Goal: Task Accomplishment & Management: Use online tool/utility

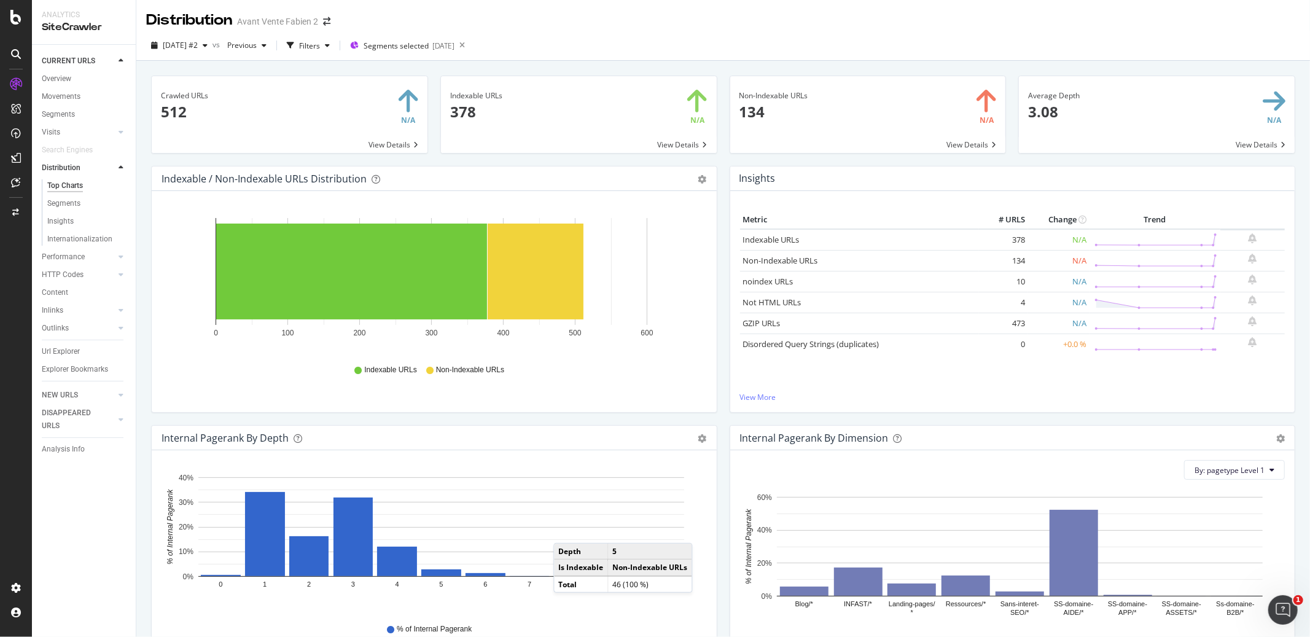
scroll to position [427, 0]
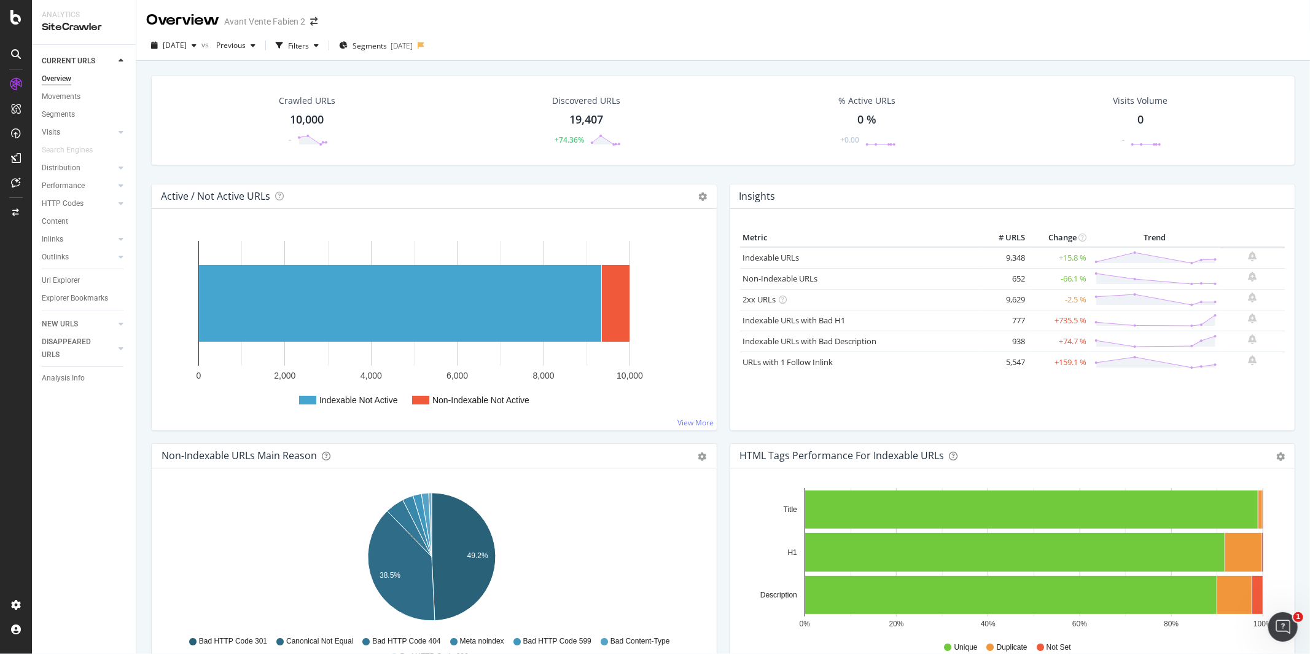
click at [717, 192] on div "Active / Not Active URLs Chart (by Value) Chart (by Percentage) Table Expand Ex…" at bounding box center [434, 313] width 579 height 259
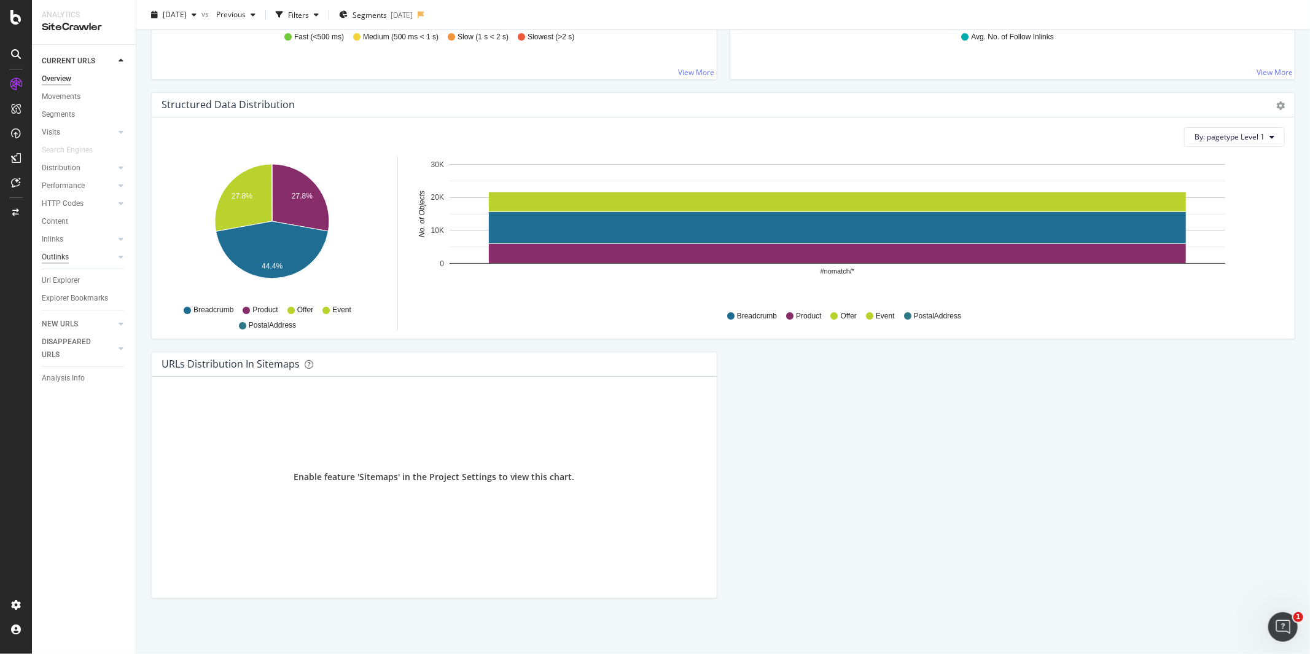
click at [52, 251] on div "Outlinks" at bounding box center [55, 257] width 27 height 13
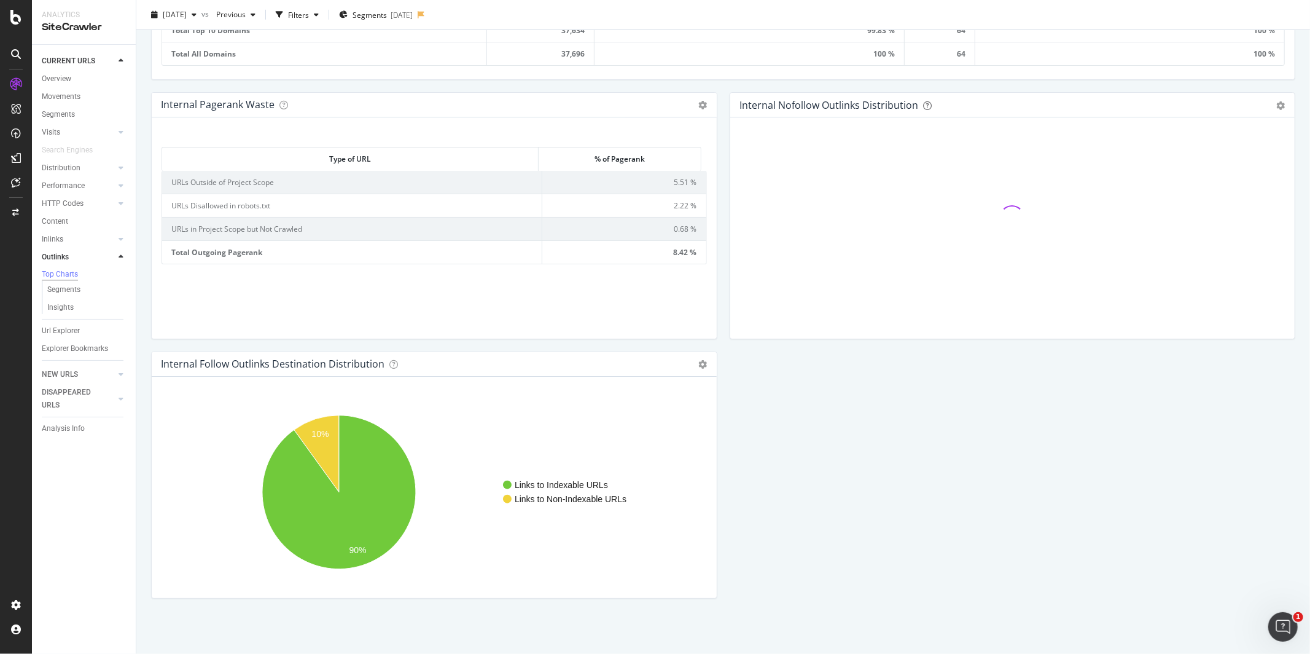
scroll to position [793, 0]
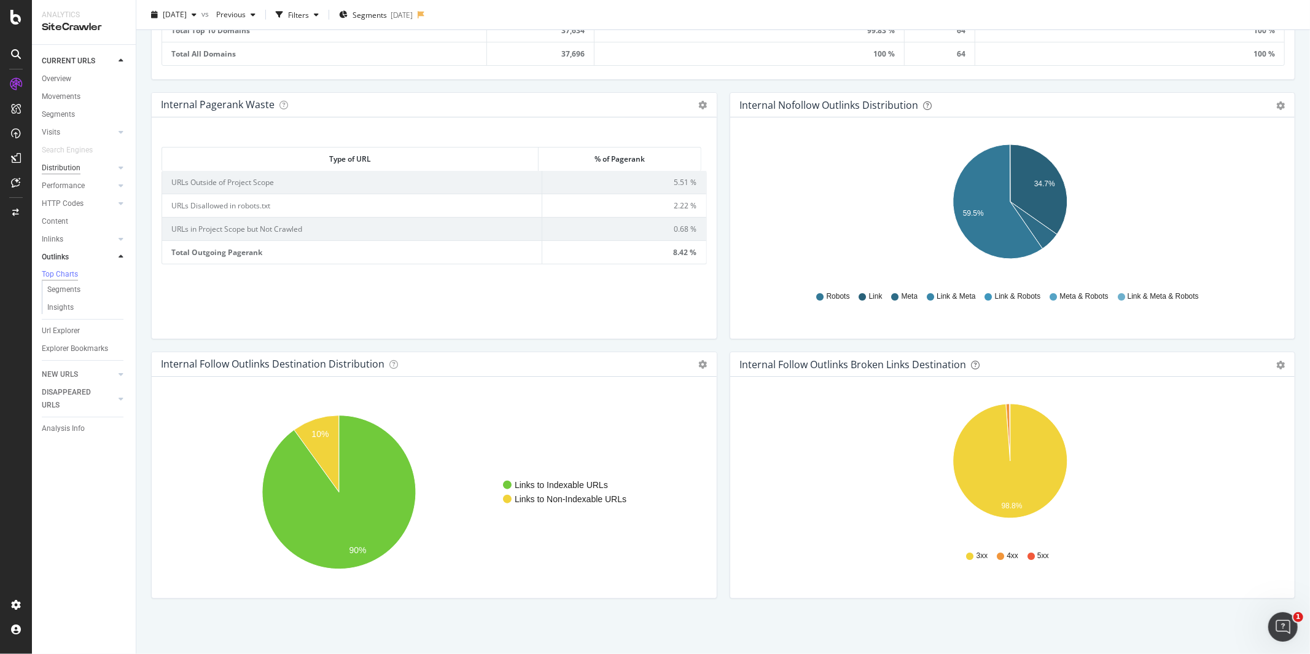
click at [48, 171] on div "Distribution" at bounding box center [61, 168] width 39 height 13
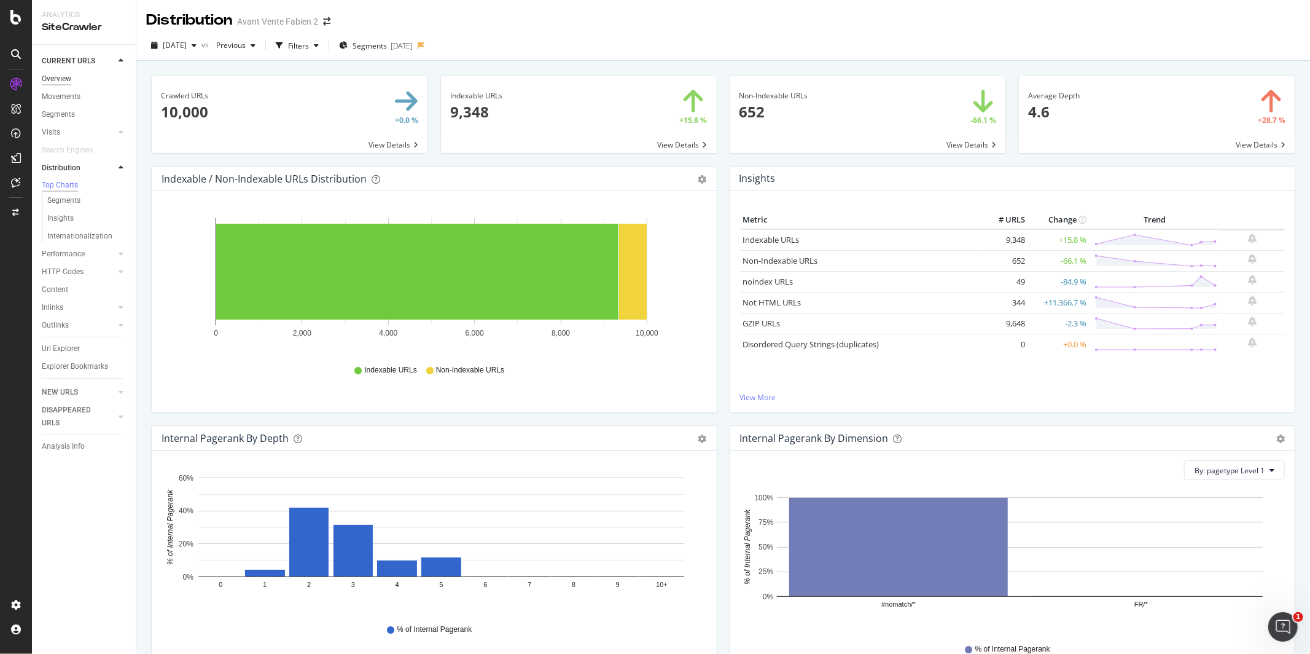
click at [52, 77] on div "Overview" at bounding box center [56, 78] width 29 height 13
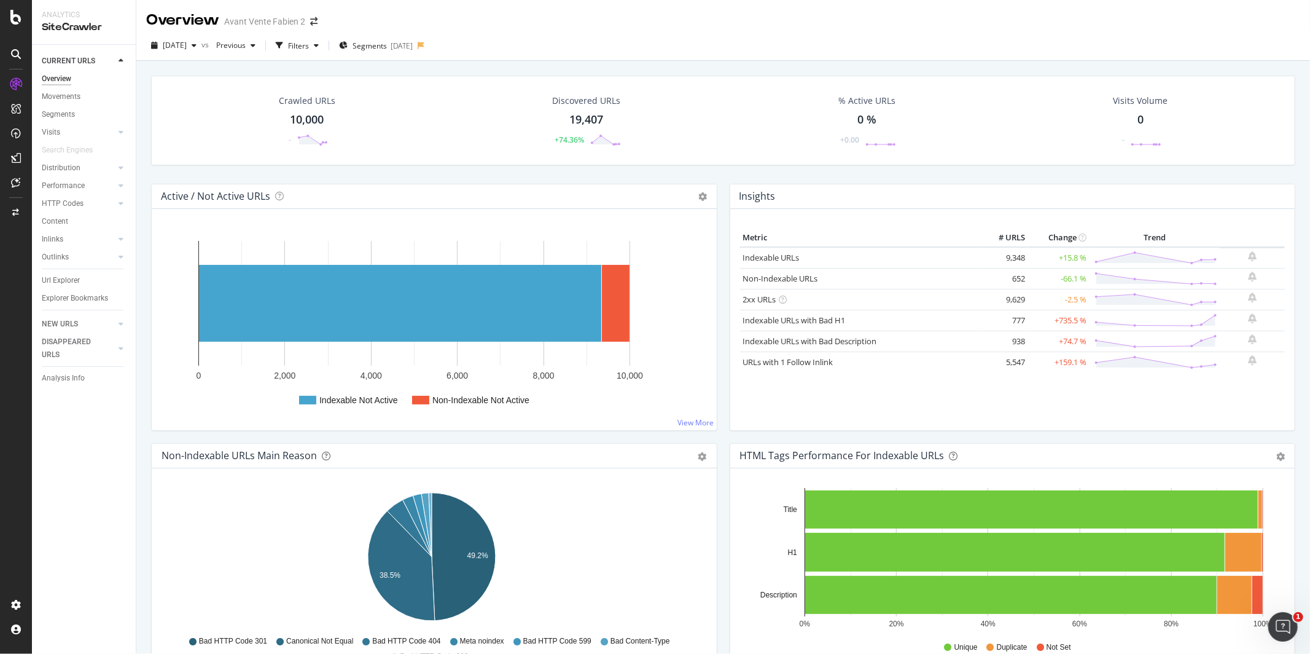
click at [717, 192] on div "Active / Not Active URLs Chart (by Value) Chart (by Percentage) Table Expand Ex…" at bounding box center [434, 313] width 579 height 259
click at [716, 193] on div "Active / Not Active URLs Chart (by Value) Chart (by Percentage) Table Expand Ex…" at bounding box center [434, 313] width 579 height 259
click at [718, 192] on div "Active / Not Active URLs Chart (by Value) Chart (by Percentage) Table Expand Ex…" at bounding box center [434, 313] width 579 height 259
click at [716, 193] on div "Active / Not Active URLs Chart (by Value) Chart (by Percentage) Table Expand Ex…" at bounding box center [434, 313] width 579 height 259
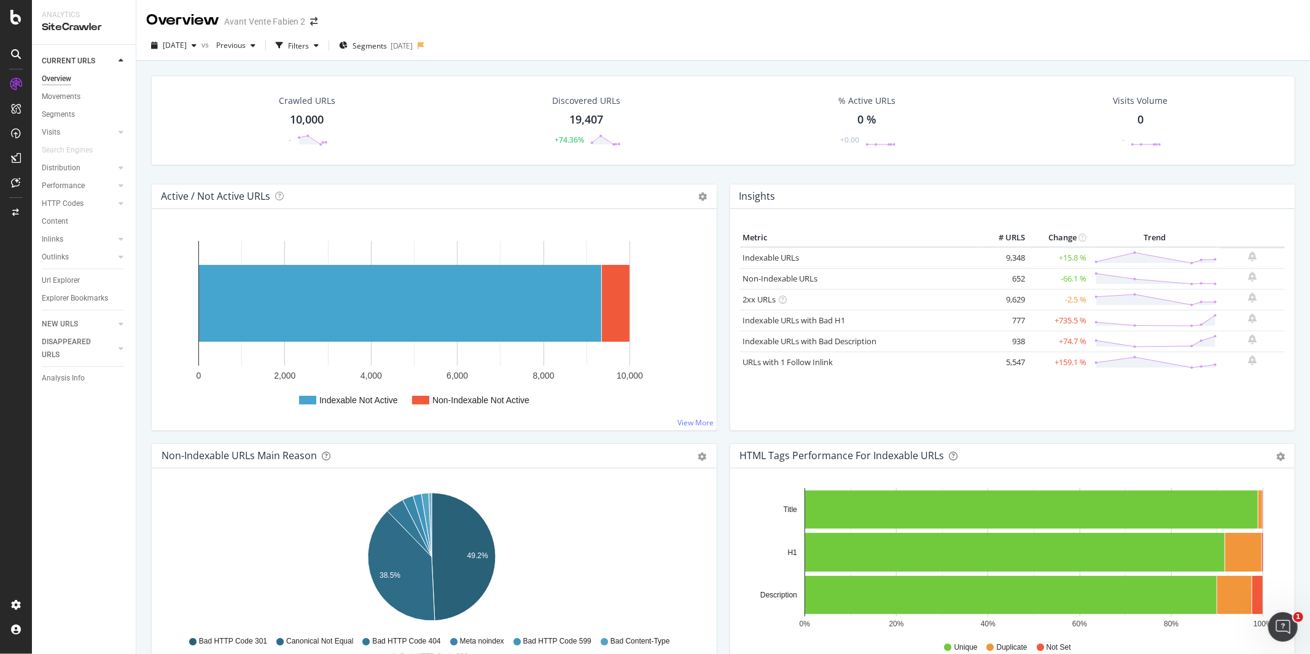
click at [716, 193] on div "Active / Not Active URLs Chart (by Value) Chart (by Percentage) Table Expand Ex…" at bounding box center [434, 313] width 579 height 259
click at [716, 194] on div "Active / Not Active URLs Chart (by Value) Chart (by Percentage) Table Expand Ex…" at bounding box center [434, 313] width 579 height 259
click at [716, 195] on div "Active / Not Active URLs Chart (by Value) Chart (by Percentage) Table Expand Ex…" at bounding box center [434, 313] width 579 height 259
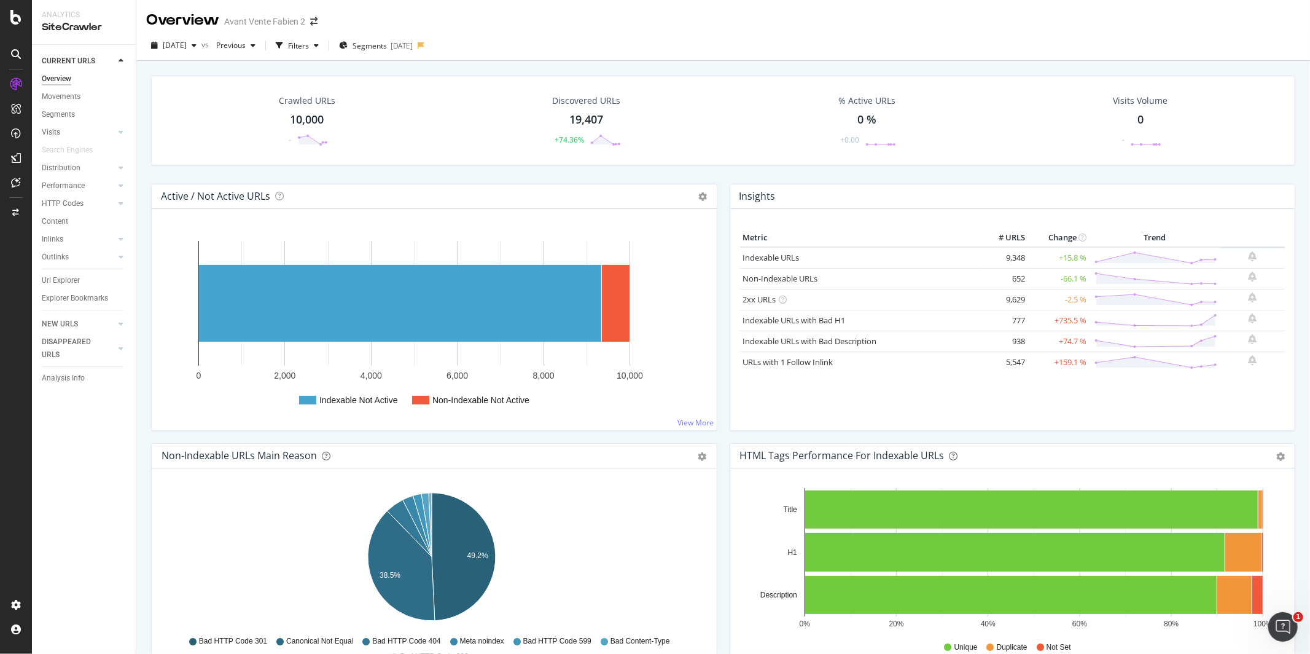
click at [715, 194] on div "Active / Not Active URLs Chart (by Value) Chart (by Percentage) Table Expand Ex…" at bounding box center [434, 313] width 579 height 259
click at [715, 192] on div "Active / Not Active URLs Chart (by Value) Chart (by Percentage) Table Expand Ex…" at bounding box center [434, 313] width 579 height 259
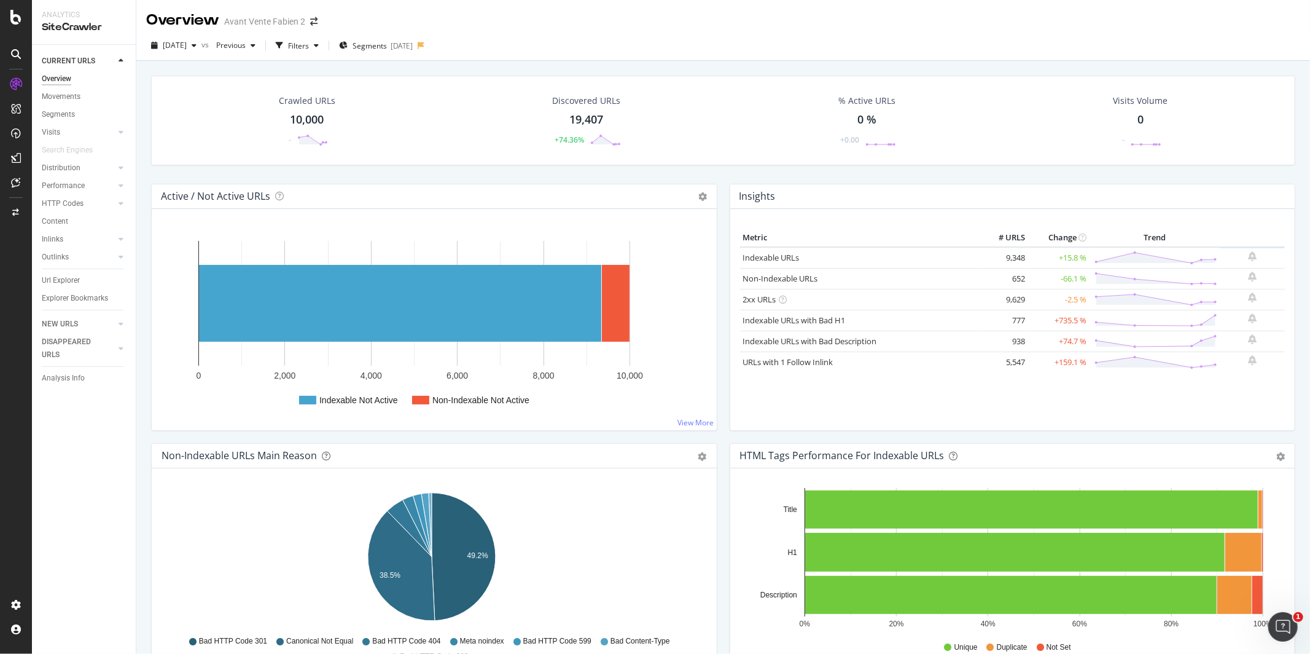
click at [715, 192] on div "Active / Not Active URLs Chart (by Value) Chart (by Percentage) Table Expand Ex…" at bounding box center [434, 313] width 579 height 259
click at [59, 171] on div "Distribution" at bounding box center [61, 168] width 39 height 13
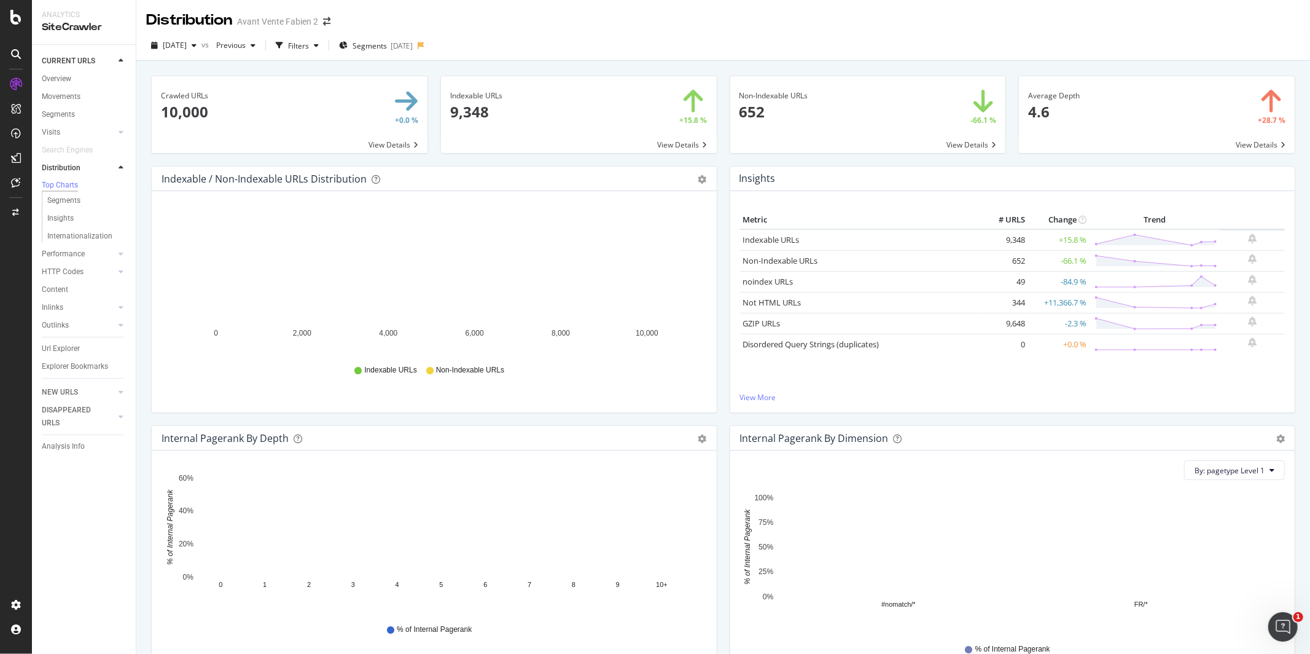
scroll to position [284, 0]
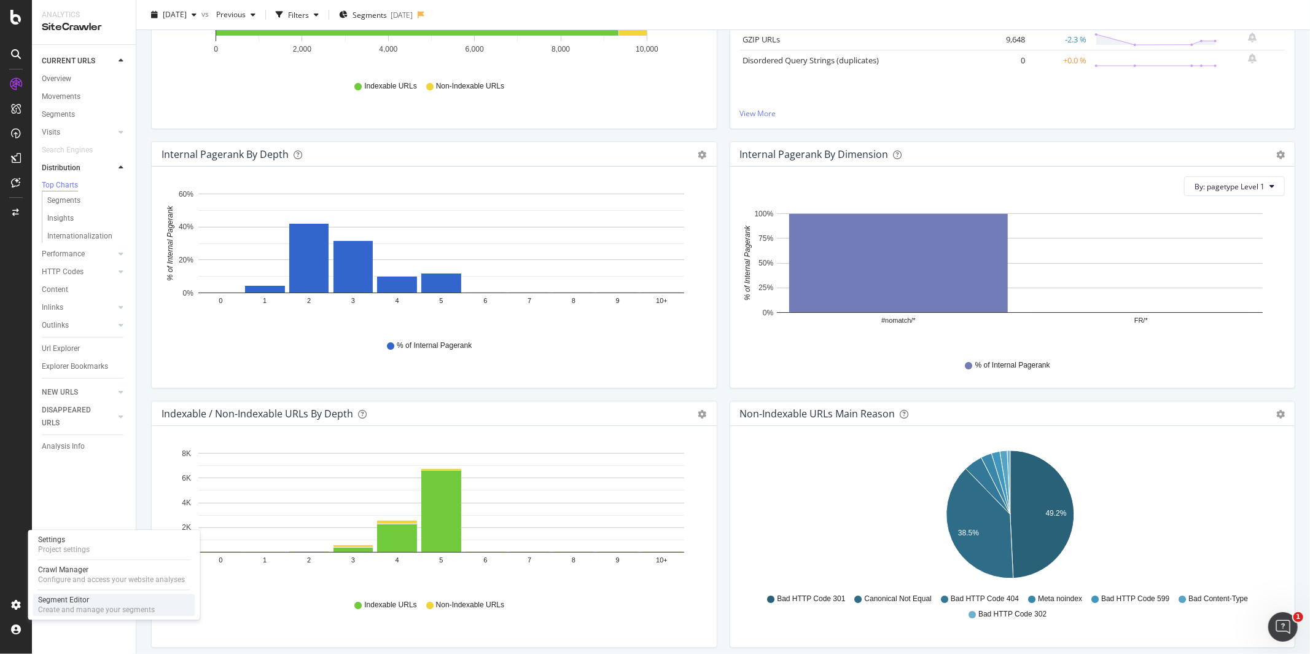
click at [69, 605] on div "Create and manage your segments" at bounding box center [96, 610] width 117 height 10
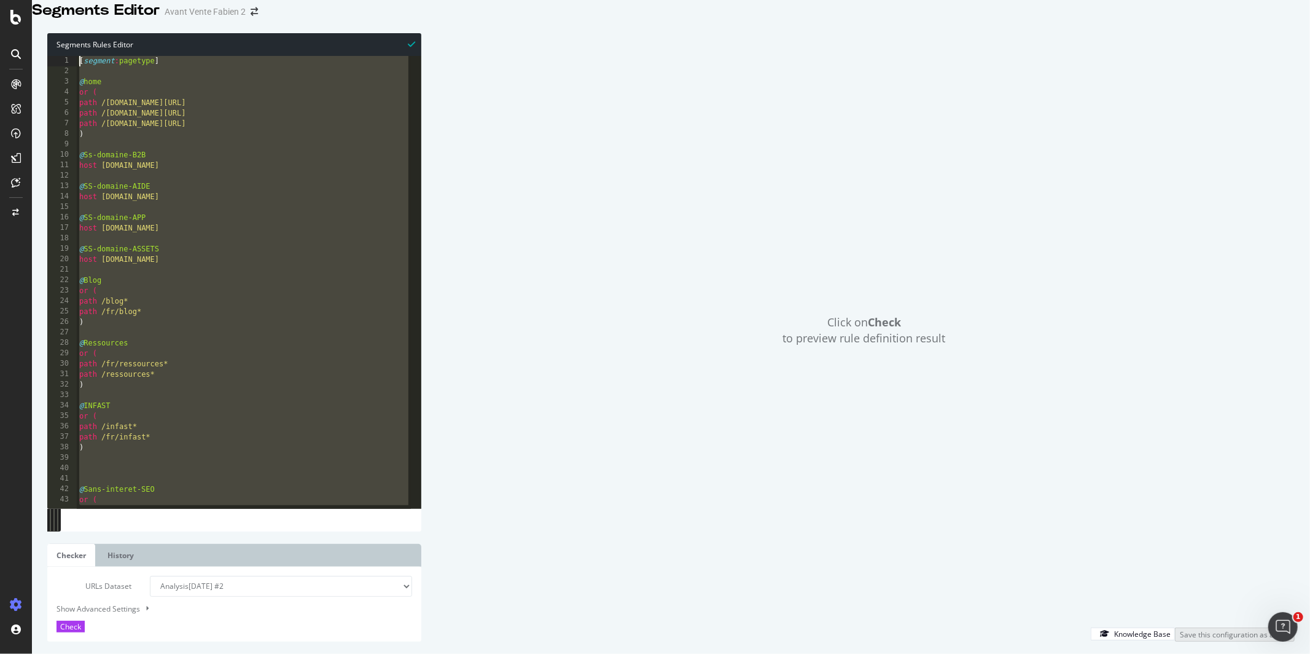
drag, startPoint x: 149, startPoint y: 491, endPoint x: 41, endPoint y: 79, distance: 426.2
click at [41, 79] on div "Segments Rules Editor path /* 1 2 3 4 5 6 7 8 9 10 11 12 13 14 15 16 17 18 19 2…" at bounding box center [671, 337] width 1278 height 633
type textarea "[segment:pagetype]"
click at [174, 579] on select "Analysis 2025 Sep. 22nd #2 Analysis 2025 Sep. 22nd Analysis 2025 Sep. 21st Anal…" at bounding box center [281, 586] width 262 height 21
click at [150, 576] on select "Analysis 2025 Sep. 22nd #2 Analysis 2025 Sep. 22nd Analysis 2025 Sep. 21st Anal…" at bounding box center [281, 586] width 262 height 21
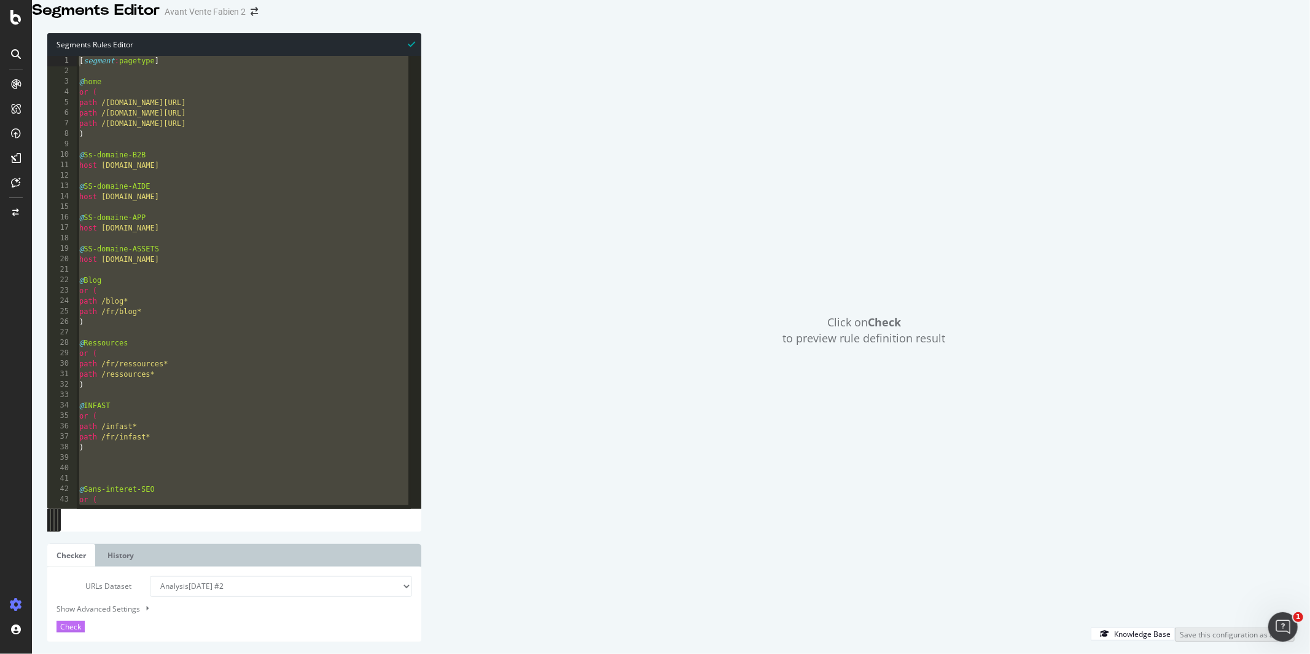
click at [81, 621] on div "Check" at bounding box center [70, 626] width 21 height 10
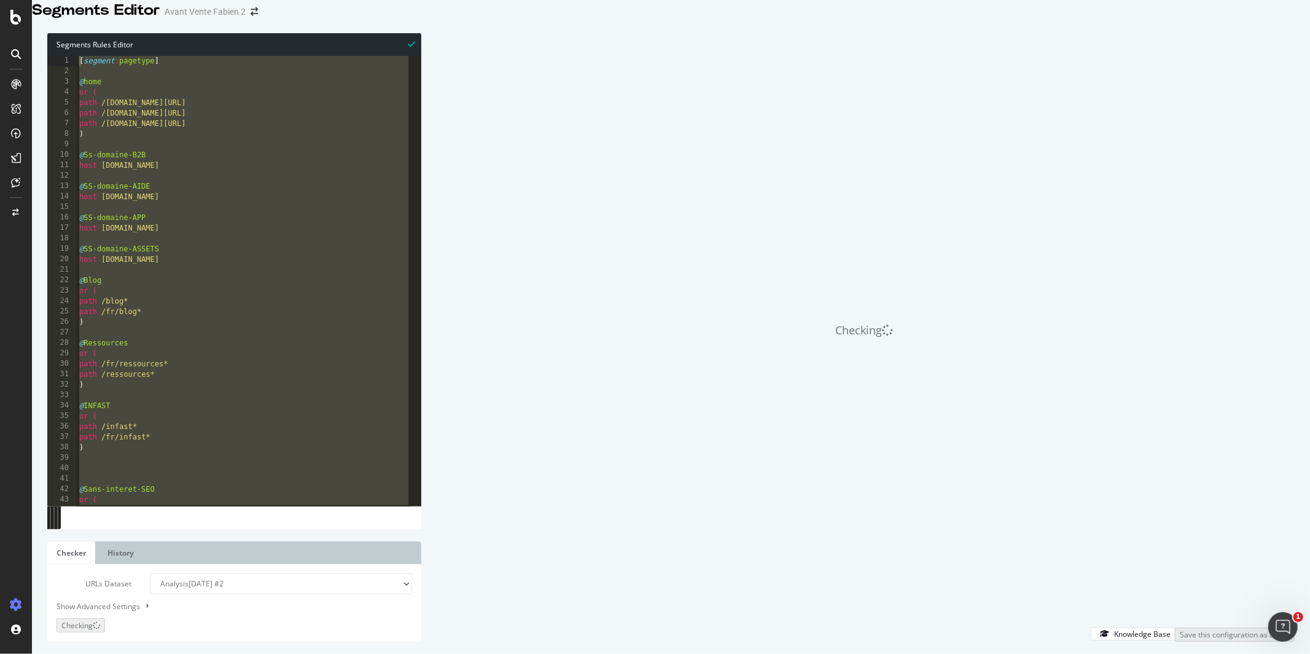
click at [316, 258] on div "[ segment : pagetype ] @ home or ( path /intia.fr/ path /intia.fr/fr/ path /int…" at bounding box center [244, 281] width 334 height 451
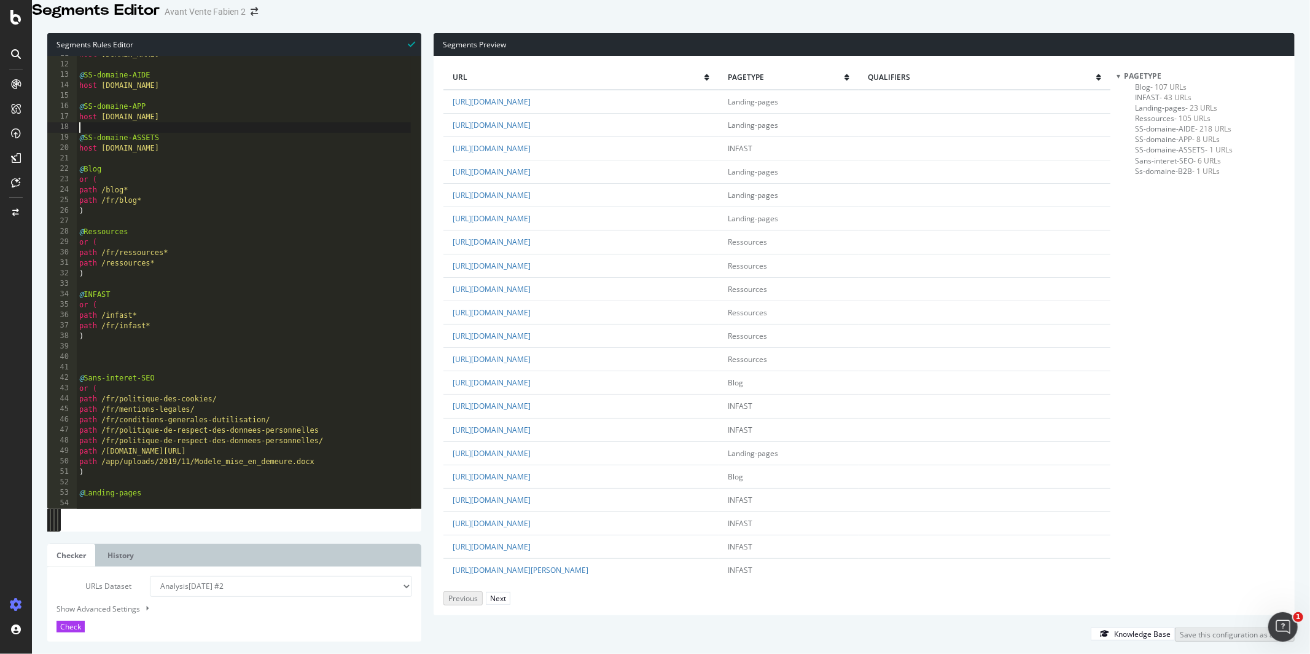
scroll to position [133, 0]
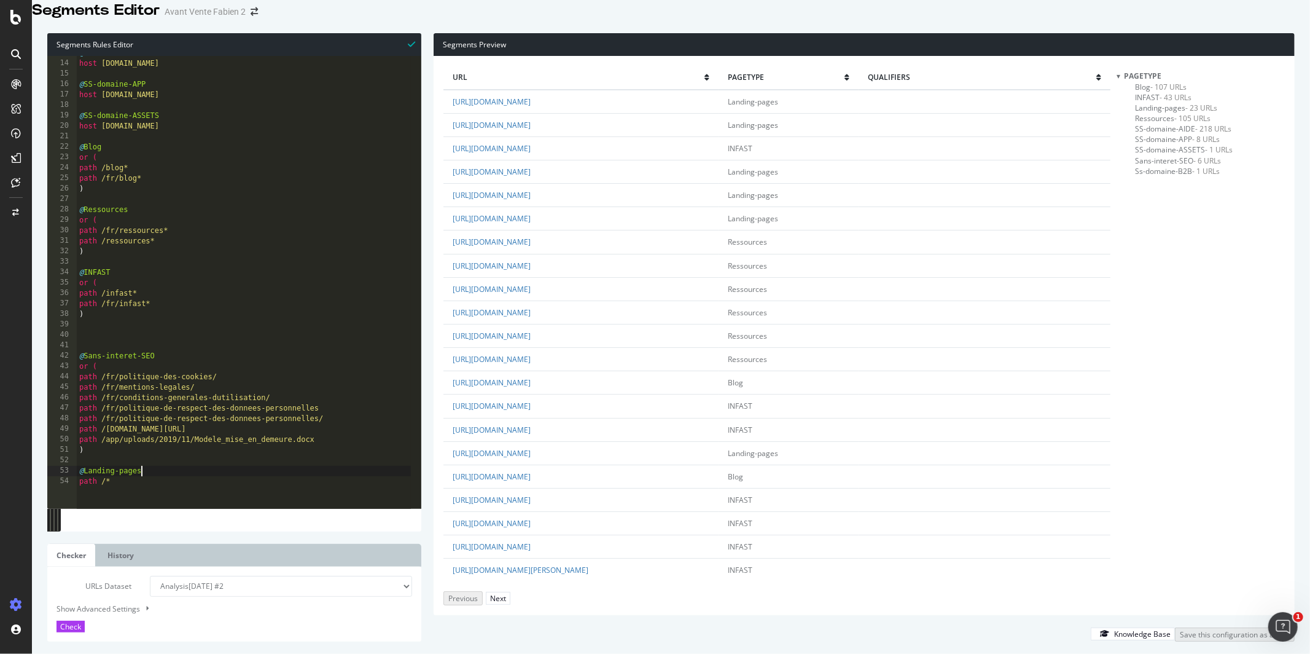
click at [178, 490] on div "@ SS-domaine-AIDE host aide.intia.fr @ SS-domaine-APP host app.intia.fr @ SS-do…" at bounding box center [244, 273] width 334 height 451
click at [178, 493] on div "@ SS-domaine-AIDE host aide.intia.fr @ SS-domaine-APP host app.intia.fr @ SS-do…" at bounding box center [244, 272] width 334 height 451
type textarea "path /*"
click at [278, 576] on select "Analysis 2025 Sep. 22nd #2 Analysis 2025 Sep. 22nd Analysis 2025 Sep. 21st Anal…" at bounding box center [281, 586] width 262 height 21
select select "analysis:20250921"
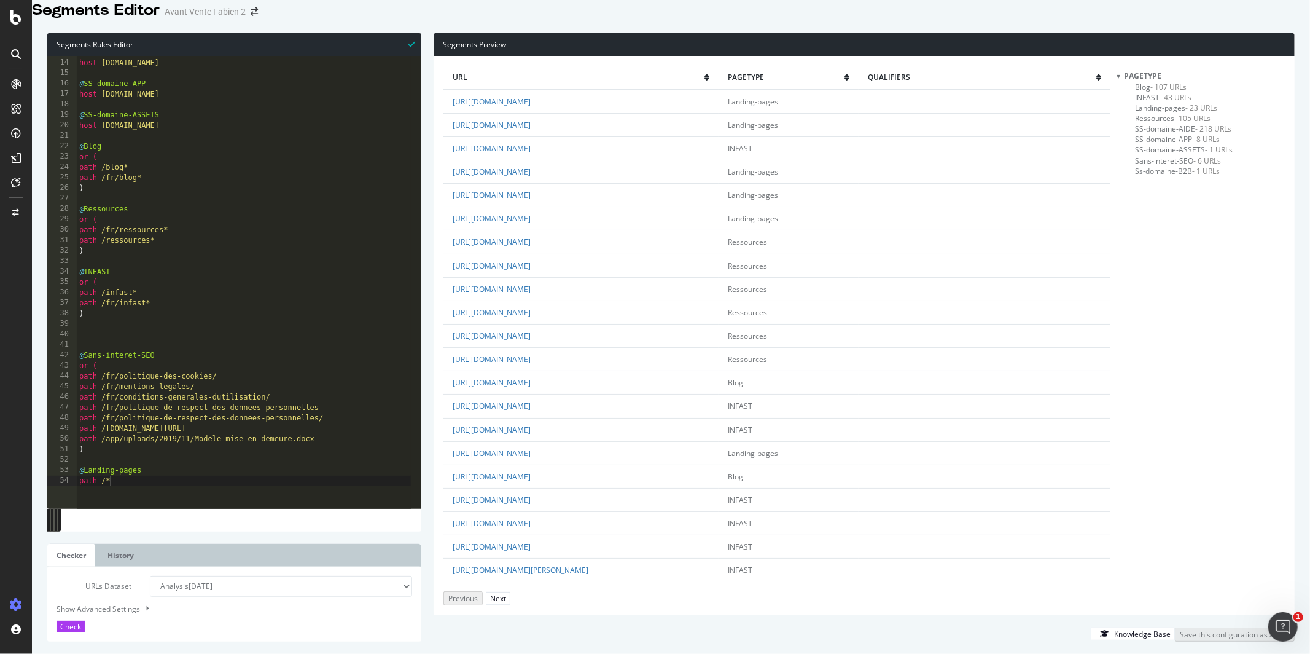
click at [150, 576] on select "Analysis 2025 Sep. 22nd #2 Analysis 2025 Sep. 22nd Analysis 2025 Sep. 21st Anal…" at bounding box center [281, 586] width 262 height 21
click at [85, 621] on button "Check" at bounding box center [71, 627] width 28 height 12
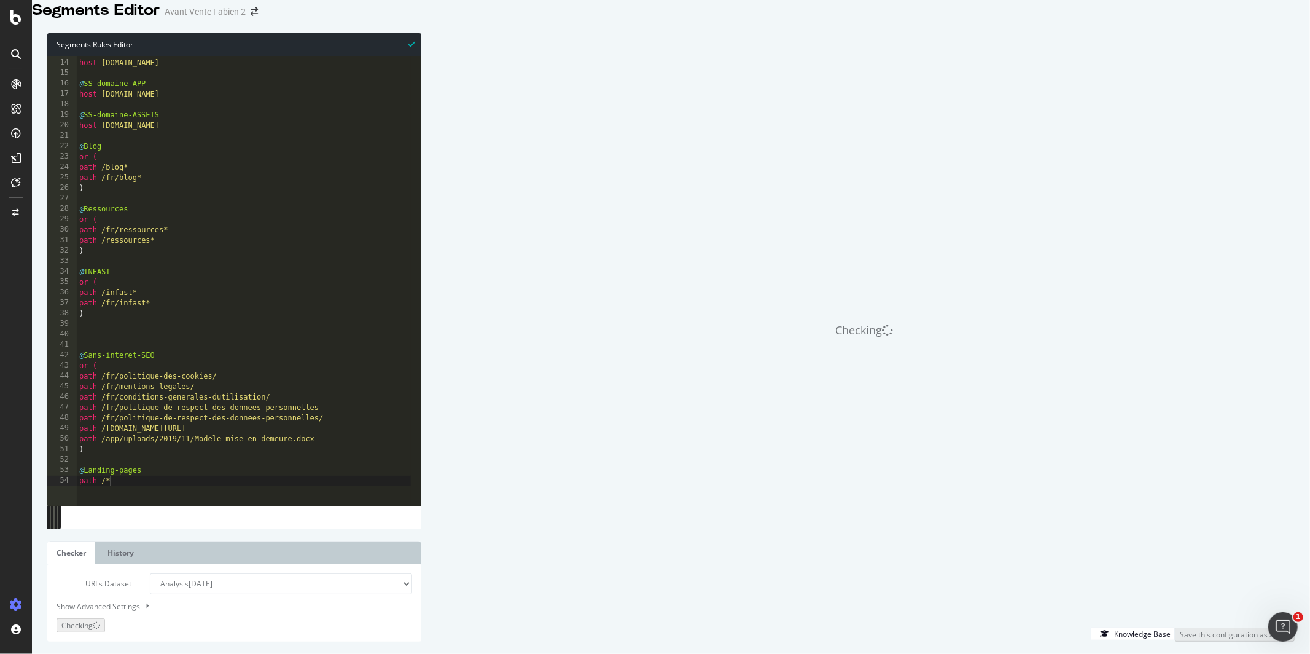
click at [152, 490] on div "@ SS-domaine-AIDE host aide.intia.fr @ SS-domaine-APP host app.intia.fr @ SS-do…" at bounding box center [244, 272] width 334 height 451
click at [154, 493] on div "@ SS-domaine-AIDE host aide.intia.fr @ SS-domaine-APP host app.intia.fr @ SS-do…" at bounding box center [244, 272] width 334 height 451
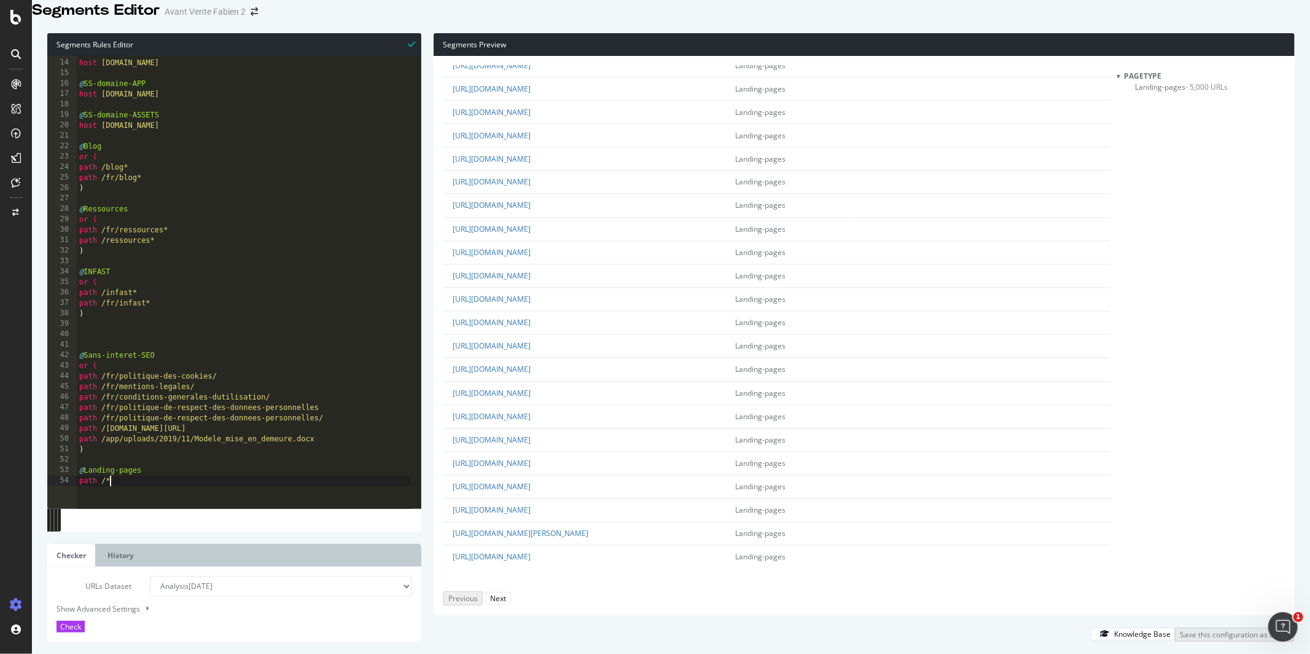
scroll to position [2947, 0]
click at [162, 491] on div "@ SS-domaine-AIDE host aide.intia.fr @ SS-domaine-APP host app.intia.fr @ SS-do…" at bounding box center [244, 272] width 334 height 451
click at [165, 491] on div "@ SS-domaine-AIDE host aide.intia.fr @ SS-domaine-APP host app.intia.fr @ SS-do…" at bounding box center [244, 272] width 334 height 451
click at [165, 494] on div "@ SS-domaine-AIDE host aide.intia.fr @ SS-domaine-APP host app.intia.fr @ SS-do…" at bounding box center [244, 272] width 334 height 451
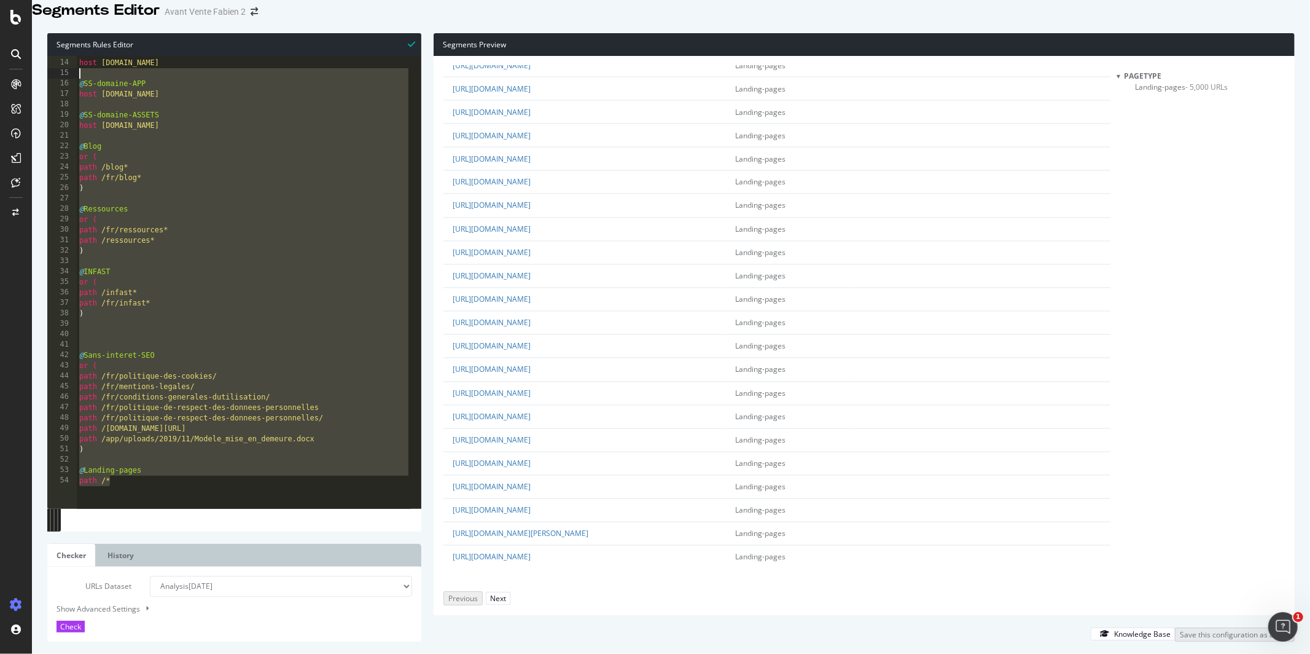
scroll to position [0, 0]
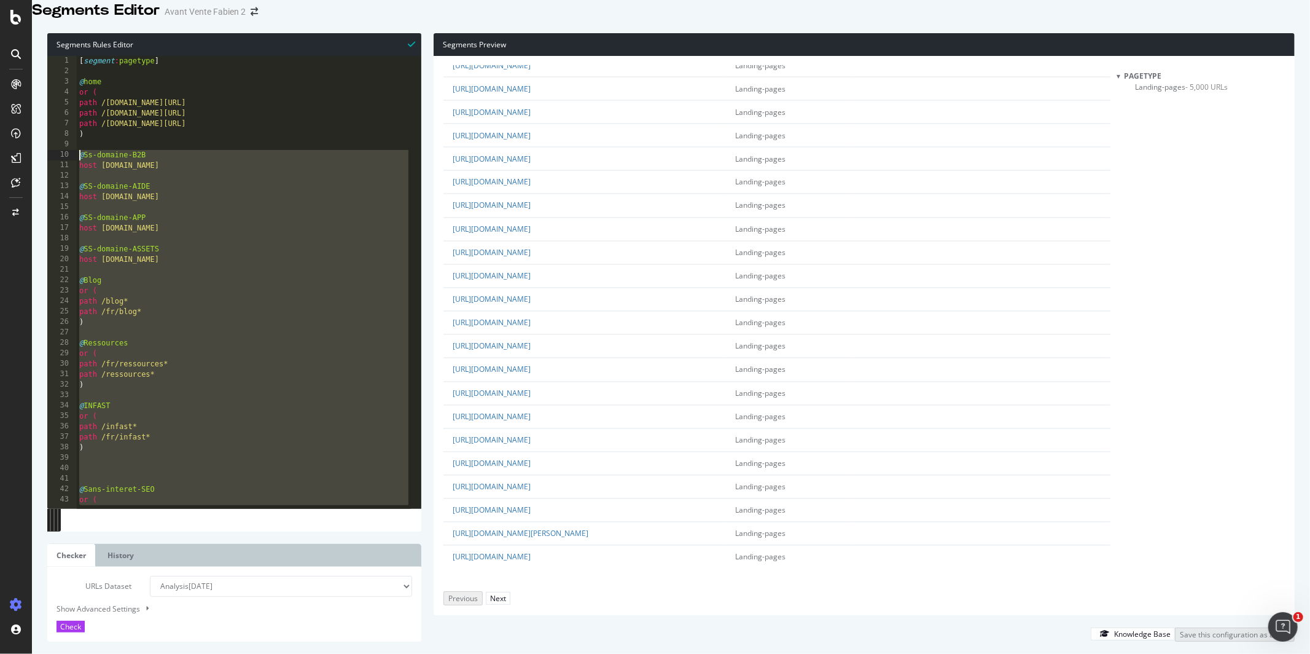
drag, startPoint x: 127, startPoint y: 496, endPoint x: 53, endPoint y: 166, distance: 338.8
click at [53, 166] on div "path /* 1 2 3 4 5 6 7 8 9 10 11 12 13 14 15 16 17 18 19 20 21 22 23 24 25 26 27…" at bounding box center [234, 282] width 374 height 452
type textarea "@Ss-domaine-B2B host b2b.intia.fr"
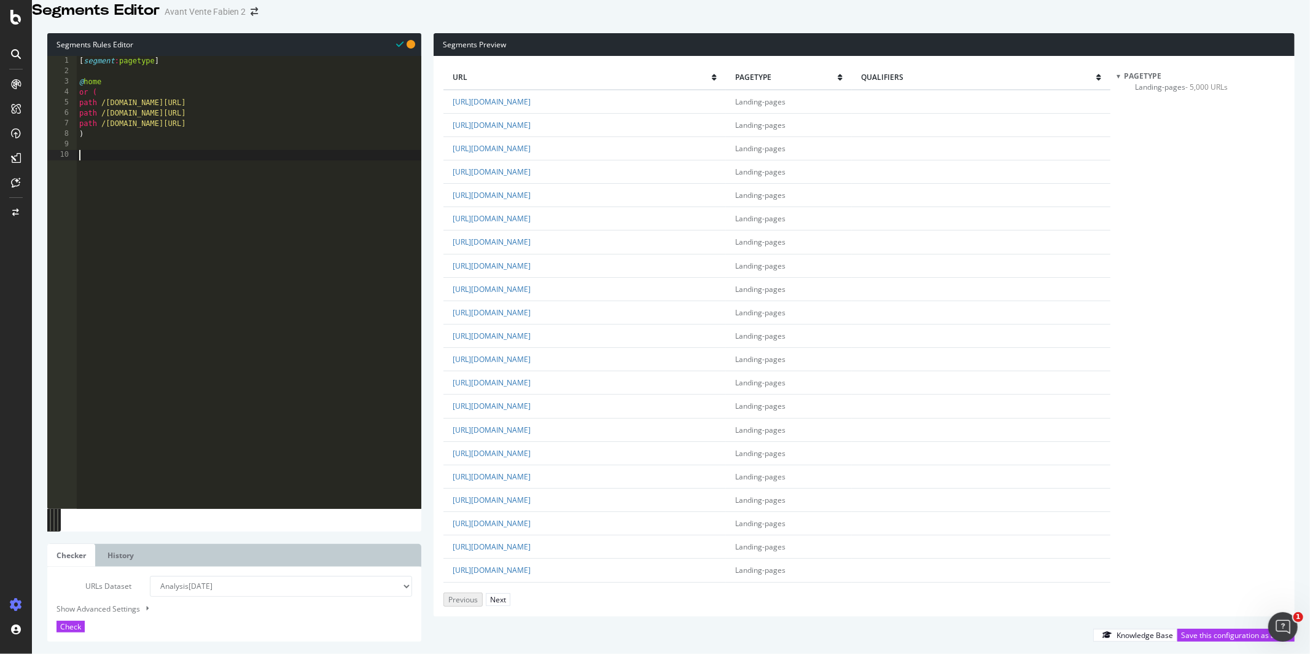
scroll to position [10, 0]
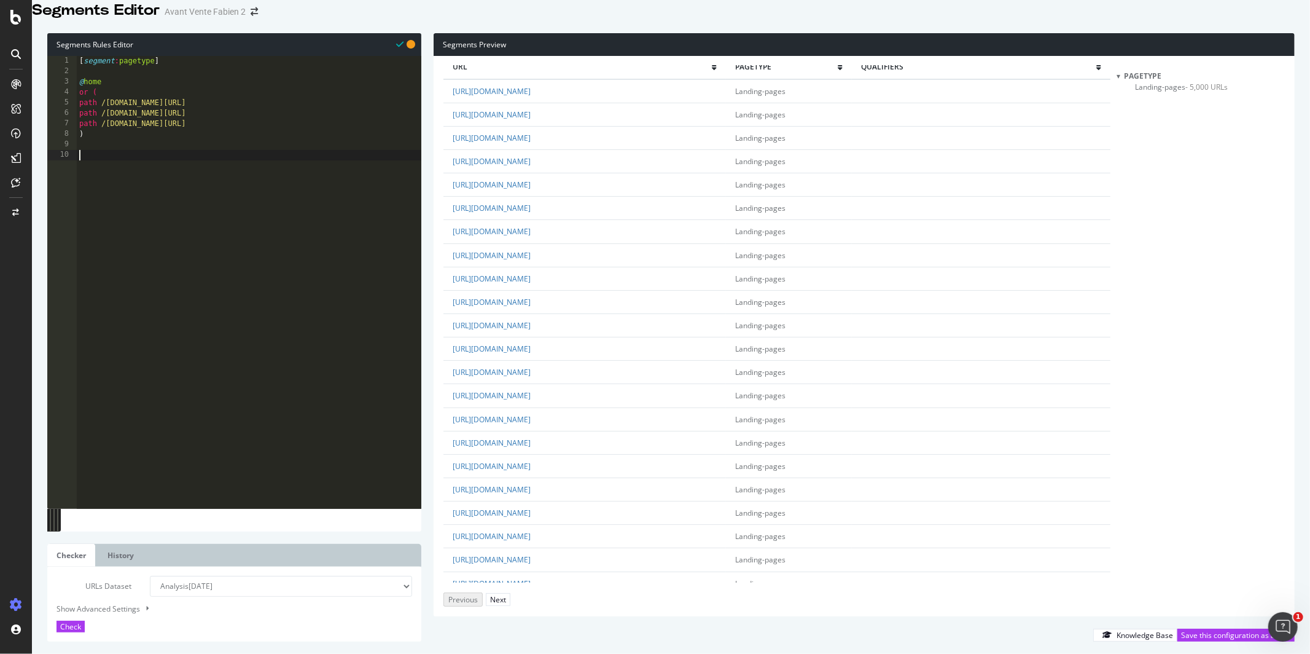
click at [515, 243] on td "https://www.antalis.fr/eshop/produits-communication-visuelle" at bounding box center [585, 231] width 283 height 23
click at [235, 241] on div "[ segment : pagetype ] @ home or ( path /intia.fr/ path /intia.fr/fr/ path /int…" at bounding box center [249, 281] width 345 height 451
click at [506, 594] on div "Next" at bounding box center [498, 599] width 16 height 10
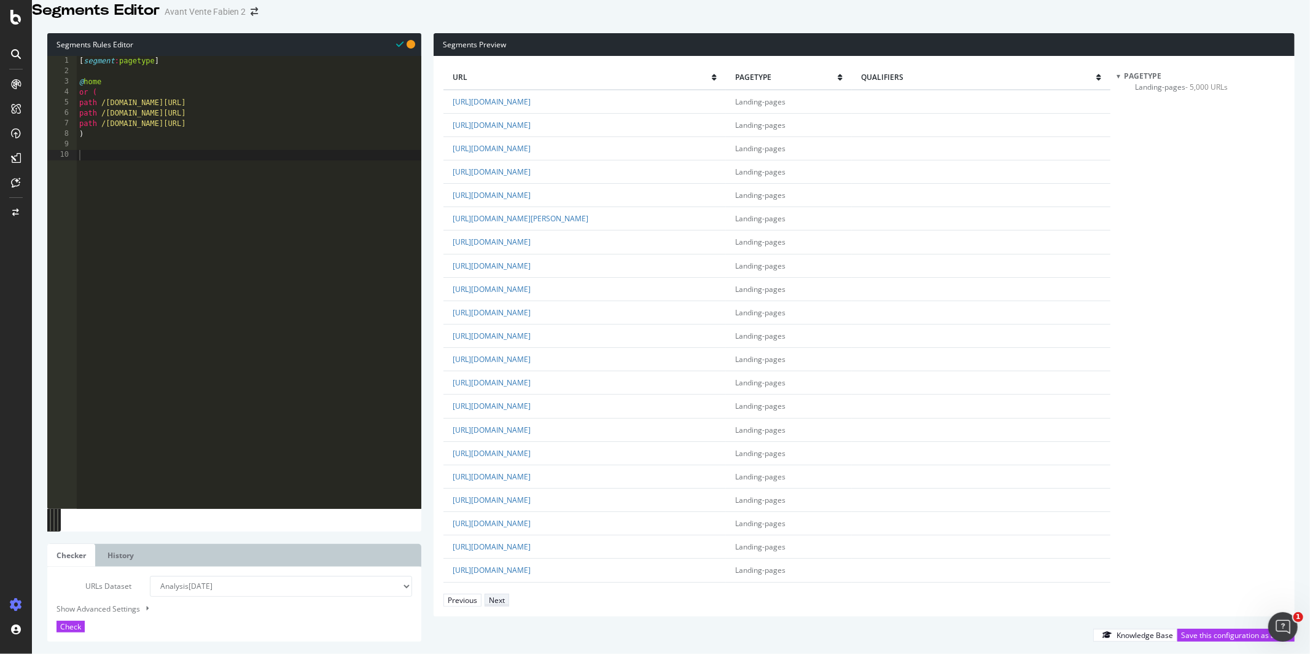
click at [505, 595] on div "Next" at bounding box center [497, 600] width 16 height 10
click at [463, 598] on div "Previous" at bounding box center [462, 600] width 29 height 10
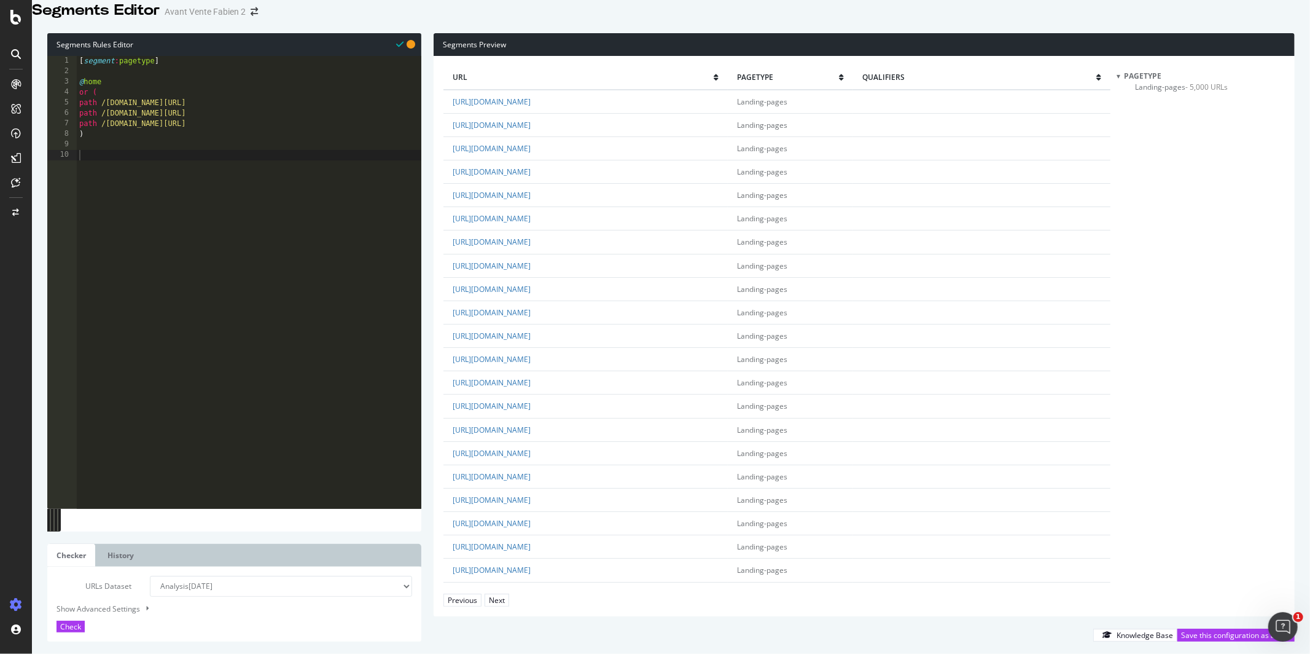
click at [237, 230] on div "[ segment : pagetype ] @ home or ( path /intia.fr/ path /intia.fr/fr/ path /int…" at bounding box center [249, 281] width 345 height 451
type textarea "@packaging-machine-emballage"
type textarea "path /packaa*"
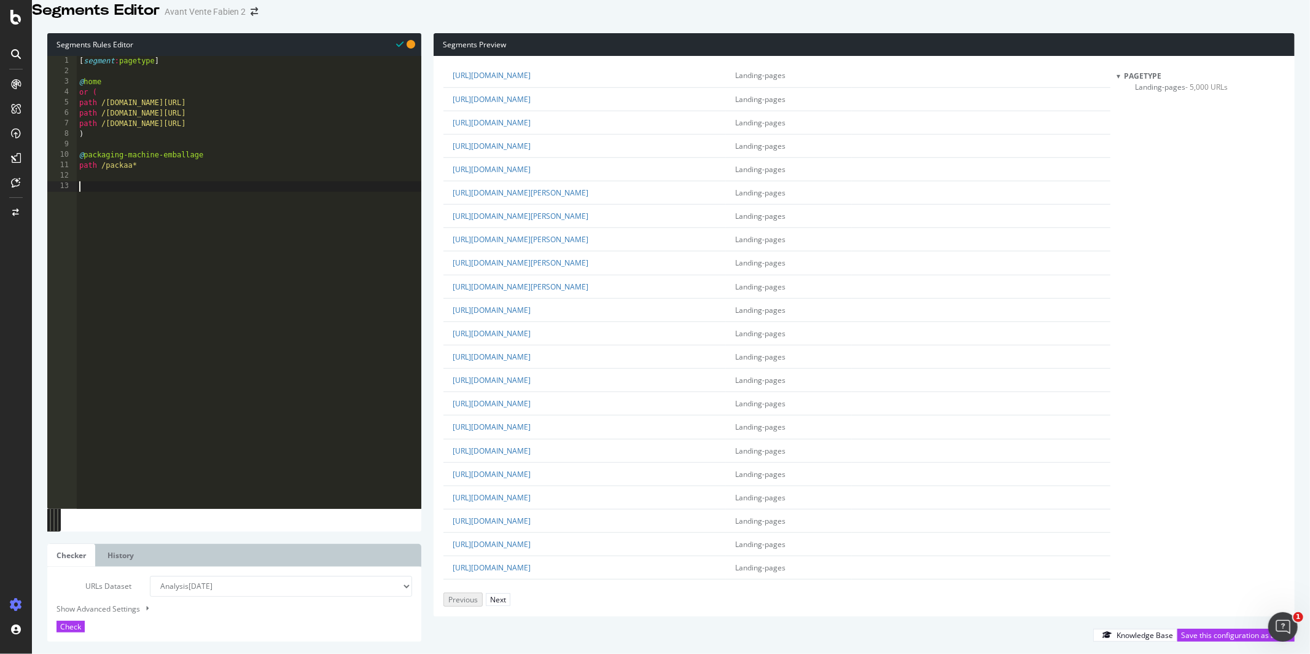
scroll to position [660, 0]
click at [202, 272] on div "[ segment : pagetype ] @ home or ( path /intia.fr/ path /intia.fr/fr/ path /int…" at bounding box center [249, 281] width 345 height 451
type textarea "@Nos-activités"
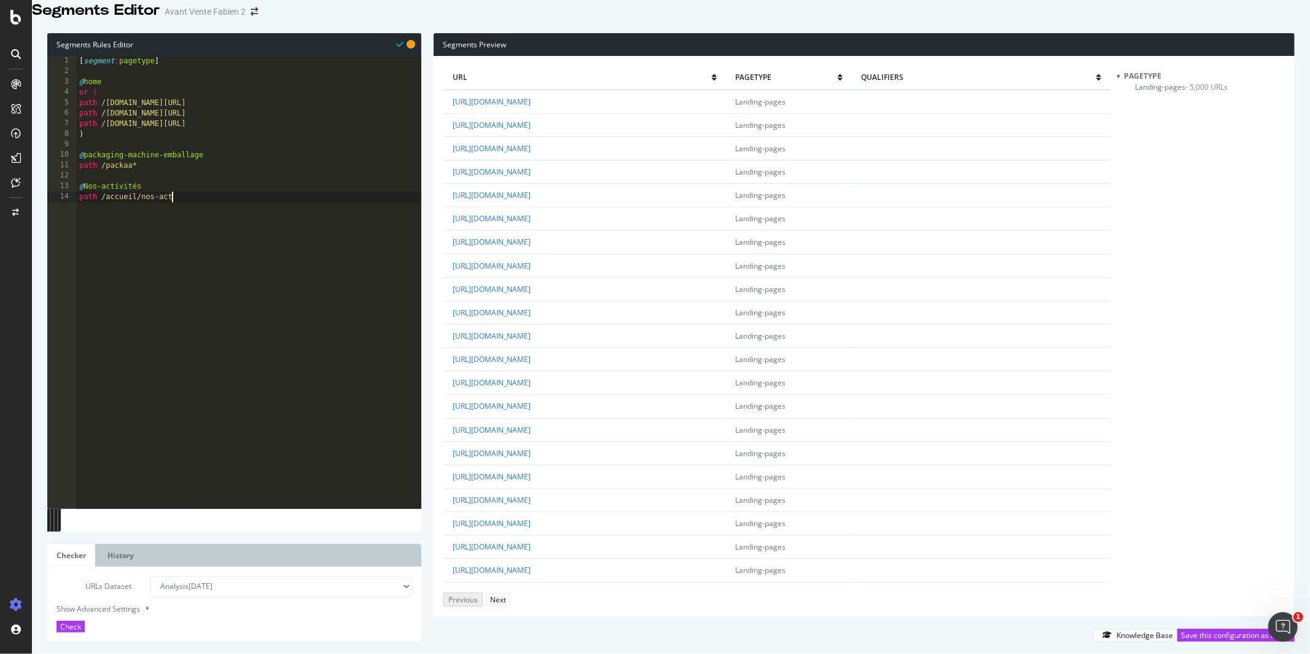
type textarea "path /accueil/nos-act*"
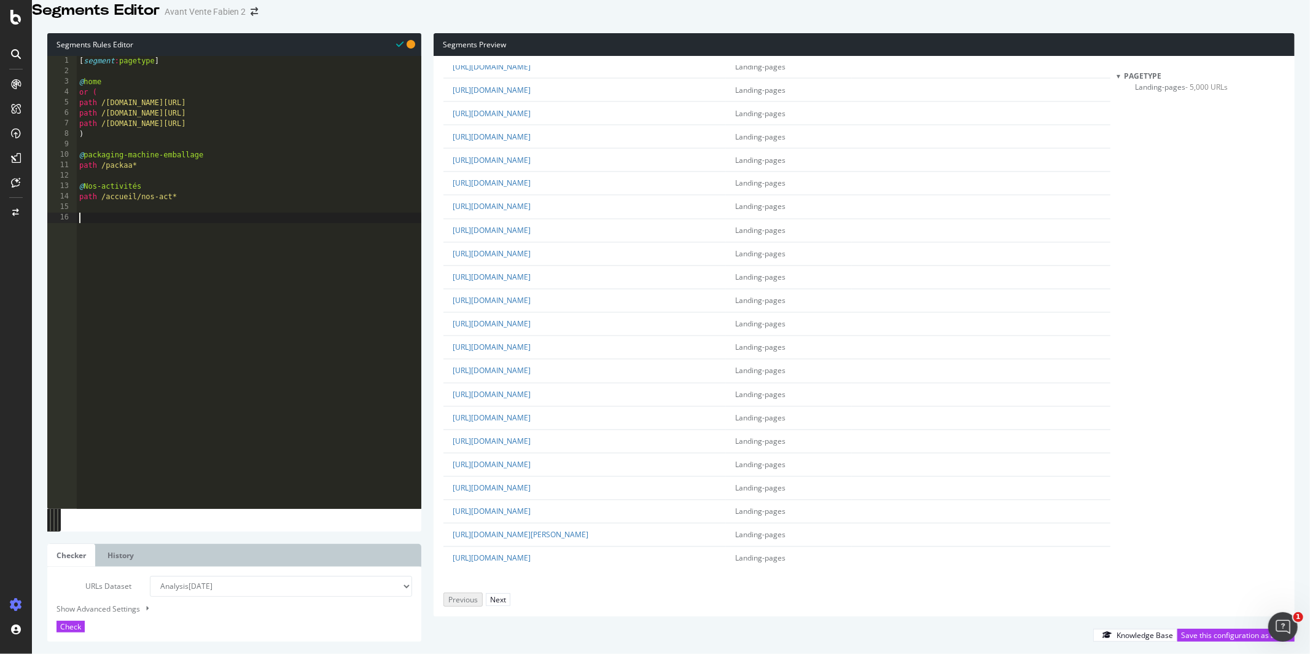
scroll to position [1913, 0]
click at [187, 206] on div "[ segment : pagetype ] @ home or ( path /intia.fr/ path /intia.fr/fr/ path /int…" at bounding box center [249, 281] width 345 height 451
click at [106, 180] on div "[ segment : pagetype ] @ home or ( path /intia.fr/ path /intia.fr/fr/ path /int…" at bounding box center [249, 281] width 345 height 451
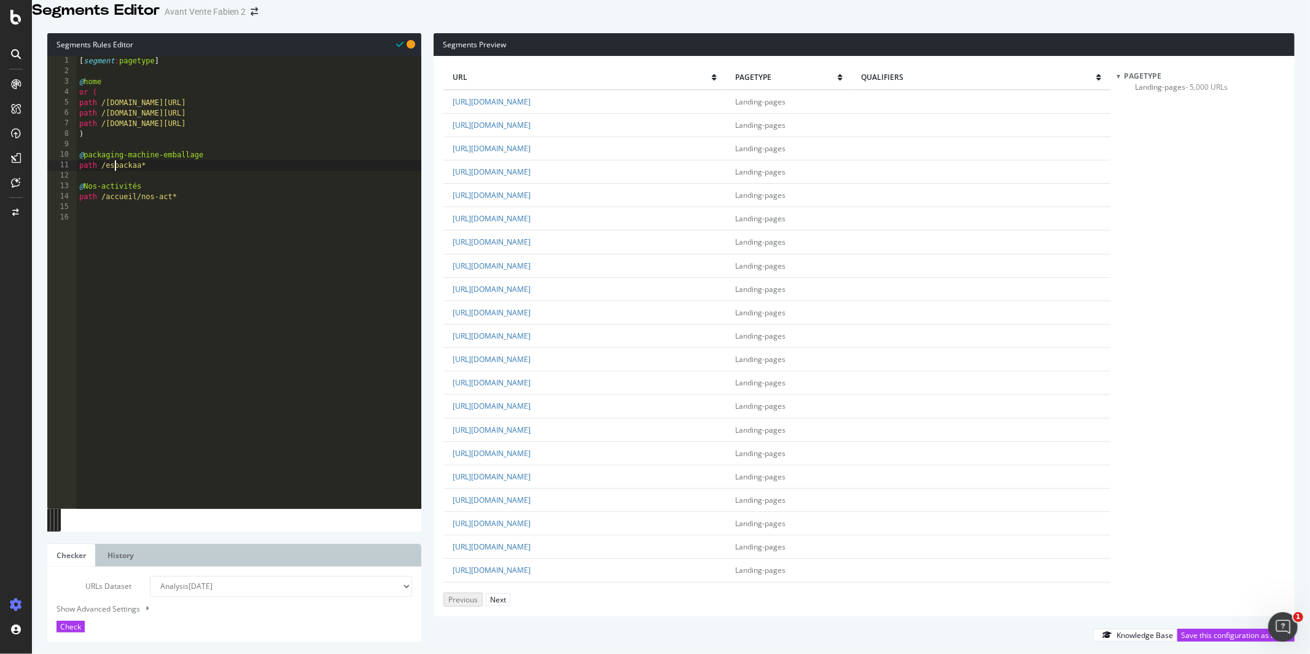
scroll to position [0, 3]
type textarea "path /eshop/packaa*"
click at [155, 238] on div "[ segment : pagetype ] @ home or ( path /intia.fr/ path /intia.fr/fr/ path /int…" at bounding box center [249, 281] width 345 height 451
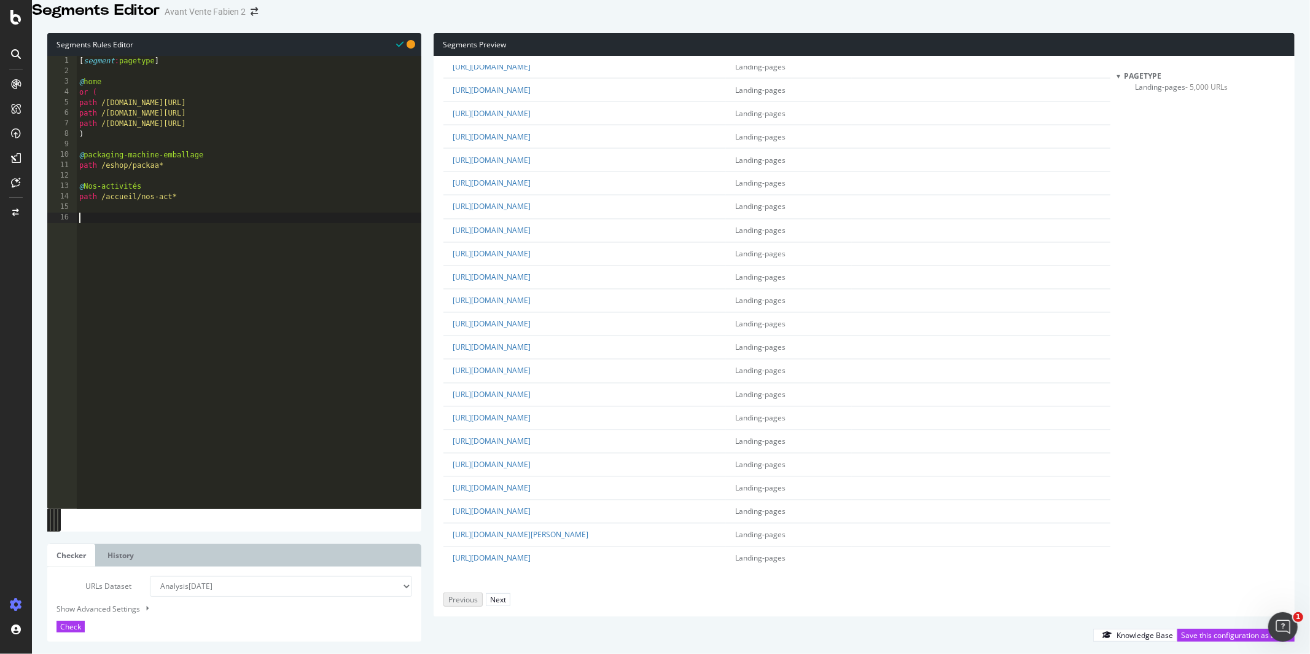
scroll to position [2947, 0]
click at [511, 593] on button "Next" at bounding box center [498, 599] width 25 height 13
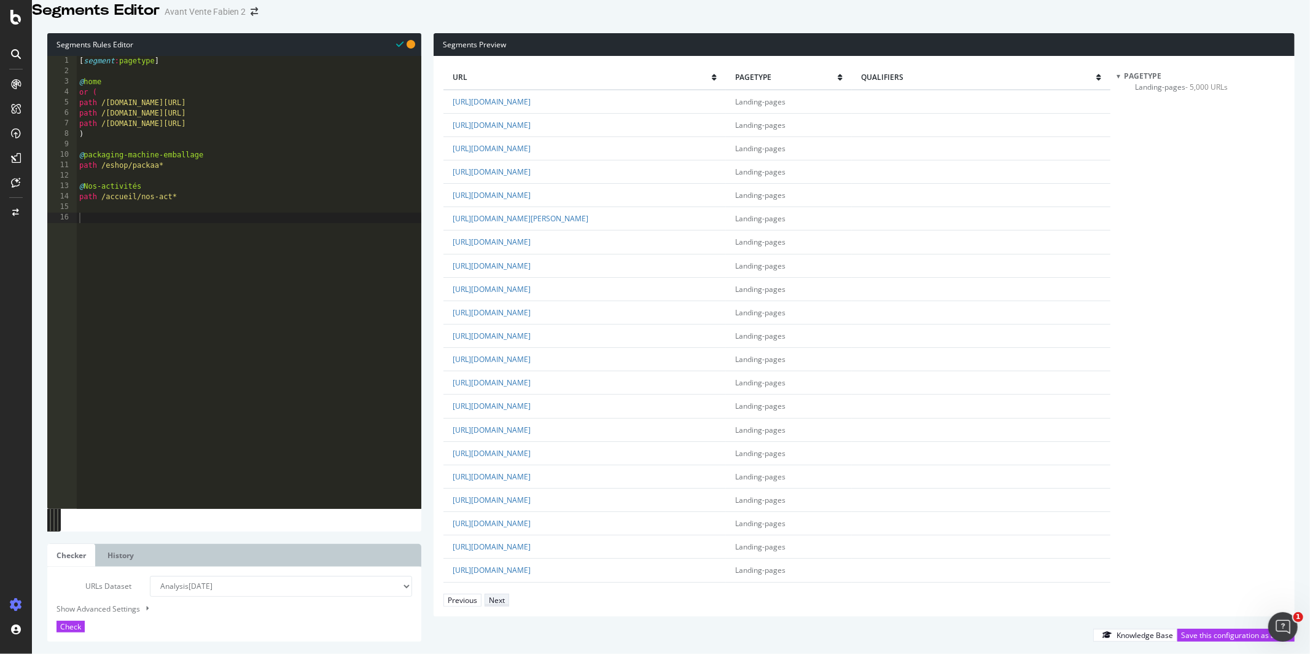
click at [509, 593] on button "Next" at bounding box center [497, 599] width 25 height 13
click at [477, 595] on div "Previous" at bounding box center [462, 600] width 29 height 10
drag, startPoint x: 758, startPoint y: 353, endPoint x: 530, endPoint y: 354, distance: 227.3
click at [530, 277] on td "https://www.antalis.fr/eshop/produits-communication-visuelle/baches/bache-front…" at bounding box center [585, 265] width 283 height 23
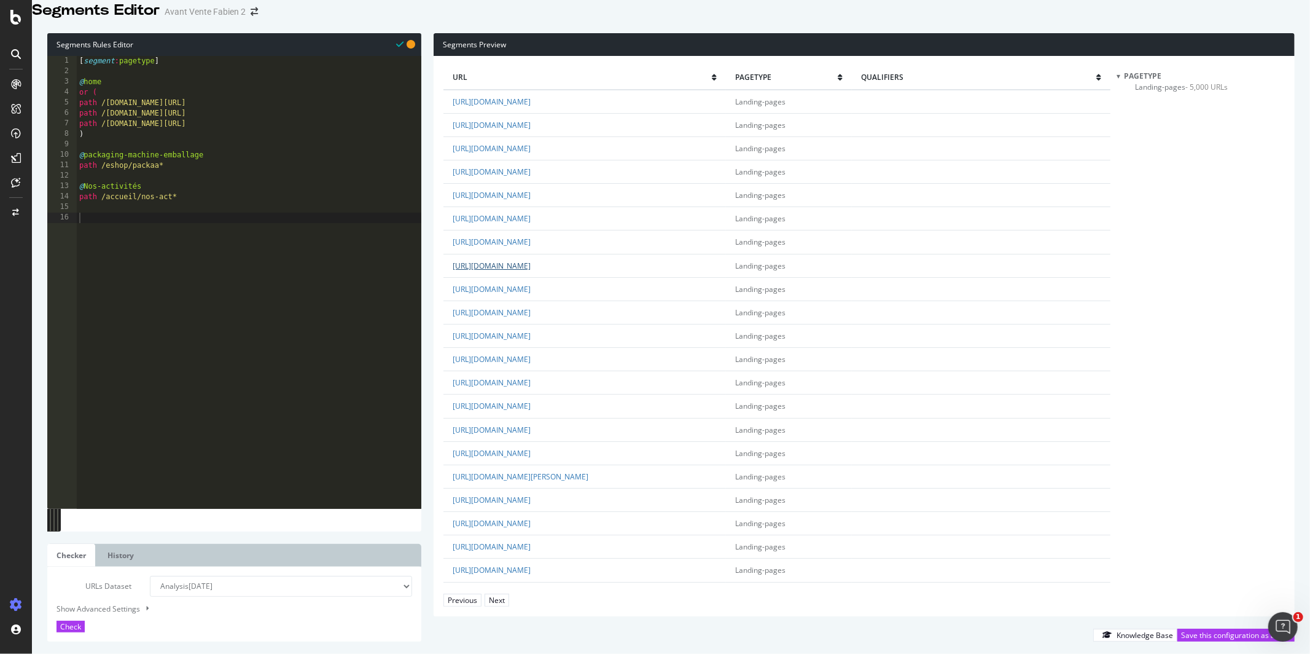
copy link "eshop/produits-communication-visuelle/baches/bache-frontlit"
click at [150, 248] on div "[ segment : pagetype ] @ home or ( path /intia.fr/ path /intia.fr/fr/ path /int…" at bounding box center [249, 281] width 345 height 451
type textarea "@Produit"
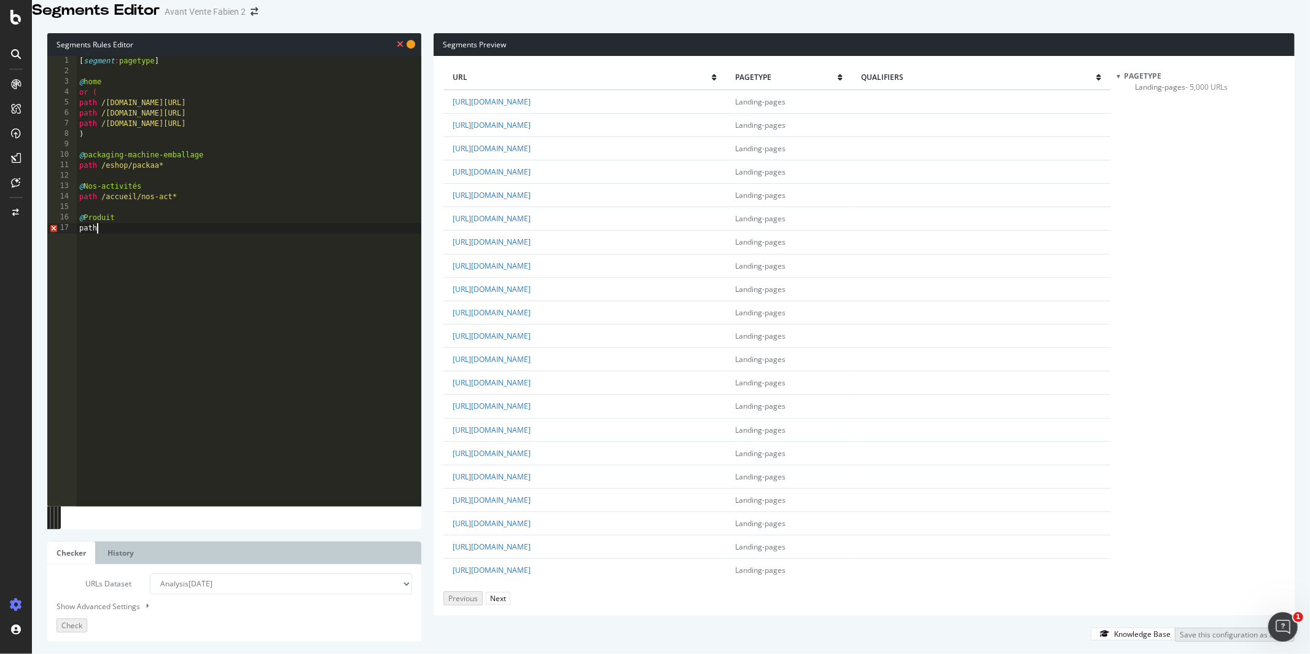
scroll to position [0, 1]
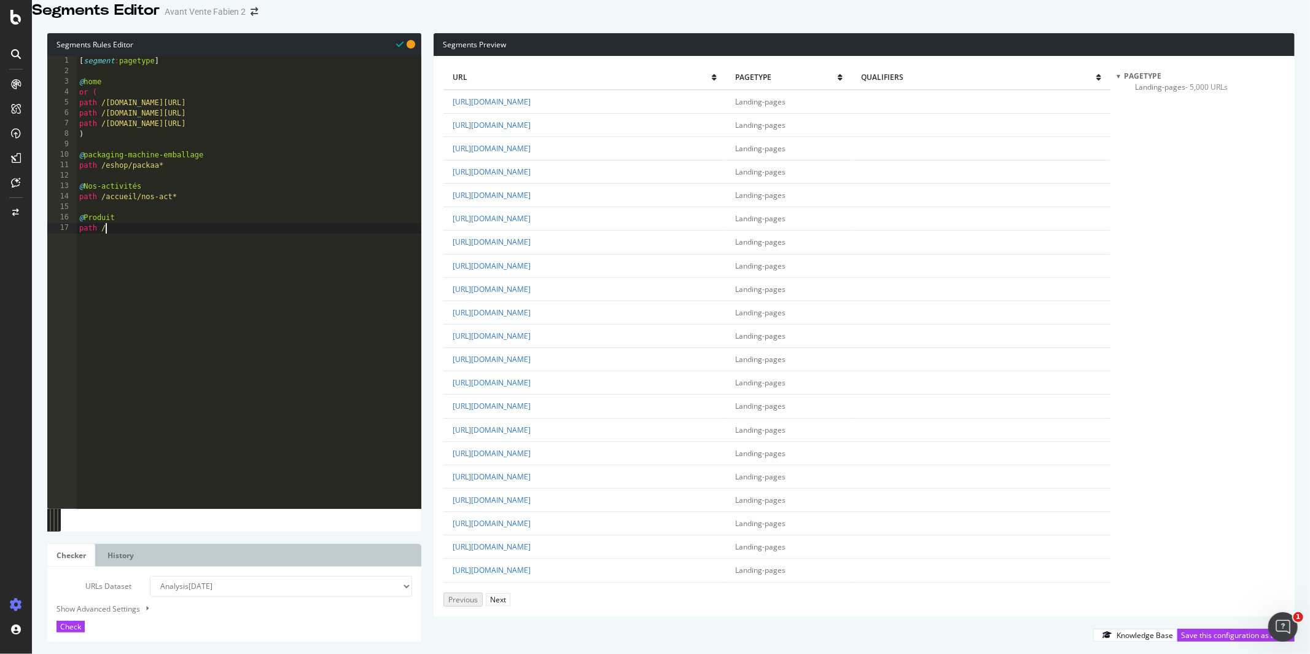
paste textarea "eshop/produits-communication-visuelle/baches/bache-frontlit"
drag, startPoint x: 229, startPoint y: 245, endPoint x: 405, endPoint y: 244, distance: 175.7
click at [405, 244] on div "[ segment : pagetype ] @ home or ( path /intia.fr/ path /intia.fr/fr/ path /int…" at bounding box center [249, 281] width 345 height 451
click at [122, 235] on div "[ segment : pagetype ] @ home or ( path /intia.fr/ path /intia.fr/fr/ path /int…" at bounding box center [249, 281] width 345 height 451
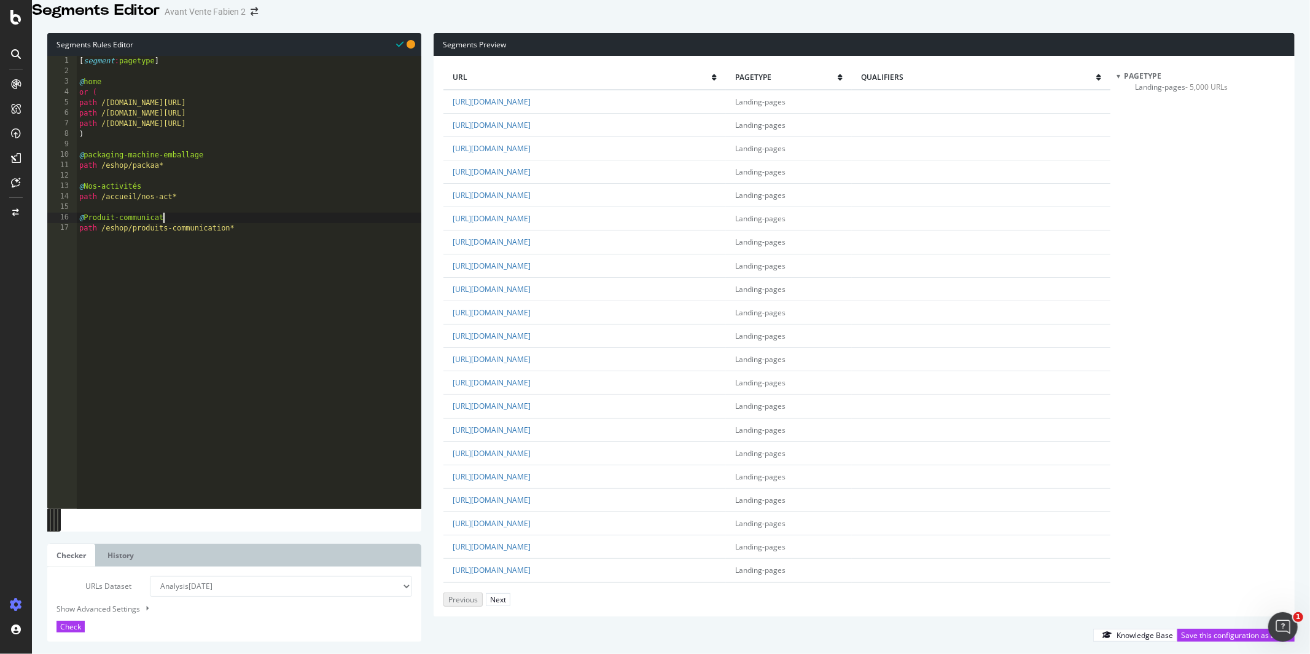
scroll to position [0, 7]
click at [154, 267] on div "[ segment : pagetype ] @ home or ( path /intia.fr/ path /intia.fr/fr/ path /int…" at bounding box center [249, 281] width 345 height 451
type textarea "path /eshop/produits-communication*"
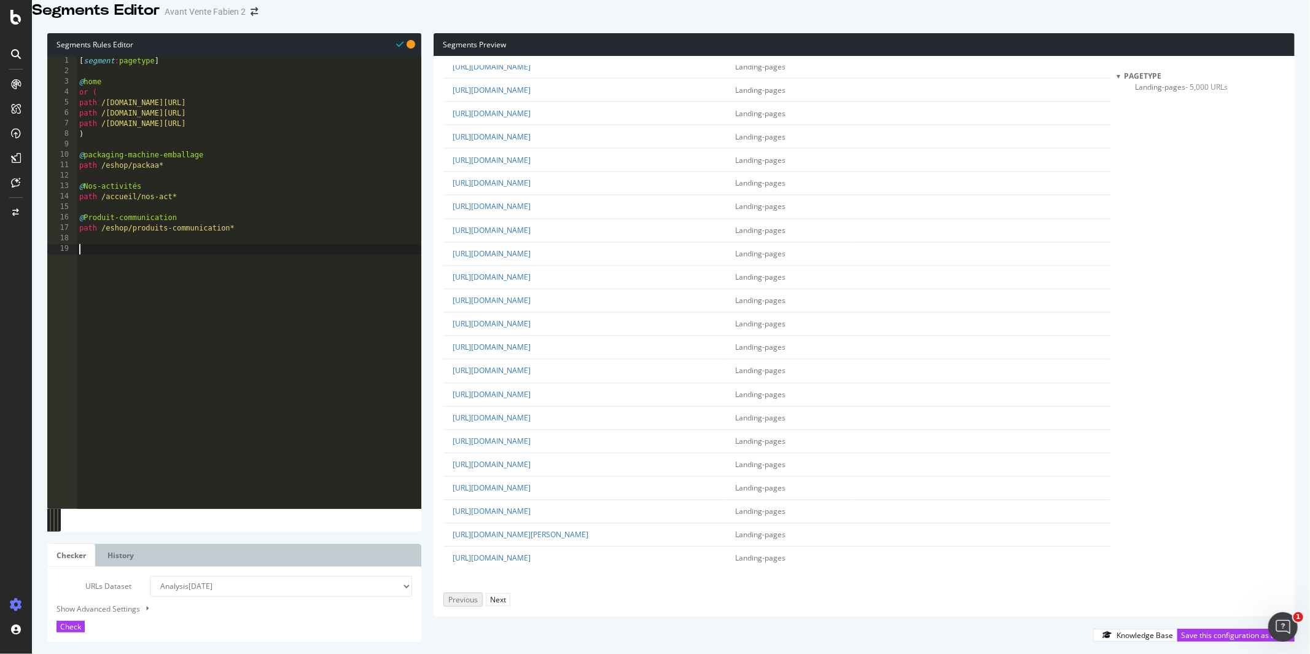
scroll to position [2947, 0]
click at [511, 593] on button "Next" at bounding box center [498, 599] width 25 height 13
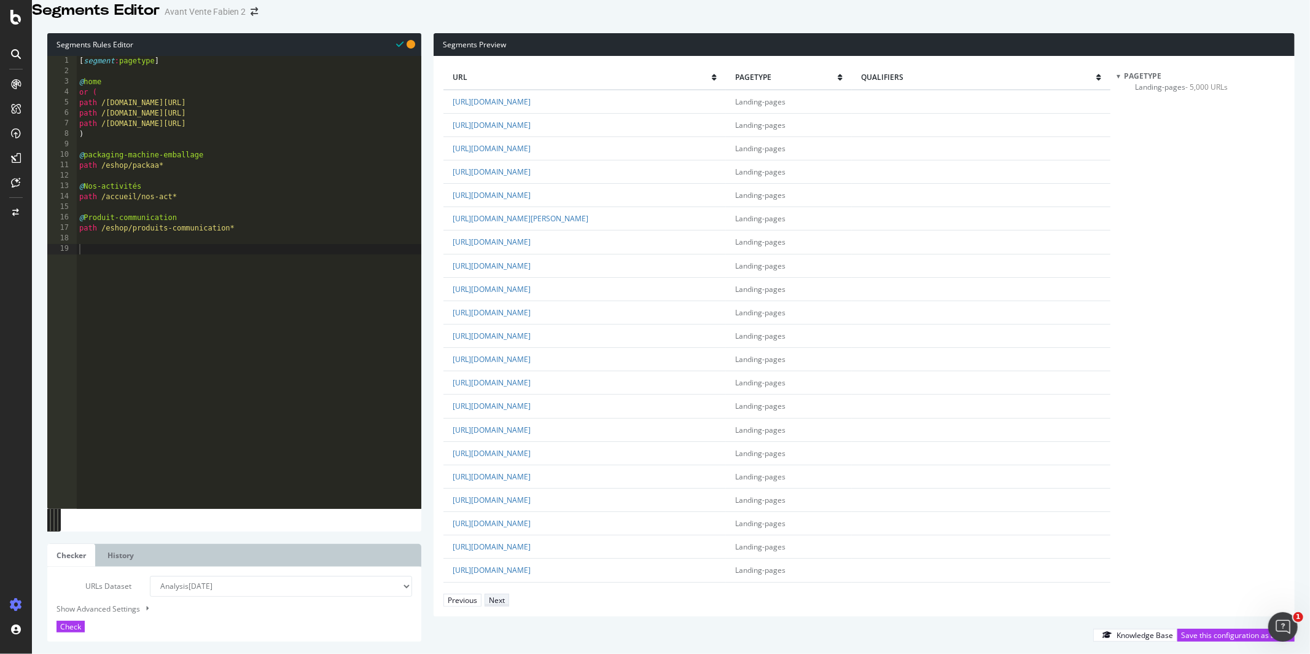
click at [509, 593] on button "Next" at bounding box center [497, 599] width 25 height 13
drag, startPoint x: 840, startPoint y: 389, endPoint x: 530, endPoint y: 391, distance: 309.6
click at [530, 300] on td "https://www.antalis.fr/eshop/papiers-cartons-enveloppes/papier-creation-communi…" at bounding box center [585, 288] width 283 height 23
copy link "eshop/papiers-cartons-enveloppes/papier-creation-communication/papier-metallique"
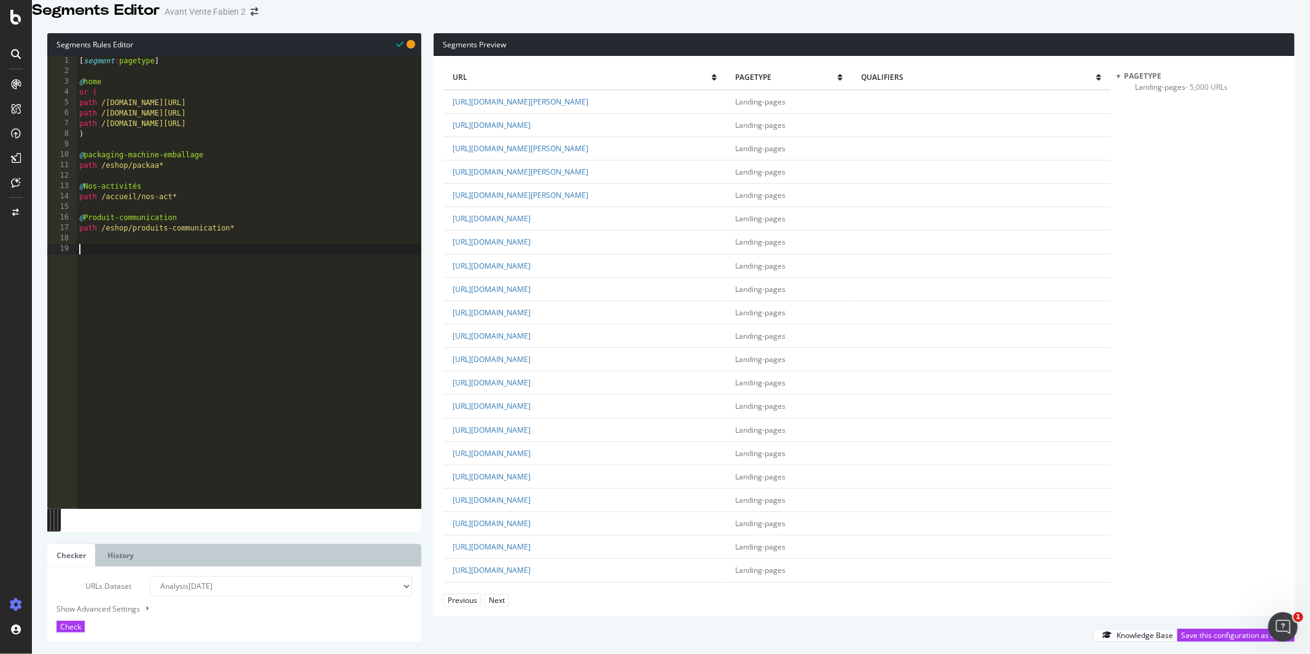
click at [164, 268] on div "[ segment : pagetype ] @ home or ( path /intia.fr/ path /intia.fr/fr/ path /int…" at bounding box center [249, 281] width 345 height 451
type textarea "@Papier-carton"
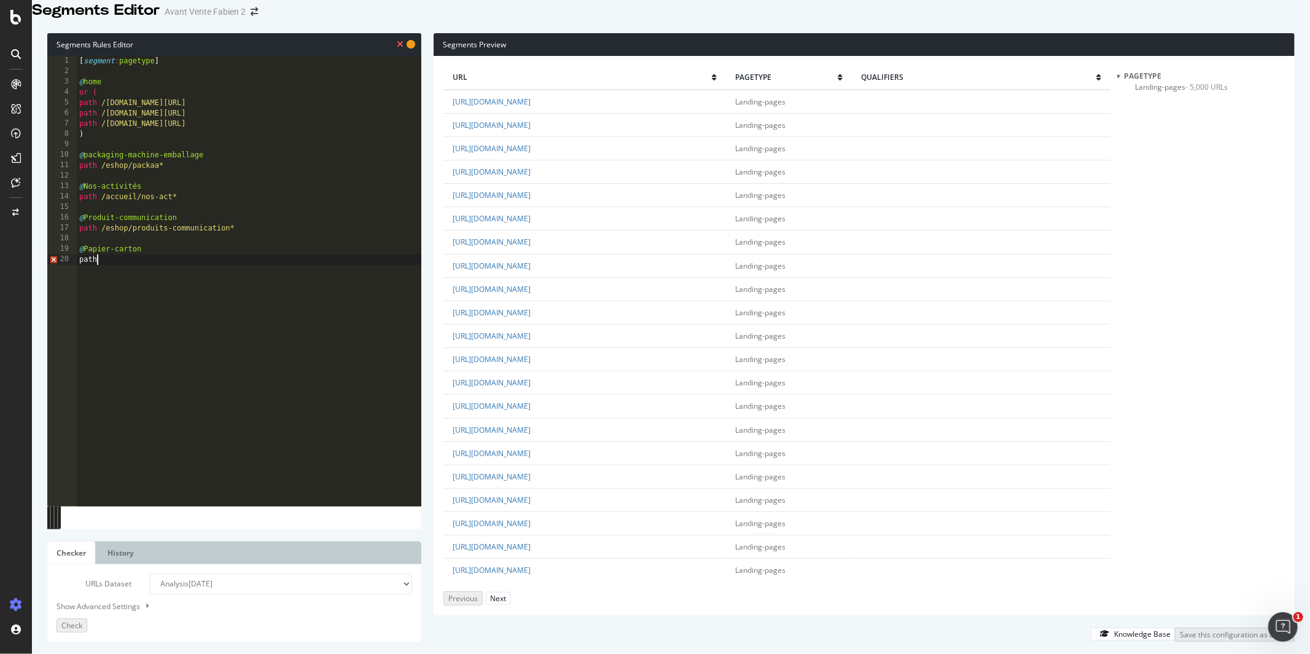
scroll to position [0, 1]
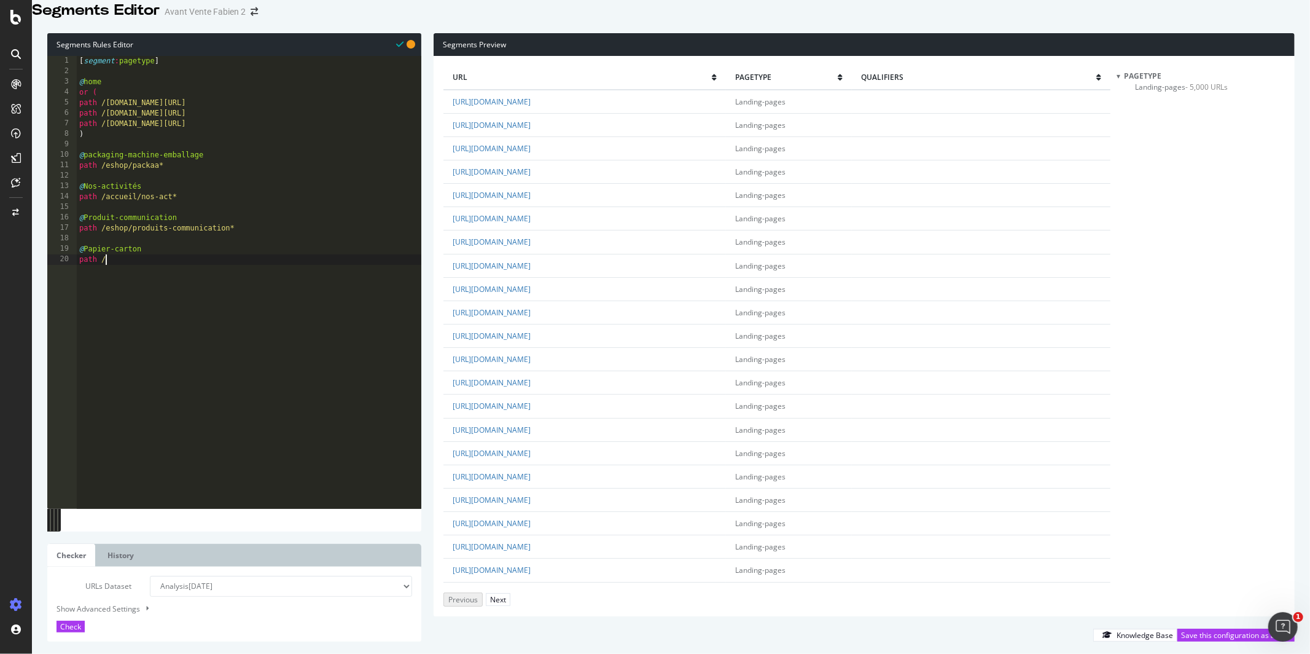
paste textarea "eshop/papiers-cartons-enveloppes/papier-creation-communication/papier-metallique"
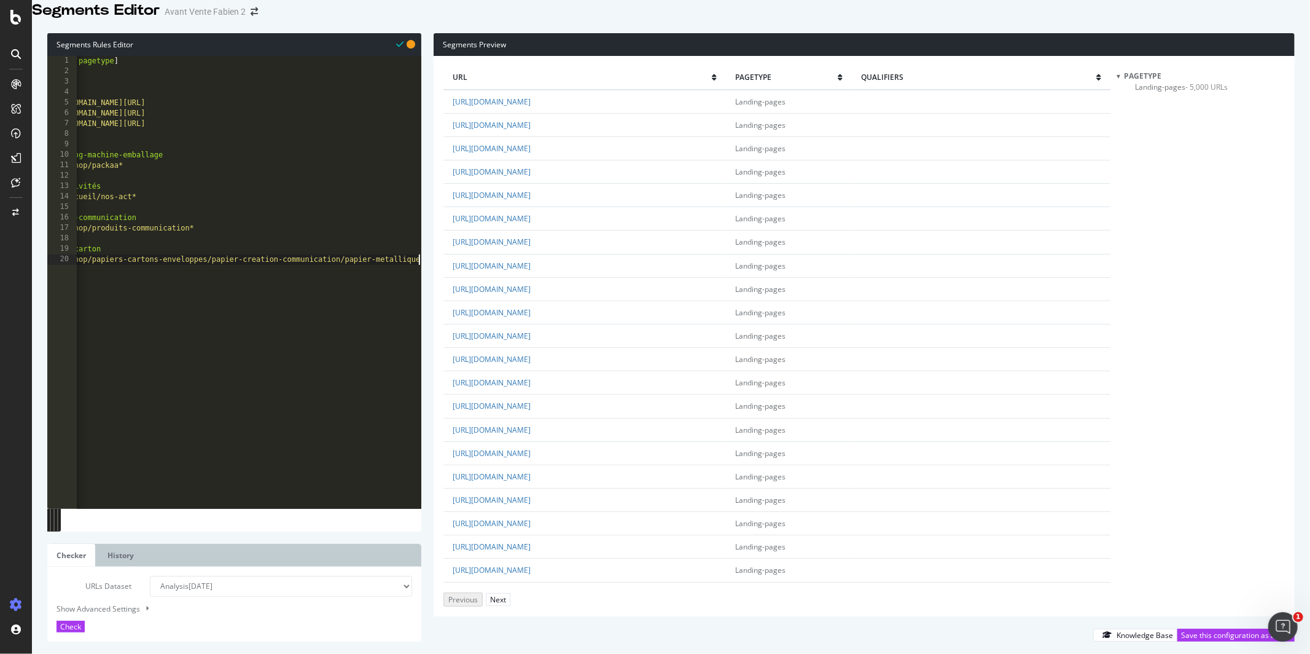
scroll to position [0, 40]
drag, startPoint x: 206, startPoint y: 277, endPoint x: 511, endPoint y: 276, distance: 304.1
click at [511, 276] on div "Segments Rules Editor path /eshop/papiers-cartons-enveloppes/papier-creation-co…" at bounding box center [671, 337] width 1278 height 633
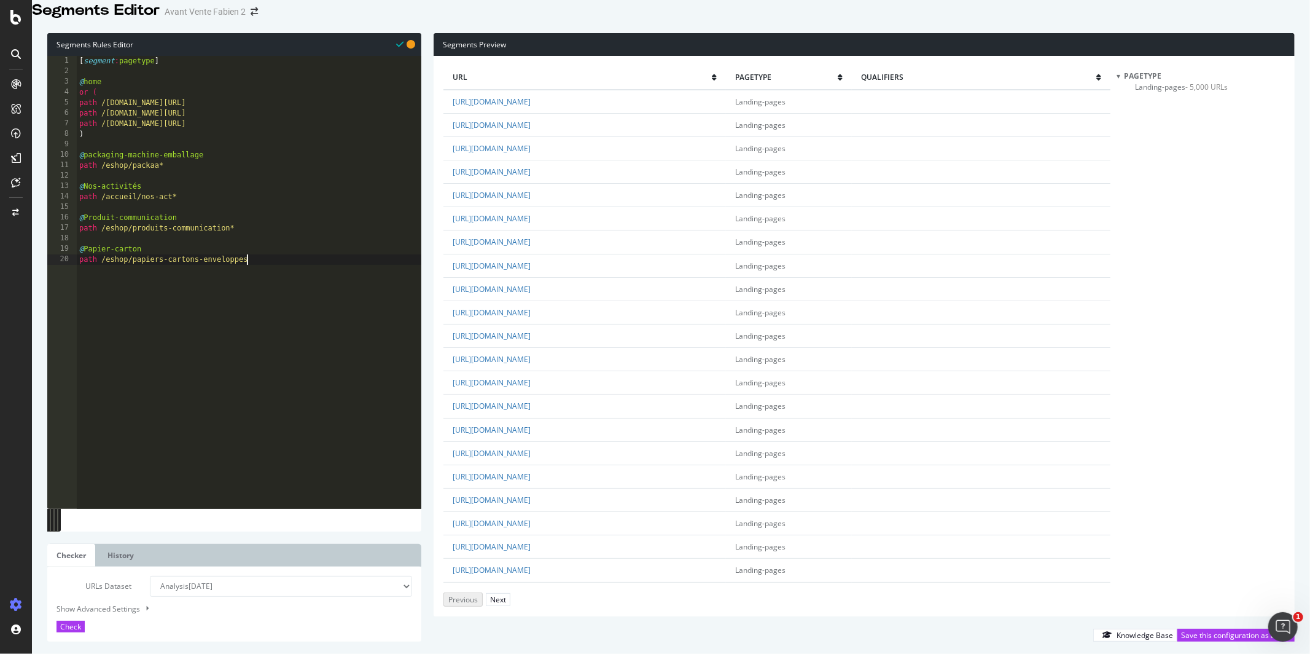
type textarea "path /eshop/papiers-cartons-enveloppes*"
click at [81, 628] on div "Check" at bounding box center [70, 626] width 21 height 10
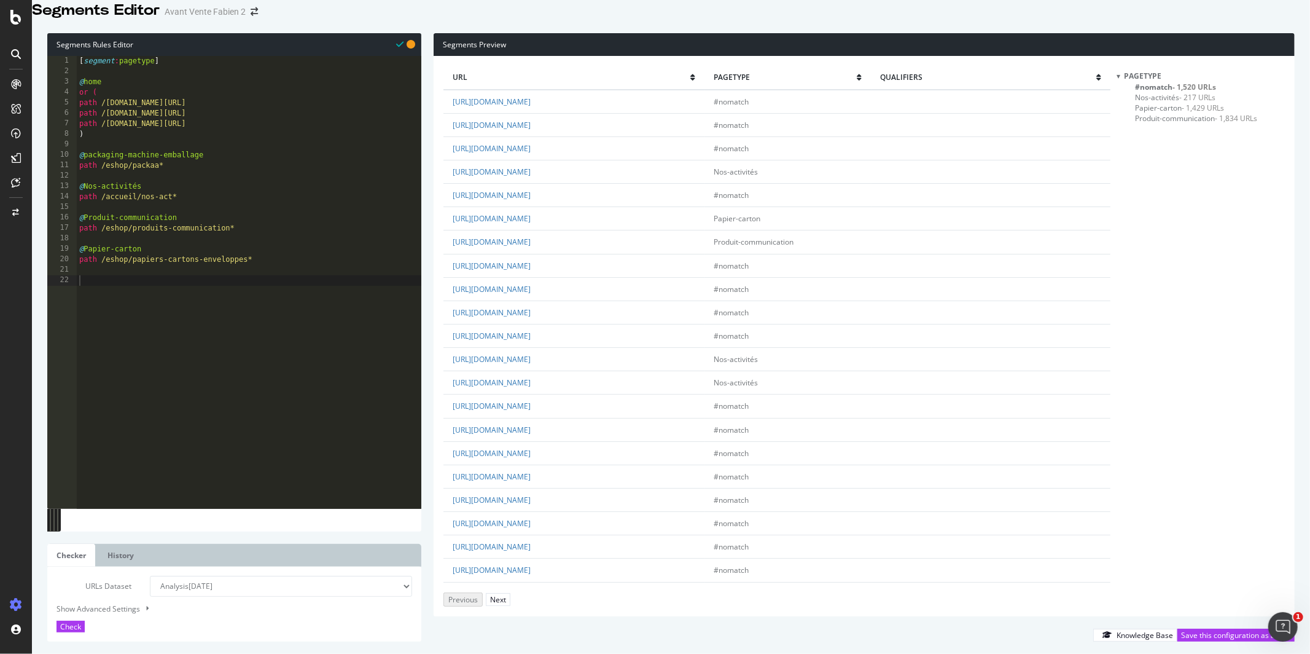
click at [1164, 92] on span "#nomatch - 1,520 URLs" at bounding box center [1175, 87] width 81 height 10
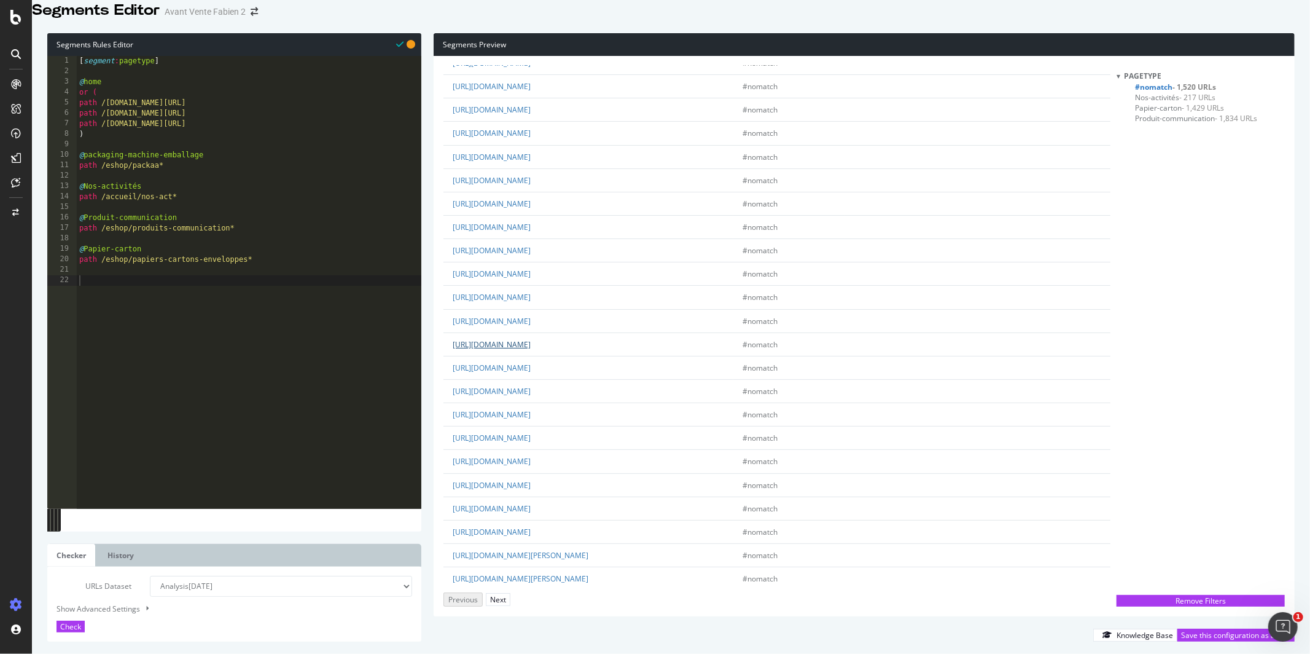
scroll to position [118, 0]
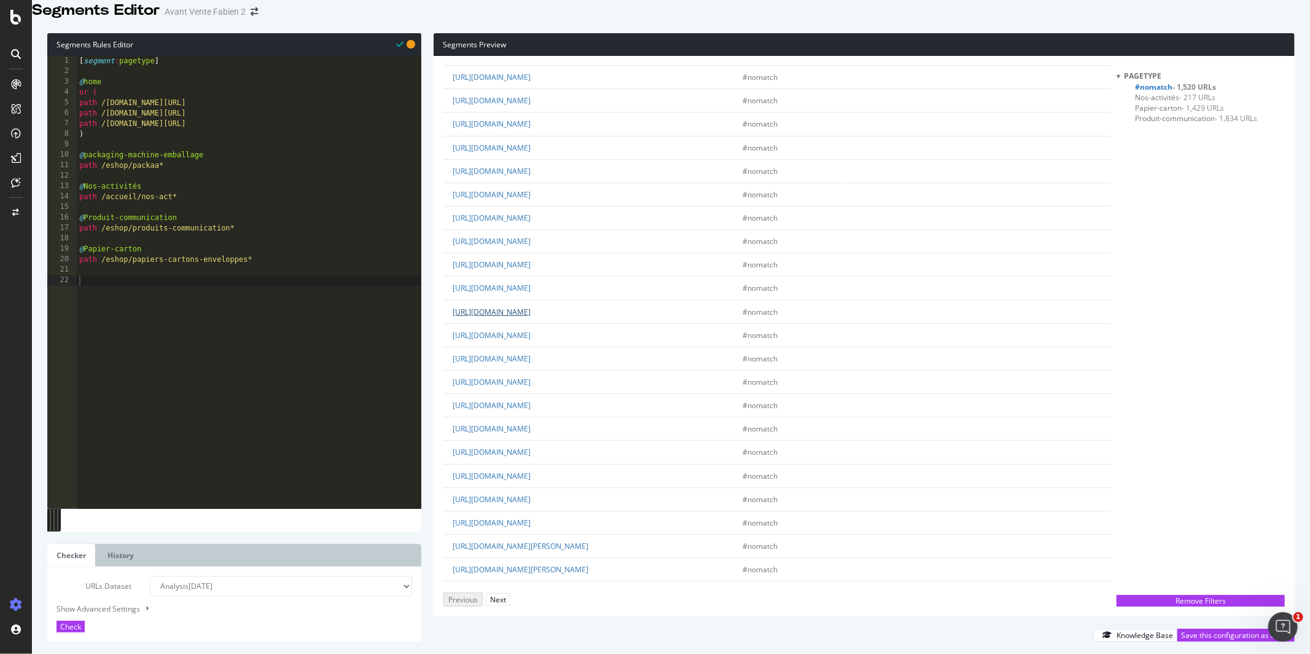
click at [531, 317] on link "https://www.antalis.fr/eshop/ws/html/catalog/promotions?promoCode=0030003686" at bounding box center [492, 312] width 78 height 10
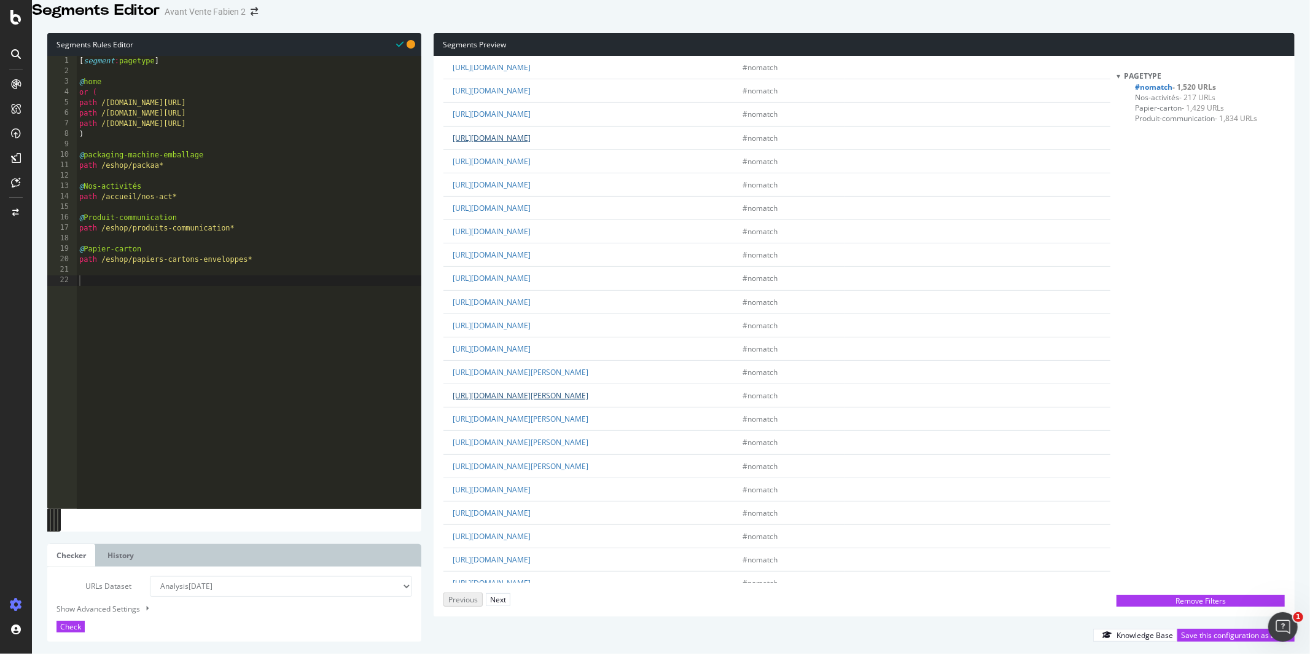
scroll to position [333, 0]
click at [531, 453] on link "https://www.antalis.fr/eshop/ws/sector?sectorId=1" at bounding box center [492, 448] width 78 height 10
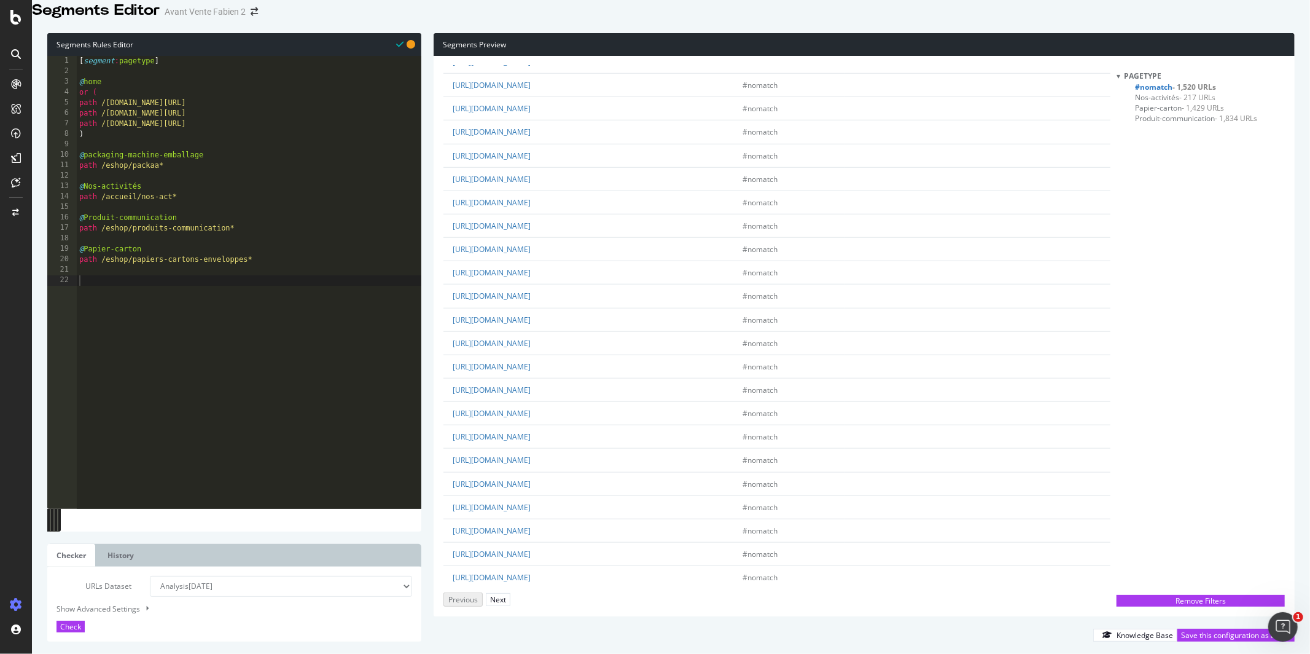
scroll to position [1083, 0]
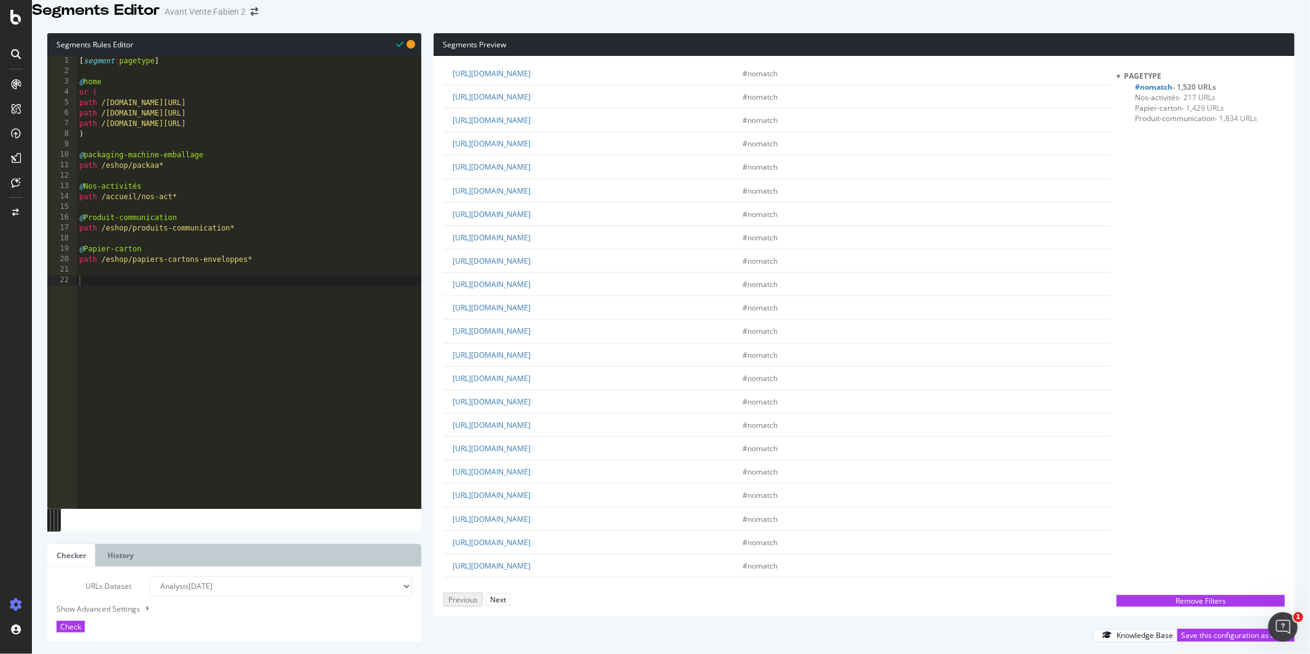
click at [154, 179] on div "[ segment : pagetype ] @ home or ( path /intia.fr/ path /intia.fr/fr/ path /int…" at bounding box center [249, 281] width 345 height 451
type textarea "path /eshop/packa*"
click at [73, 632] on div "URLs Dataset Analysis 2025 Sep. 22nd #2 Analysis 2025 Sep. 22nd Analysis 2025 S…" at bounding box center [234, 603] width 374 height 75
click at [79, 626] on span "Check" at bounding box center [70, 626] width 21 height 10
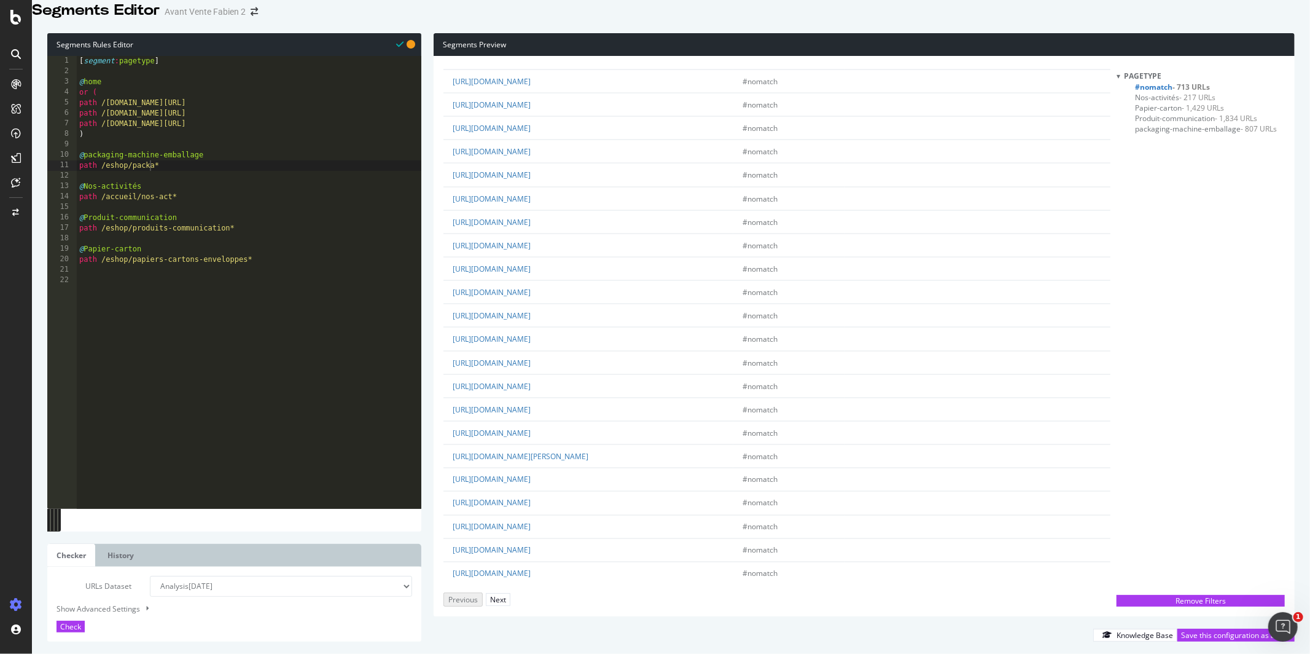
scroll to position [1895, 0]
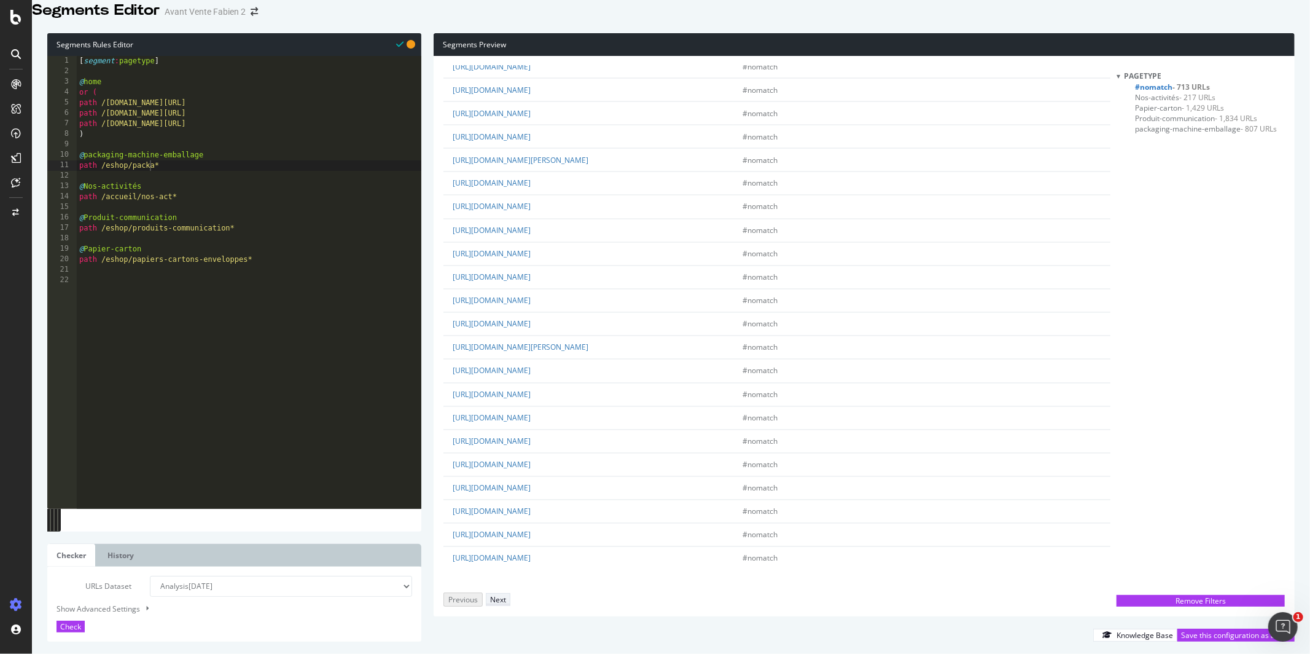
click at [506, 594] on div "Next" at bounding box center [498, 599] width 16 height 10
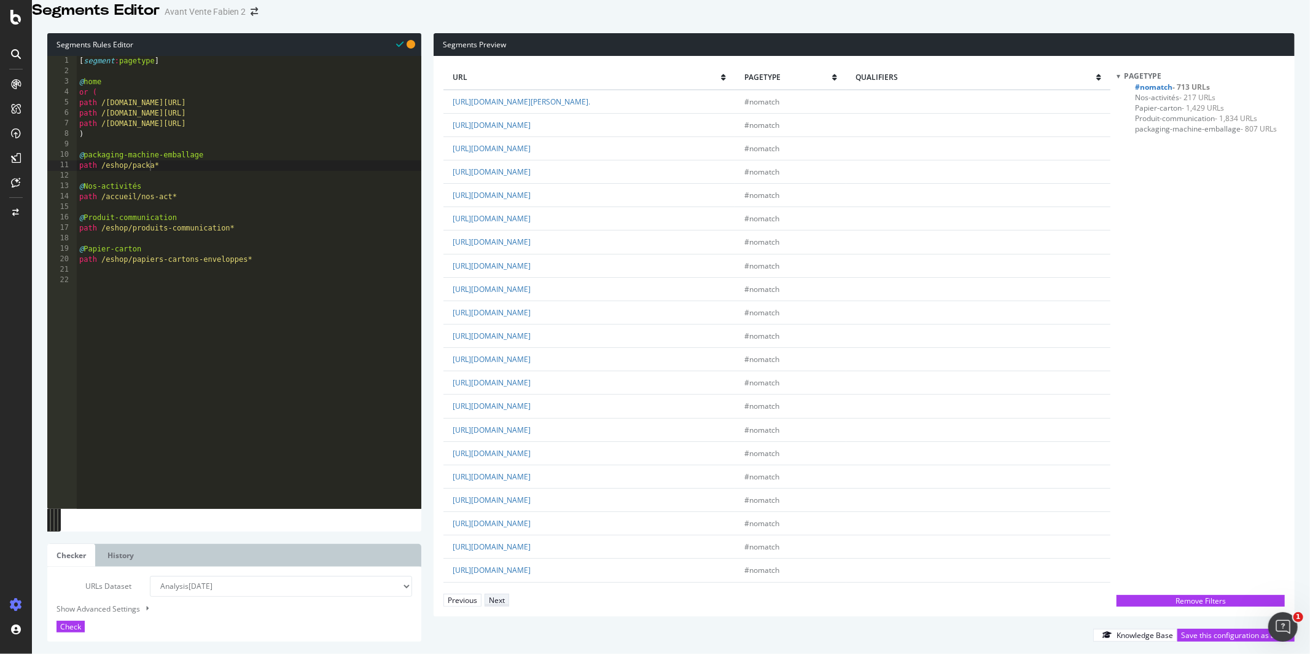
click at [505, 595] on div "Next" at bounding box center [497, 600] width 16 height 10
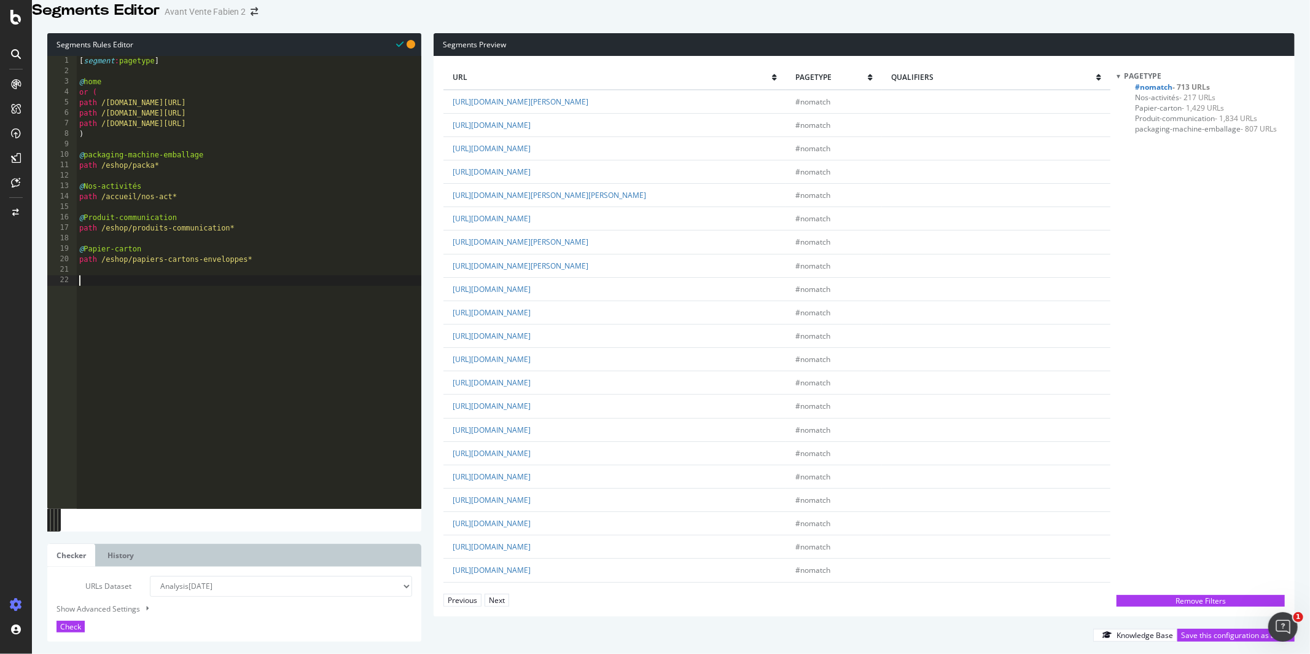
click at [233, 297] on div "[ segment : pagetype ] @ home or ( path /intia.fr/ path /intia.fr/fr/ path /int…" at bounding box center [249, 281] width 345 height 451
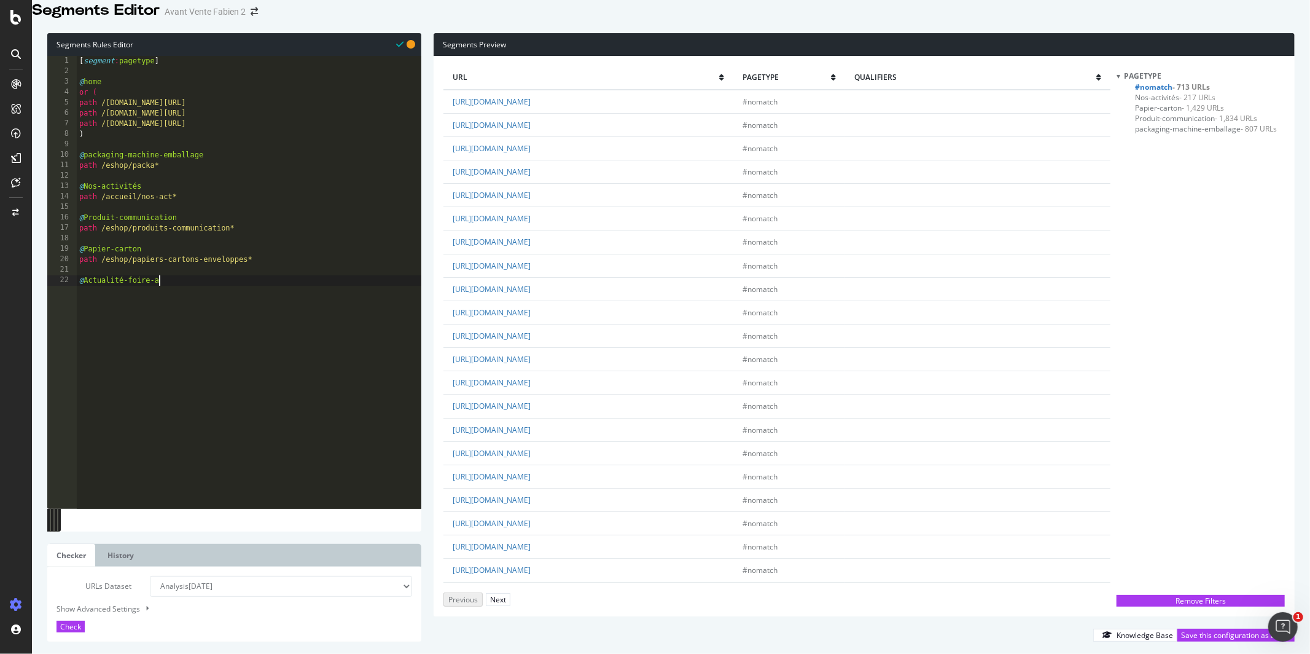
scroll to position [0, 6]
type textarea "@Actualité-foire-aux-questions"
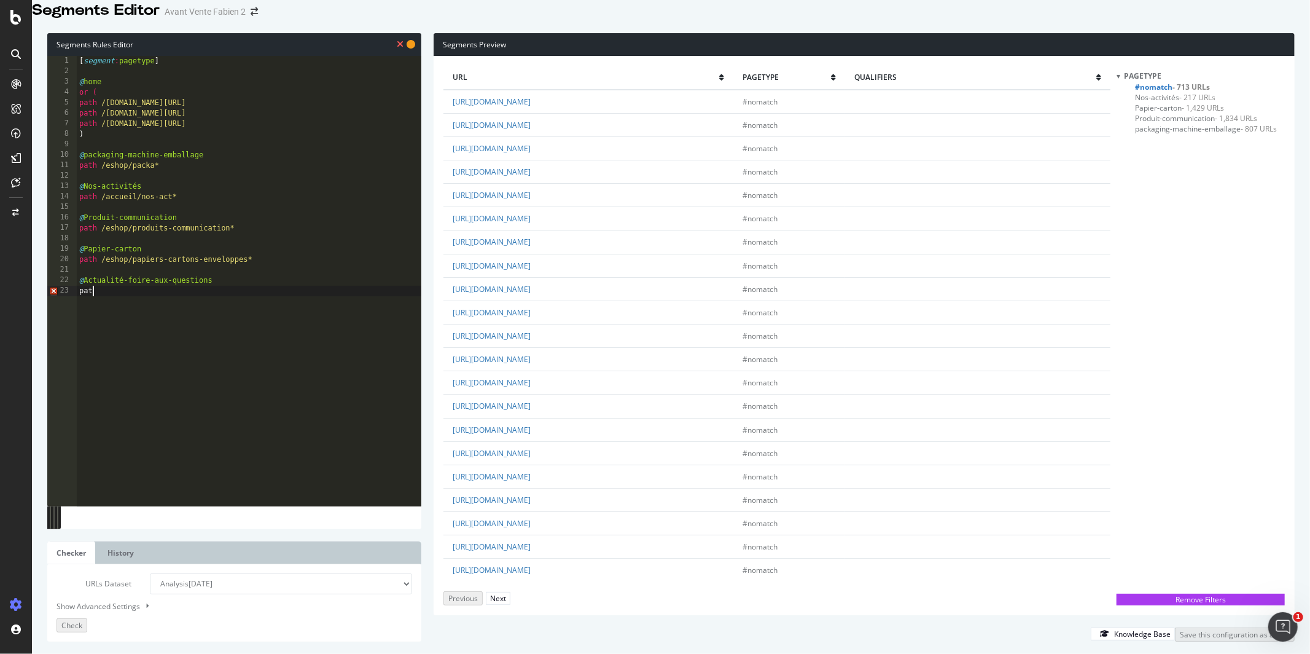
scroll to position [0, 0]
type textarea "p"
type textarea "or ("
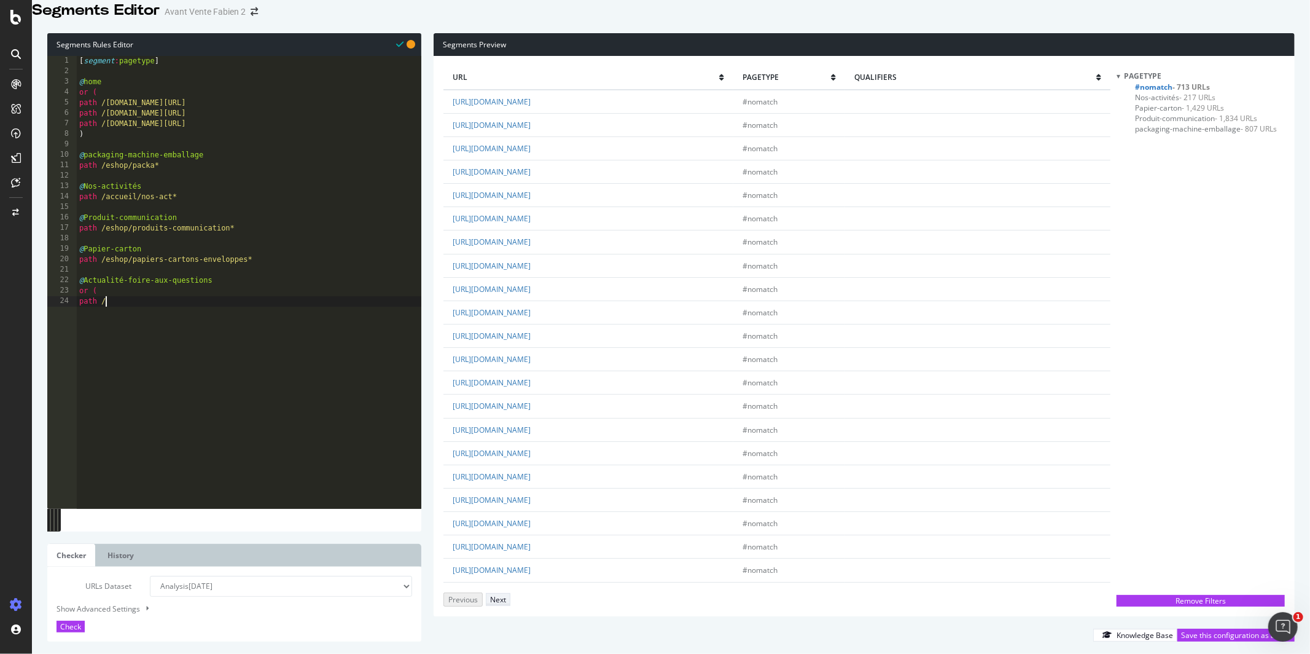
type textarea "path /"
click at [511, 593] on button "Next" at bounding box center [498, 599] width 25 height 13
click at [509, 593] on button "Next" at bounding box center [497, 599] width 25 height 13
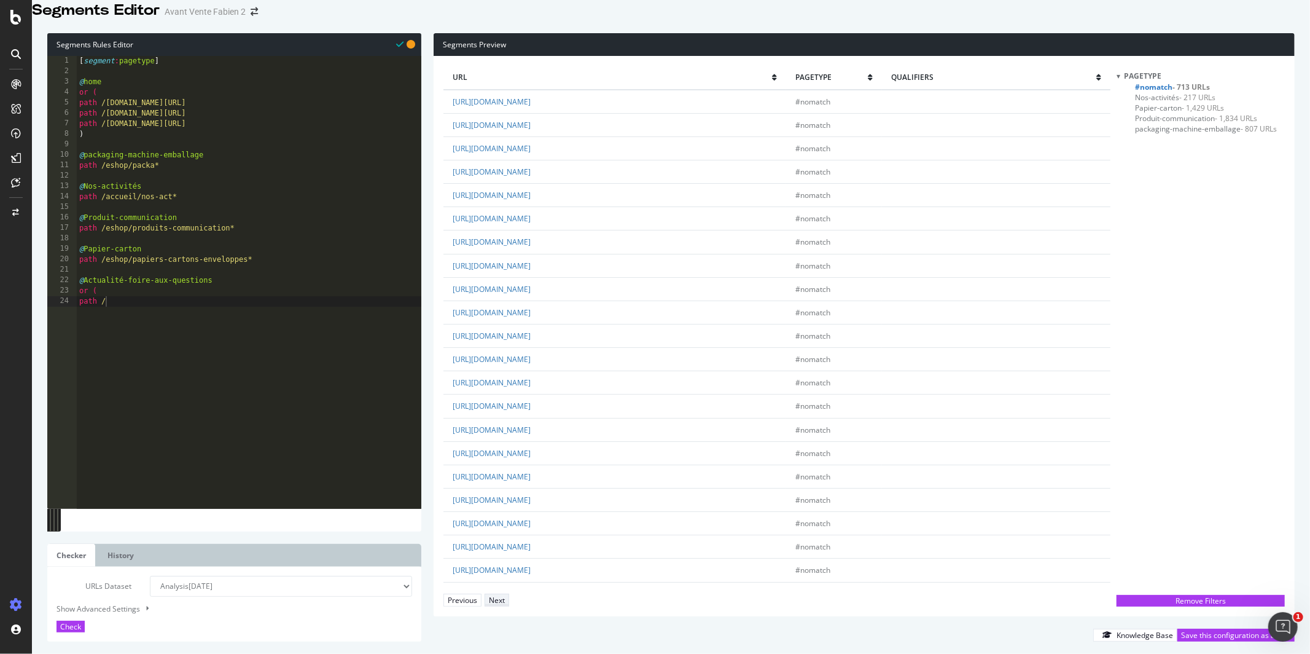
click at [509, 593] on button "Next" at bounding box center [497, 599] width 25 height 13
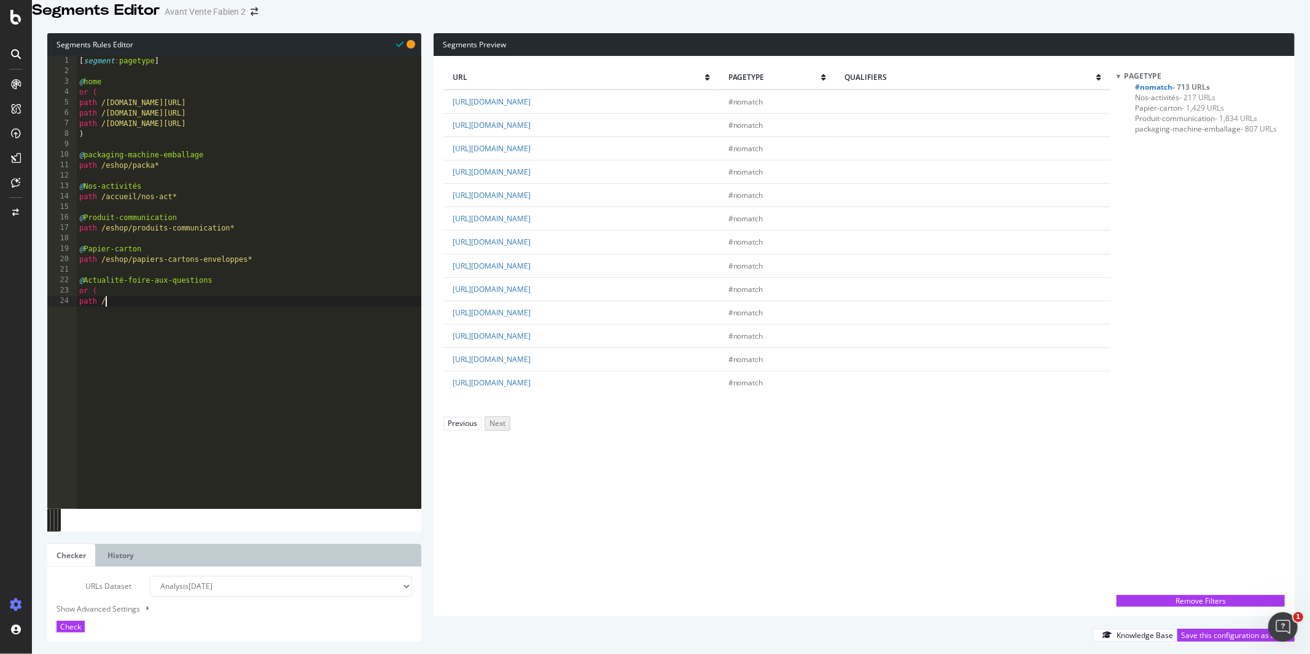
click at [158, 325] on div "[ segment : pagetype ] @ home or ( path /intia.fr/ path /intia.fr/fr/ path /int…" at bounding box center [249, 281] width 345 height 451
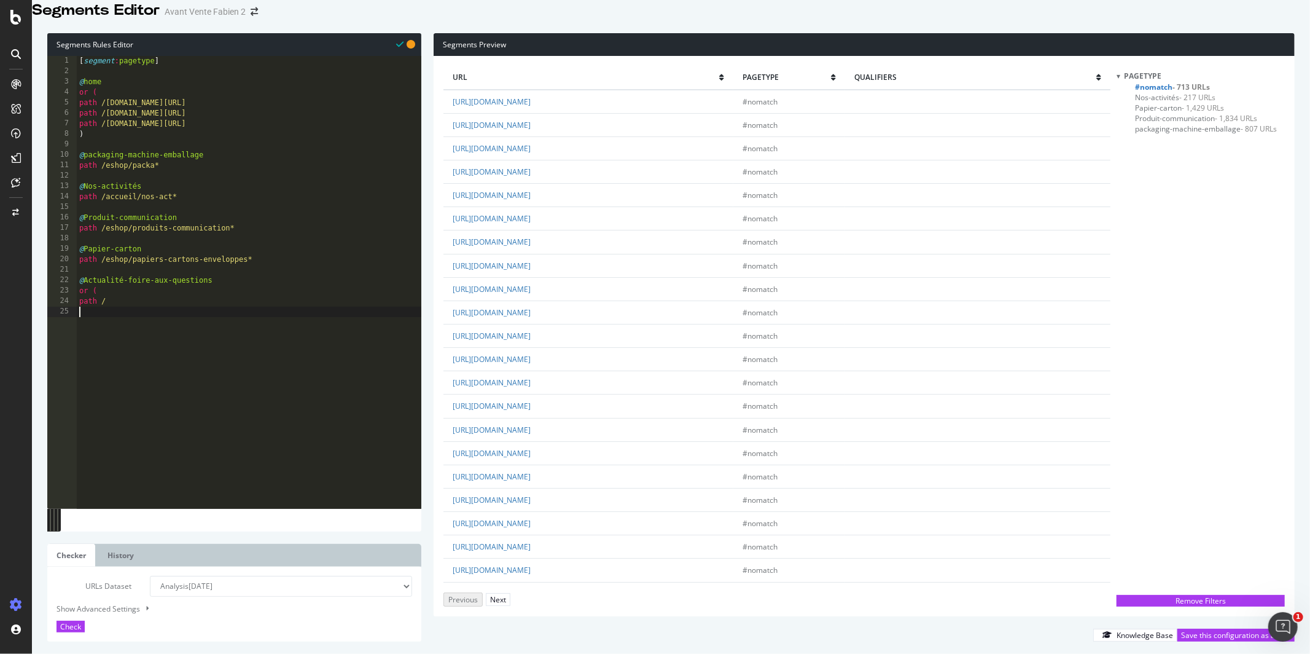
scroll to position [0, 0]
click at [270, 276] on div "[ segment : pagetype ] @ home or ( path /intia.fr/ path /intia.fr/fr/ path /int…" at bounding box center [249, 281] width 345 height 451
type textarea "path /eshop/papiers-cartons-enveloppes*"
type textarea "@Hygiene-protection"
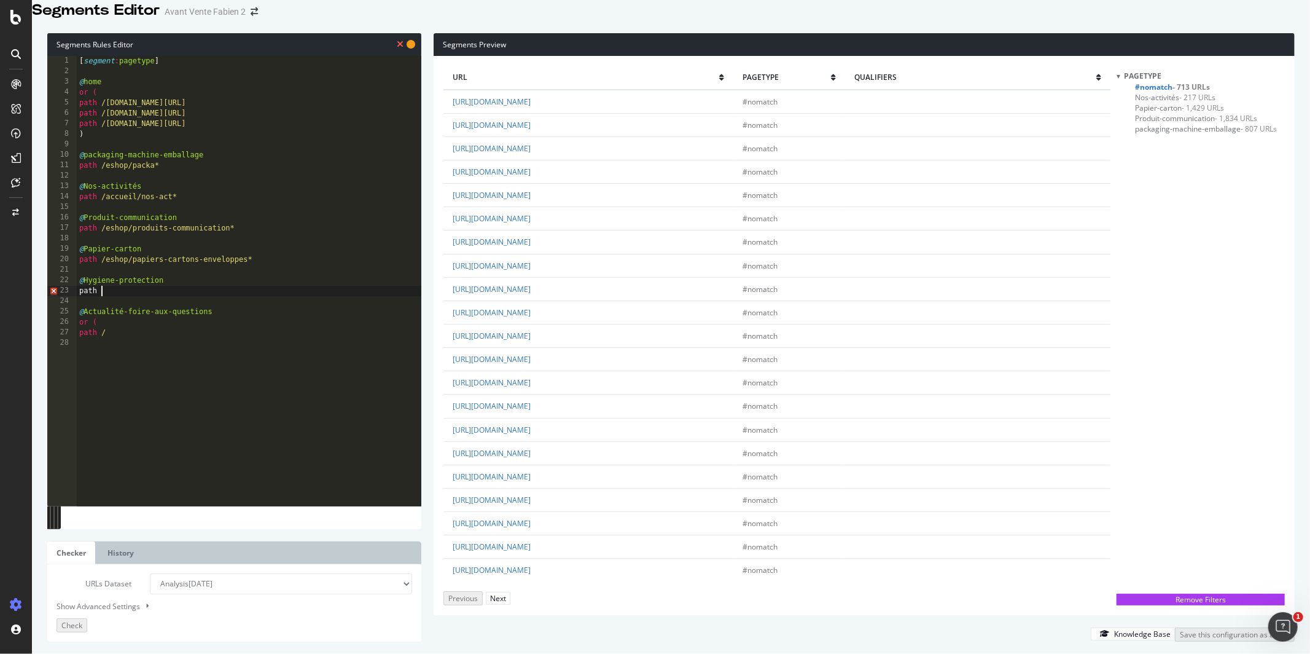
scroll to position [0, 1]
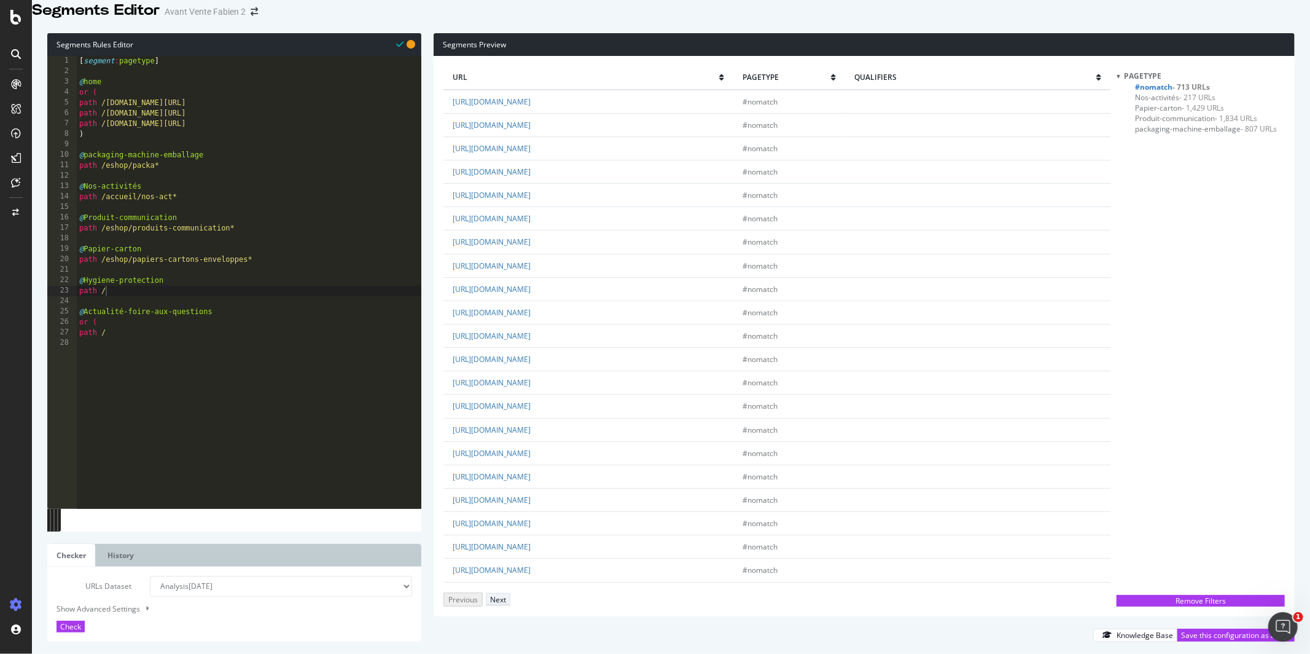
click at [506, 594] on div "Next" at bounding box center [498, 599] width 16 height 10
click at [477, 595] on div "Previous" at bounding box center [462, 600] width 29 height 10
drag, startPoint x: 828, startPoint y: 410, endPoint x: 530, endPoint y: 411, distance: 297.4
click at [530, 394] on td "https://www.antalis.fr/eshop/hygiene-protection/bobine-chiffon-d-essuyage/chiff…" at bounding box center [590, 382] width 292 height 23
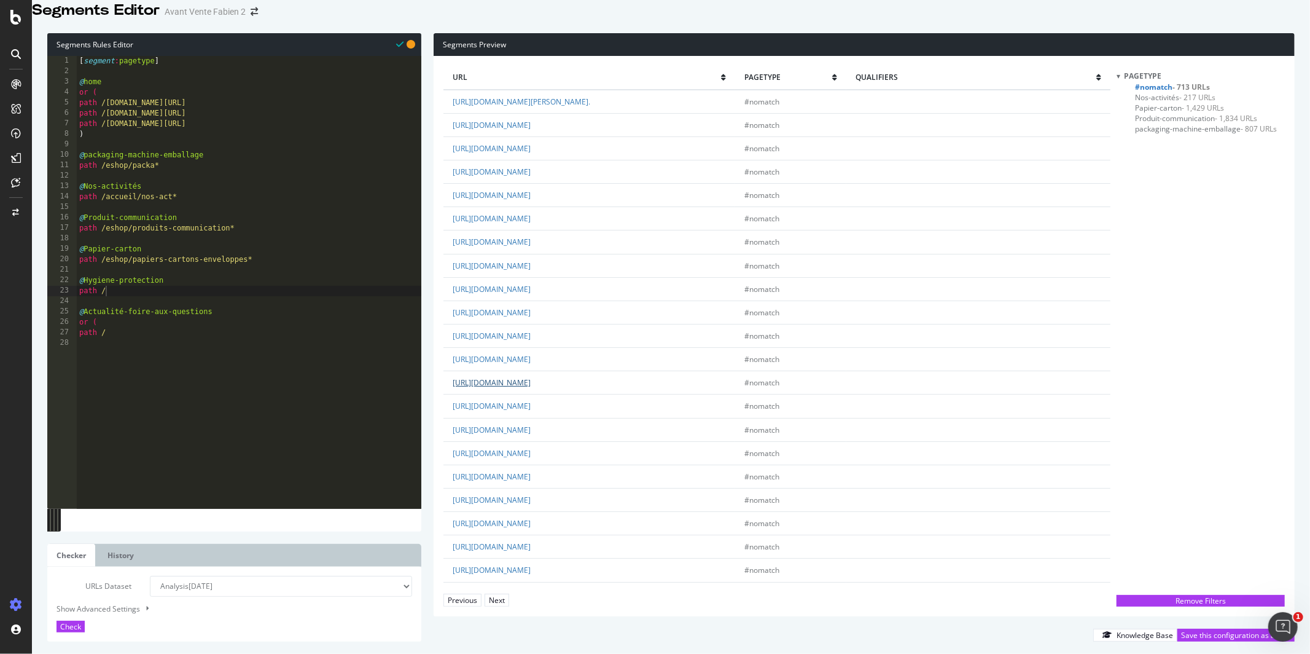
copy link "eshop/hygiene-protection/bobine-chiffon-d-essuyage/chiffons-nettoyants?N=hr993p"
click at [141, 306] on div "[ segment : pagetype ] @ home or ( path /intia.fr/ path /intia.fr/fr/ path /int…" at bounding box center [249, 281] width 345 height 451
paste textarea "eshop/hygiene-protection/bobine-chiffon-d-essuyage/chiffons-nettoyants?N=hr993p"
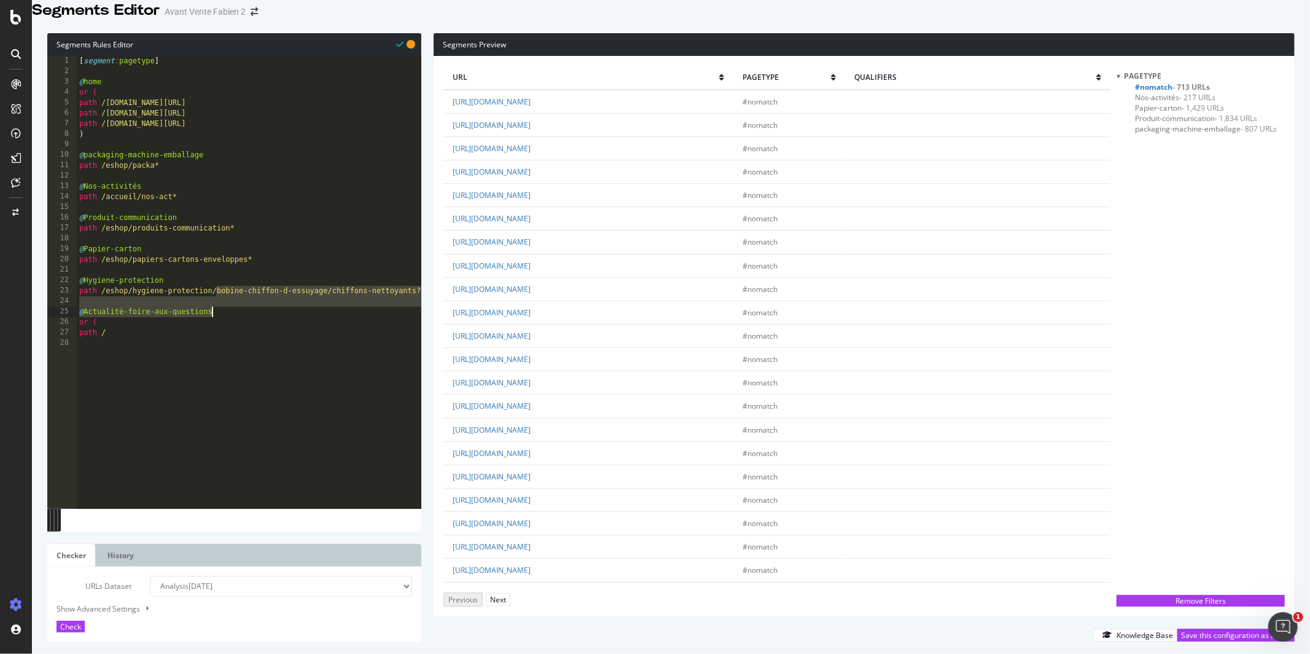
drag, startPoint x: 181, startPoint y: 308, endPoint x: 605, endPoint y: 321, distance: 424.1
click at [605, 321] on div "Segments Rules Editor path /eshop/hygiene-protection/bobine-chiffon-d-essuyage/…" at bounding box center [671, 337] width 1278 height 633
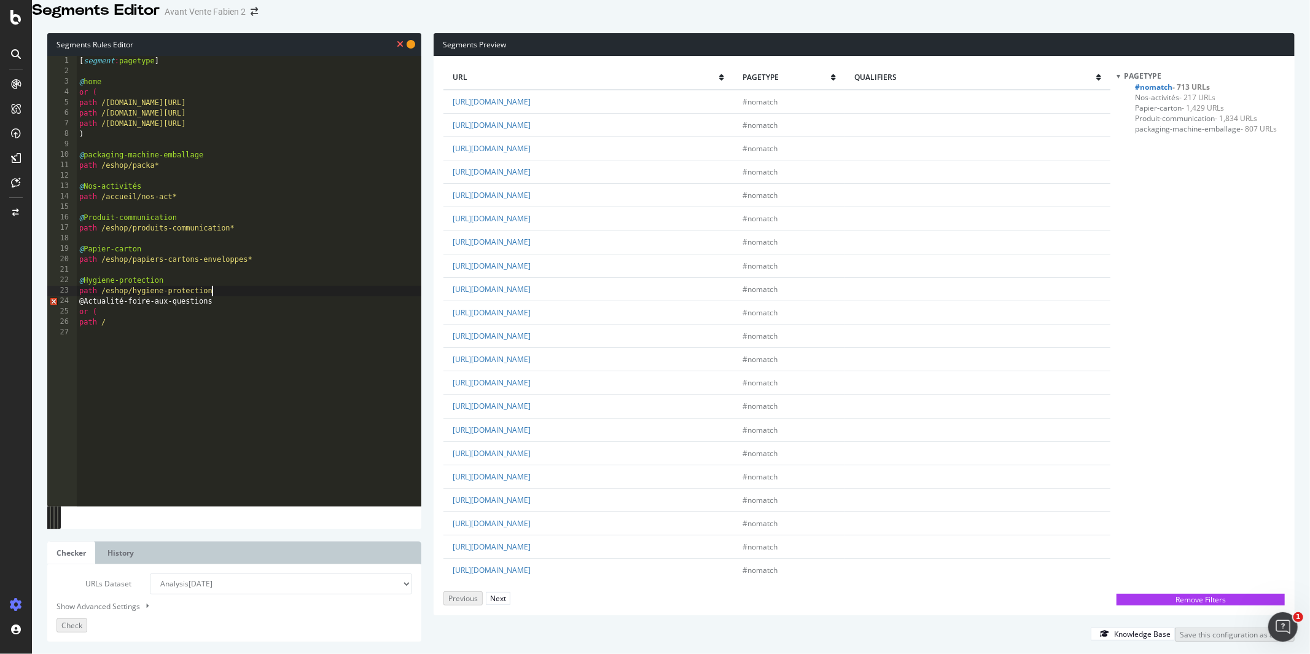
type textarea "path /eshop/hygiene-protection*"
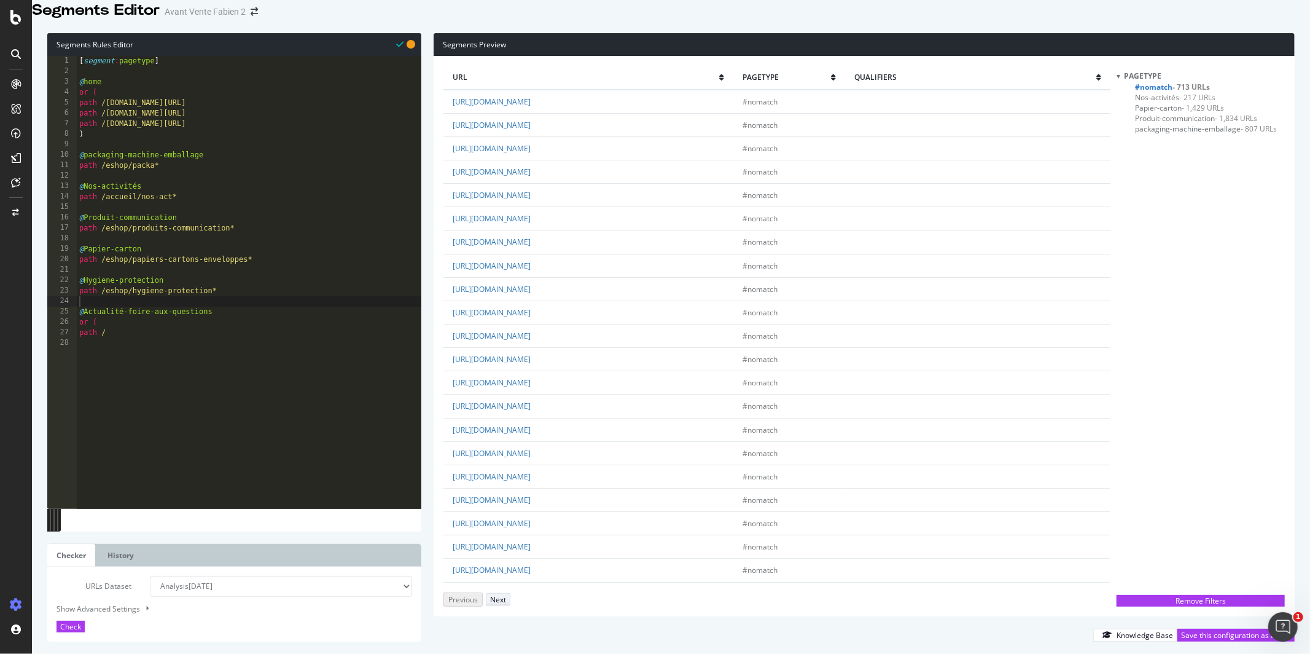
click at [506, 594] on div "Next" at bounding box center [498, 599] width 16 height 10
click at [505, 595] on div "Next" at bounding box center [497, 600] width 16 height 10
drag, startPoint x: 769, startPoint y: 400, endPoint x: 531, endPoint y: 402, distance: 237.8
click at [531, 394] on td "https://www.antalis.fr/accueil/foire-aux-questions/produits/enveloppes_avec_log…" at bounding box center [588, 382] width 289 height 23
copy link "accueil/foire-aux-questions/produits/enveloppes_avec_logo.html"
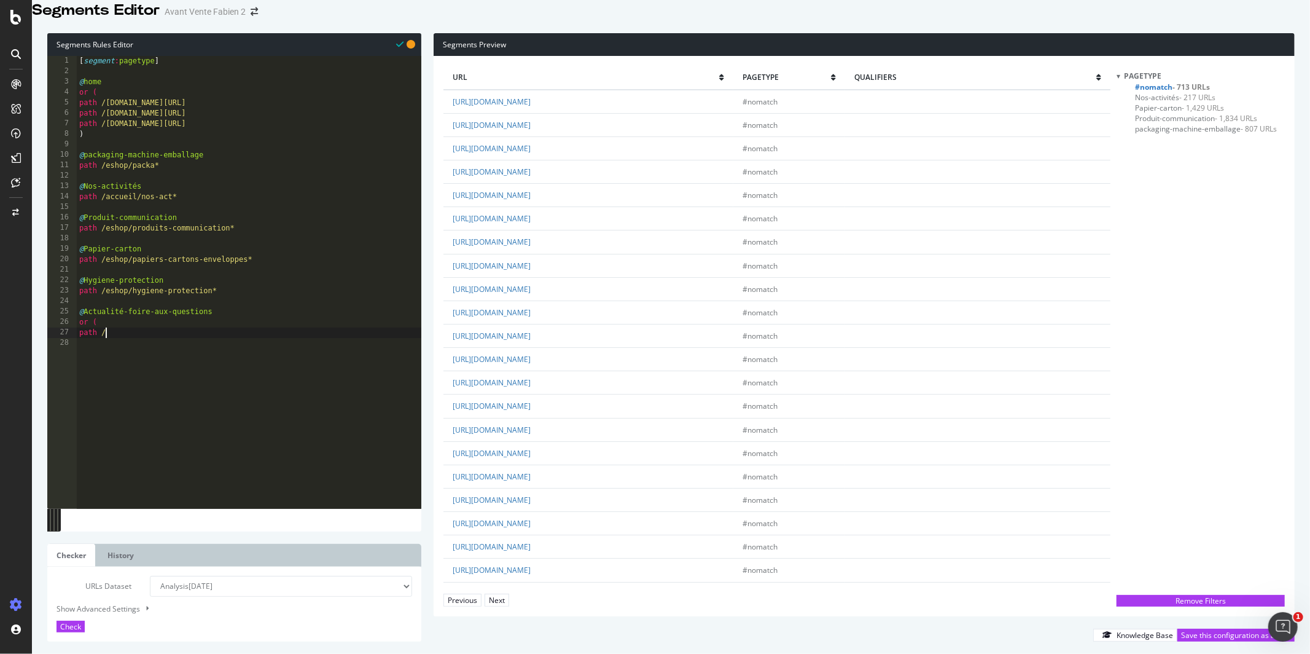
click at [121, 348] on div "[ segment : pagetype ] @ home or ( path /intia.fr/ path /intia.fr/fr/ path /int…" at bounding box center [249, 281] width 345 height 451
paste textarea "accueil/foire-aux-questions/produits/enveloppes_avec_logo.html"
drag, startPoint x: 225, startPoint y: 350, endPoint x: 467, endPoint y: 350, distance: 241.4
click at [467, 350] on div "Segments Rules Editor path /accueil/foire-aux-questions/produits/enveloppes_ave…" at bounding box center [671, 337] width 1278 height 633
type textarea "path /accueil/foire-aux-questions*"
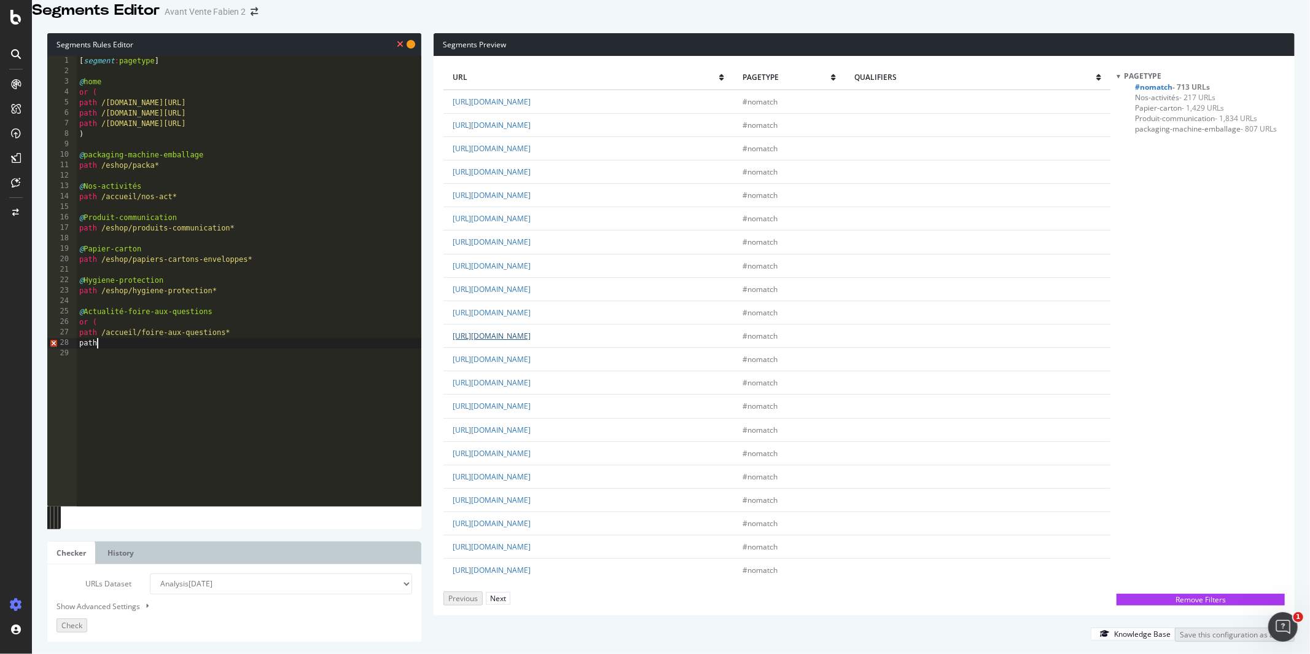
scroll to position [0, 1]
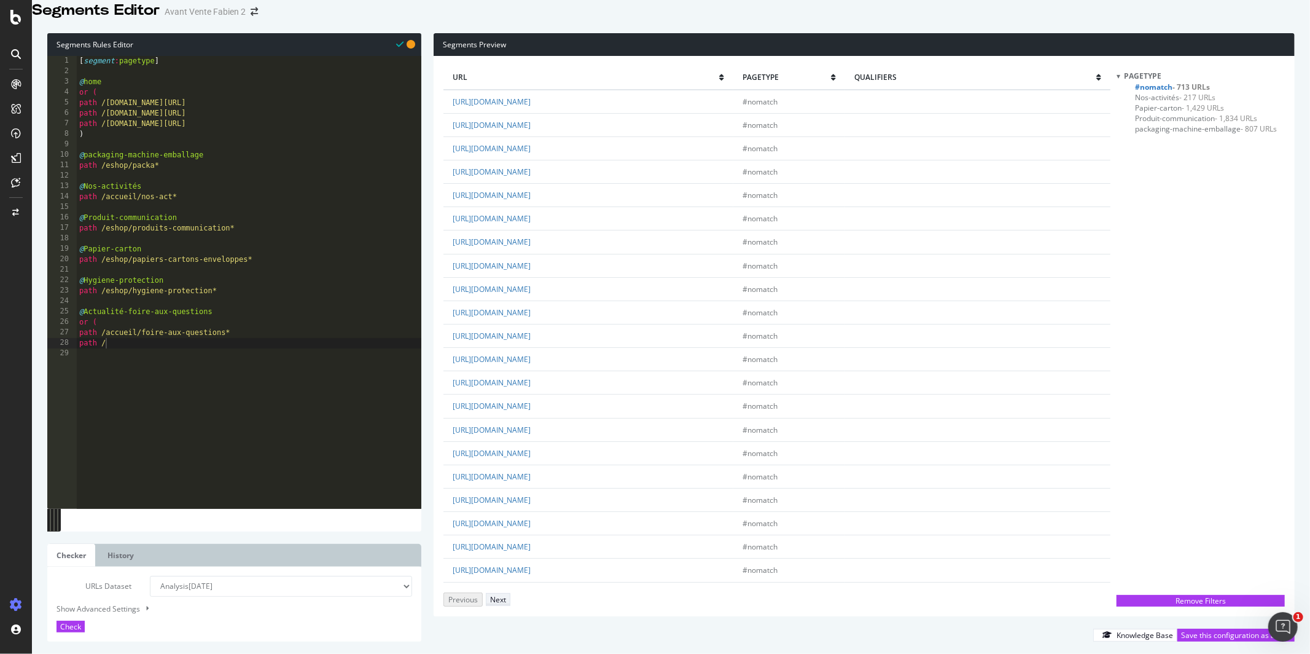
click at [506, 594] on div "Next" at bounding box center [498, 599] width 16 height 10
click at [505, 595] on div "Next" at bounding box center [497, 600] width 16 height 10
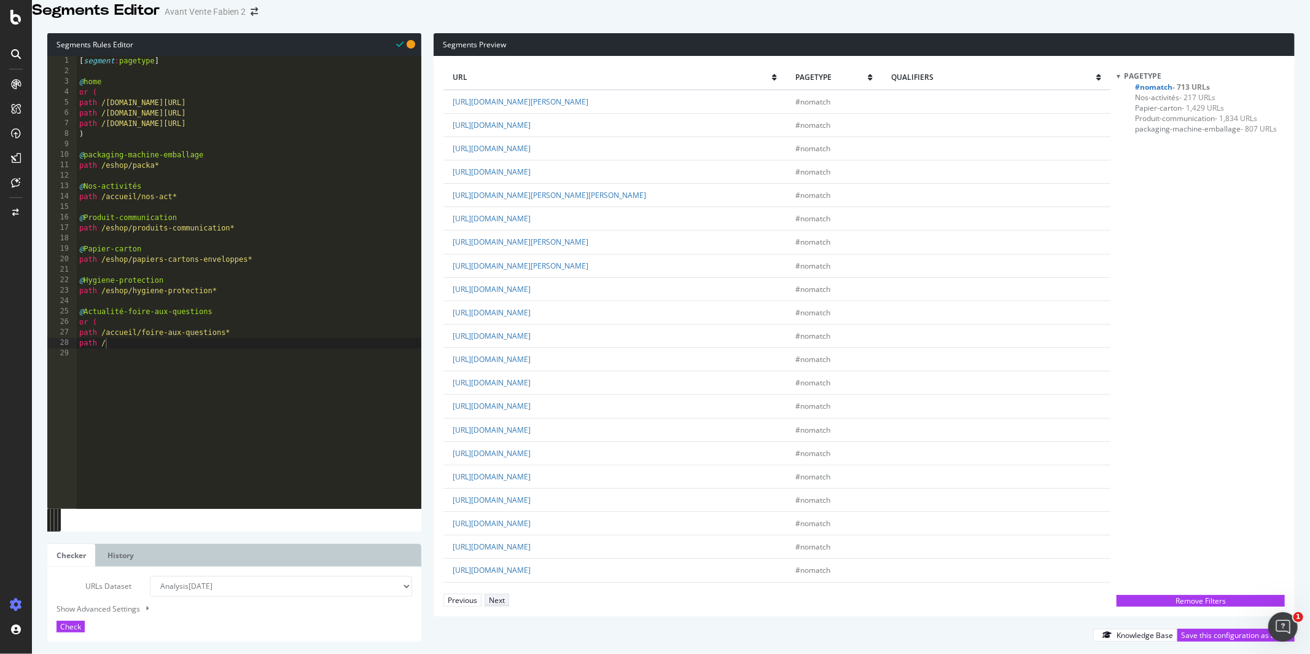
click at [505, 595] on div "Next" at bounding box center [497, 600] width 16 height 10
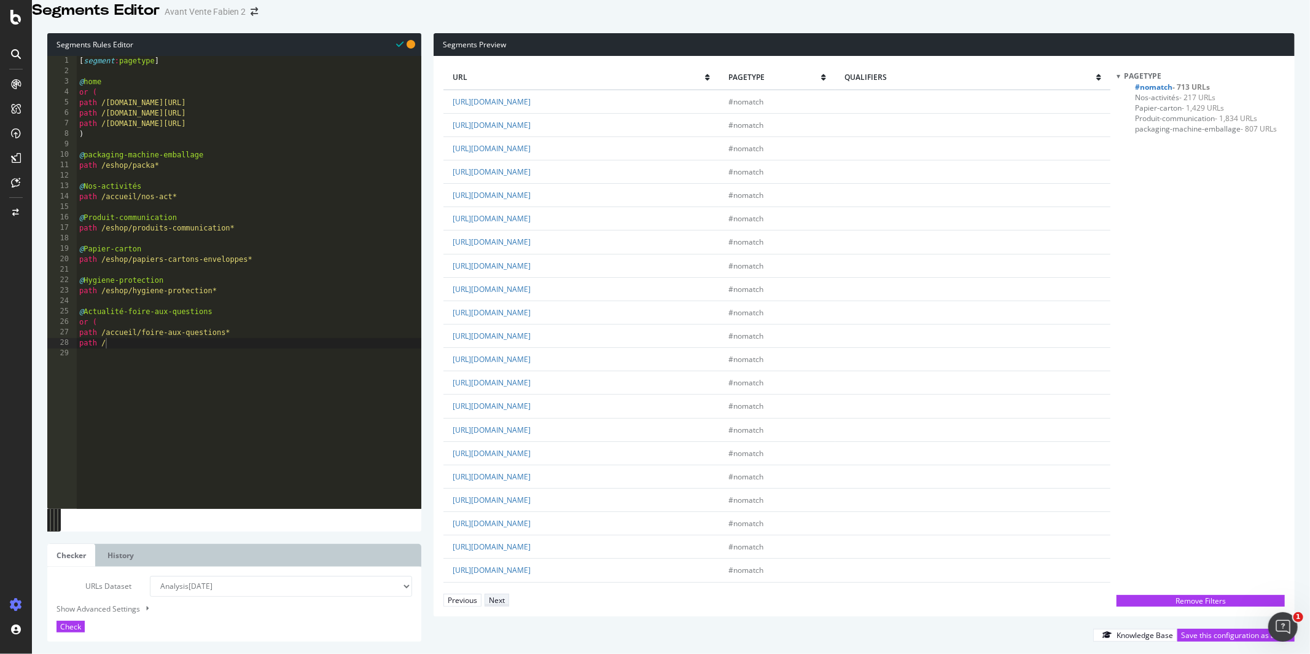
click at [505, 595] on div "Next" at bounding box center [497, 600] width 16 height 10
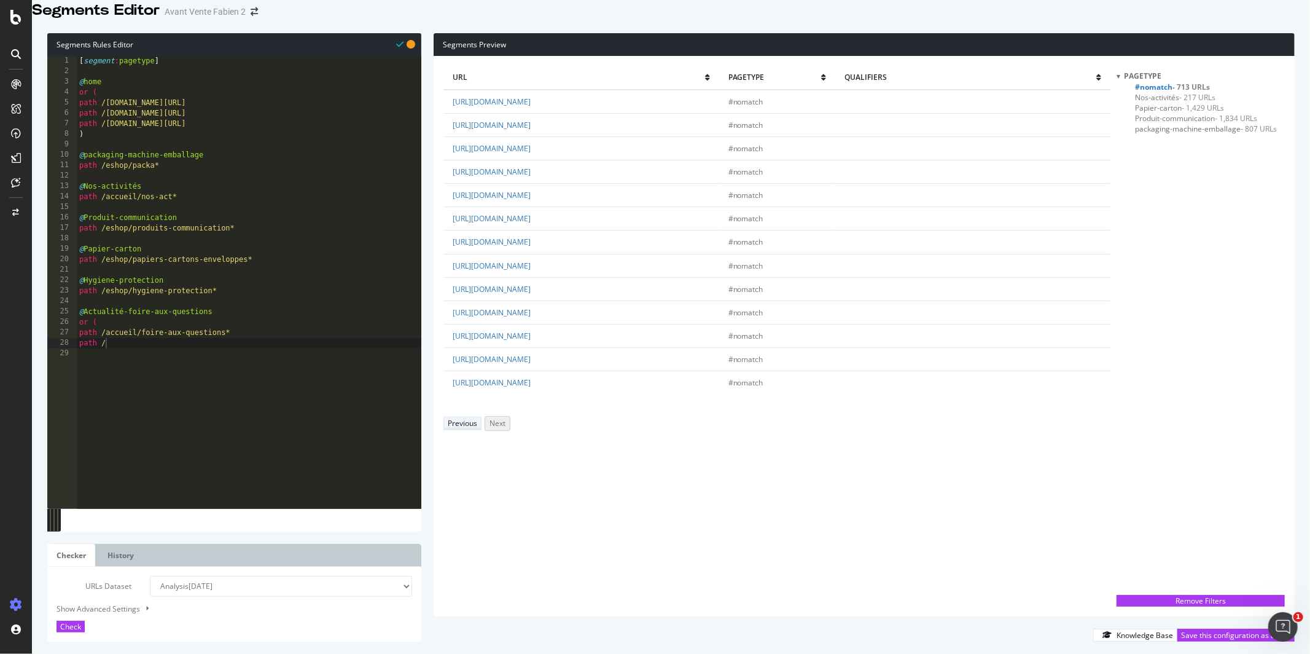
click at [465, 428] on div "Previous" at bounding box center [462, 423] width 29 height 10
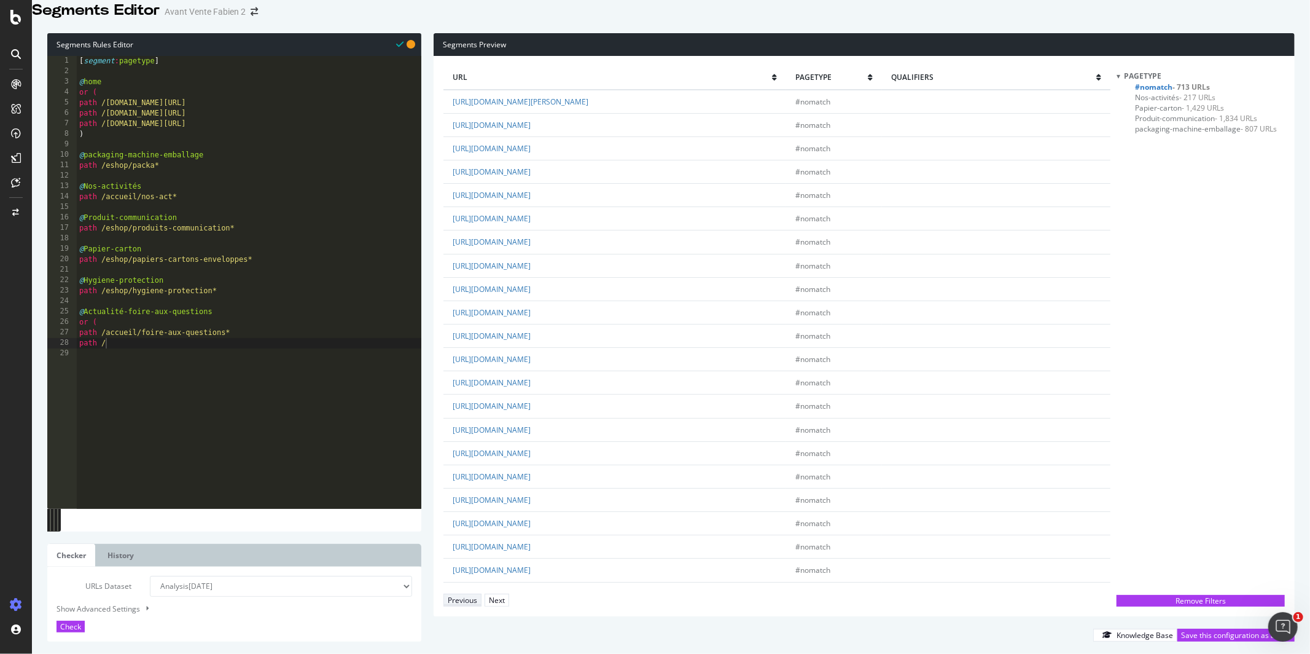
click at [465, 595] on div "Previous" at bounding box center [462, 600] width 29 height 10
drag, startPoint x: 769, startPoint y: 310, endPoint x: 530, endPoint y: 302, distance: 239.1
click at [530, 300] on td "https://www.antalis.fr/accueil/dernieres-actualites/2024/02/histoire-car-wrappi…" at bounding box center [615, 288] width 342 height 23
copy link "accueil/dernieres-actualites/2024/02/histoire-car-wrapping.html"
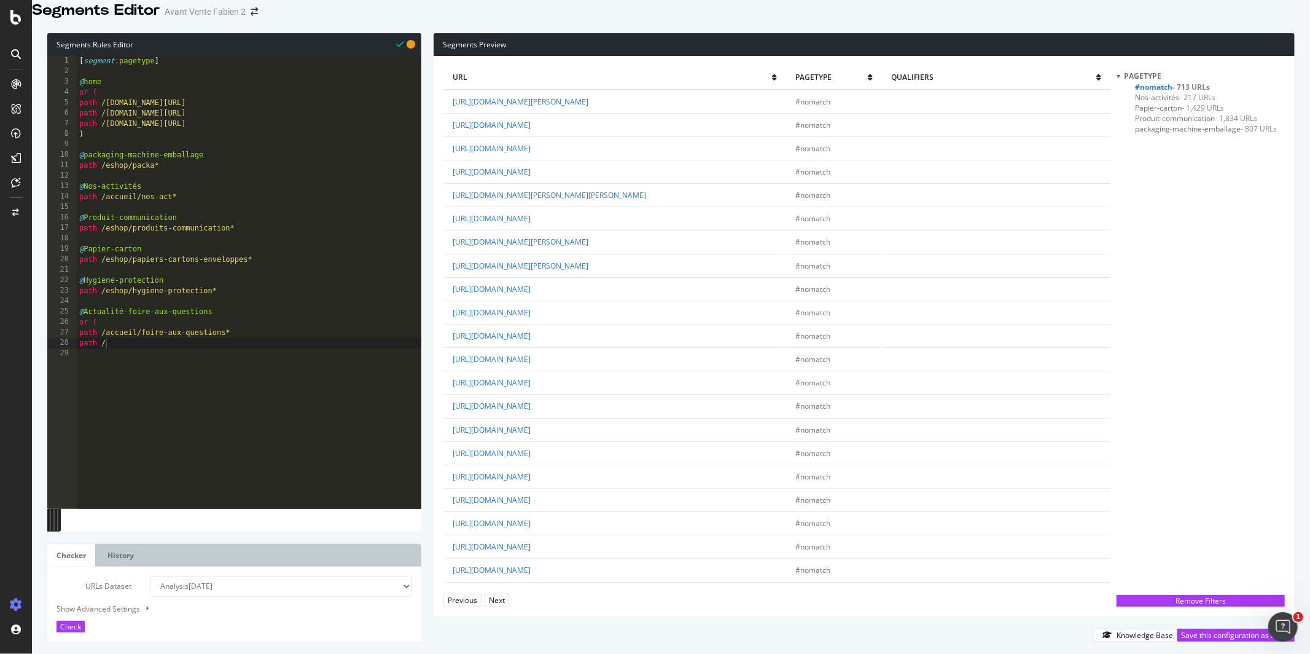
click at [176, 359] on div "[ segment : pagetype ] @ home or ( path /intia.fr/ path /intia.fr/fr/ path /int…" at bounding box center [249, 281] width 345 height 451
paste textarea "accueil/dernieres-actualites/2024/02/histoire-car-wrapping.html"
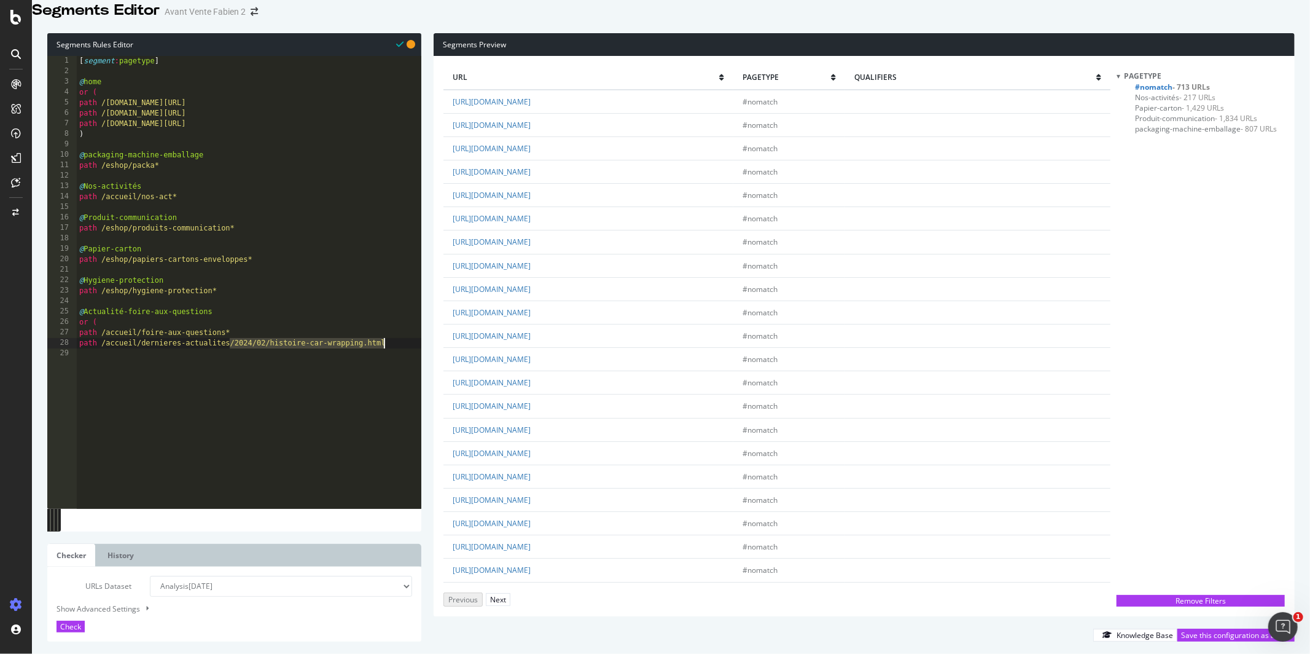
drag, startPoint x: 230, startPoint y: 359, endPoint x: 425, endPoint y: 359, distance: 195.4
click at [425, 359] on div "Segments Rules Editor path /accueil/dernieres-actualites/2024/02/histoire-car-w…" at bounding box center [671, 337] width 1278 height 633
type textarea "path /accueil/dernieres-actualites*"
type textarea ")"
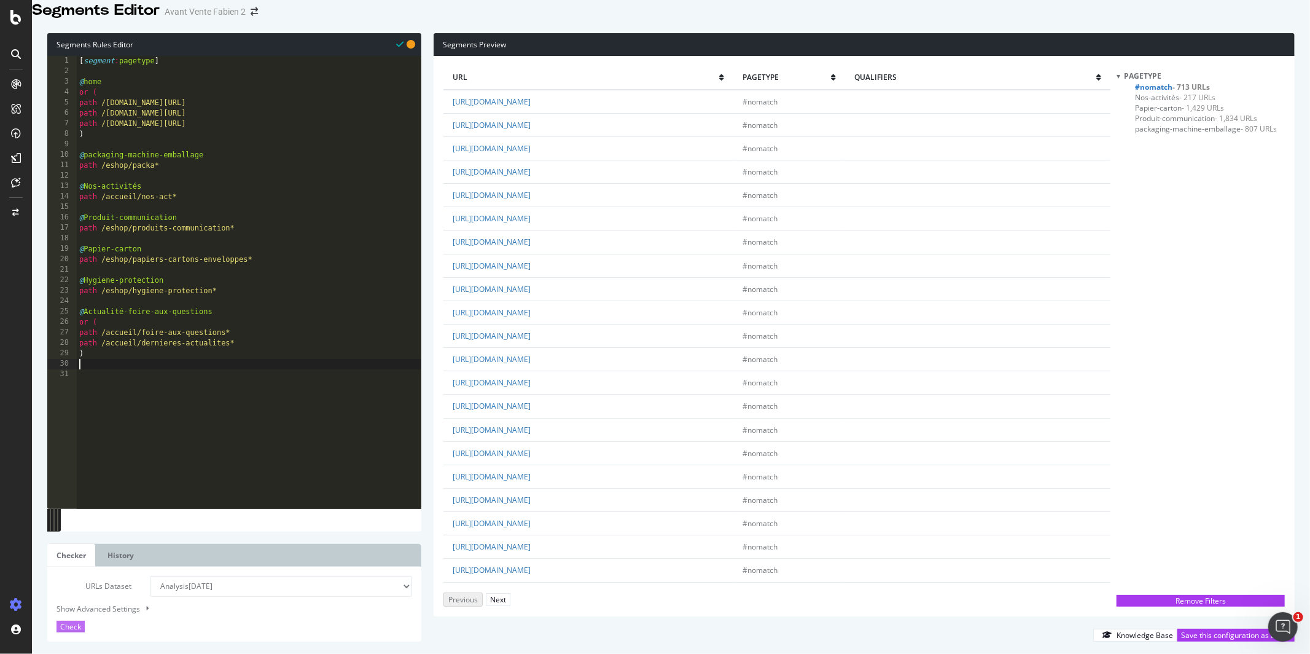
click at [81, 621] on div "Check" at bounding box center [70, 626] width 21 height 10
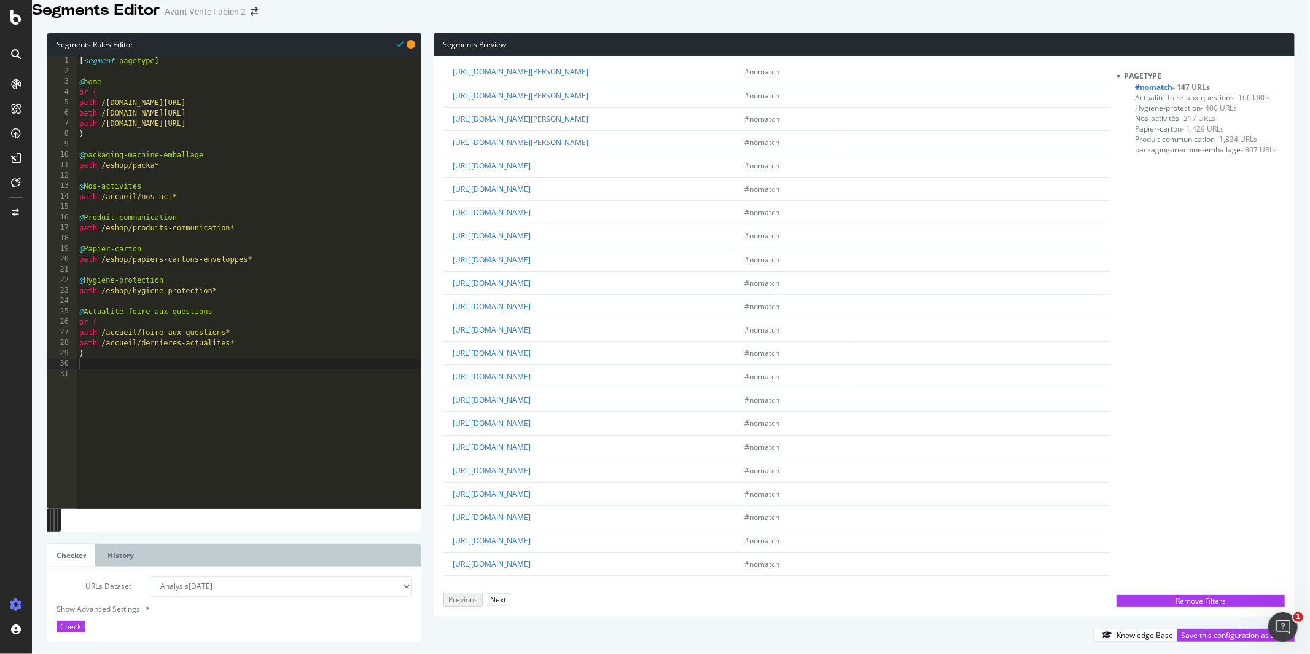
click at [159, 390] on div "[ segment : pagetype ] @ home or ( path /intia.fr/ path /intia.fr/fr/ path /int…" at bounding box center [249, 281] width 345 height 451
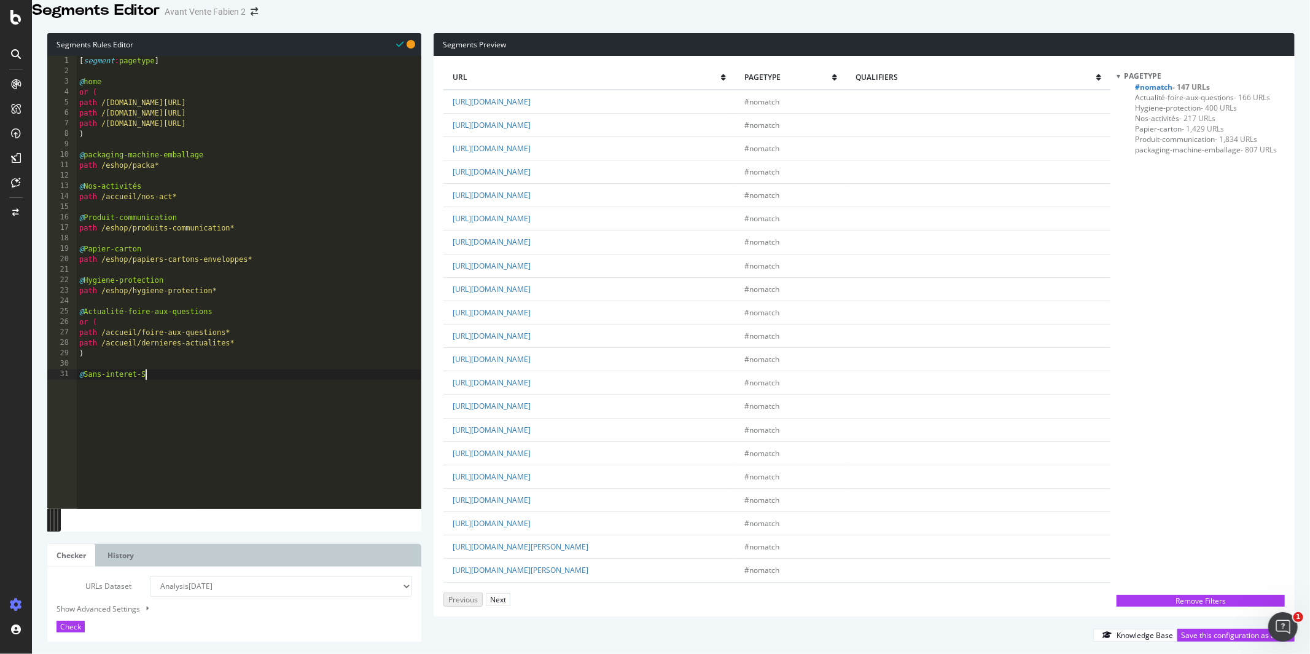
scroll to position [0, 5]
type textarea "@Sans-interet-SEO"
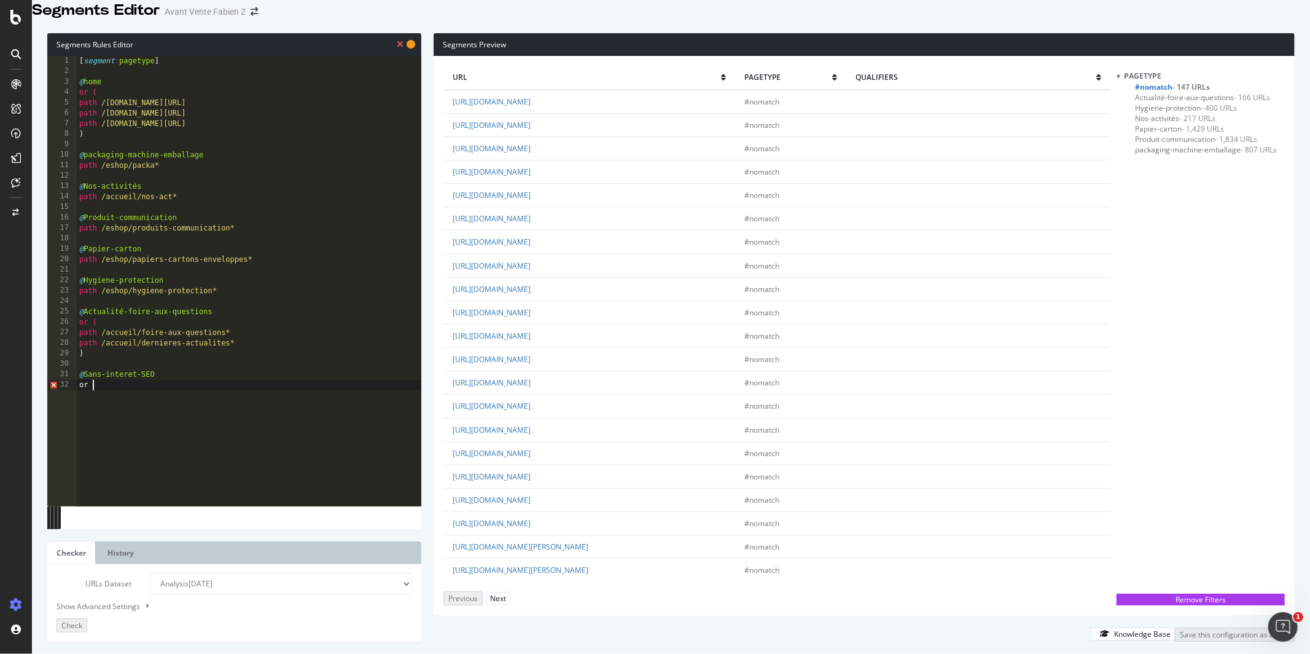
type textarea "or ("
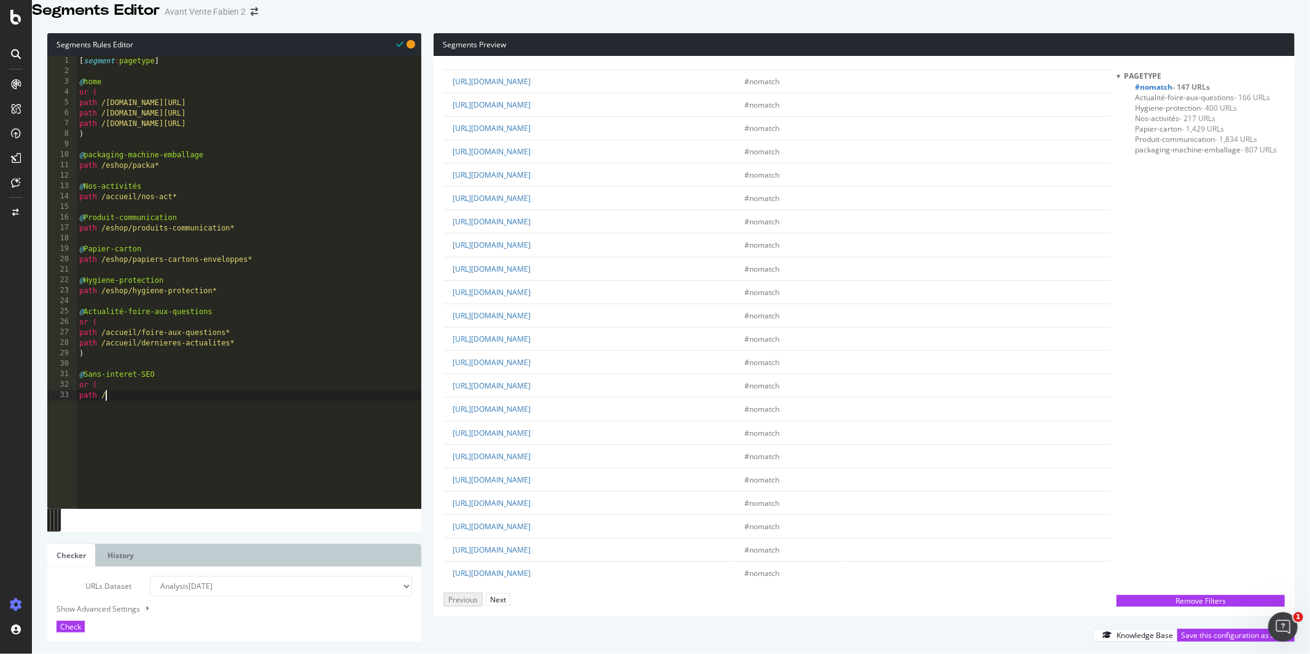
scroll to position [665, 0]
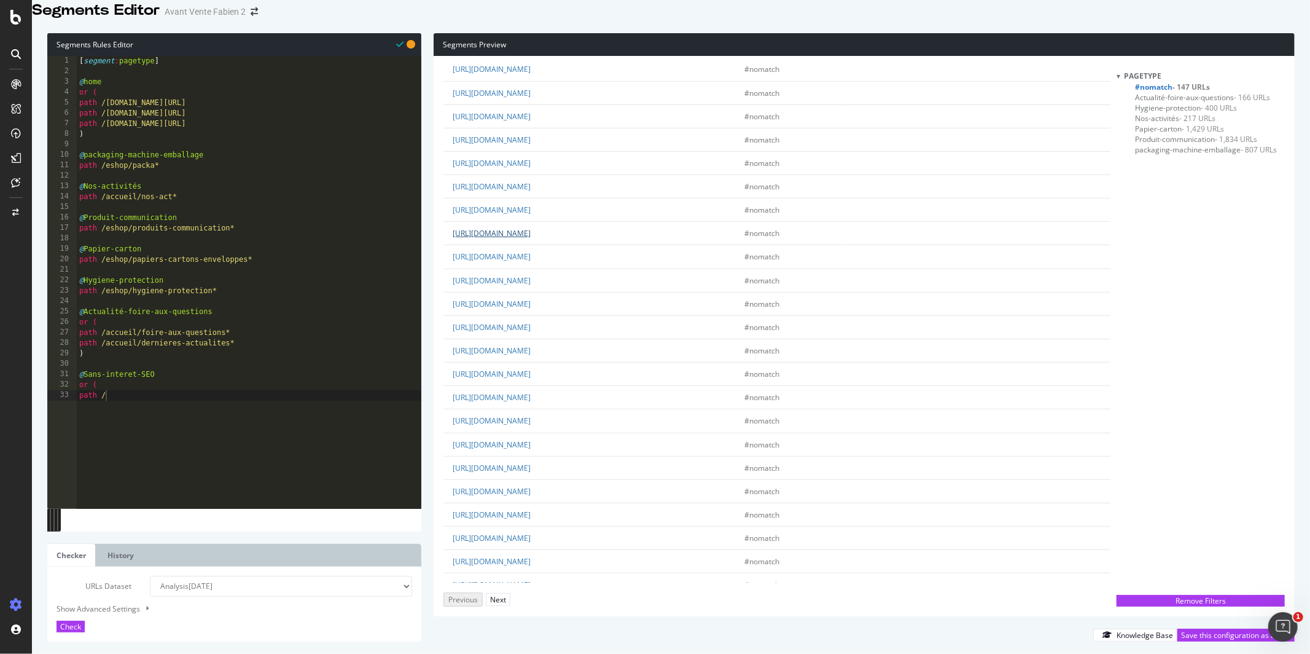
drag, startPoint x: 625, startPoint y: 252, endPoint x: 530, endPoint y: 252, distance: 95.2
click at [530, 245] on td "https://www.antalis.fr/regles-utilisation-cookies" at bounding box center [590, 233] width 292 height 23
copy link "regles-utilisation-cookies"
click at [154, 408] on div "[ segment : pagetype ] @ home or ( path /intia.fr/ path /intia.fr/fr/ path /int…" at bounding box center [249, 281] width 345 height 451
paste textarea "regles-utilisation-cookies"
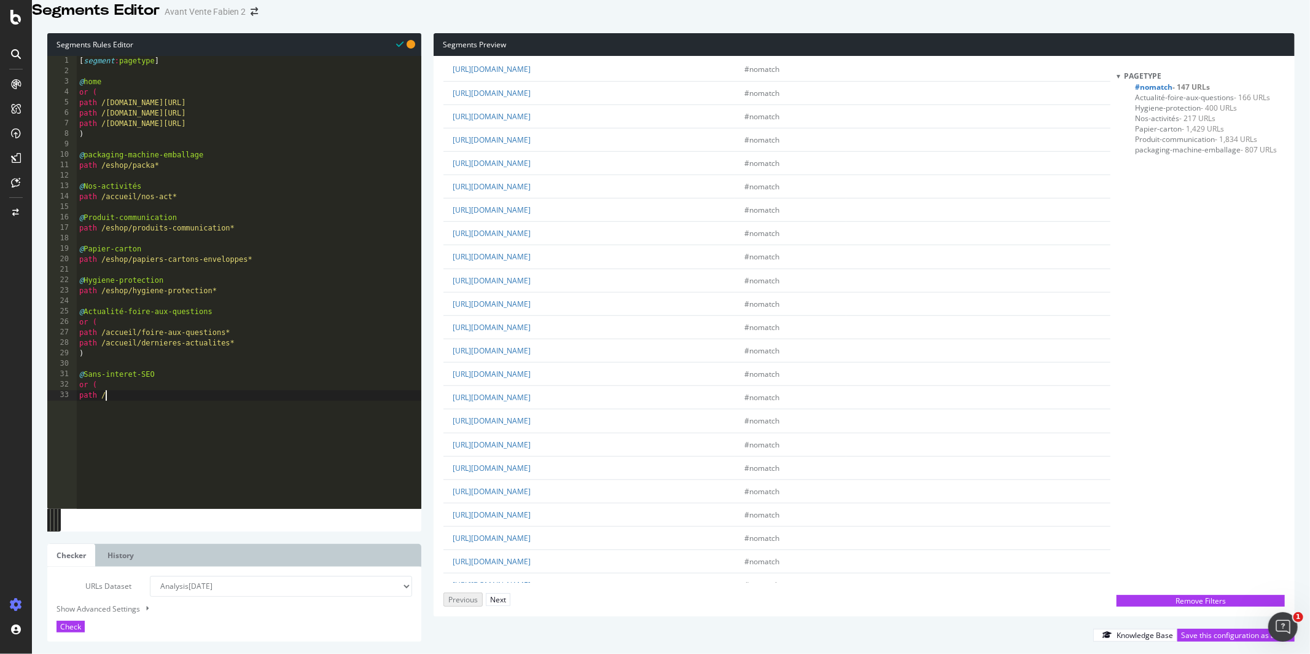
type textarea "path /regles-utilisation-cookies"
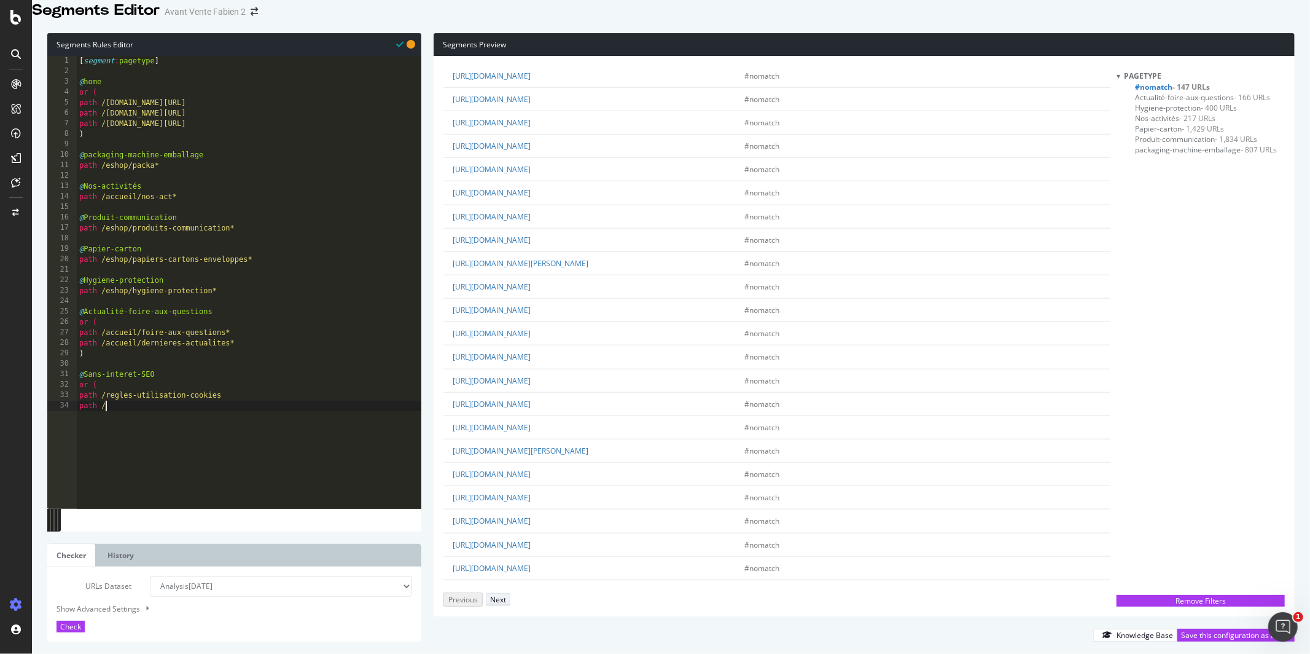
click at [506, 597] on div "Next" at bounding box center [498, 599] width 16 height 10
click at [531, 388] on link "https://master.antalis.fr/home/what-we-do/printed-communication/products/specia…" at bounding box center [492, 382] width 78 height 10
click at [531, 341] on link "https://master.antalis.fr/home/what-we-do/printed-communication/products/creati…" at bounding box center [492, 336] width 78 height 10
drag, startPoint x: 807, startPoint y: 437, endPoint x: 538, endPoint y: 437, distance: 269.7
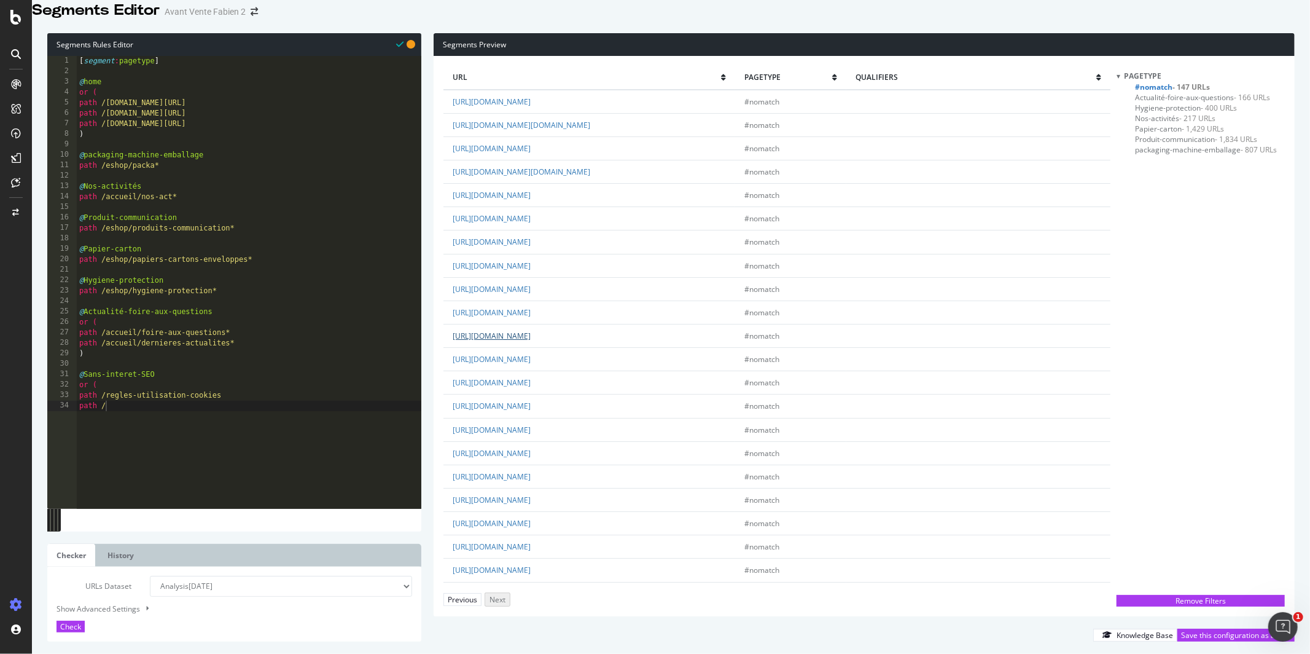
click at [538, 347] on td "https://master.antalis.fr/home/what-we-do/printed-communication/products/creati…" at bounding box center [590, 335] width 292 height 23
copy link "home/what-we-do/printed-communication/products/creative-papers.html"
click at [156, 422] on div "[ segment : pagetype ] @ home or ( path /intia.fr/ path /intia.fr/fr/ path /int…" at bounding box center [249, 281] width 345 height 451
paste textarea "home/what-we-do/printed-communication/products/creative-papers.html"
drag, startPoint x: 171, startPoint y: 424, endPoint x: 399, endPoint y: 423, distance: 227.9
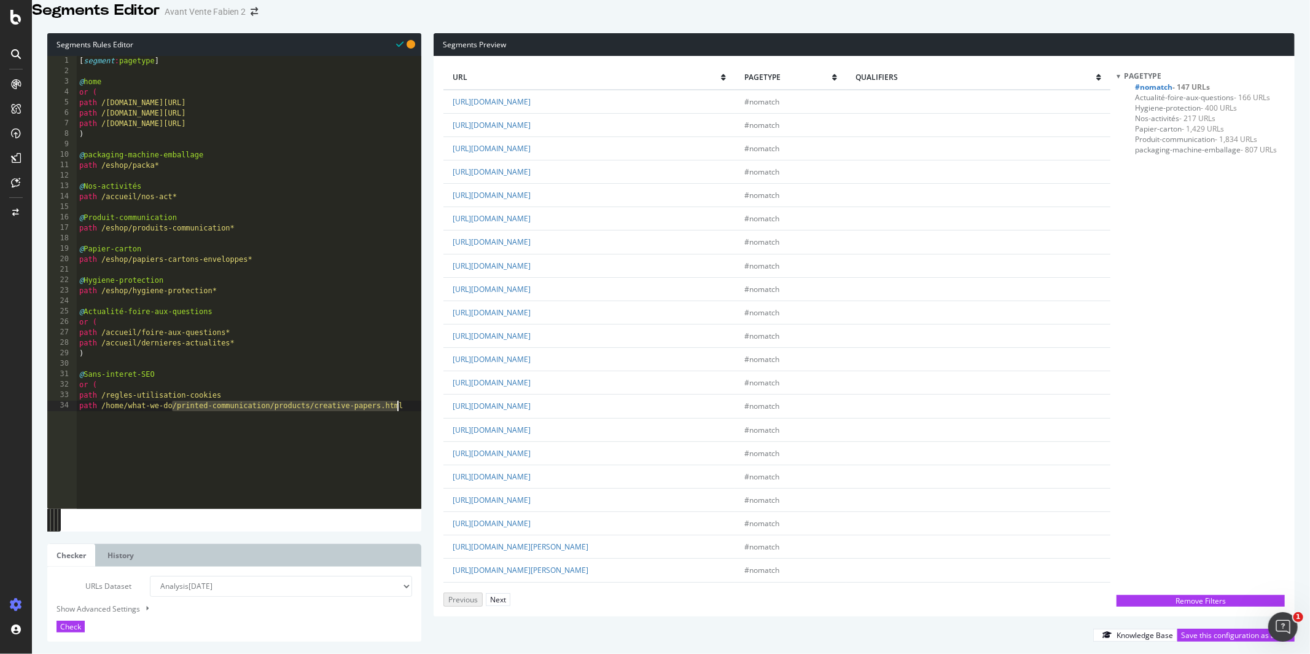
click at [399, 423] on div "[ segment : pagetype ] @ home or ( path /intia.fr/ path /intia.fr/fr/ path /int…" at bounding box center [249, 281] width 345 height 451
type textarea "l"
click at [531, 224] on link "https://www.antalis.fr/eshop/ws/html/catalog/promotions?promoCode=0030001061" at bounding box center [492, 218] width 78 height 10
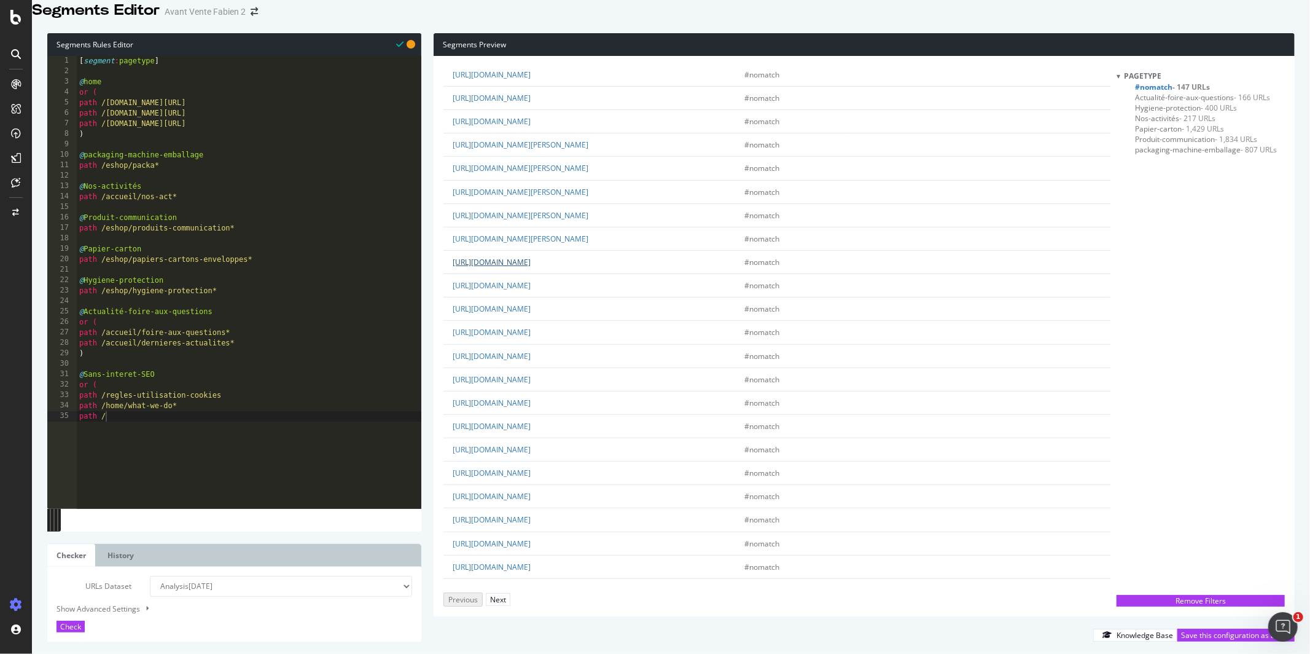
scroll to position [402, 0]
drag, startPoint x: 642, startPoint y: 422, endPoint x: 532, endPoint y: 422, distance: 110.0
click at [532, 413] on td "https://www.antalis.fr/politique-respect-vie-privee" at bounding box center [590, 401] width 292 height 23
copy link "politique-respect-vie-privee"
click at [181, 431] on div "[ segment : pagetype ] @ home or ( path /intia.fr/ path /intia.fr/fr/ path /int…" at bounding box center [249, 281] width 345 height 451
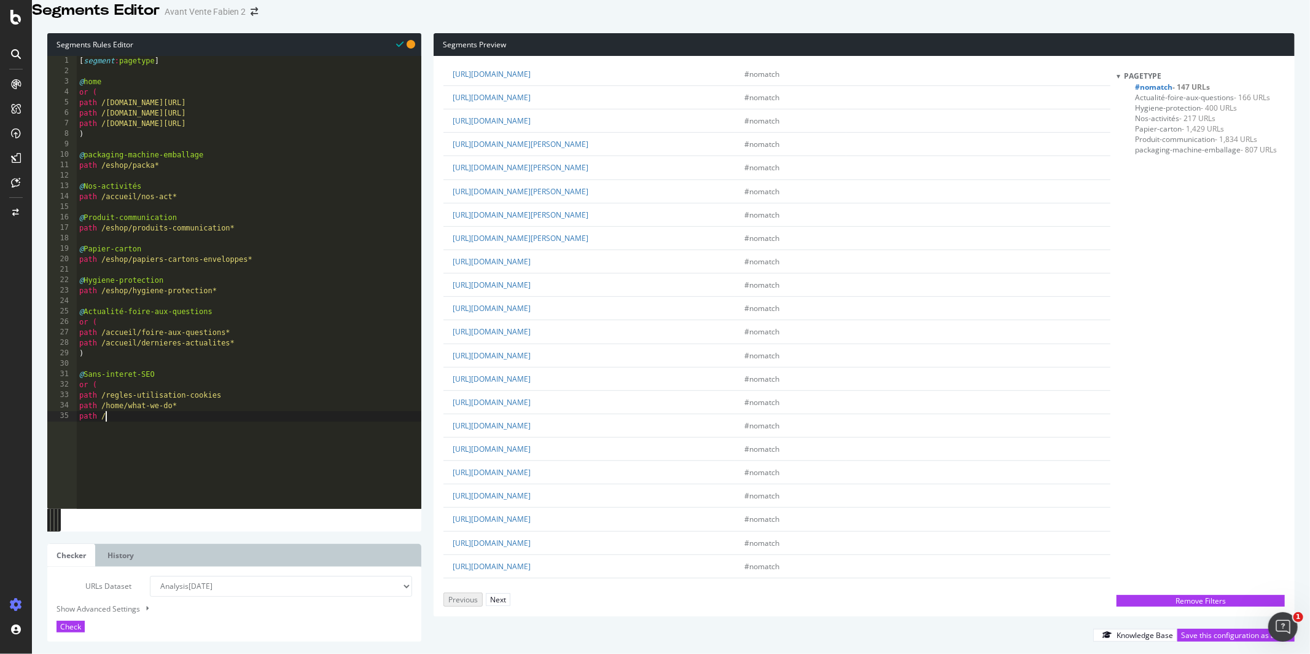
paste textarea "politique-respect-vie-privee"
type textarea "path /politique-respect-vie-privee"
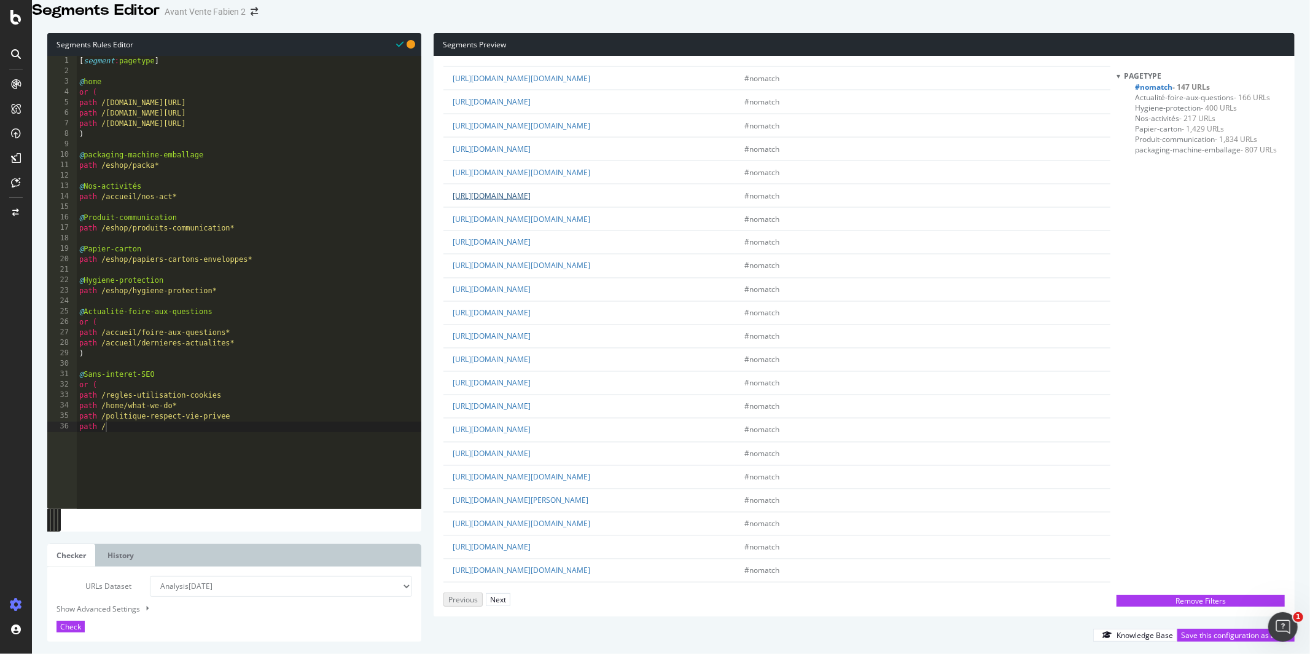
click at [531, 201] on link "https://www.antalis.fr/formation-materiel-grand-format-hp" at bounding box center [492, 195] width 78 height 10
drag, startPoint x: 685, startPoint y: 235, endPoint x: 530, endPoint y: 234, distance: 155.4
click at [530, 229] on td "https://www.antalis.fr/accueil/questions-frequentes/mon-compte" at bounding box center [590, 217] width 292 height 23
copy link "accueil/questions-frequentes/mon-compte"
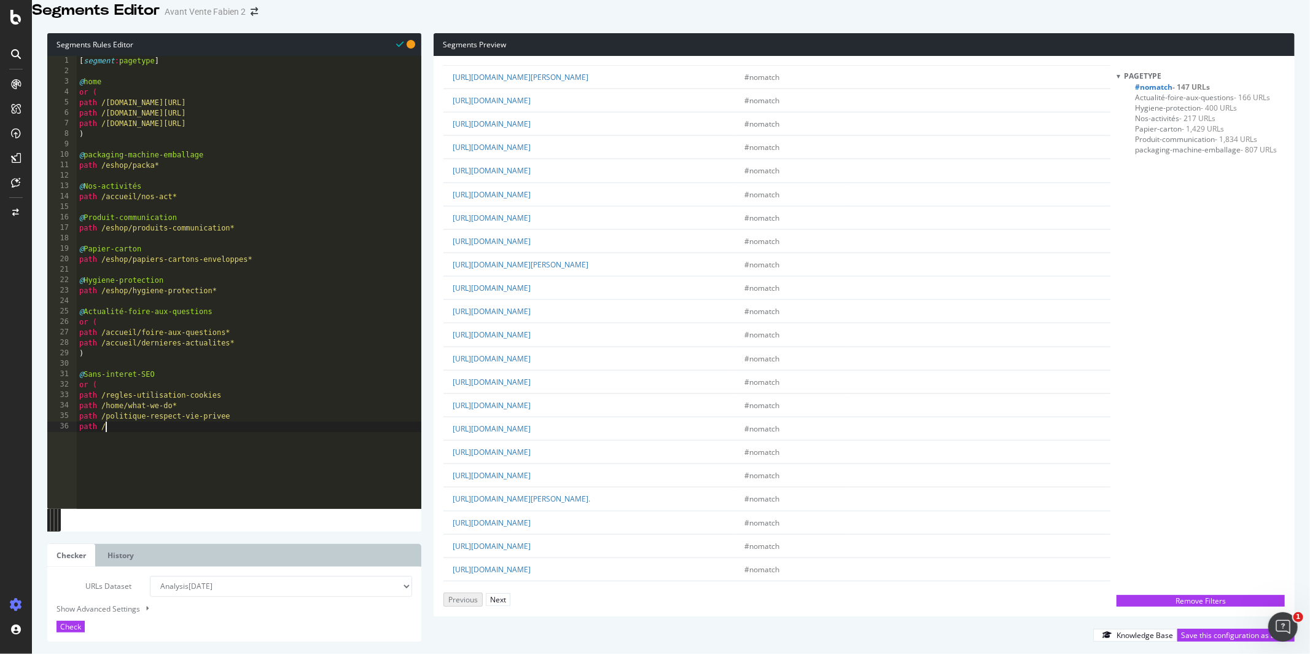
click at [139, 442] on div "[ segment : pagetype ] @ home or ( path /intia.fr/ path /intia.fr/fr/ path /int…" at bounding box center [249, 281] width 345 height 451
paste textarea "accueil/questions-frequentes/mon-compte"
type textarea "path /accueil/questions-frequentes/mon-compte"
click at [505, 593] on button "Next" at bounding box center [498, 599] width 25 height 13
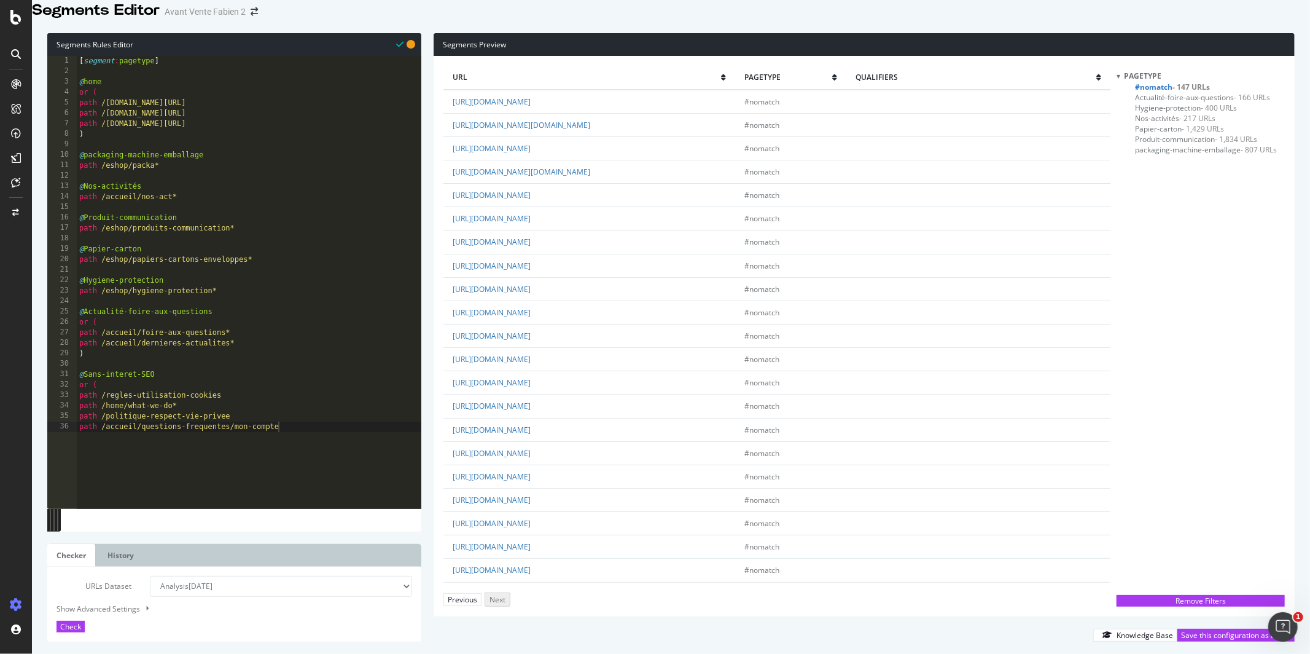
scroll to position [818, 0]
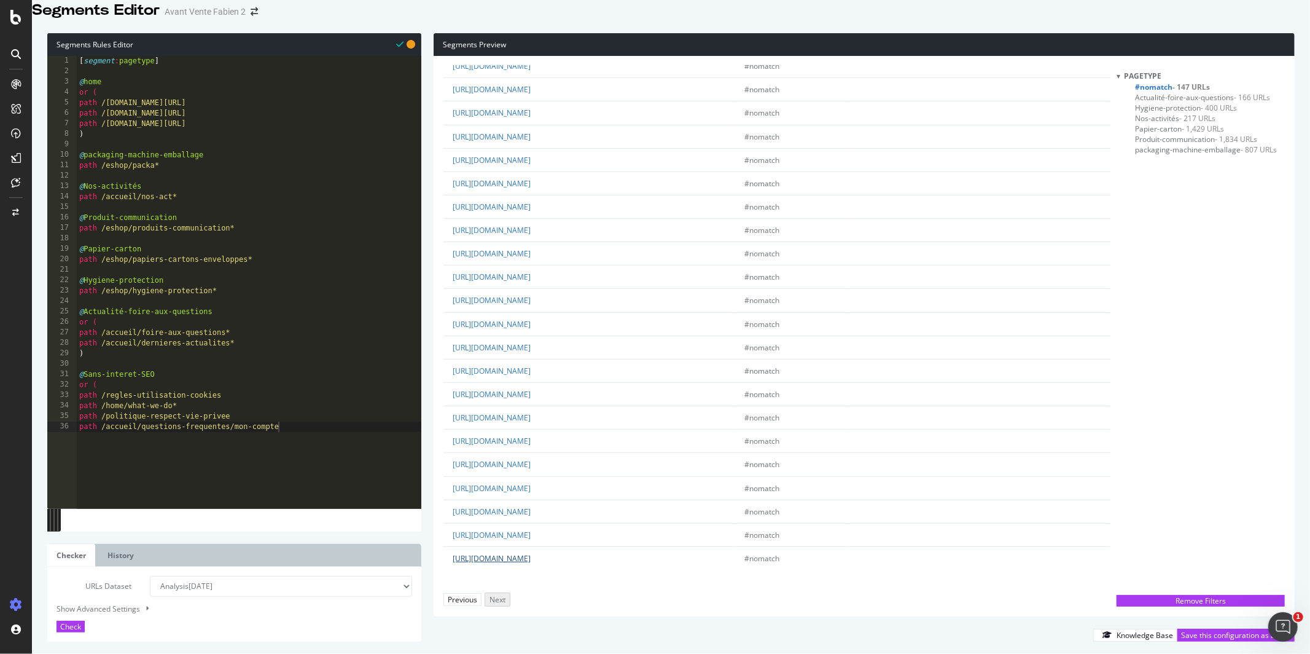
click at [531, 553] on link "https://www.antalis.fr/accueil/nous-contacter?elqTrackId=18dc16f294e54c818c809e…" at bounding box center [492, 558] width 78 height 10
click at [531, 530] on link "https://www.antalis.fr/conditions-utilisation-du-site?elqTrackId=52e6e1eab7754e…" at bounding box center [492, 535] width 78 height 10
drag, startPoint x: 668, startPoint y: 519, endPoint x: 531, endPoint y: 495, distance: 138.6
click at [531, 523] on td "https://www.antalis.fr/conditions-utilisation-du-site?elqTrackId=52e6e1eab7754e…" at bounding box center [590, 534] width 292 height 23
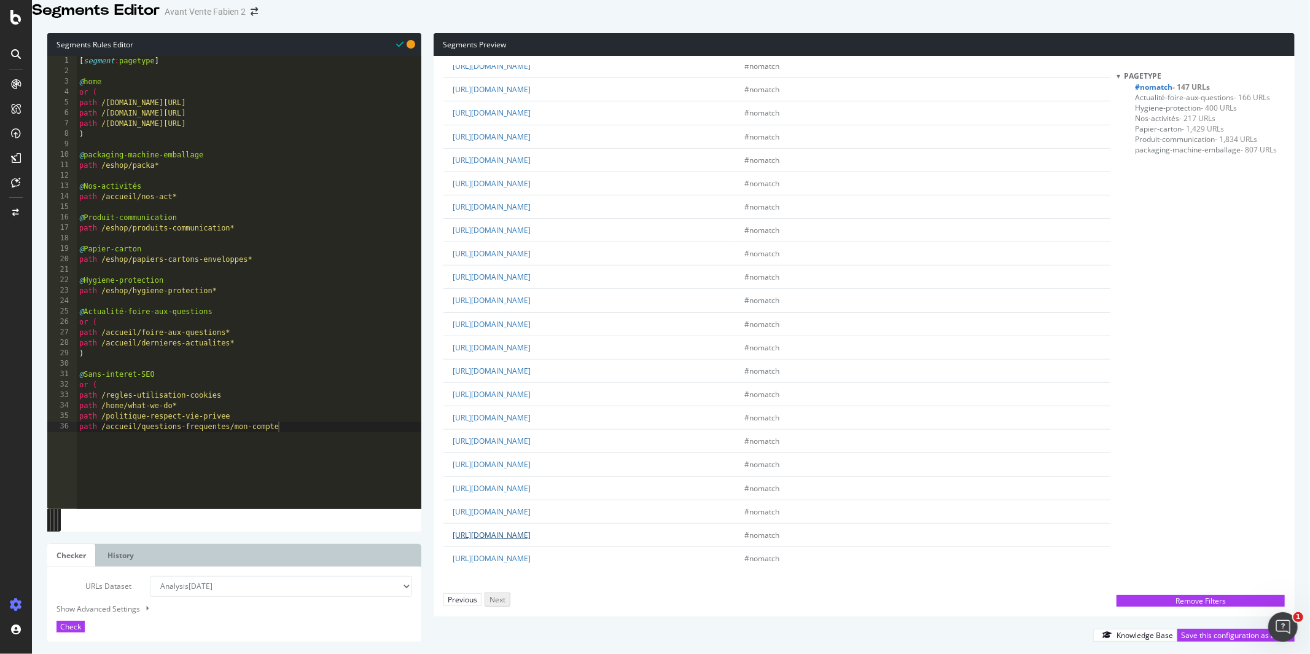
copy link "conditions-utilisation-du-site?elqTrackId=52e6e1eab7754e77b5f2d3c5ebb010d1&elq=…"
click at [300, 448] on div "[ segment : pagetype ] @ home or ( path /intia.fr/ path /intia.fr/fr/ path /int…" at bounding box center [249, 281] width 345 height 451
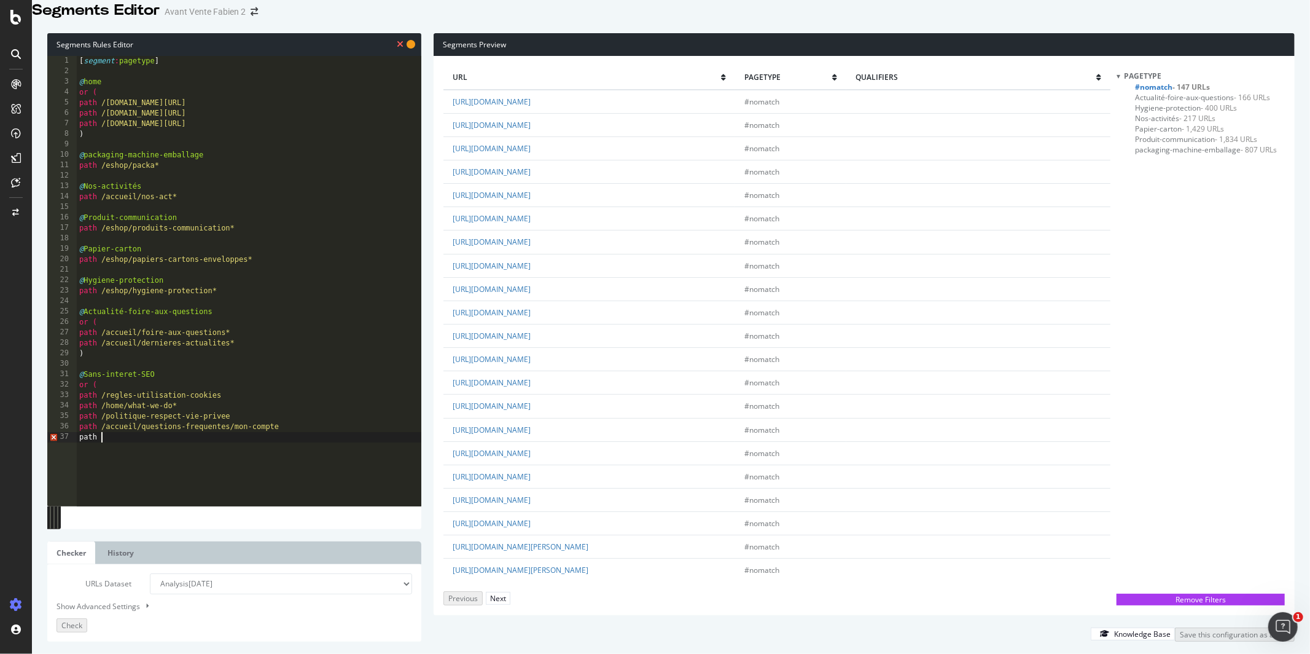
scroll to position [0, 1]
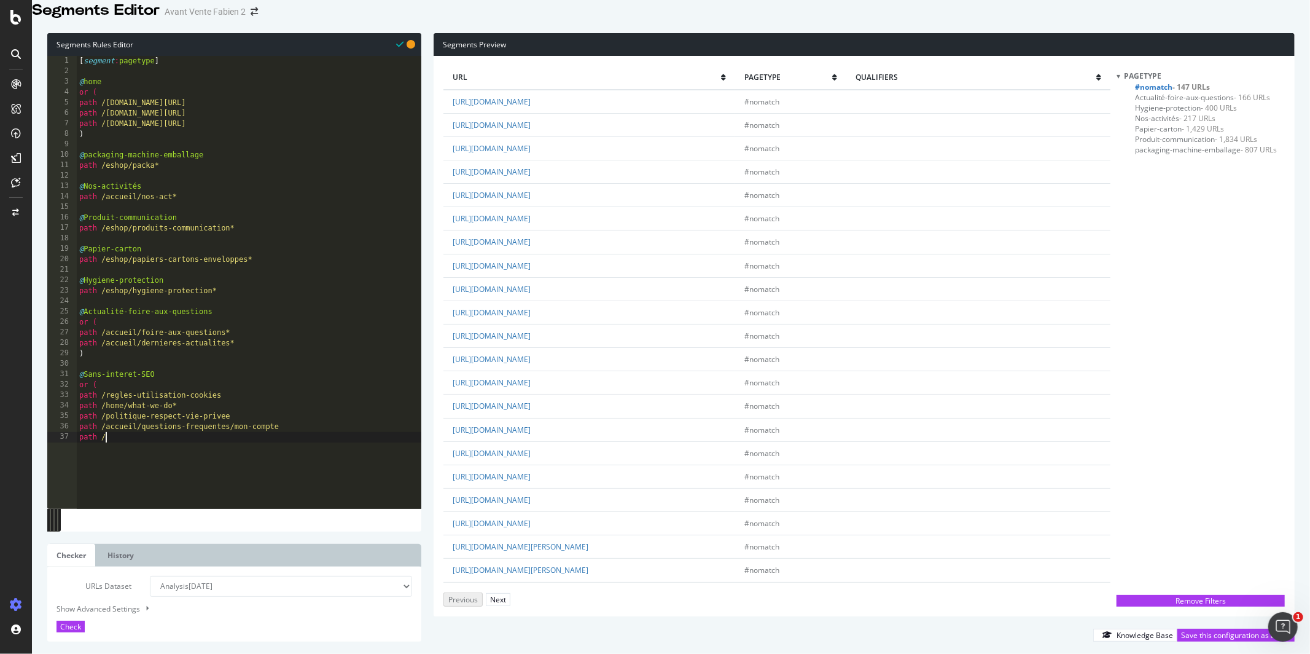
paste textarea "conditions-utilisation-du-site?elqTrackId=52e6e1eab7754e77b5f2d3c5ebb010d1&elq=…"
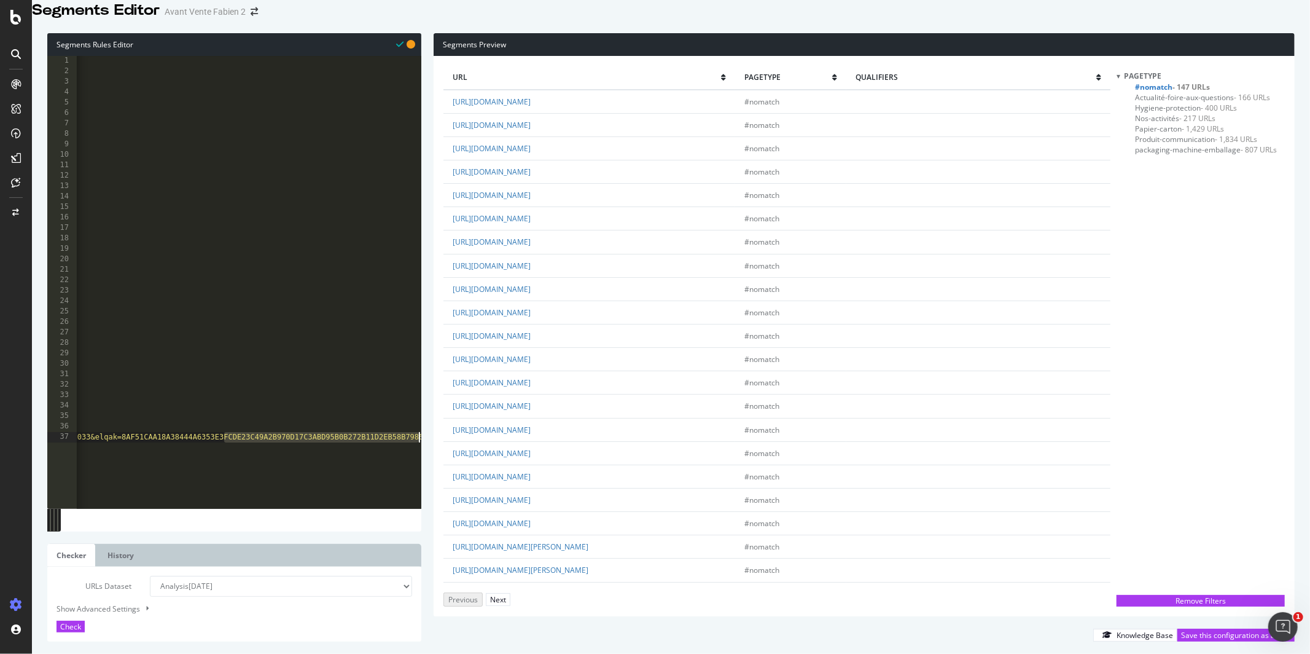
drag, startPoint x: 223, startPoint y: 455, endPoint x: 522, endPoint y: 477, distance: 299.4
click at [522, 477] on div "Segments Rules Editor path /conditions-utilisation-du-site?elqTrackId=52e6e1eab…" at bounding box center [671, 337] width 1278 height 633
drag, startPoint x: 140, startPoint y: 451, endPoint x: 443, endPoint y: 439, distance: 303.1
click at [443, 439] on div "Segments Rules Editor path /conditions-utilisation-du-site?elqTrackId=52e6e1eab…" at bounding box center [671, 337] width 1278 height 633
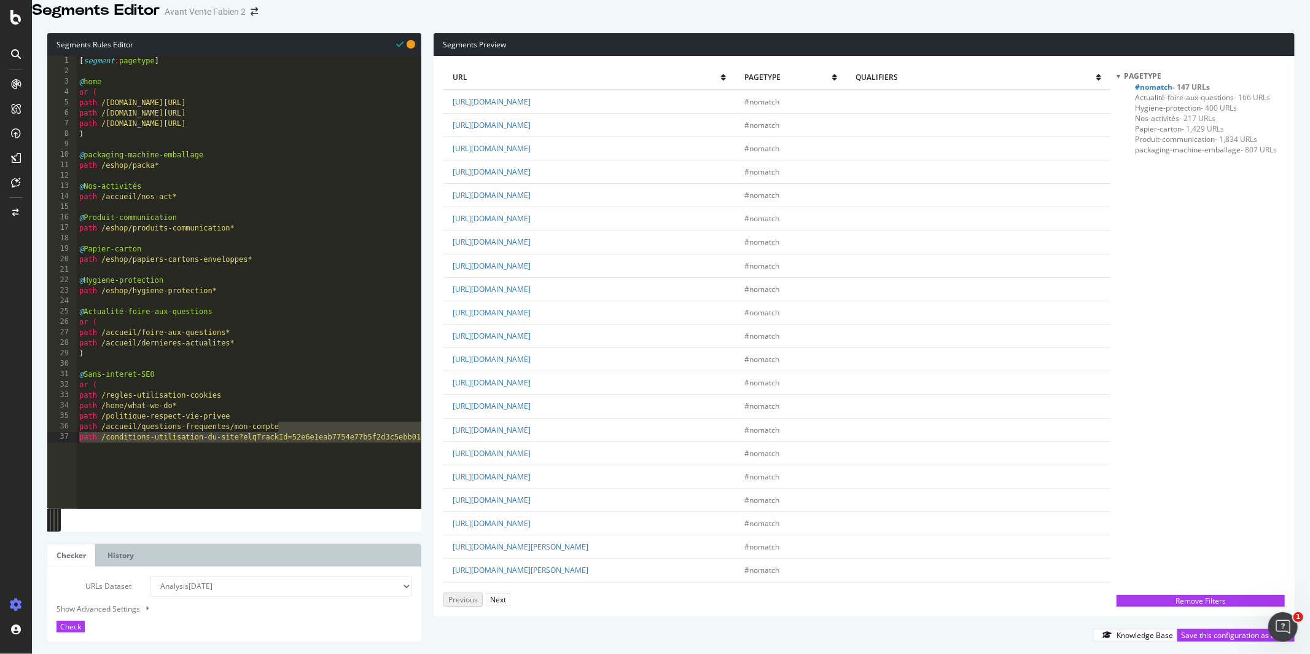
scroll to position [0, 0]
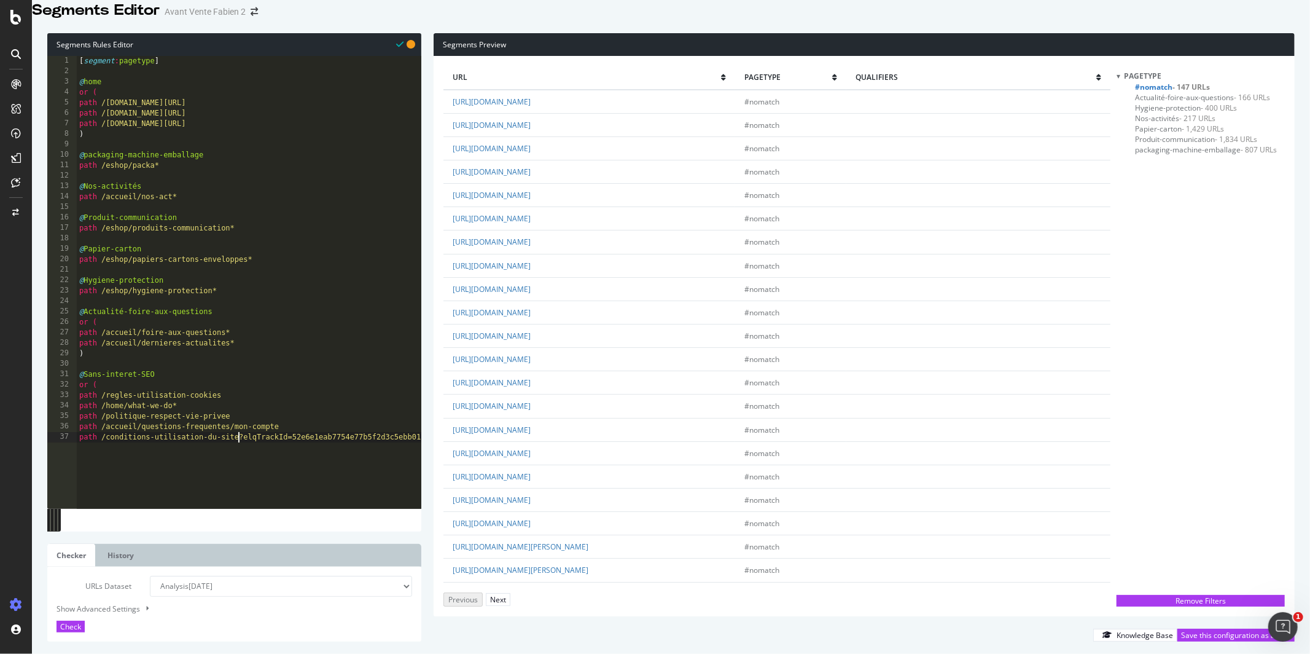
scroll to position [0, 574]
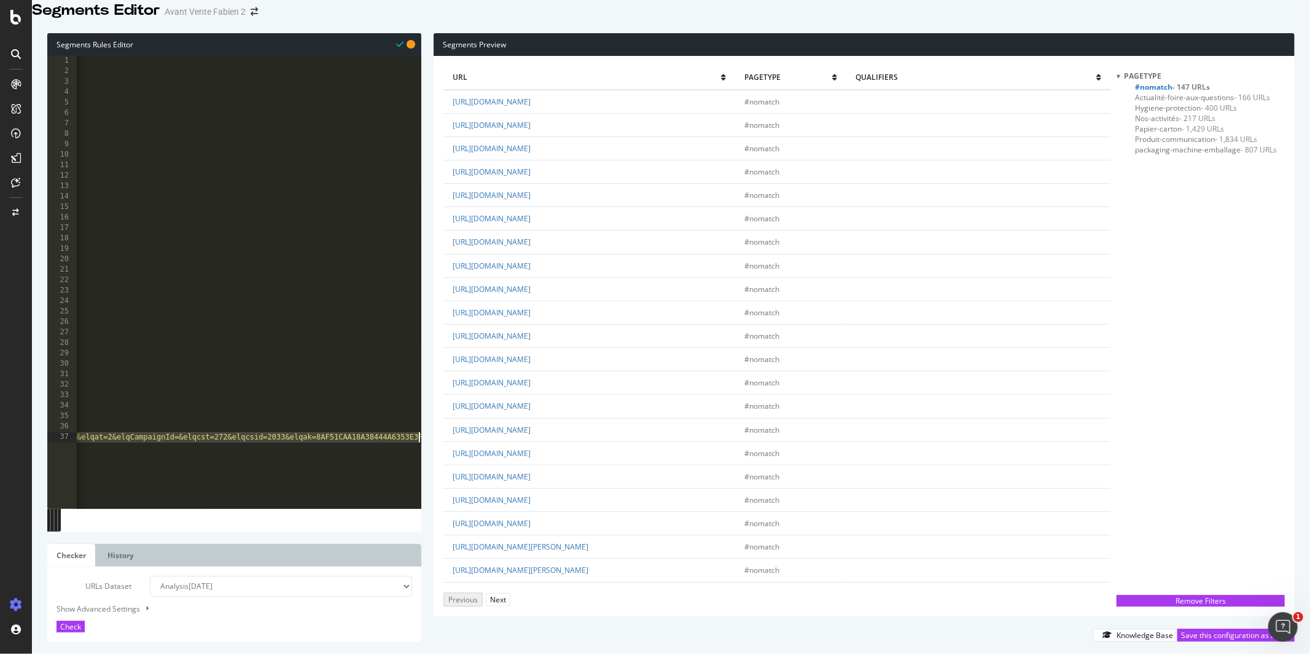
drag, startPoint x: 240, startPoint y: 454, endPoint x: 577, endPoint y: 455, distance: 337.3
click at [577, 455] on div "Segments Rules Editor path /conditions-utilisation-du-site?elqTrackId=52e6e1eab…" at bounding box center [671, 337] width 1278 height 633
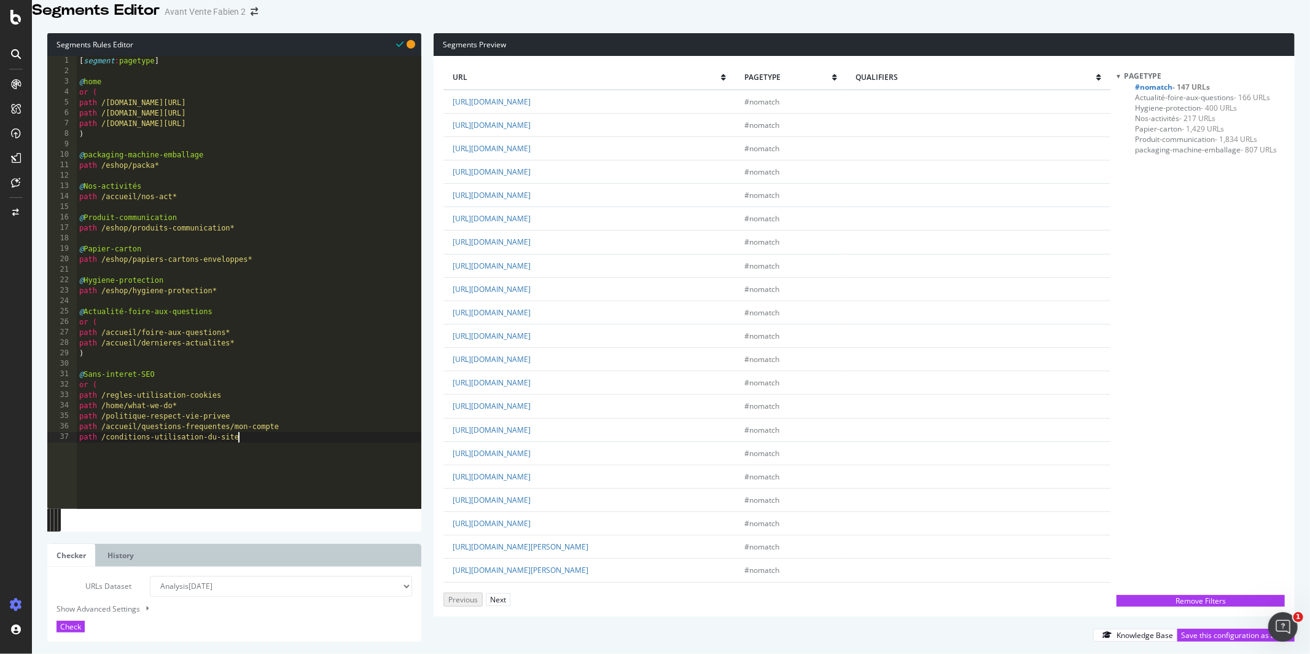
type textarea "path /conditions-utilisation-du-site*"
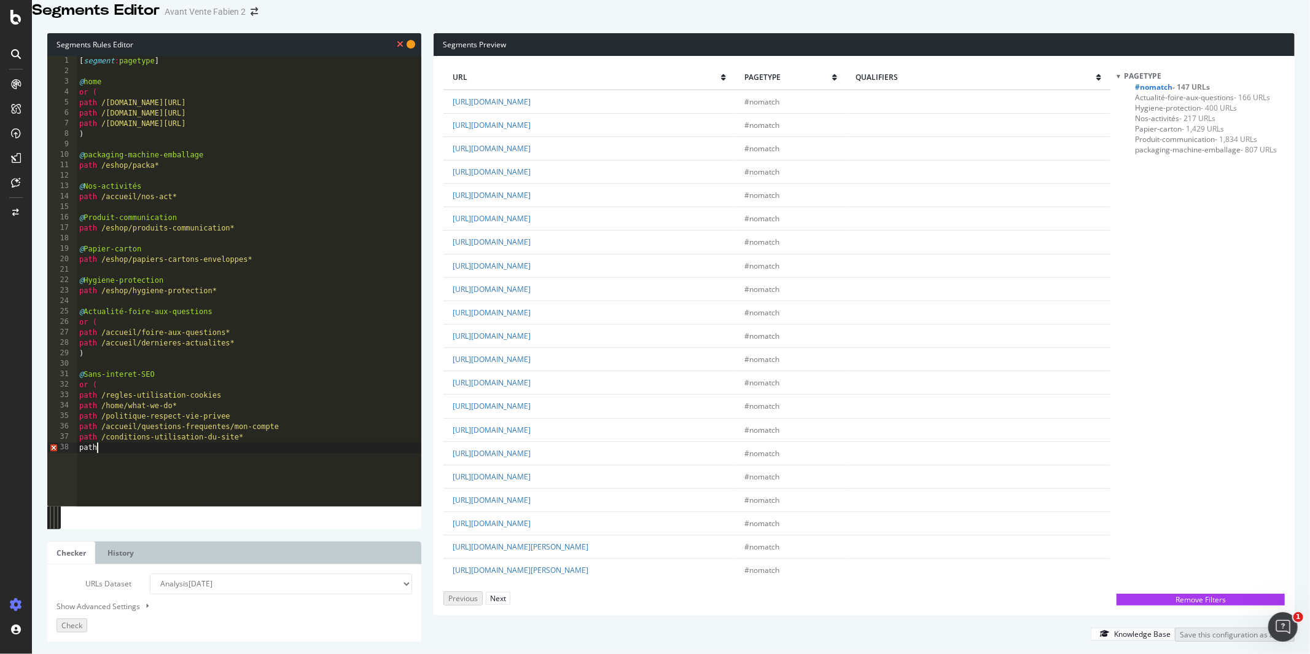
scroll to position [0, 1]
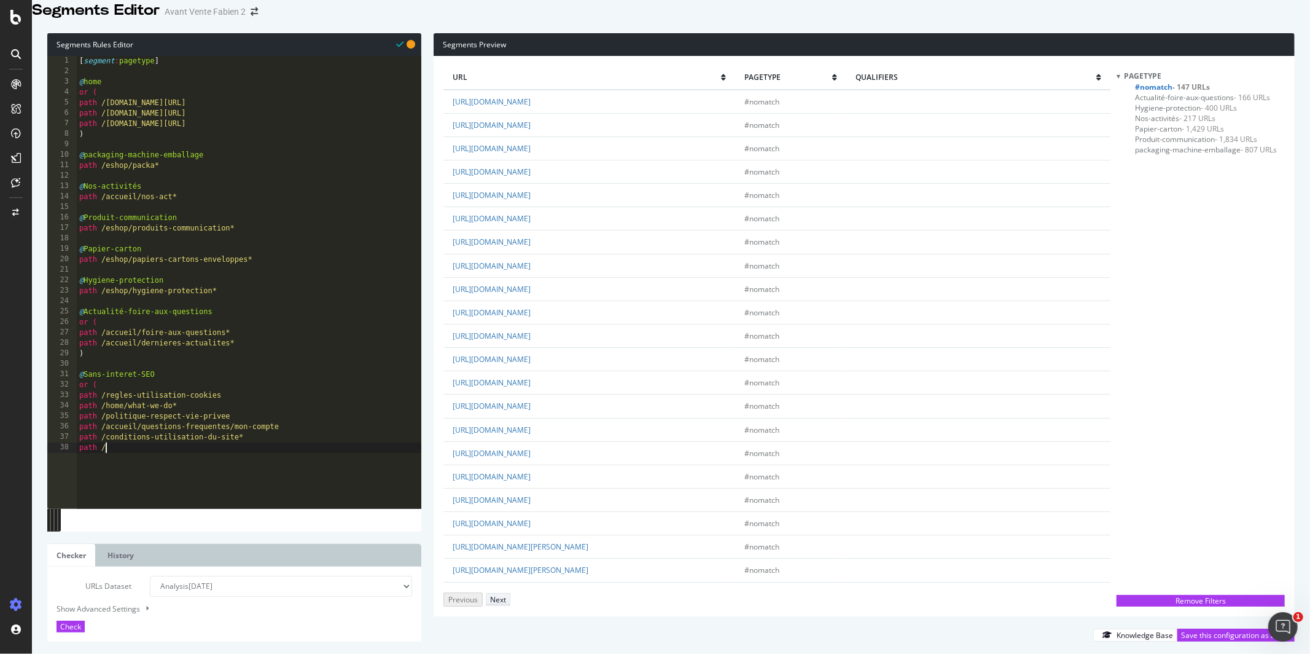
click at [506, 594] on div "Next" at bounding box center [498, 599] width 16 height 10
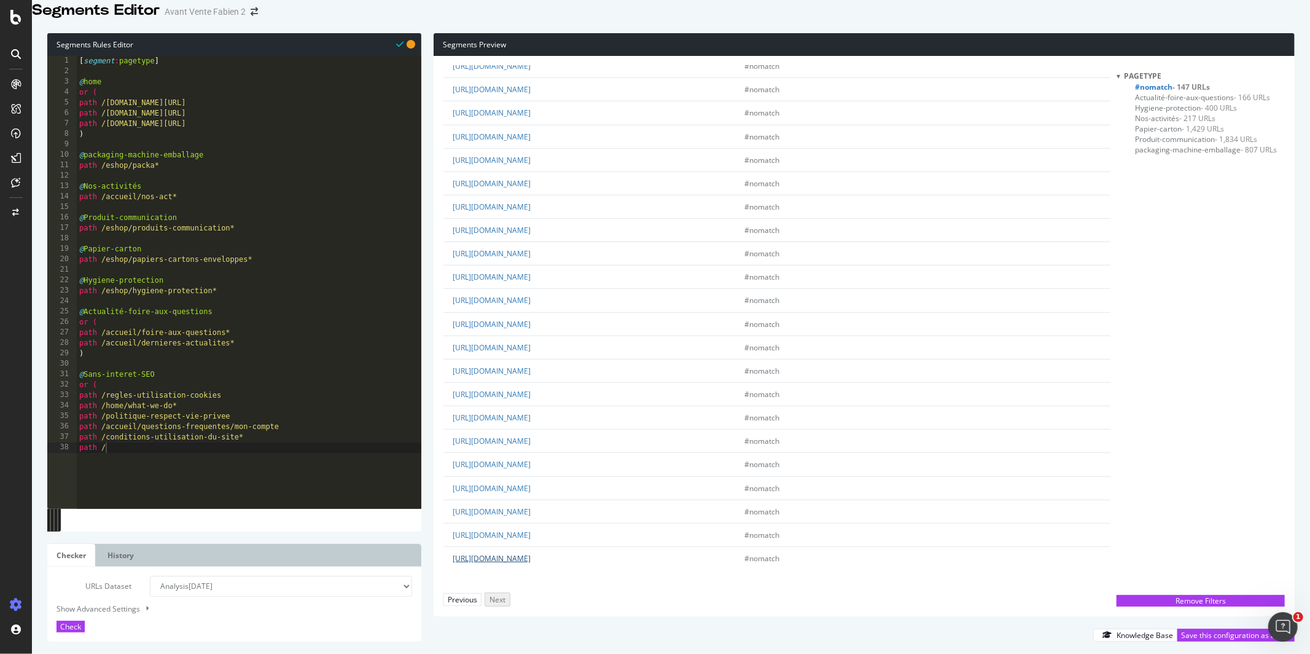
scroll to position [815, 0]
drag, startPoint x: 641, startPoint y: 460, endPoint x: 530, endPoint y: 440, distance: 113.5
click at [530, 499] on td "https://www.antalis.fr/regles-utilisation-cookies?elqTrackId=a2c3530d0c4645c1b4…" at bounding box center [590, 510] width 292 height 23
click at [131, 463] on div "[ segment : pagetype ] @ home or ( path /intia.fr/ path /intia.fr/fr/ path /int…" at bounding box center [249, 281] width 345 height 451
paste textarea "regles-utilisation-cookies?elqTrackId=a2c3530d0c4645c1b4324254250d5828&elq=0000…"
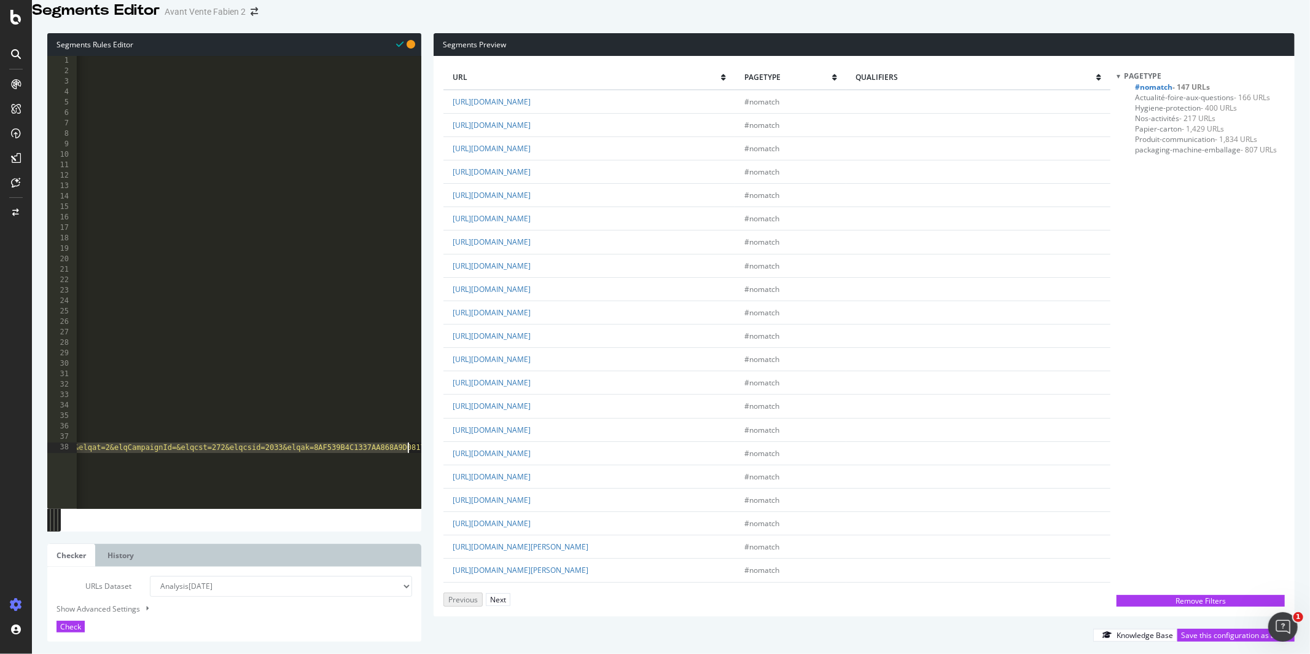
scroll to position [0, 752]
drag, startPoint x: 222, startPoint y: 463, endPoint x: 551, endPoint y: 459, distance: 329.3
click at [551, 459] on div "Segments Rules Editor path /regles-utilisation-cookies?elqTrackId=a2c3530d0c464…" at bounding box center [671, 337] width 1278 height 633
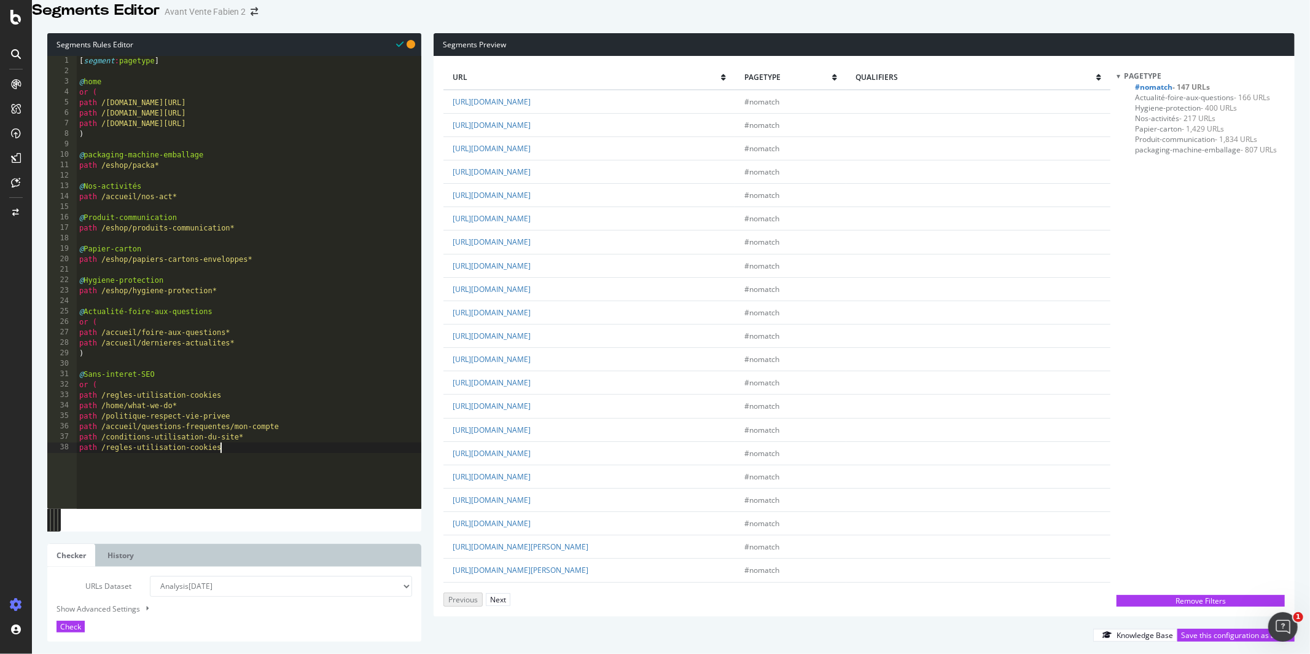
type textarea "path /regles-utilisation-cookies*"
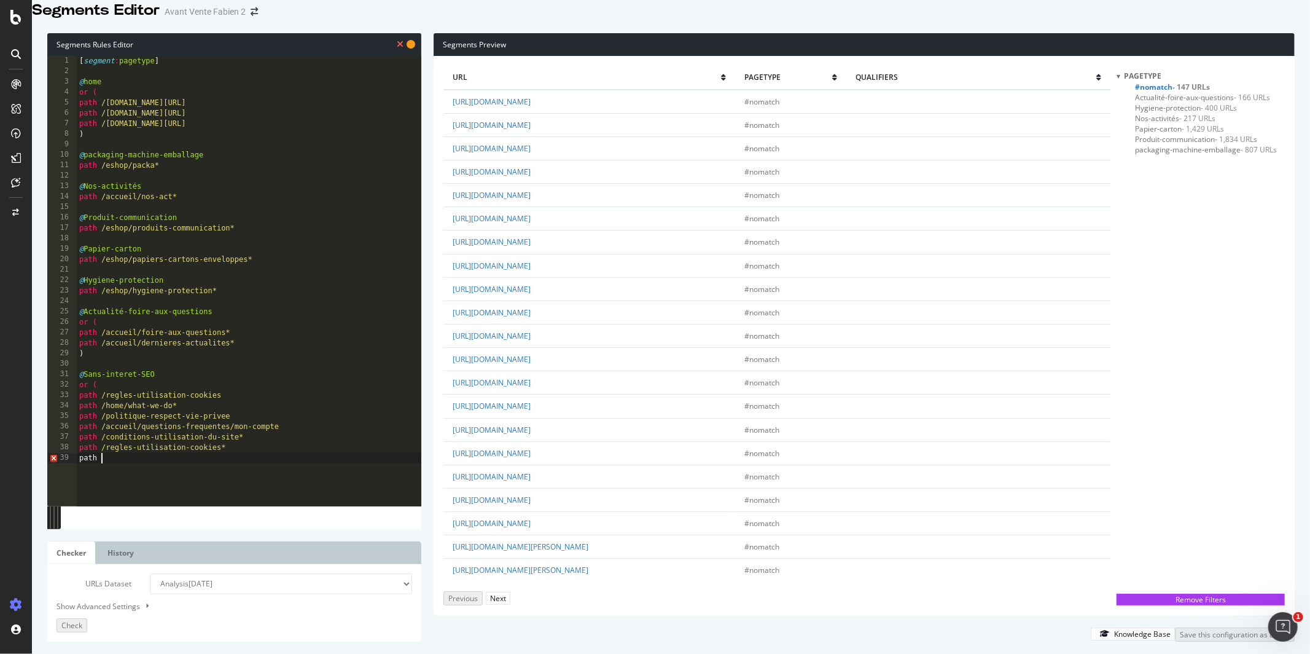
scroll to position [0, 1]
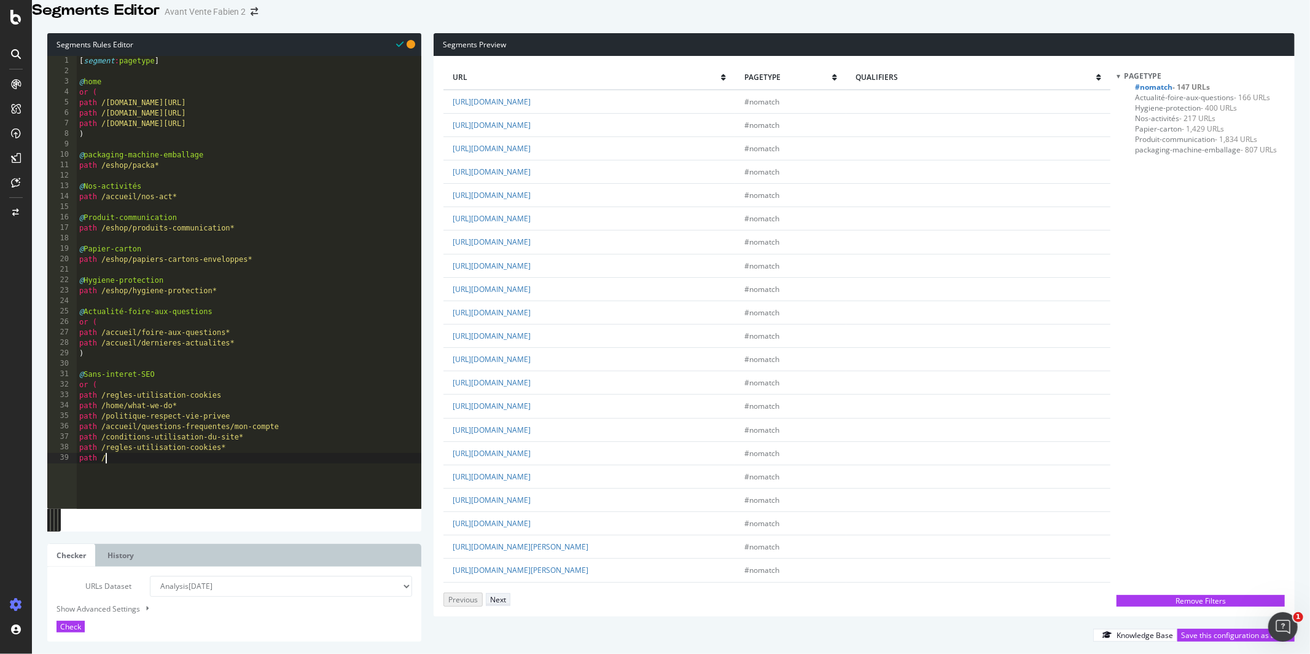
click at [506, 594] on div "Next" at bounding box center [498, 599] width 16 height 10
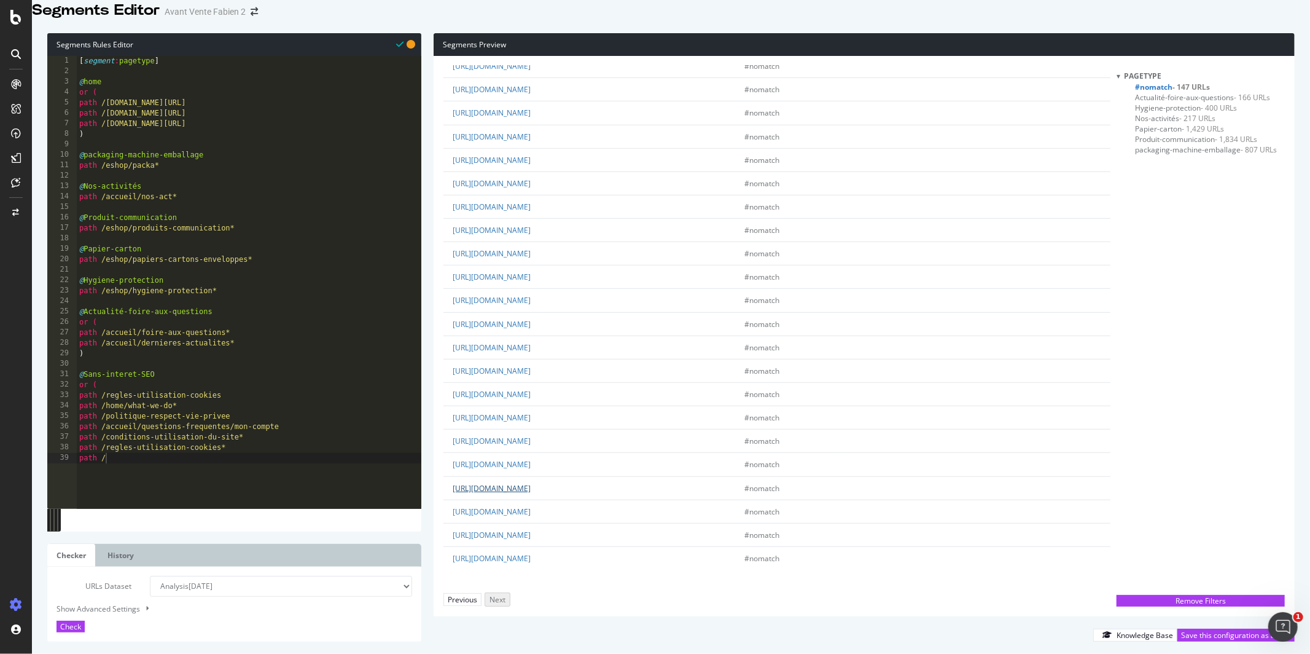
drag, startPoint x: 652, startPoint y: 415, endPoint x: 531, endPoint y: 397, distance: 122.4
click at [531, 476] on td "https://www.antalis.fr/politique-respect-vie-privee?elqTrackId=e0d8221be38f40e6…" at bounding box center [590, 487] width 292 height 23
click at [138, 475] on div "[ segment : pagetype ] @ home or ( path /intia.fr/ path /intia.fr/fr/ path /int…" at bounding box center [249, 281] width 345 height 451
paste textarea "politique-respect-vie-privee?elqTrackId=e0d8221be38f40e6970660385983daf3&elq=00…"
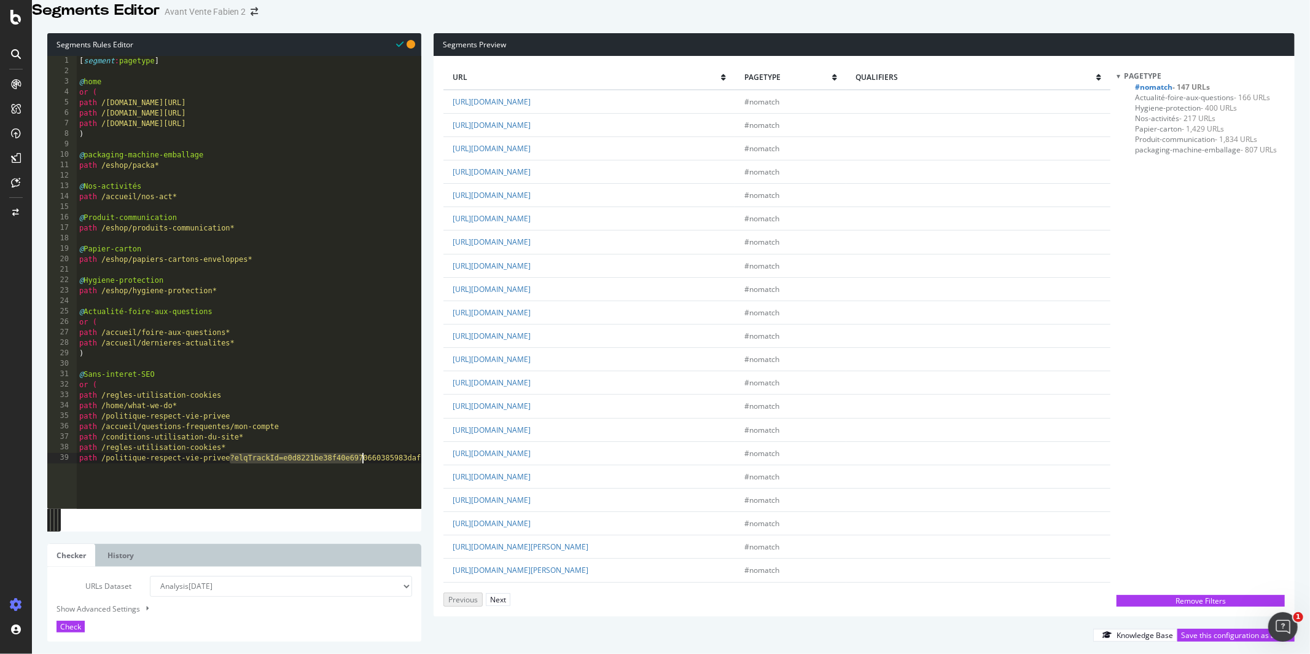
scroll to position [0, 761]
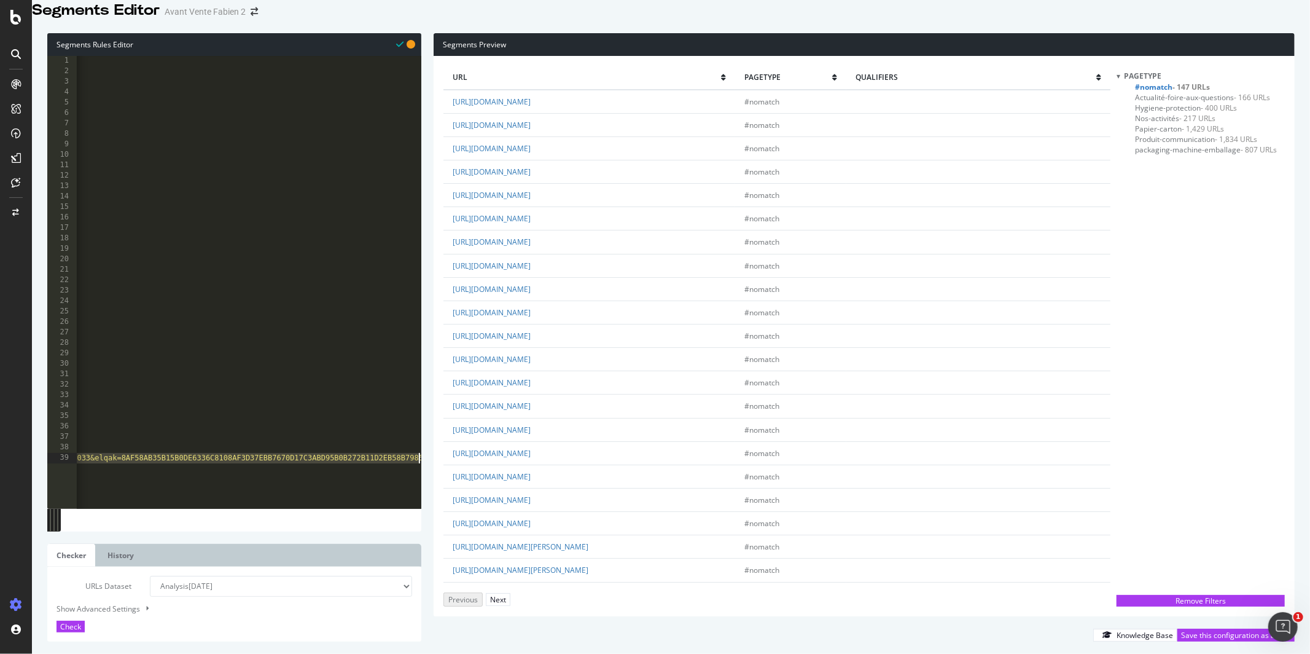
drag, startPoint x: 230, startPoint y: 473, endPoint x: 523, endPoint y: 476, distance: 293.1
click at [523, 476] on div "Segments Rules Editor path /politique-respect-vie-privee?elqTrackId=e0d8221be38…" at bounding box center [671, 337] width 1278 height 633
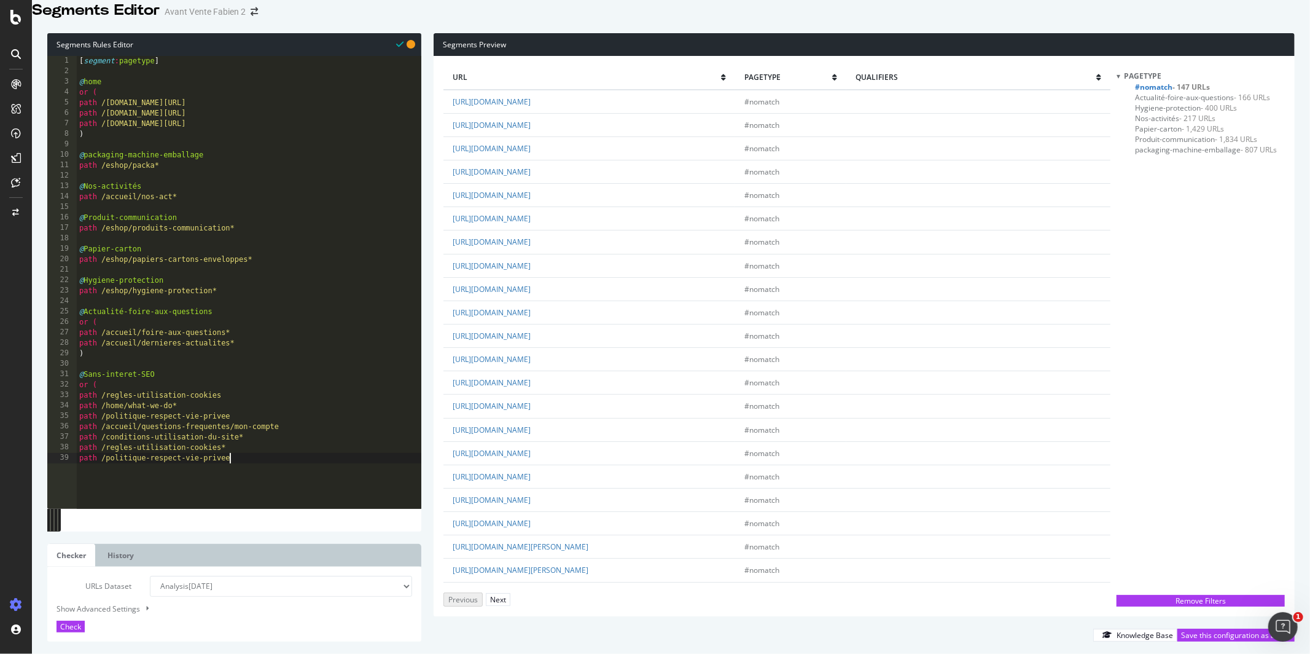
type textarea "path /politique-respect-vie-privee*"
click at [511, 593] on button "Next" at bounding box center [498, 599] width 25 height 13
click at [233, 479] on div "[ segment : pagetype ] @ home or ( path /intia.fr/ path /intia.fr/fr/ path /int…" at bounding box center [249, 281] width 345 height 451
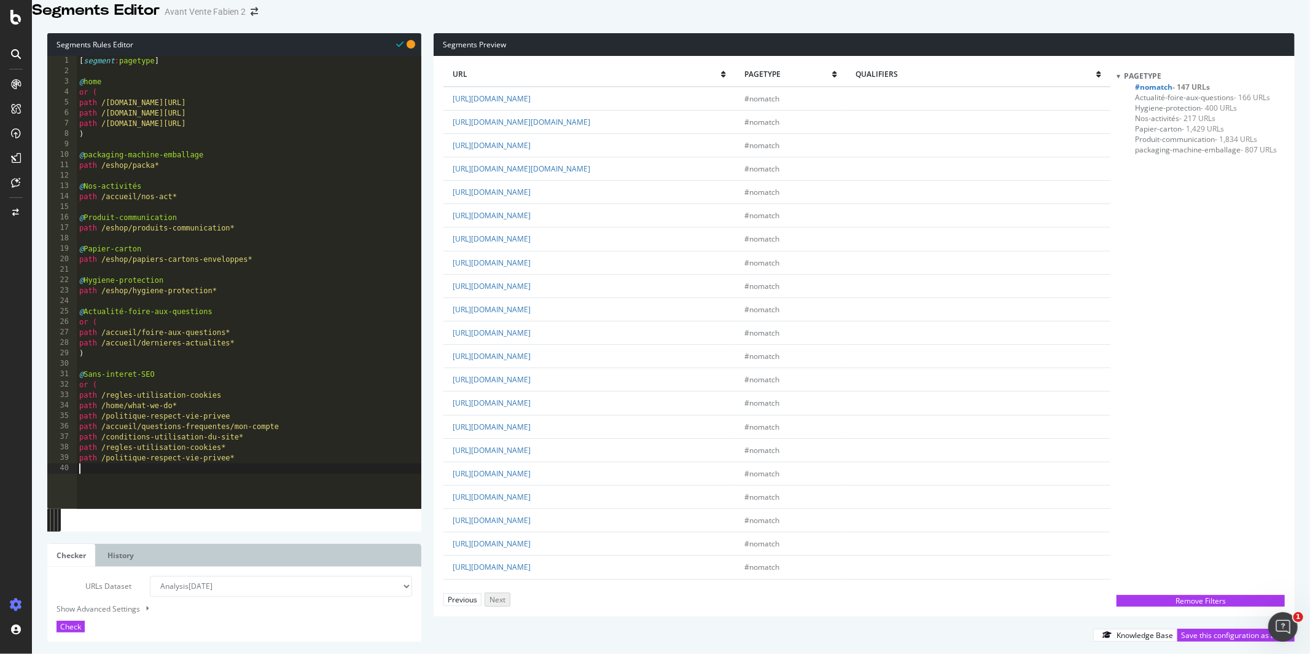
type textarea ")"
click at [85, 621] on button "Check" at bounding box center [71, 627] width 28 height 12
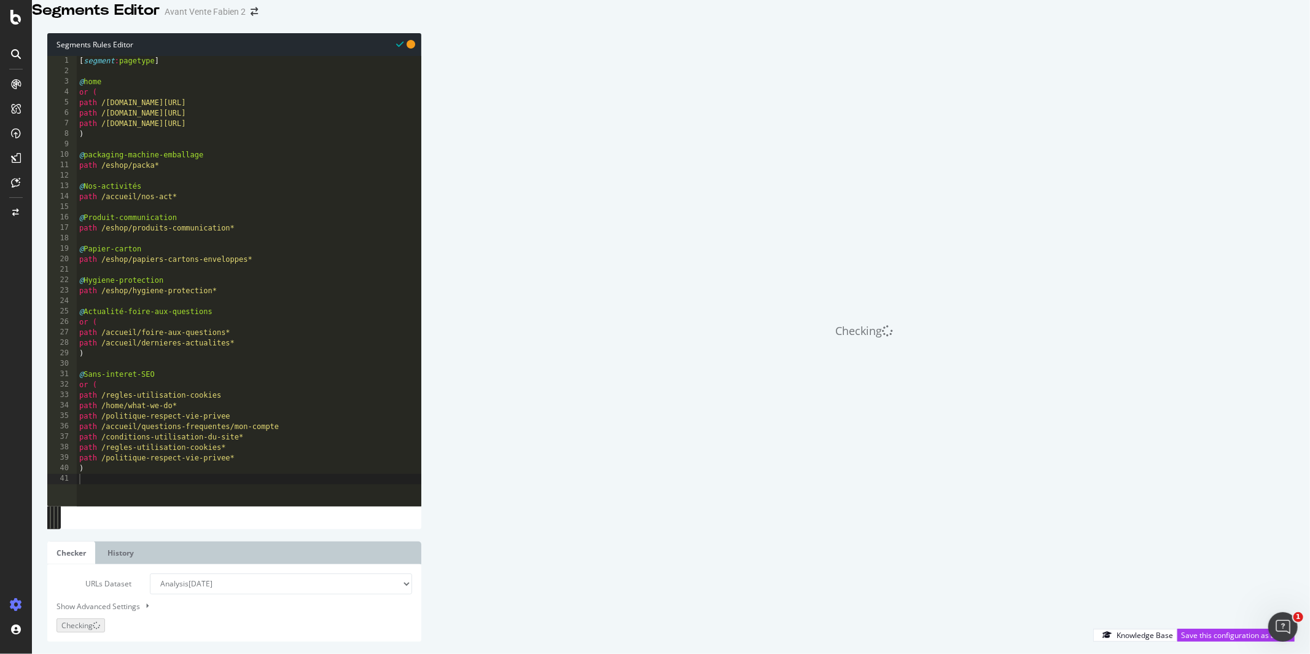
click at [539, 122] on div "Checking" at bounding box center [864, 330] width 861 height 595
type textarea ")"
click at [149, 488] on div "[ segment : pagetype ] @ home or ( path /intia.fr/ path /intia.fr/fr/ path /int…" at bounding box center [249, 281] width 345 height 451
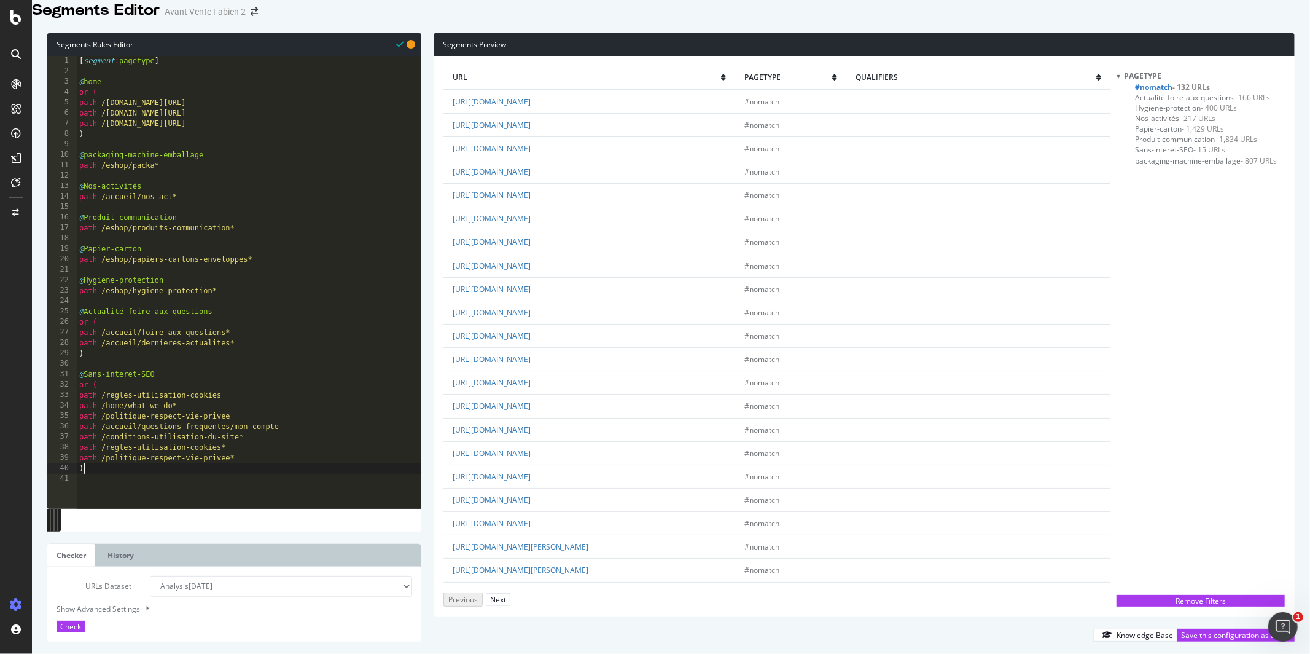
click at [145, 496] on div "[ segment : pagetype ] @ home or ( path /intia.fr/ path /intia.fr/fr/ path /int…" at bounding box center [249, 281] width 345 height 451
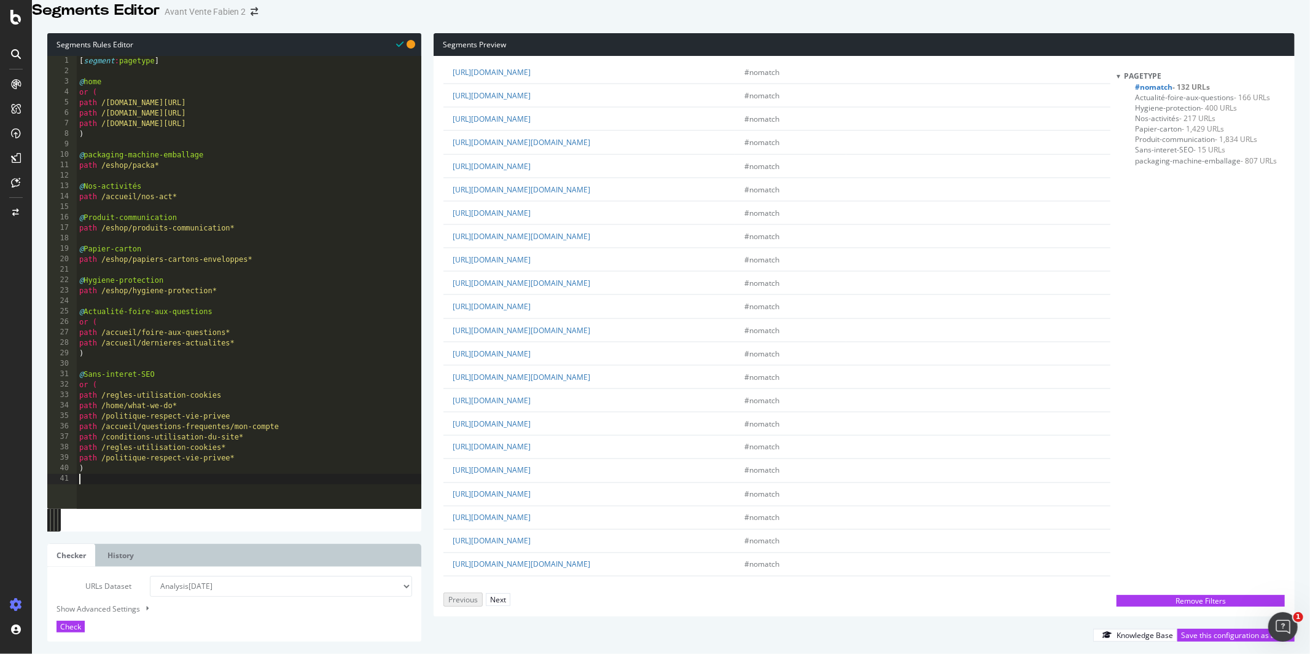
scroll to position [1916, 0]
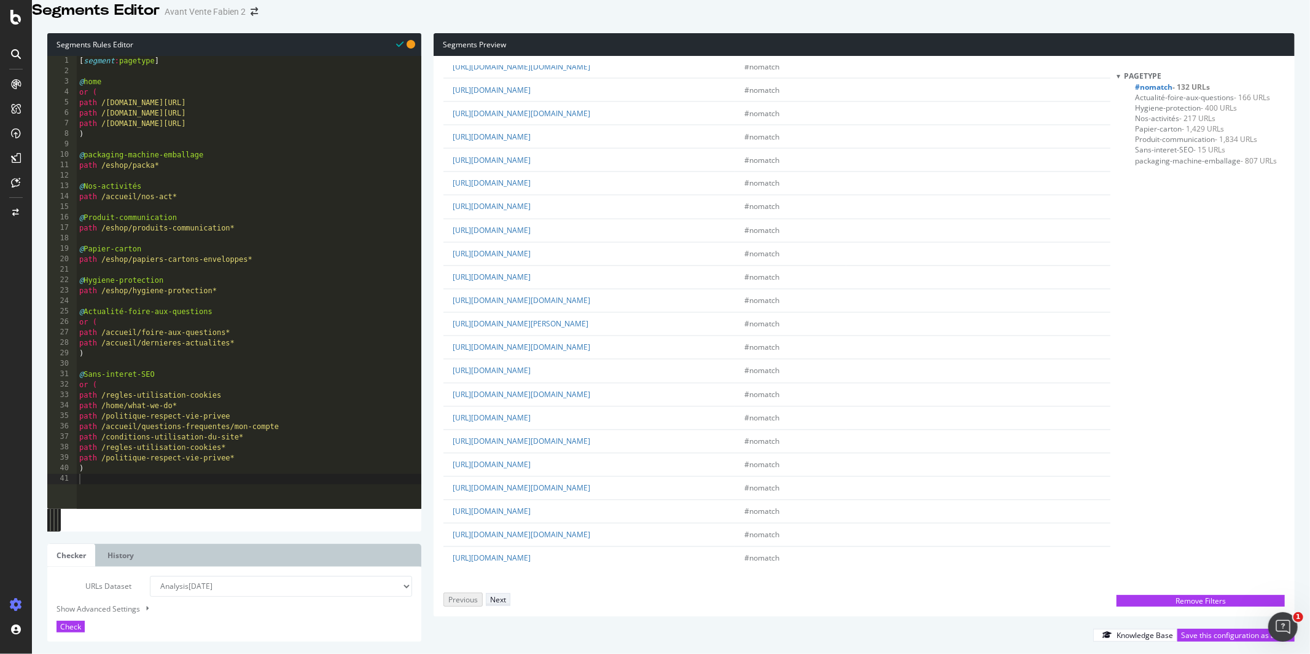
click at [506, 594] on div "Next" at bounding box center [498, 599] width 16 height 10
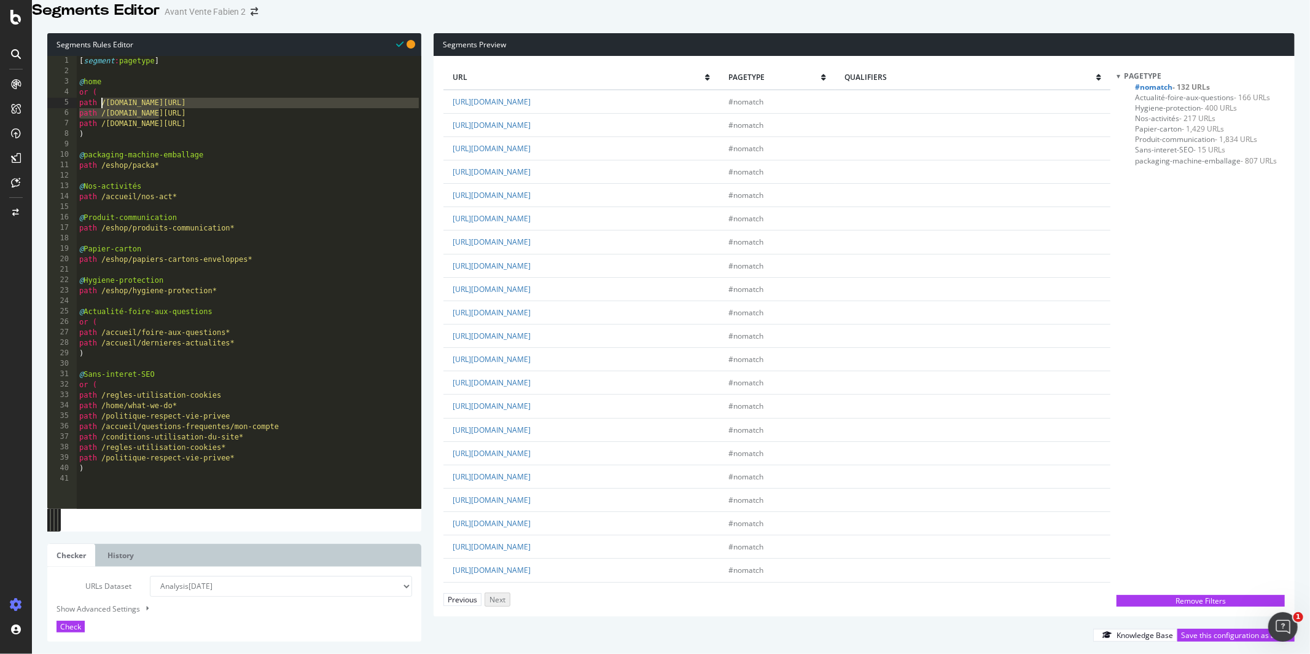
drag, startPoint x: 168, startPoint y: 133, endPoint x: 103, endPoint y: 123, distance: 65.3
click at [103, 123] on div "[ segment : pagetype ] @ home or ( path /intia.fr/ path /intia.fr/fr/ path /int…" at bounding box center [249, 281] width 345 height 451
click at [180, 138] on div "[ segment : pagetype ] @ home or ( path /intia.fr/ path /intia.fr/fr/ path /int…" at bounding box center [249, 281] width 345 height 451
drag, startPoint x: 93, startPoint y: 124, endPoint x: 85, endPoint y: 122, distance: 8.4
click at [85, 122] on div "[ segment : pagetype ] @ home or ( path /intia.fr/ path /intia.fr/fr/ path /int…" at bounding box center [249, 281] width 345 height 451
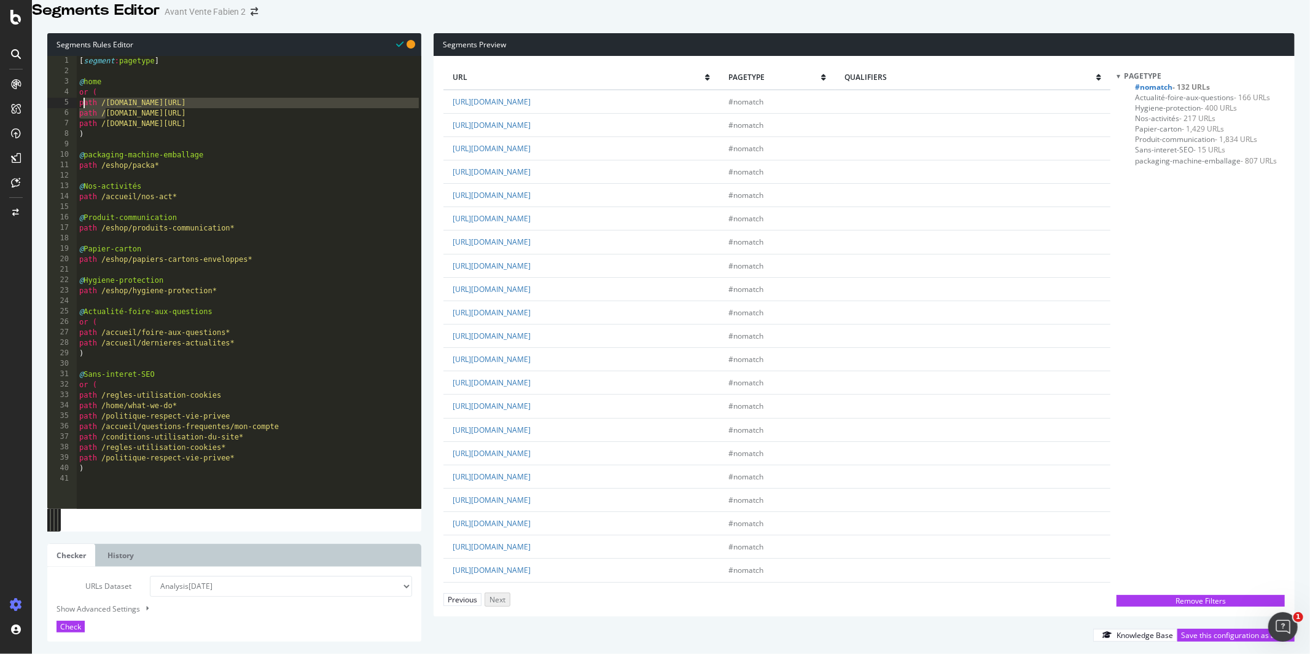
click at [143, 131] on div "[ segment : pagetype ] @ home or ( path /intia.fr/ path /intia.fr/fr/ path /int…" at bounding box center [249, 281] width 345 height 451
drag, startPoint x: 155, startPoint y: 139, endPoint x: 53, endPoint y: 121, distance: 103.6
click at [53, 121] on div "path /intia.fr/fr/ 1 2 3 4 5 6 7 8 9 10 11 12 13 14 15 16 17 18 19 20 21 22 23 …" at bounding box center [234, 282] width 374 height 452
type textarea "path /intia.fr/ path /intia.fr/fr/"
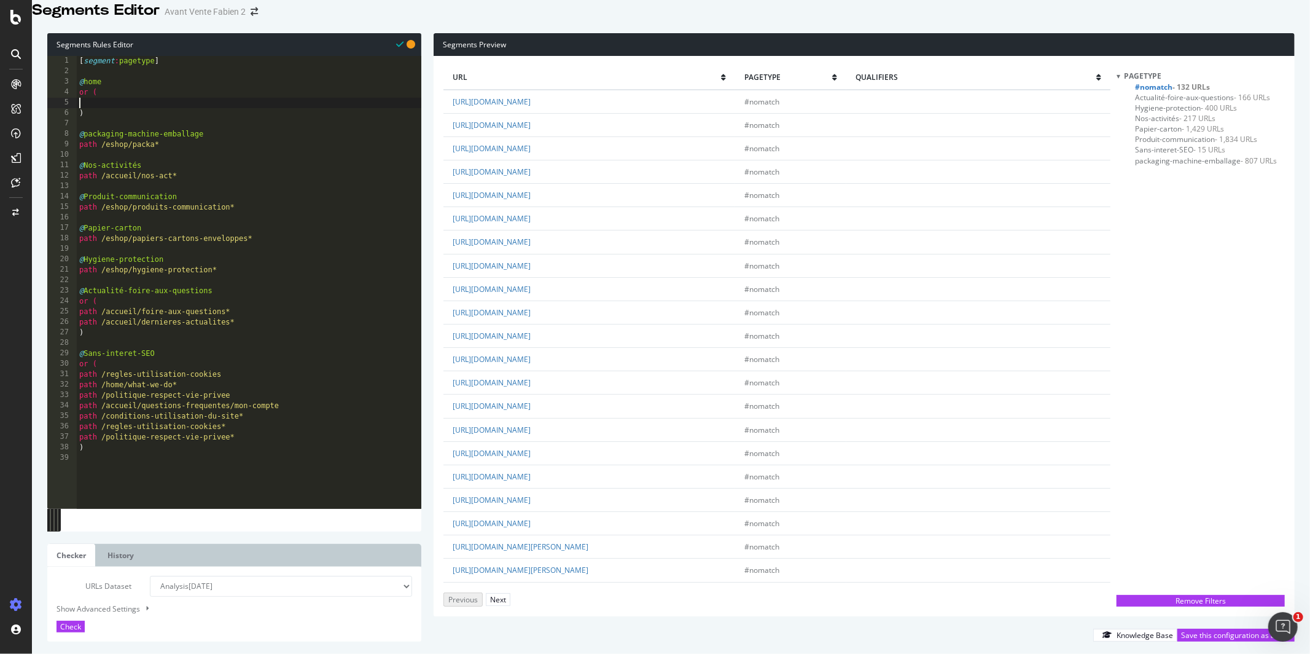
click at [90, 138] on div "[ segment : pagetype ] @ home or ( ) @ packaging-machine-emballage path /eshop/…" at bounding box center [249, 281] width 345 height 451
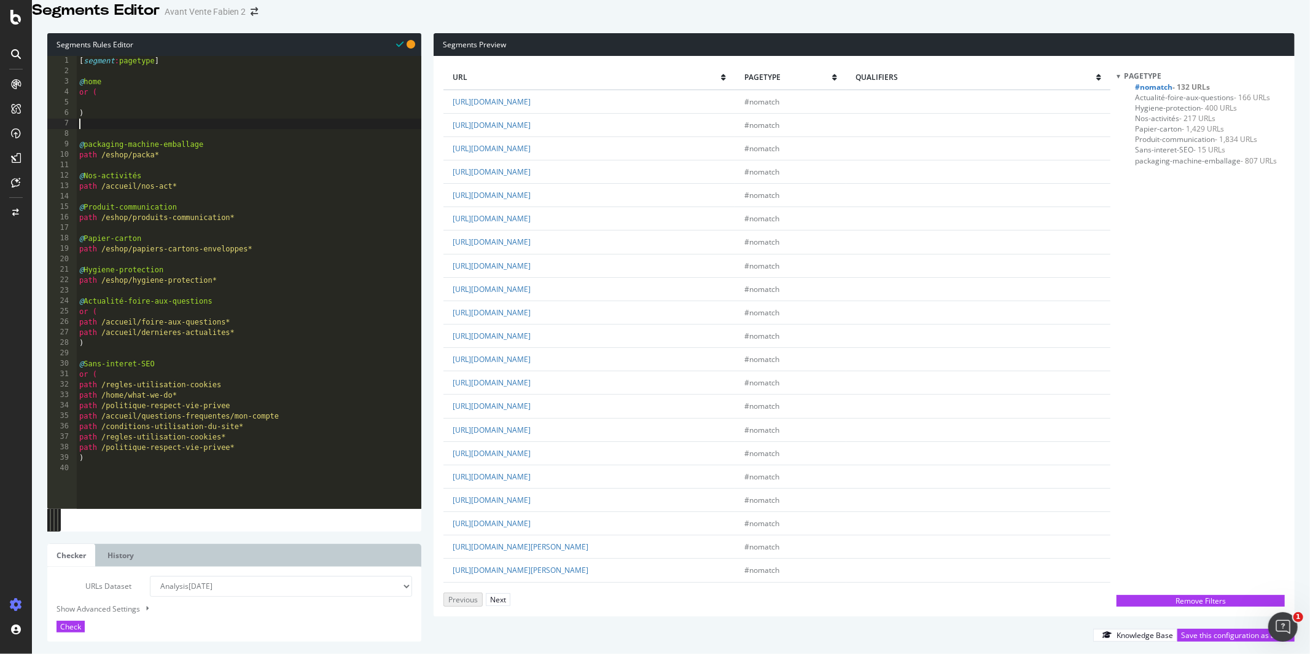
click at [96, 136] on div "[ segment : pagetype ] @ home or ( ) @ packaging-machine-emballage path /eshop/…" at bounding box center [249, 281] width 345 height 451
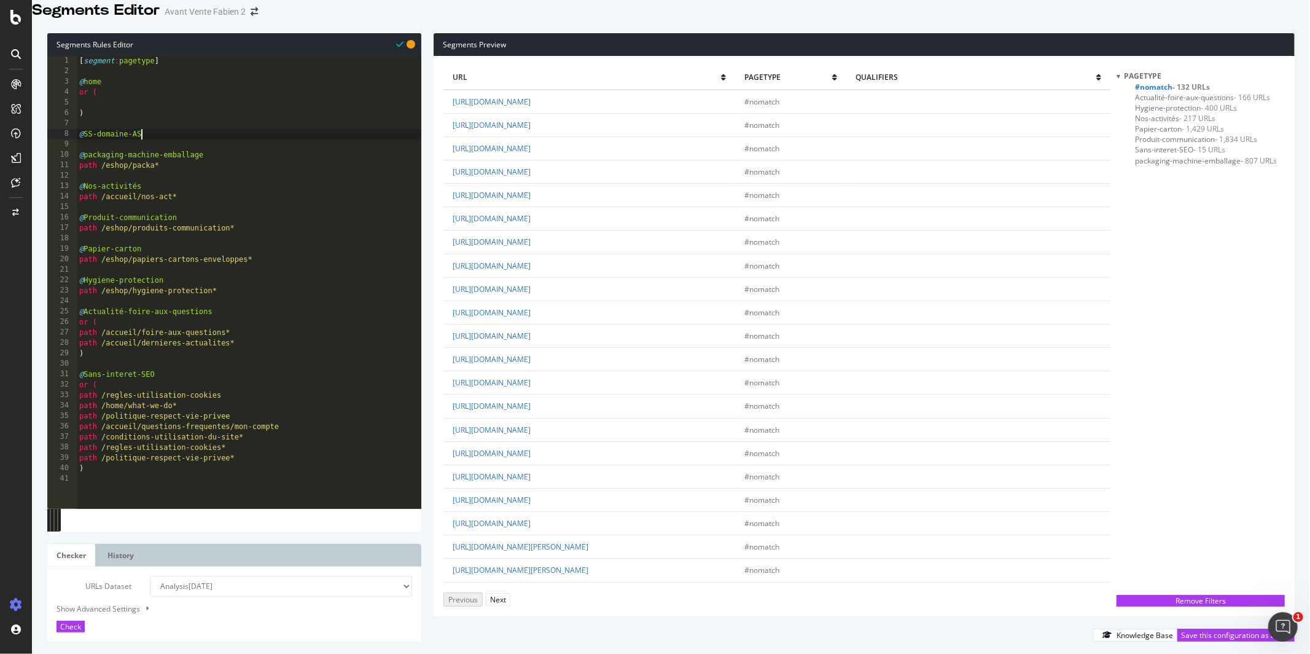
type textarea "@SS-domaine-ASK"
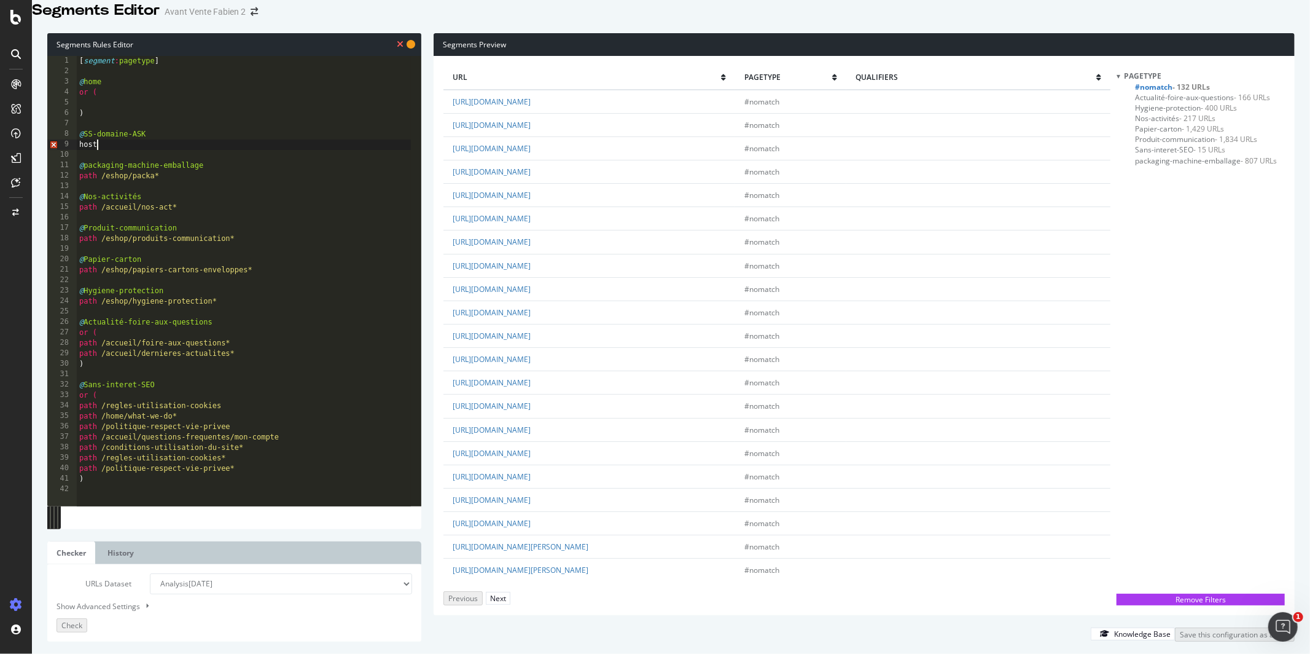
scroll to position [0, 1]
type textarea "host"
drag, startPoint x: 606, startPoint y: 420, endPoint x: 479, endPoint y: 425, distance: 127.2
click at [479, 418] on td "https://ask.antalis.fr/newsletter-inscription" at bounding box center [590, 405] width 292 height 23
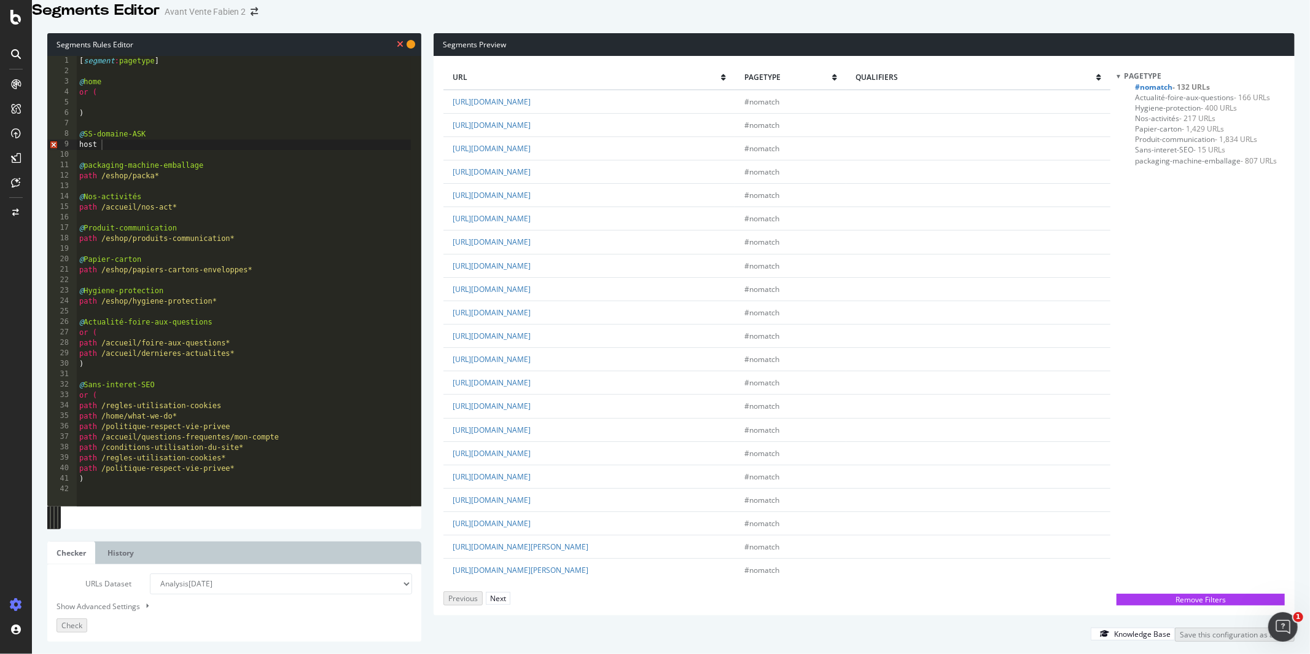
click at [111, 166] on div "[ segment : pagetype ] @ home or ( ) @ SS-domaine-ASK host @ packaging-machine-…" at bounding box center [244, 281] width 334 height 451
click at [111, 162] on div "[ segment : pagetype ] @ home or ( ) @ SS-domaine-ASK host @ packaging-machine-…" at bounding box center [244, 281] width 334 height 451
paste textarea "ask.antalis.fr/newsletter-inscription"
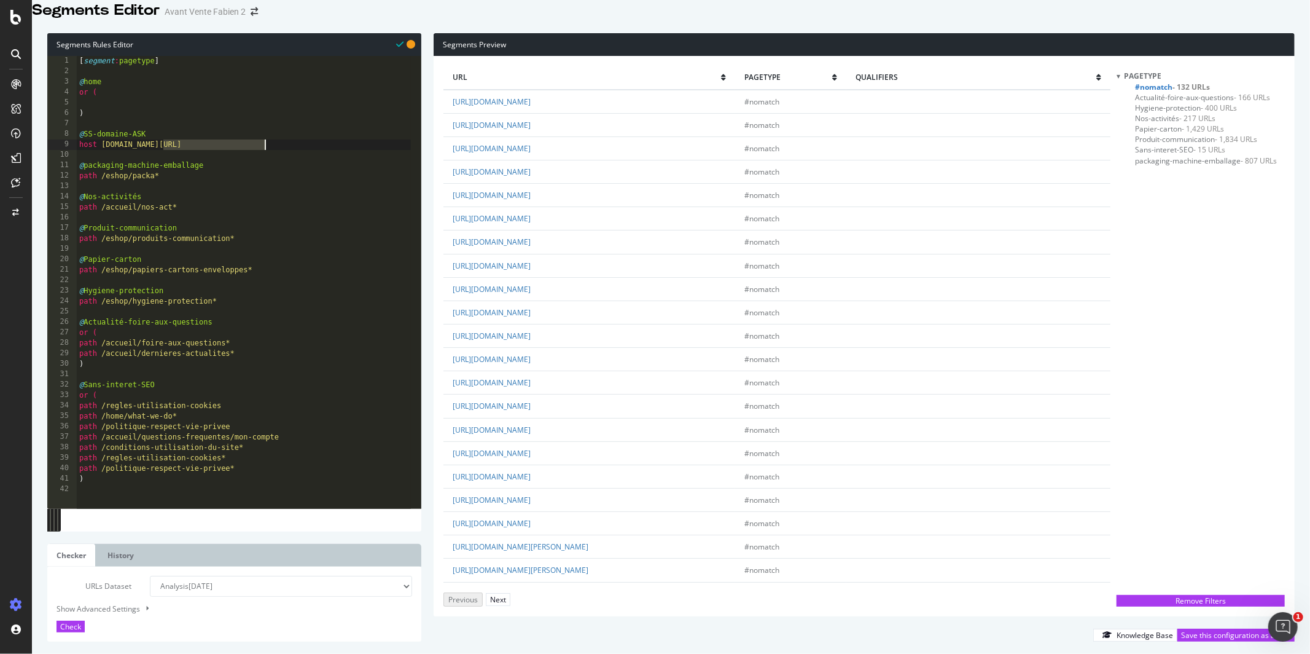
drag, startPoint x: 164, startPoint y: 161, endPoint x: 277, endPoint y: 163, distance: 113.1
click at [277, 163] on div "[ segment : pagetype ] @ home or ( ) @ SS-domaine-ASK host ask.antalis.fr/newsl…" at bounding box center [244, 281] width 334 height 451
type textarea "host ask.antalis.fr"
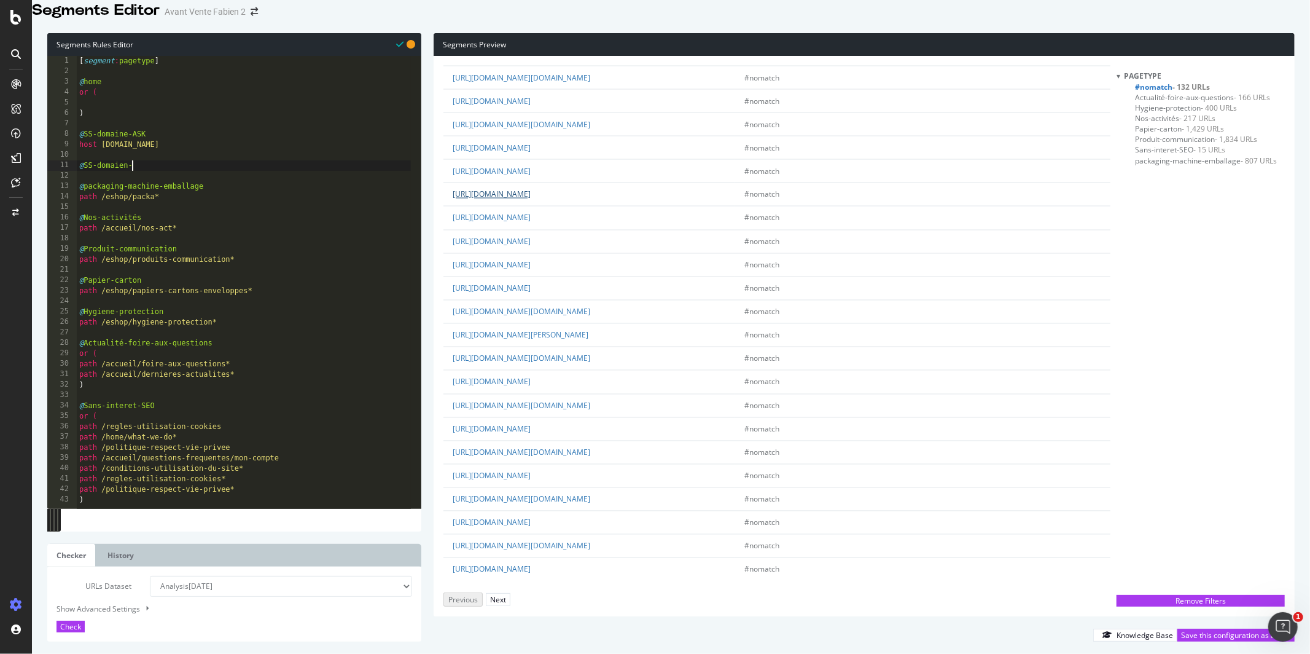
scroll to position [1916, 0]
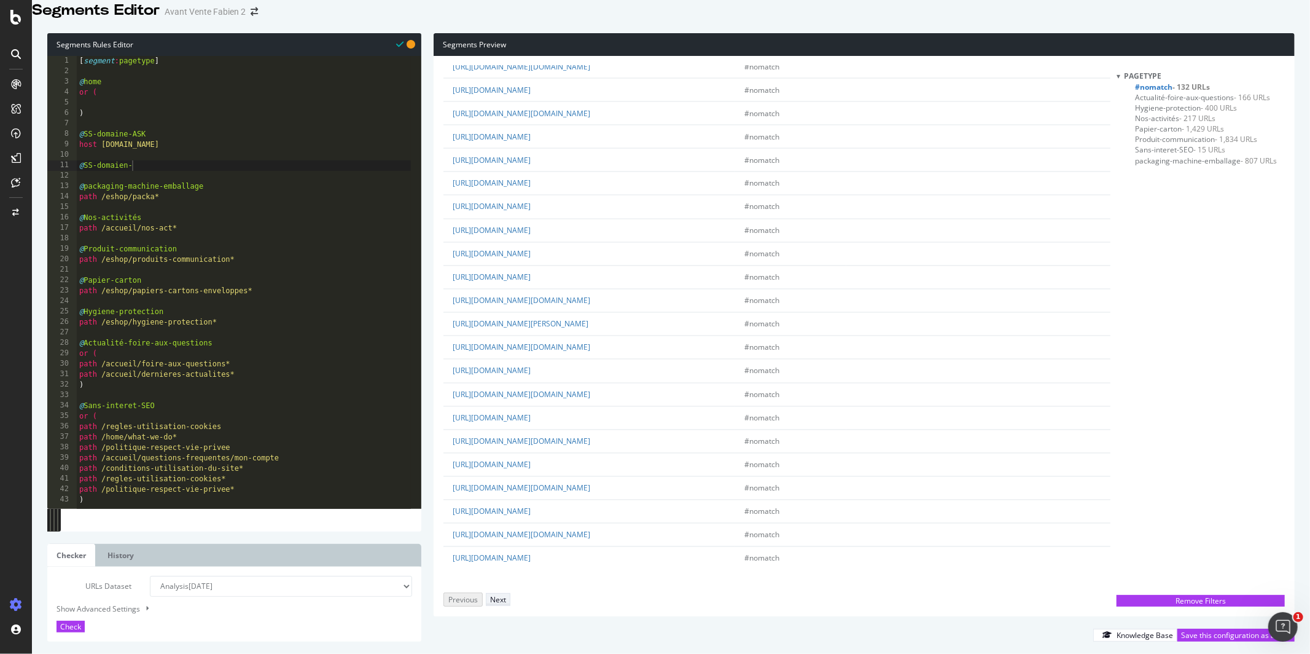
click at [506, 594] on div "Next" at bounding box center [498, 599] width 16 height 10
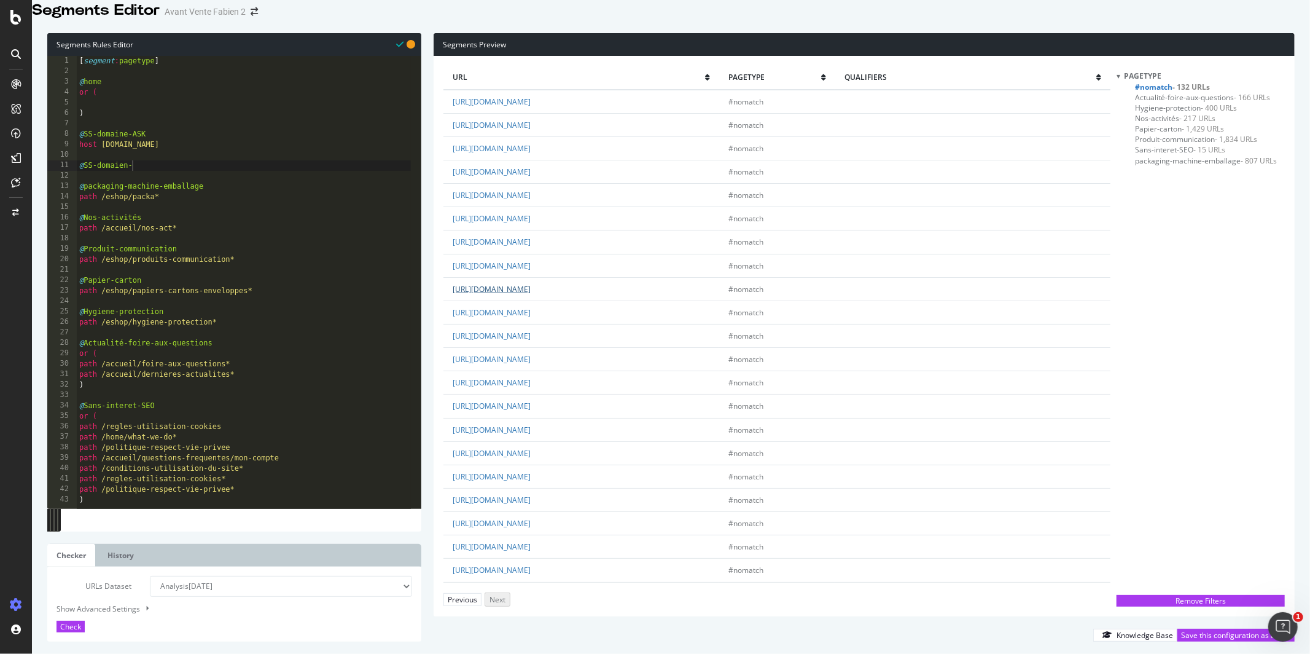
drag, startPoint x: 449, startPoint y: 305, endPoint x: 535, endPoint y: 301, distance: 86.1
click at [535, 300] on td "https://master.antalis.fr/fr/home/what-we-do/office-environment/products/xerox.…" at bounding box center [581, 288] width 275 height 23
click at [149, 181] on div "[ segment : pagetype ] @ home or ( ) @ SS-domaine-ASK host ask.antalis.fr @ SS-…" at bounding box center [244, 281] width 334 height 451
type textarea "@SS-domaine-MAster"
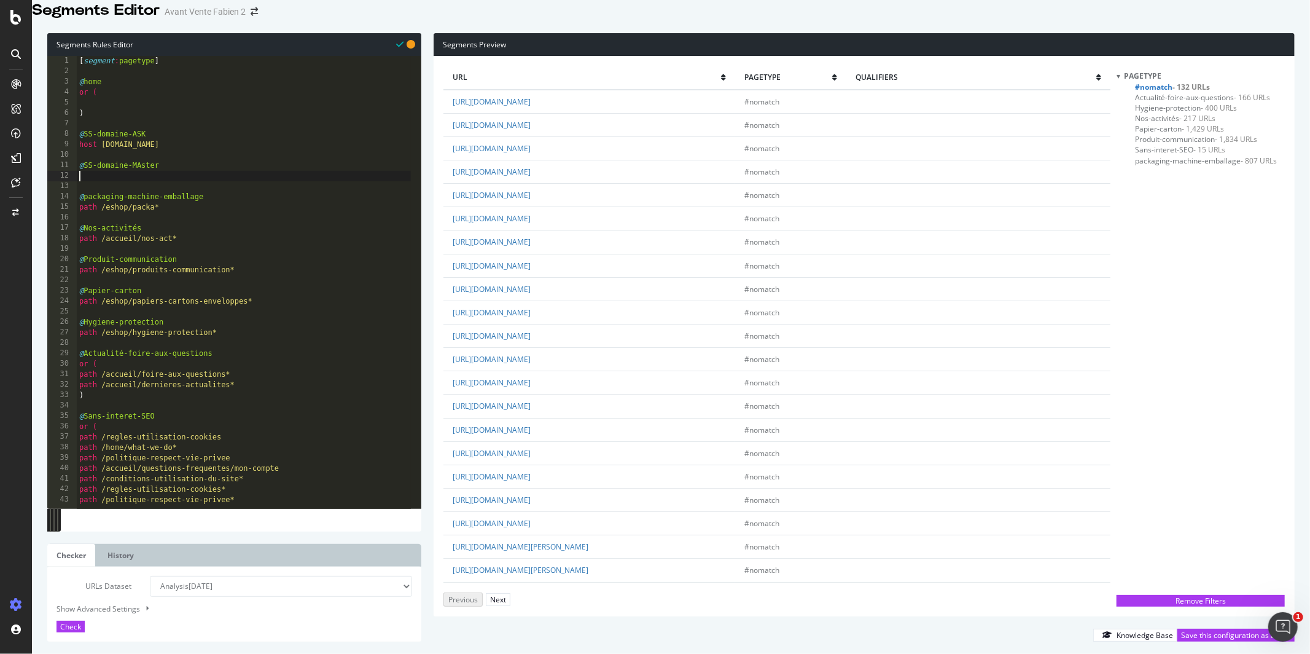
scroll to position [0, 0]
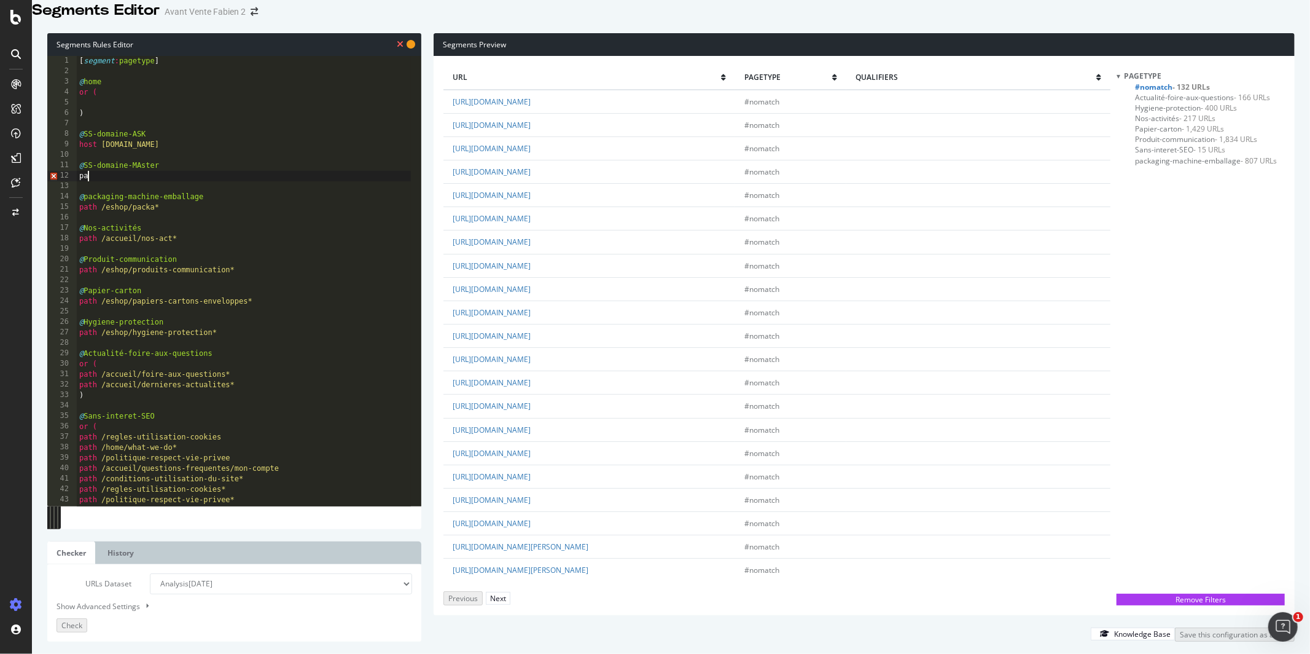
type textarea "p"
paste textarea "https://master.antalis.fr"
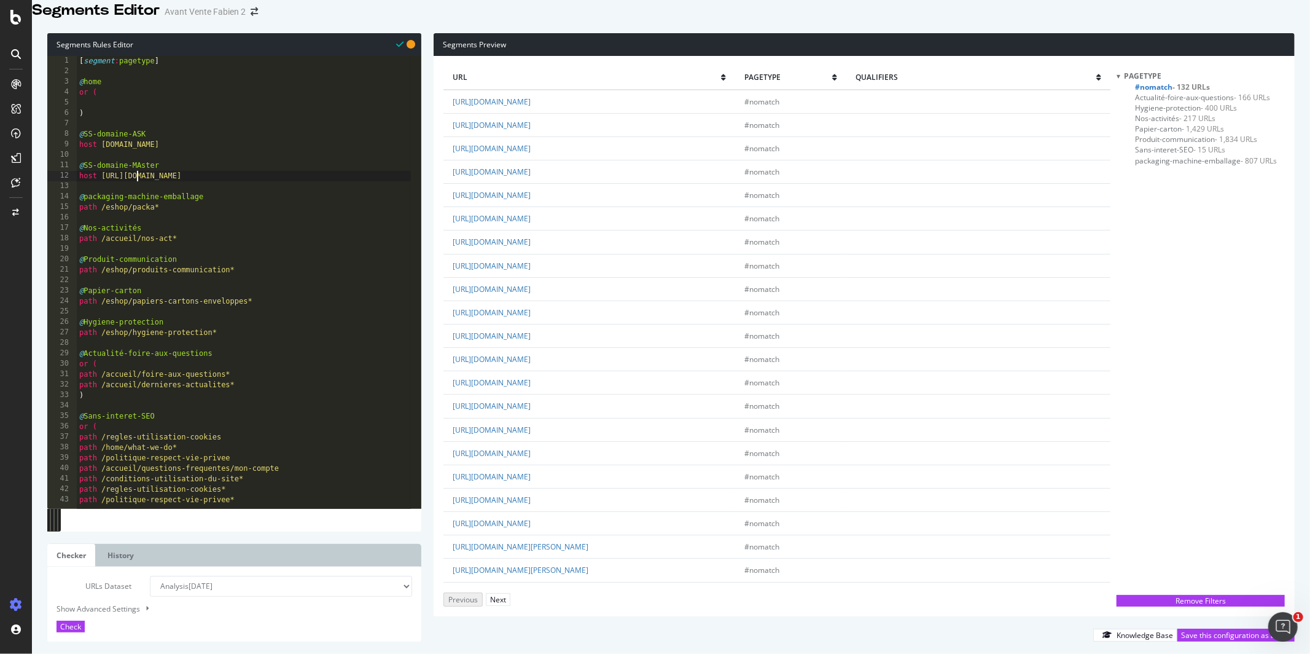
click at [139, 191] on div "[ segment : pagetype ] @ home or ( ) @ SS-domaine-ASK host ask.antalis.fr @ SS-…" at bounding box center [244, 281] width 334 height 451
click at [81, 621] on span "Check" at bounding box center [70, 626] width 21 height 10
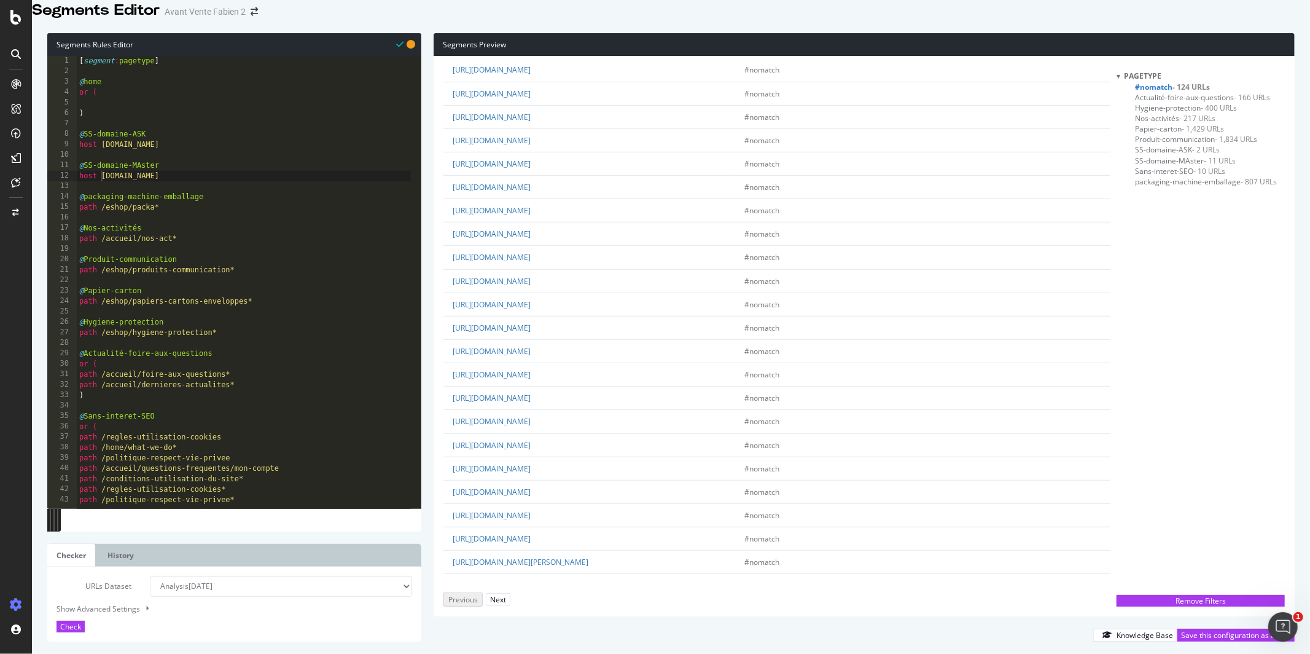
scroll to position [1916, 0]
click at [531, 530] on link "https://www.antalis.fr/accueil/nous-contacter?elqTrackId=18dc16f294e54c818c809e…" at bounding box center [492, 535] width 78 height 10
type textarea "path /eshop/produits-communication*"
click at [249, 284] on div "[ segment : pagetype ] @ home or ( ) @ SS-domaine-ASK host ask.antalis.fr @ SS-…" at bounding box center [244, 281] width 334 height 451
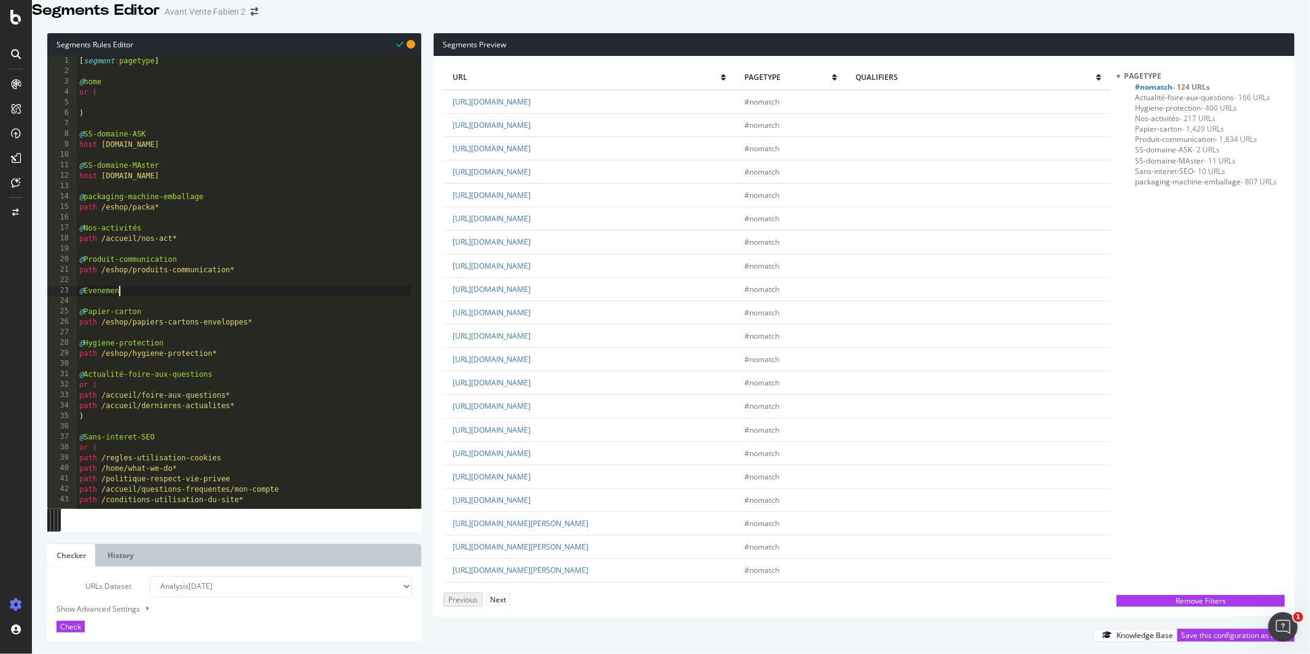
scroll to position [0, 2]
type textarea "@Evenements"
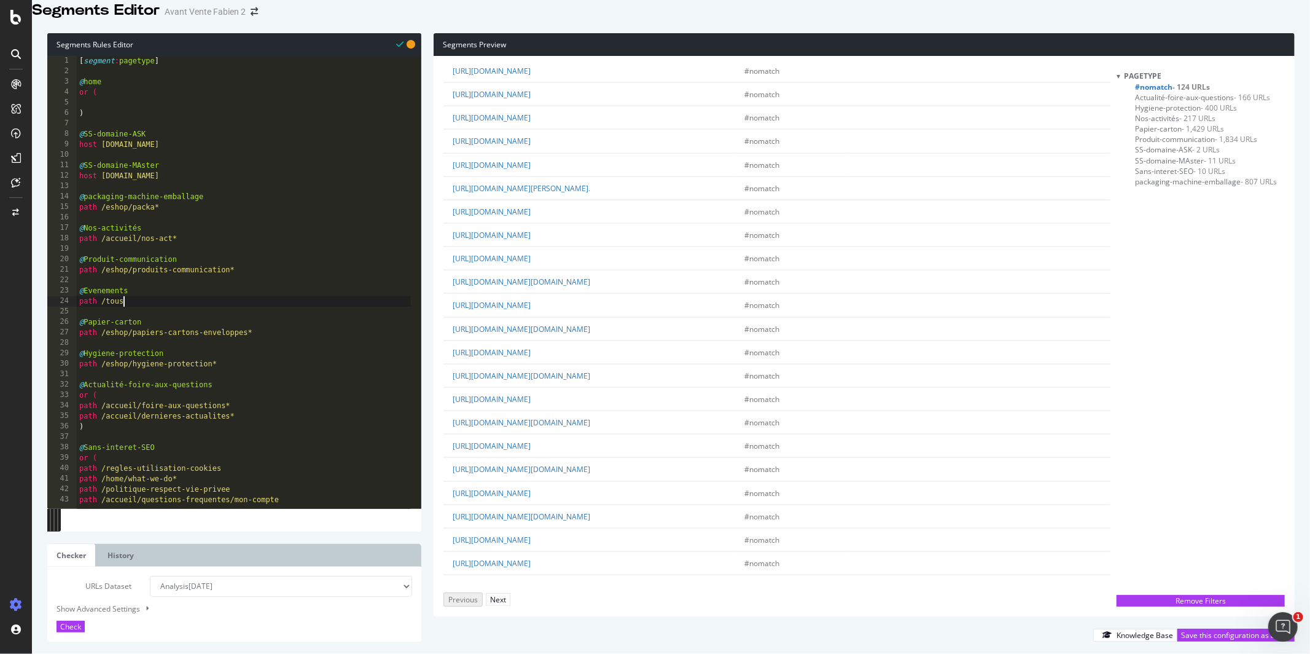
scroll to position [1438, 0]
drag, startPoint x: 783, startPoint y: 440, endPoint x: 531, endPoint y: 436, distance: 251.3
click at [531, 433] on td "https://www.antalis.fr/accueil/tous-nos-evenements/2018/01/laminateur-kala.vcal…" at bounding box center [590, 420] width 292 height 23
drag, startPoint x: 107, startPoint y: 315, endPoint x: 159, endPoint y: 315, distance: 51.6
click at [159, 315] on div "[ segment : pagetype ] @ home or ( ) @ SS-domaine-ASK host ask.antalis.fr @ SS-…" at bounding box center [244, 281] width 334 height 451
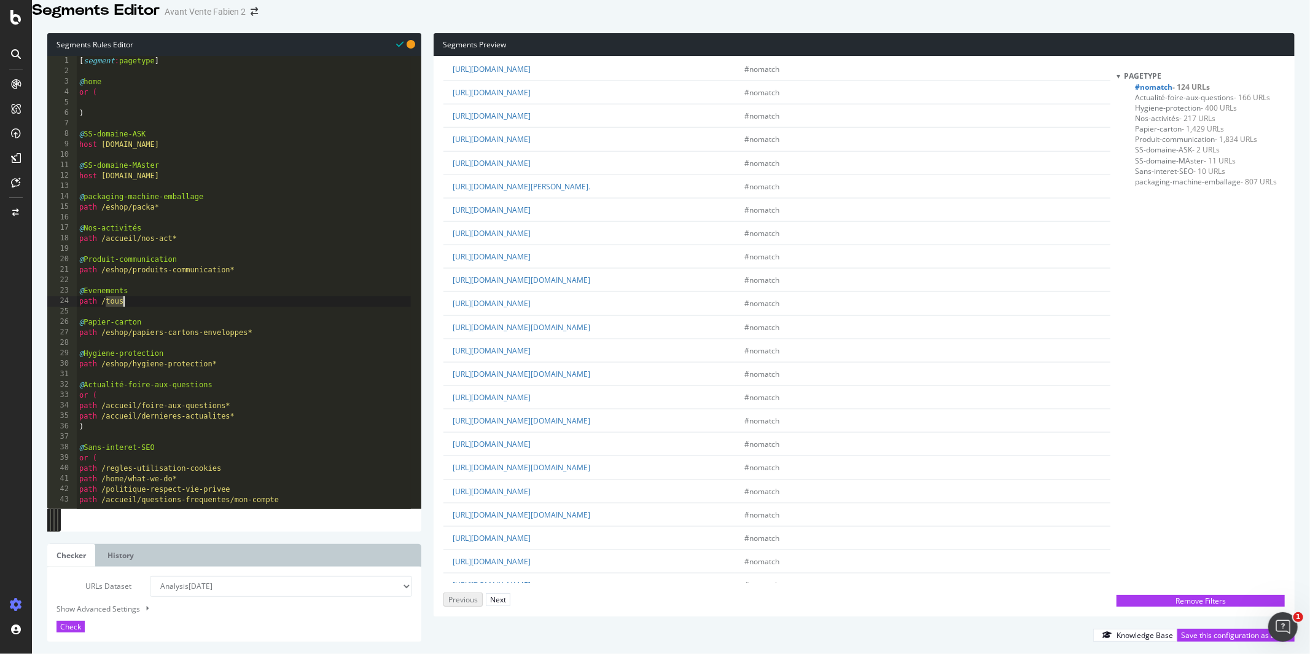
paste textarea "accueil/tous-nos-evenements/2018/01/laminateur-kala.vcal.do?type=ic"
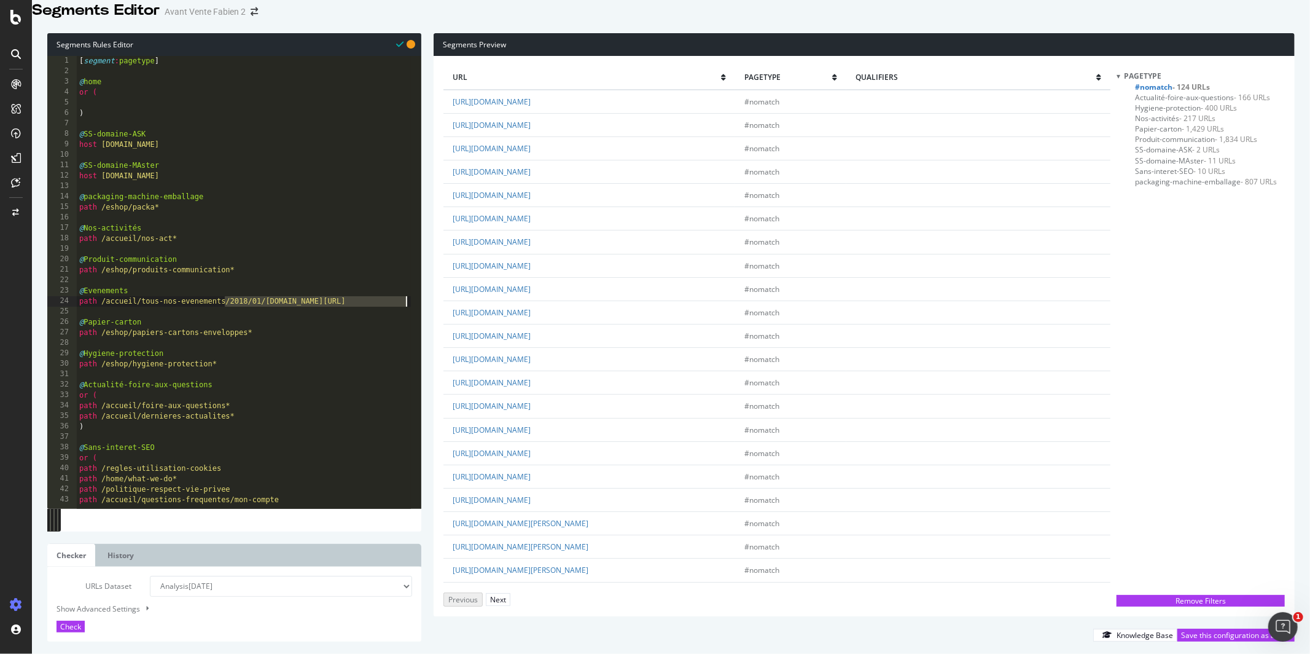
drag, startPoint x: 225, startPoint y: 317, endPoint x: 413, endPoint y: 321, distance: 187.4
click at [413, 321] on div "path /accueil/tous-nos-evenements/2018/01/laminateur-kala.vcal.do?type=ics 1 2 …" at bounding box center [234, 282] width 374 height 452
type textarea "path /accueil/tous-nos-evenements*"
click at [80, 621] on div "Check" at bounding box center [70, 626] width 21 height 10
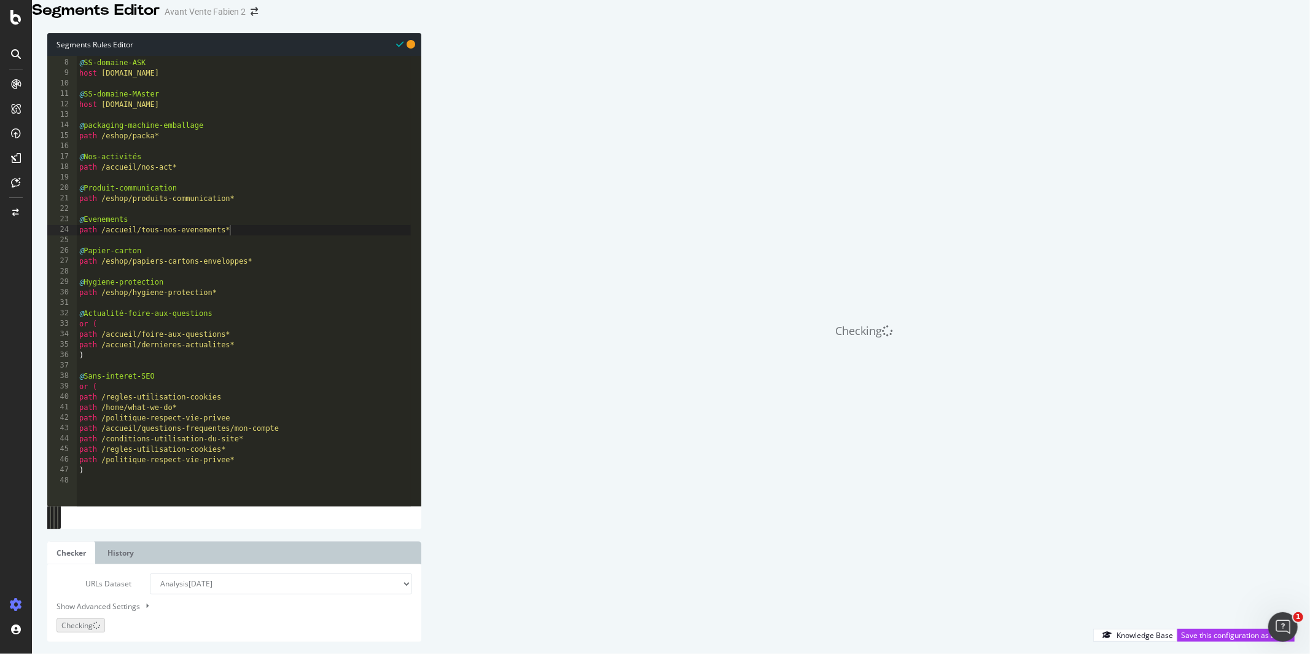
scroll to position [0, 0]
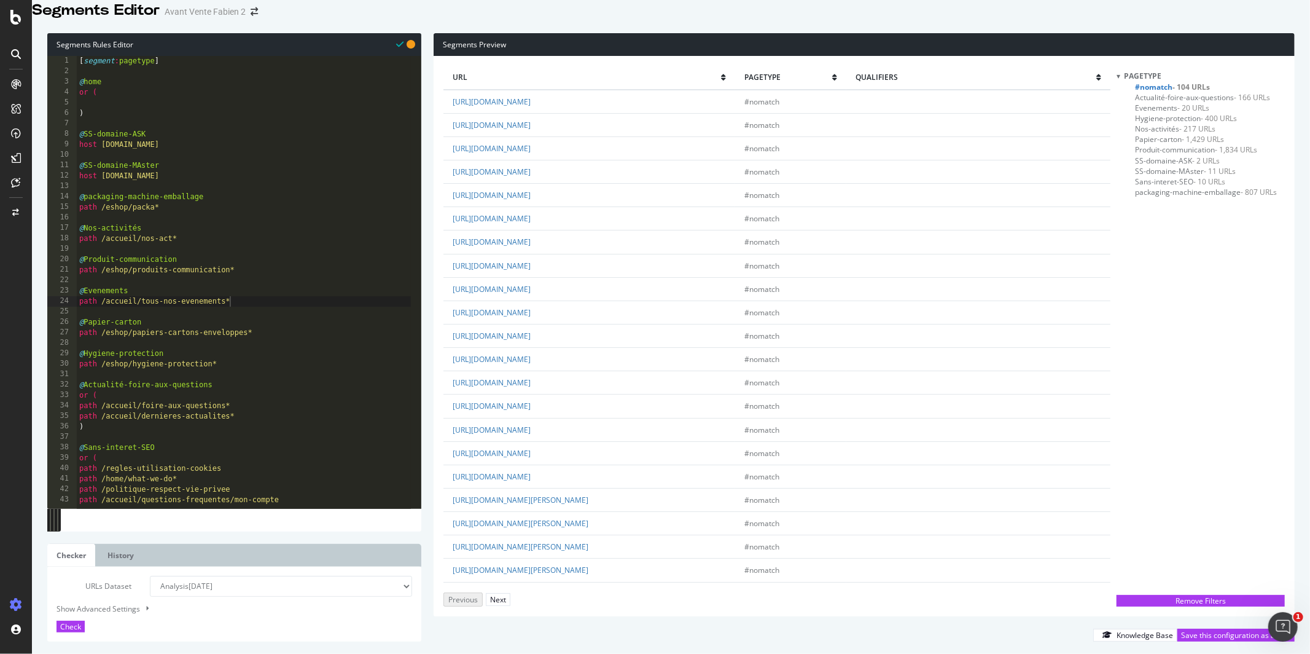
click at [340, 583] on select "Analysis 2025 Sep. 22nd #2 Analysis 2025 Sep. 22nd Analysis 2025 Sep. 21st Anal…" at bounding box center [281, 586] width 262 height 21
click at [1199, 632] on div "Save this configuration as active" at bounding box center [1236, 635] width 110 height 10
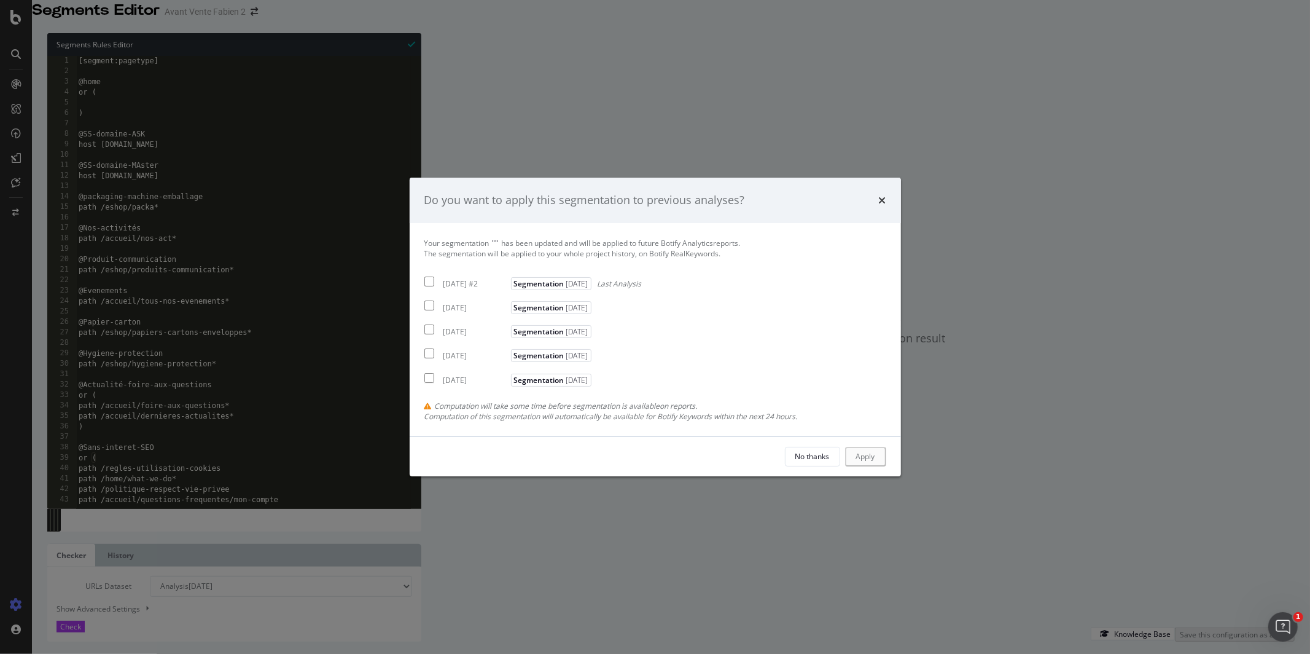
click at [448, 335] on div "2025 Sep. 21st" at bounding box center [476, 331] width 65 height 10
checkbox input "true"
click at [867, 457] on div "Apply" at bounding box center [867, 456] width 19 height 10
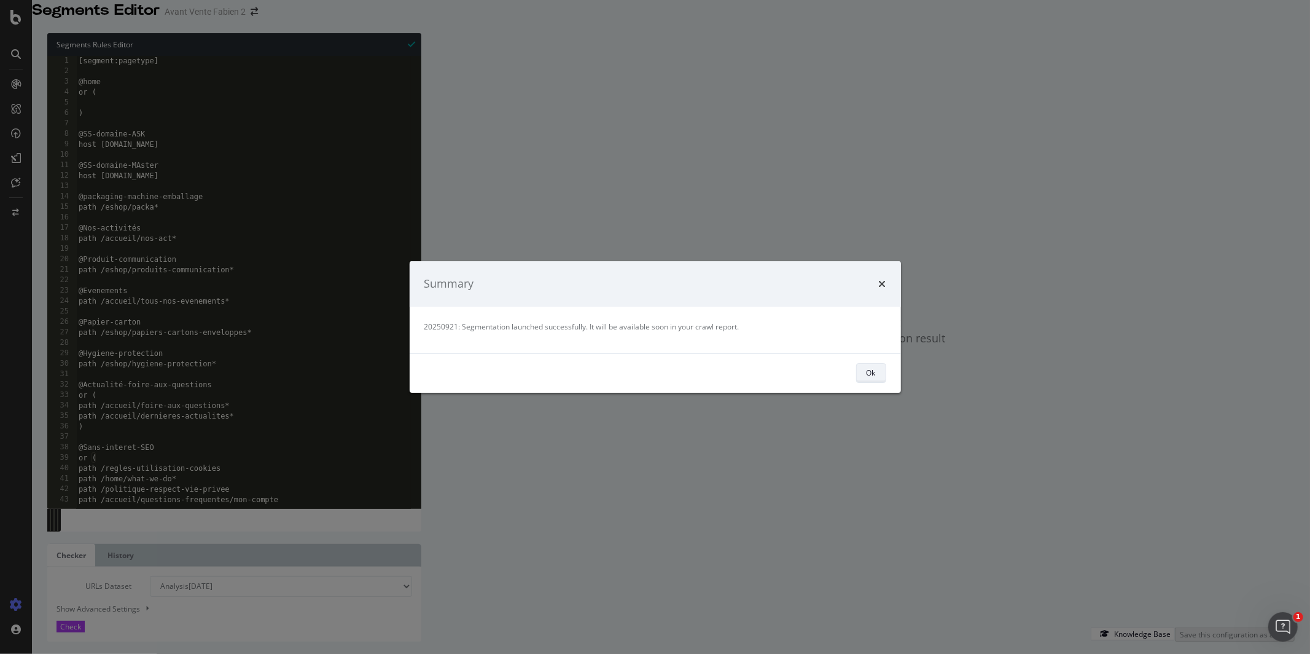
click at [874, 366] on div "Ok" at bounding box center [871, 372] width 9 height 17
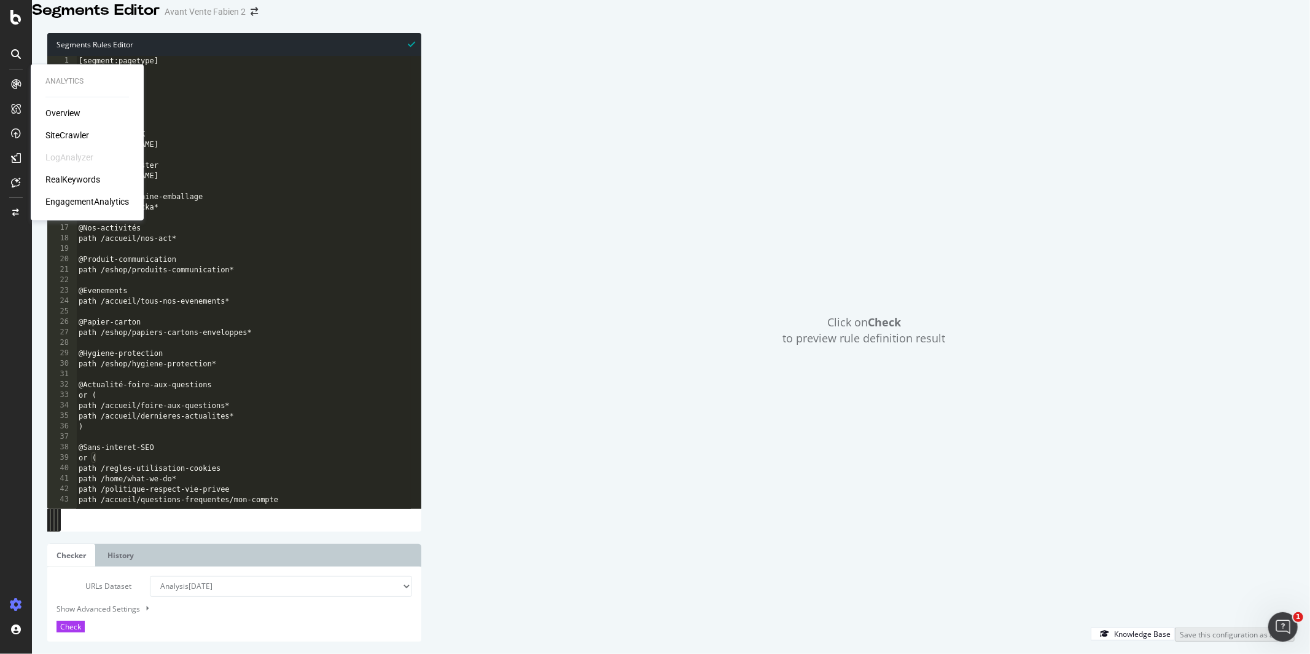
click at [66, 128] on div "Overview SiteCrawler LogAnalyzer RealKeywords EngagementAnalytics" at bounding box center [87, 158] width 84 height 101
click at [67, 133] on div "SiteCrawler" at bounding box center [67, 136] width 44 height 12
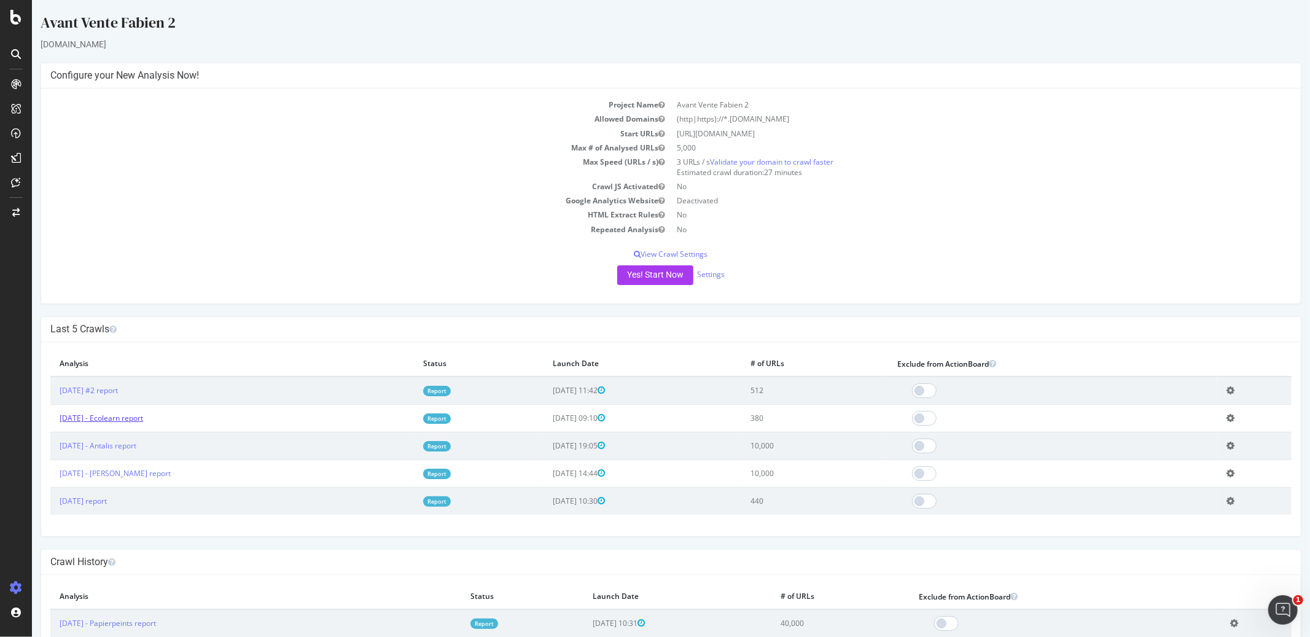
click at [143, 414] on link "2025 Sep. 22nd - Ecolearn report" at bounding box center [101, 418] width 84 height 10
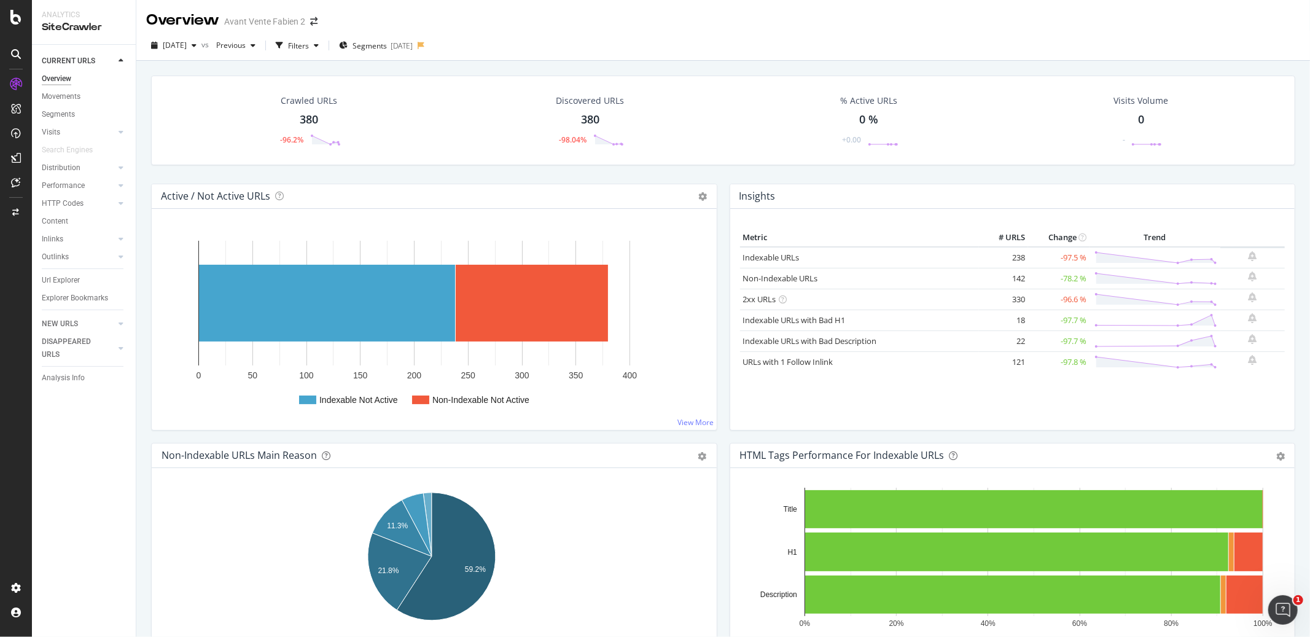
click at [48, 249] on div "Outlinks" at bounding box center [89, 257] width 94 height 18
click at [53, 257] on div "Outlinks" at bounding box center [55, 257] width 27 height 13
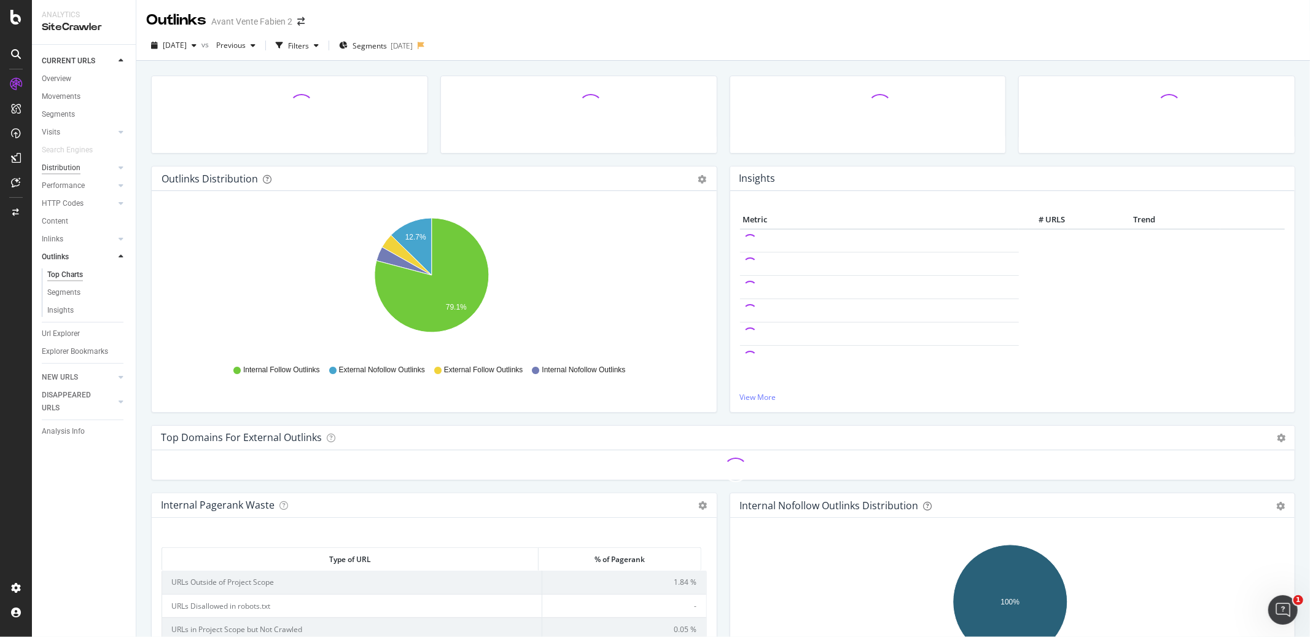
click at [63, 166] on div "Distribution" at bounding box center [61, 168] width 39 height 13
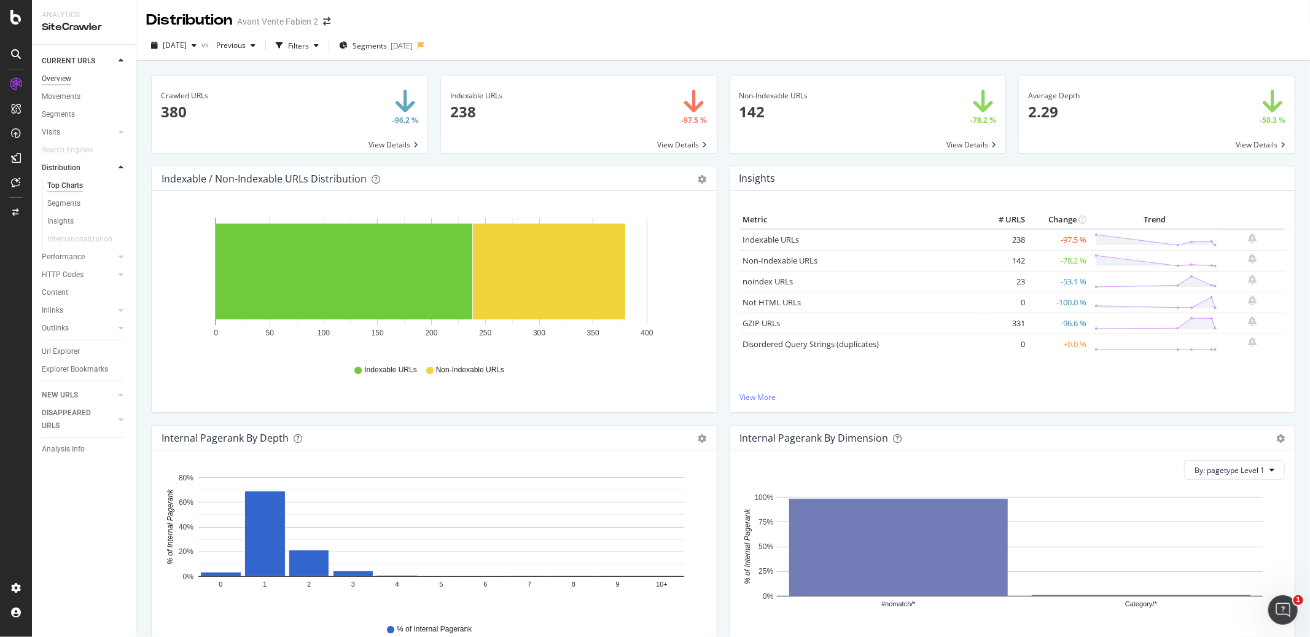
click at [69, 74] on div "Overview" at bounding box center [56, 78] width 29 height 13
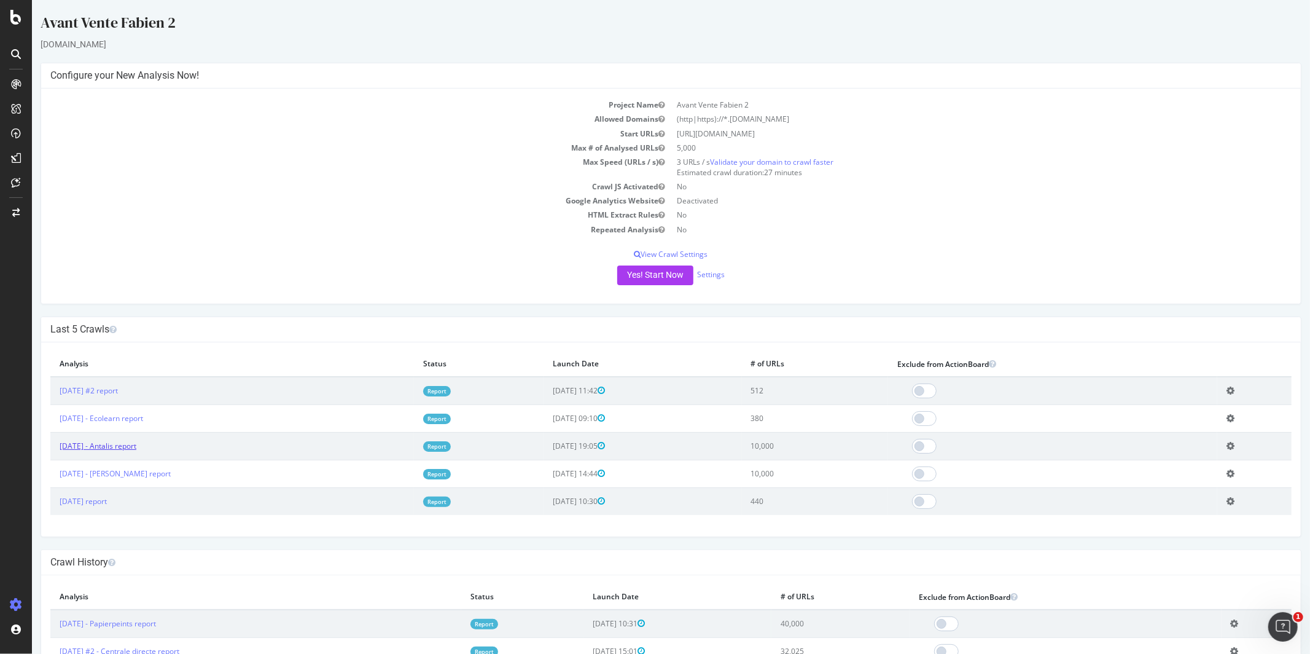
click at [136, 447] on link "2025 Sep. 21st - Antalis report" at bounding box center [97, 445] width 77 height 10
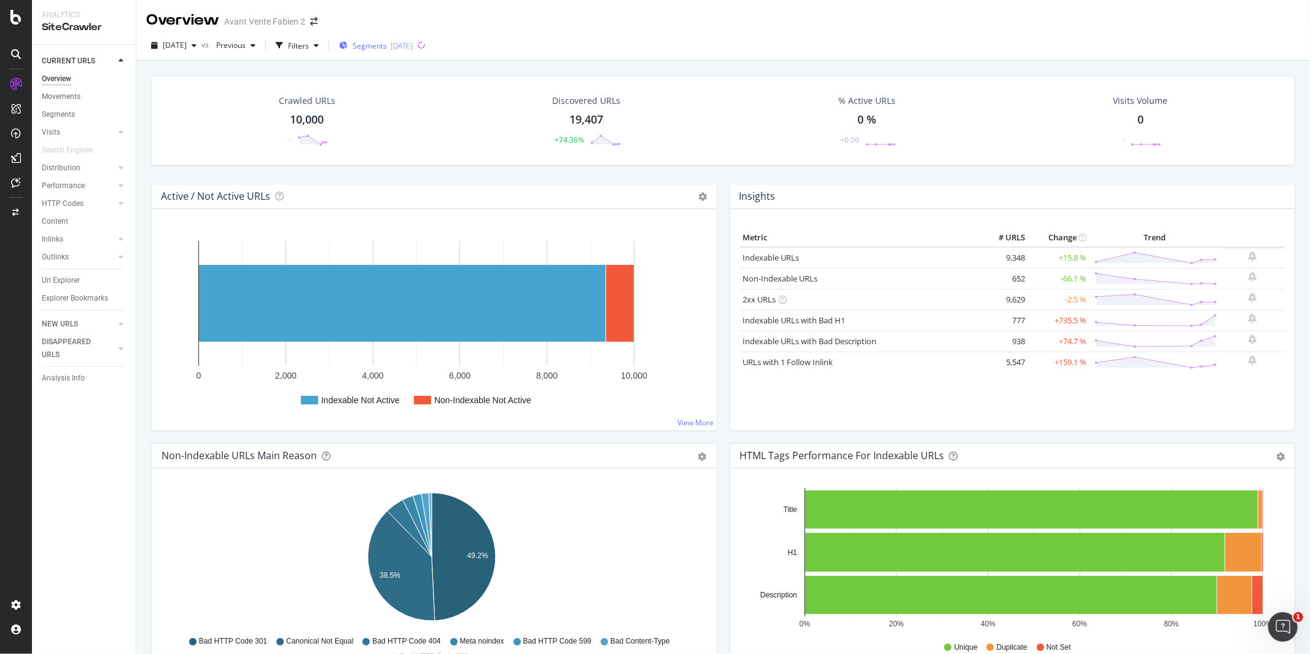
click at [413, 45] on div "2025-09-19" at bounding box center [402, 46] width 22 height 10
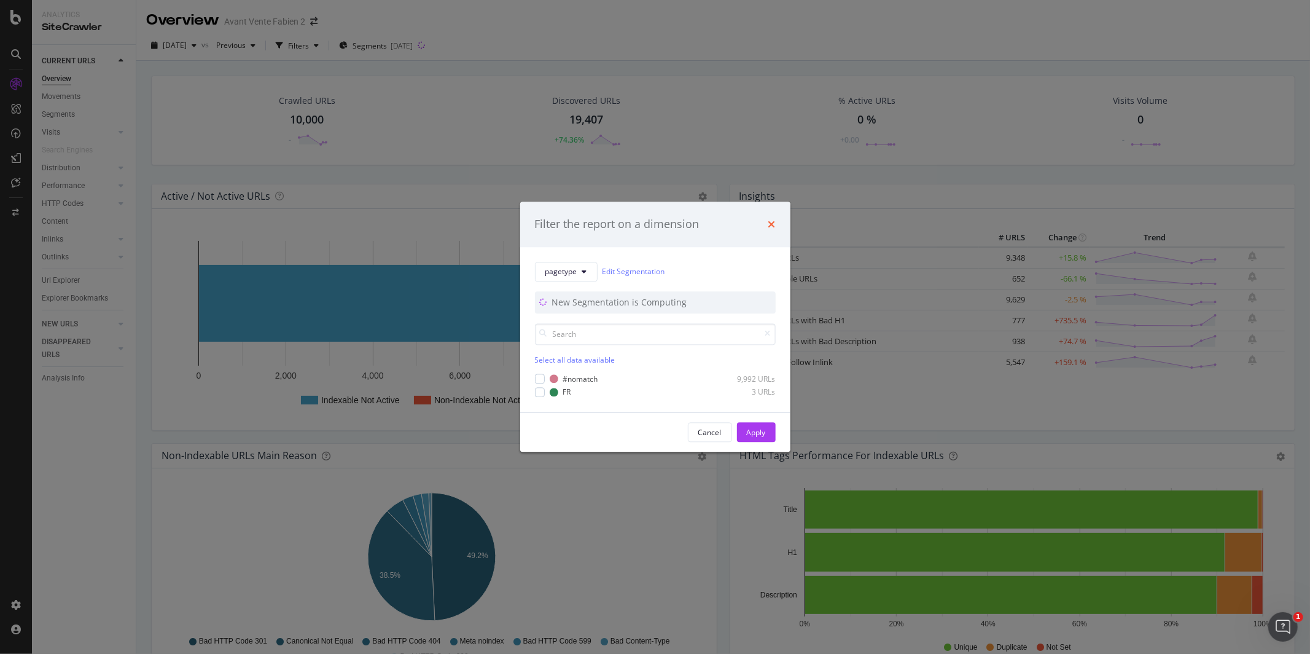
click at [772, 223] on icon "times" at bounding box center [772, 224] width 7 height 10
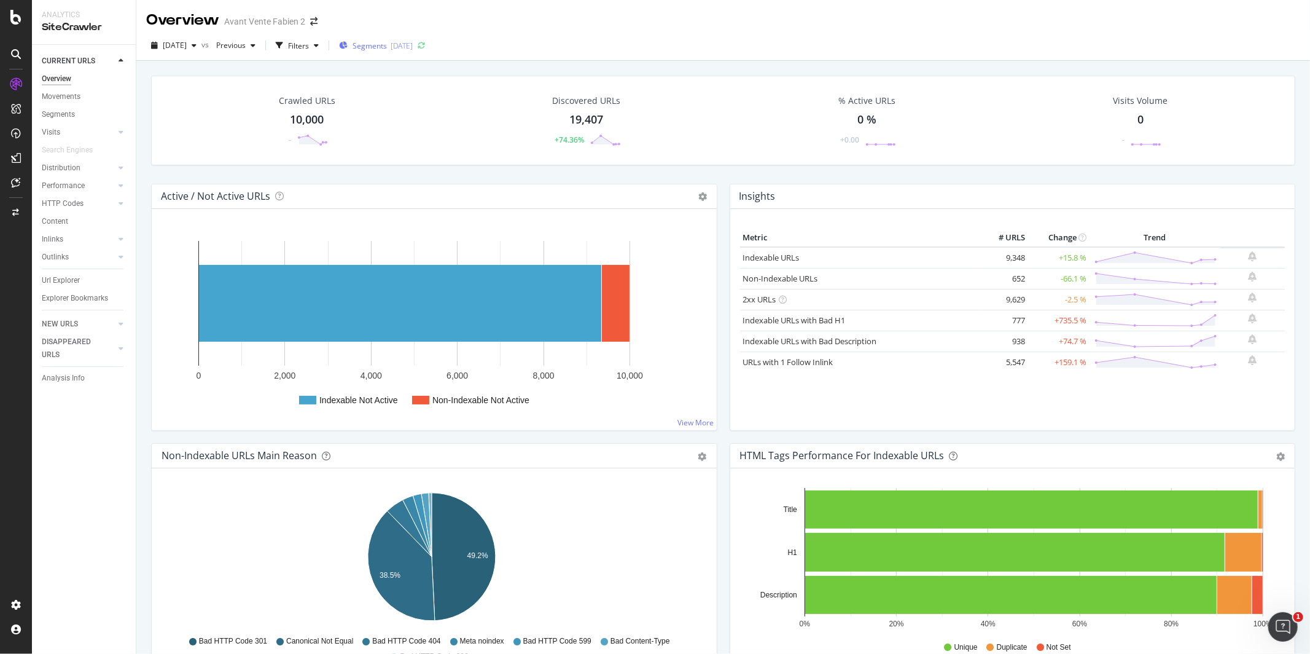
click at [413, 43] on div "2025-09-19" at bounding box center [402, 46] width 22 height 10
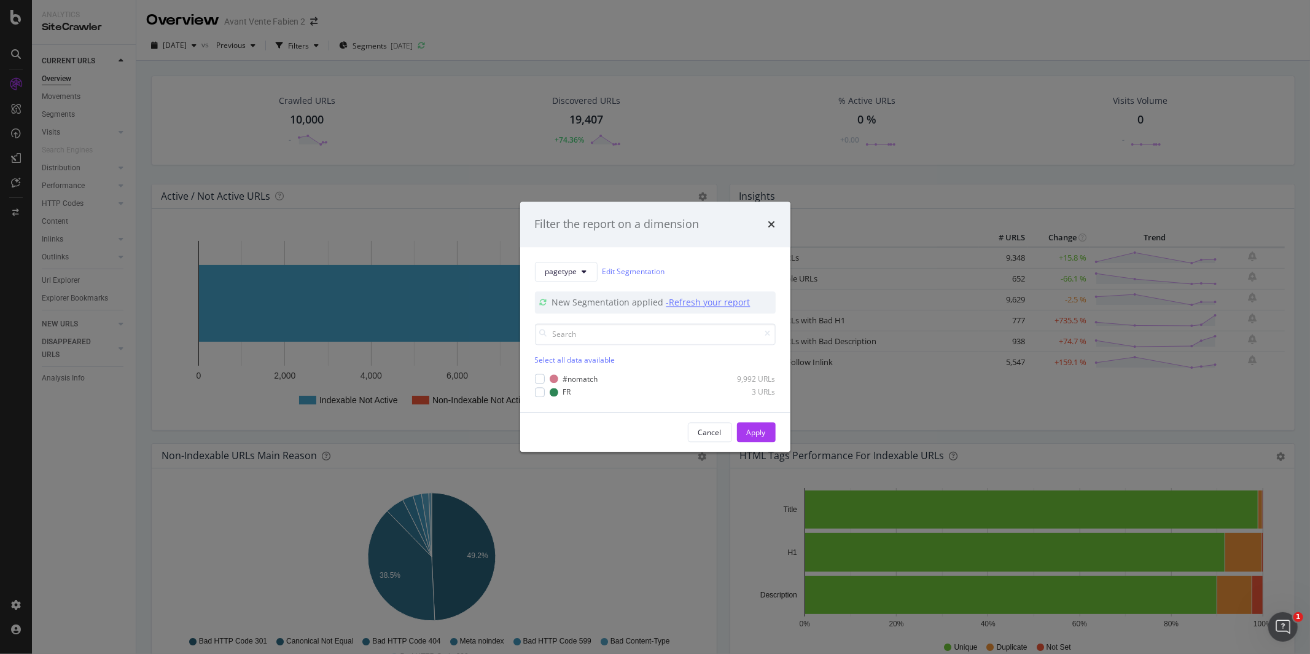
click at [700, 306] on div "- Refresh your report" at bounding box center [709, 302] width 84 height 12
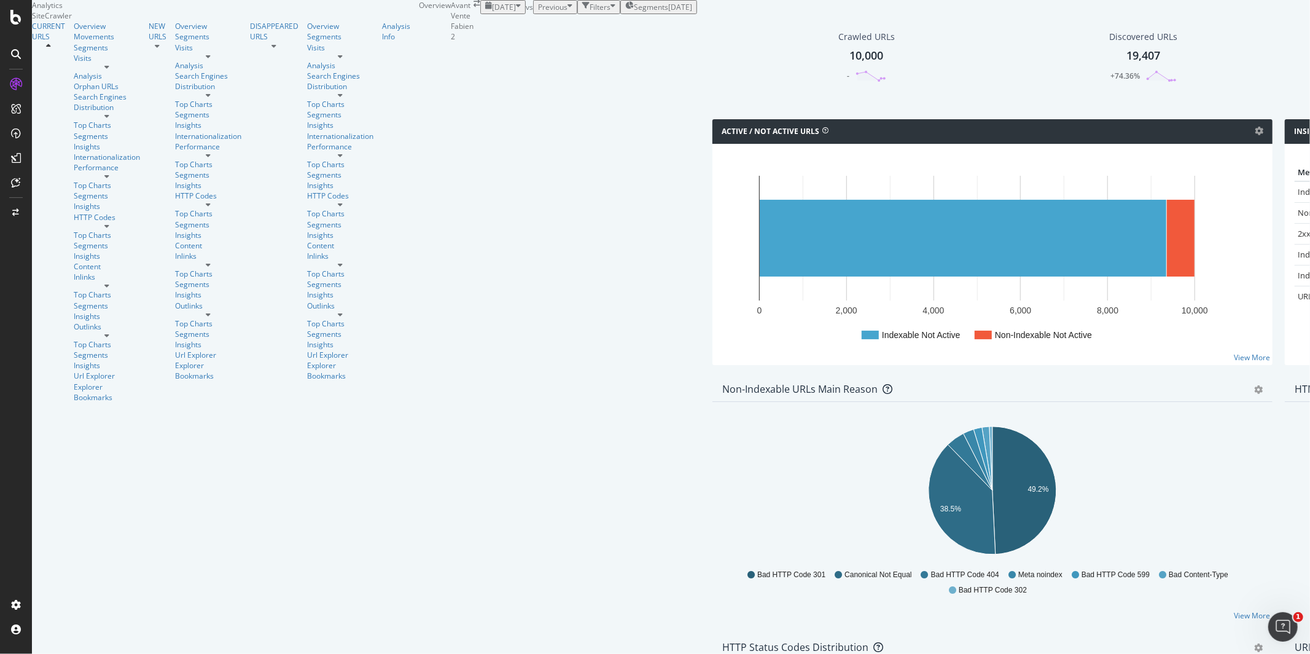
click at [634, 12] on span "Segments" at bounding box center [651, 7] width 34 height 10
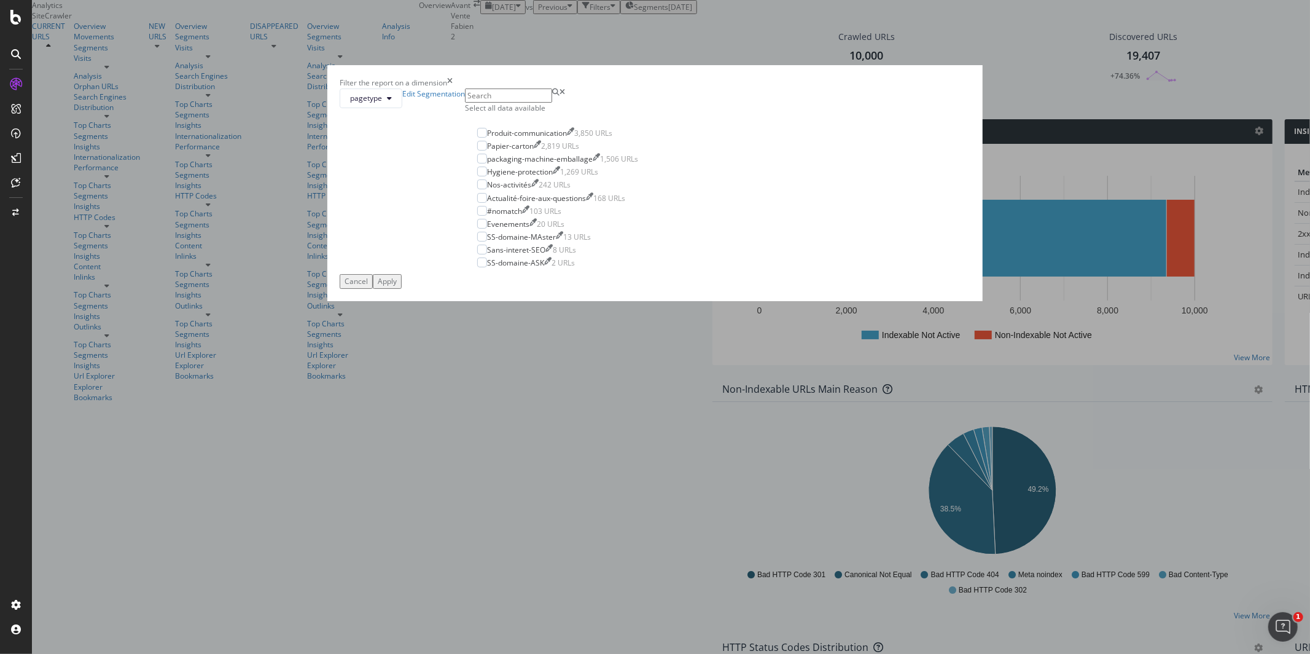
click at [583, 113] on div "Select all data available" at bounding box center [558, 108] width 186 height 10
click at [402, 288] on button "Apply" at bounding box center [387, 281] width 29 height 14
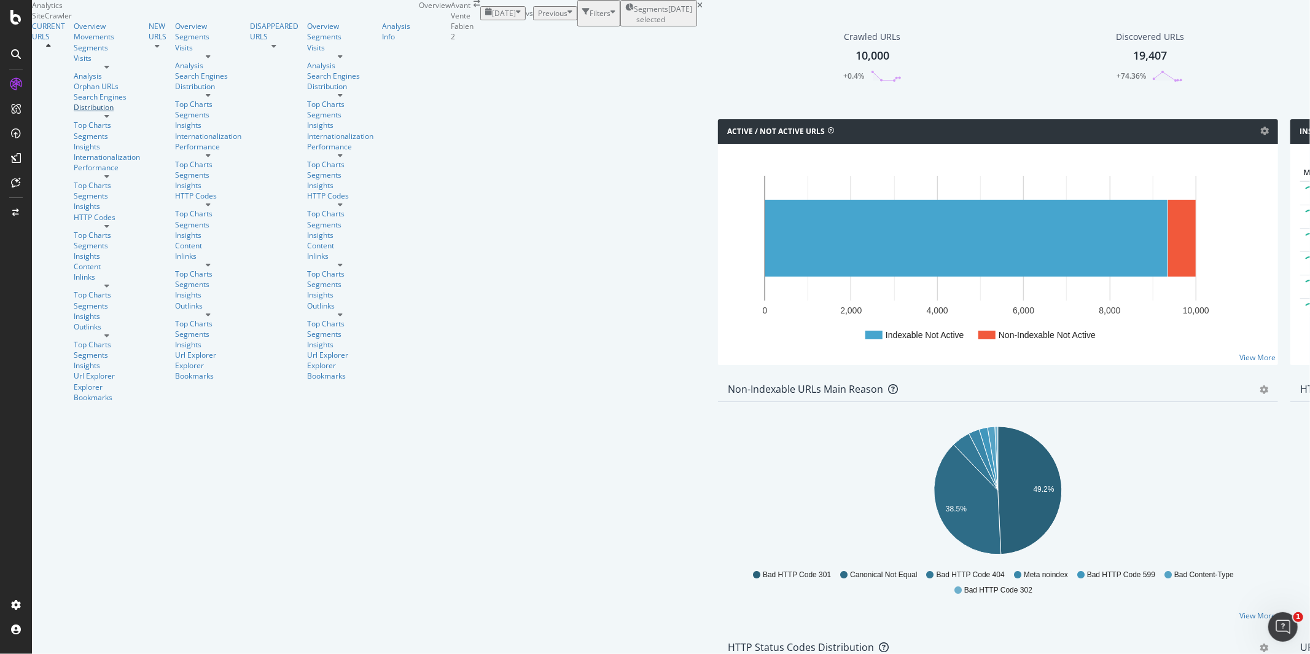
click at [74, 112] on div "Distribution" at bounding box center [107, 107] width 66 height 10
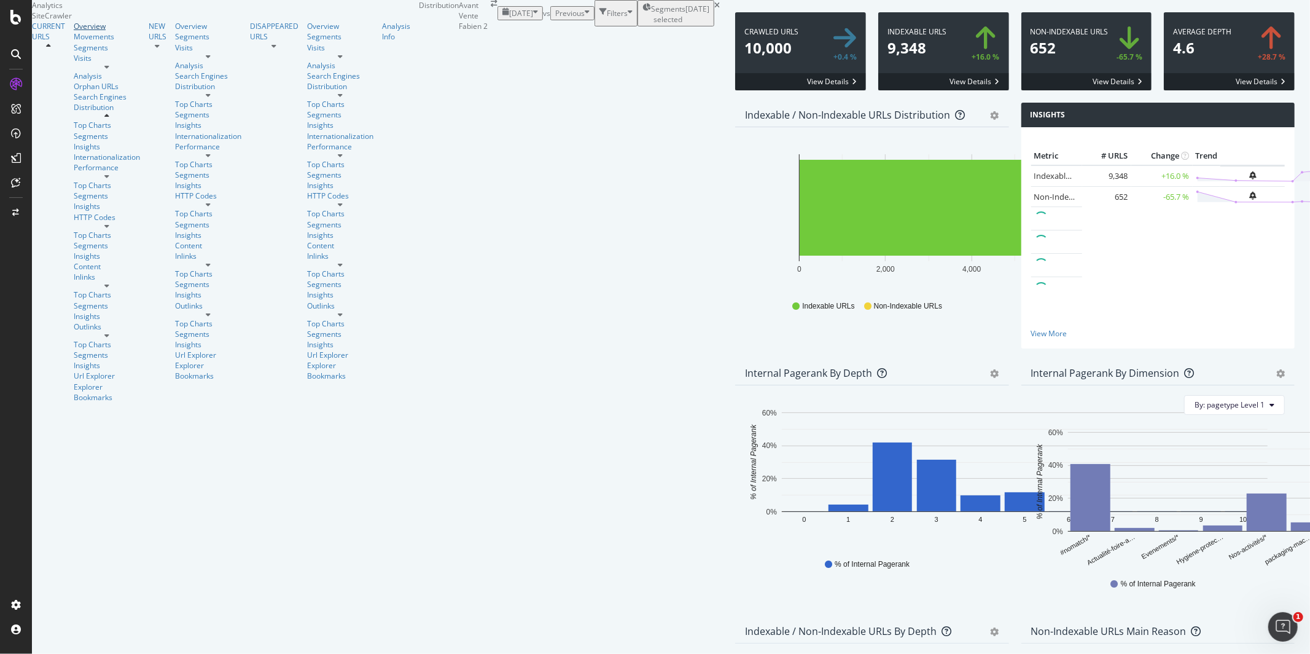
click at [74, 31] on div "Overview" at bounding box center [107, 26] width 66 height 10
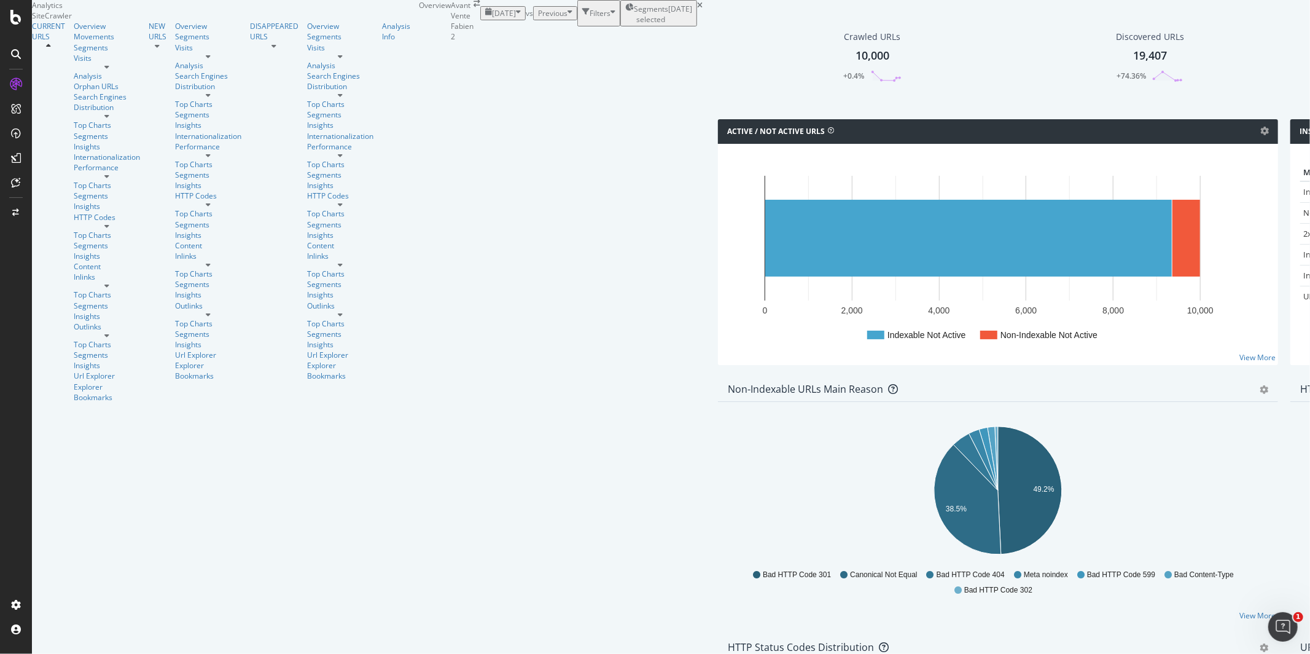
click at [715, 190] on div "Active / Not Active URLs Chart (by Value) Chart (by Percentage) Table Expand Ex…" at bounding box center [998, 248] width 573 height 258
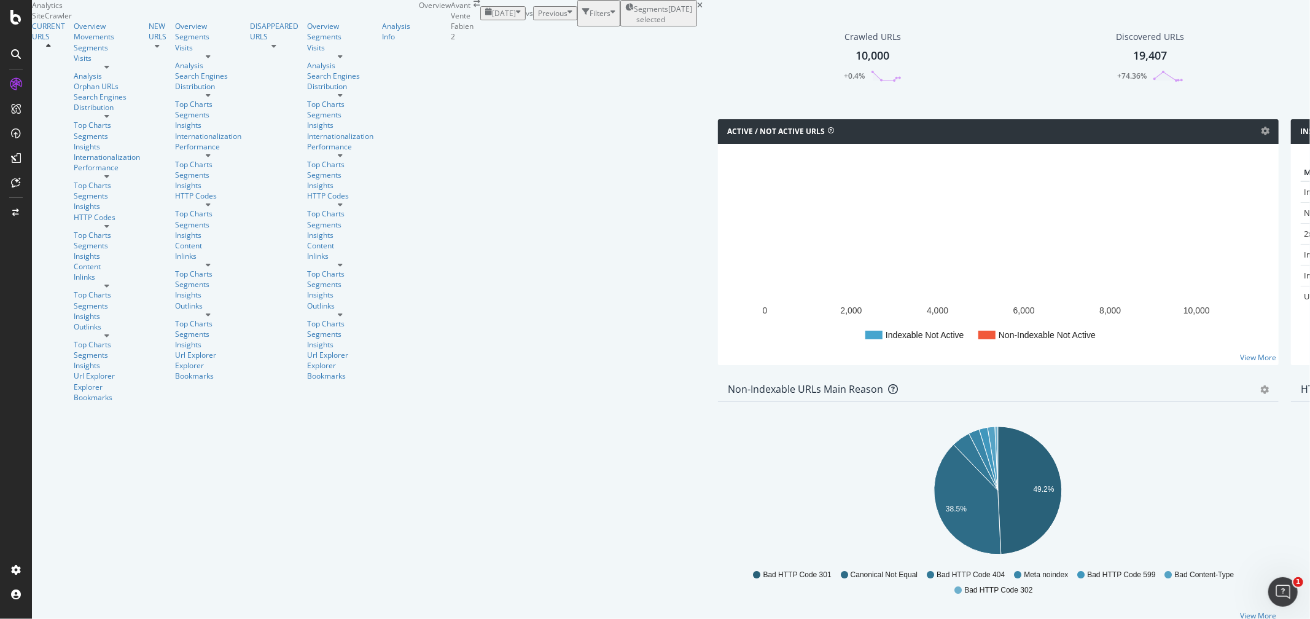
scroll to position [1161, 0]
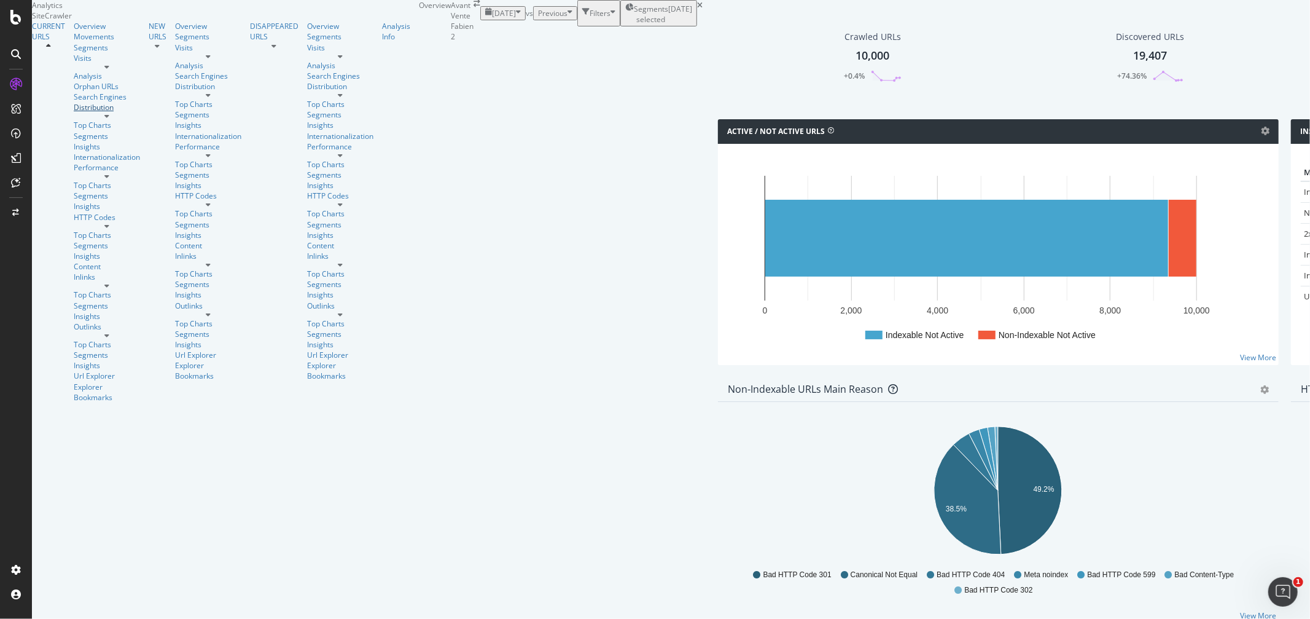
click at [74, 112] on div "Distribution" at bounding box center [107, 107] width 66 height 10
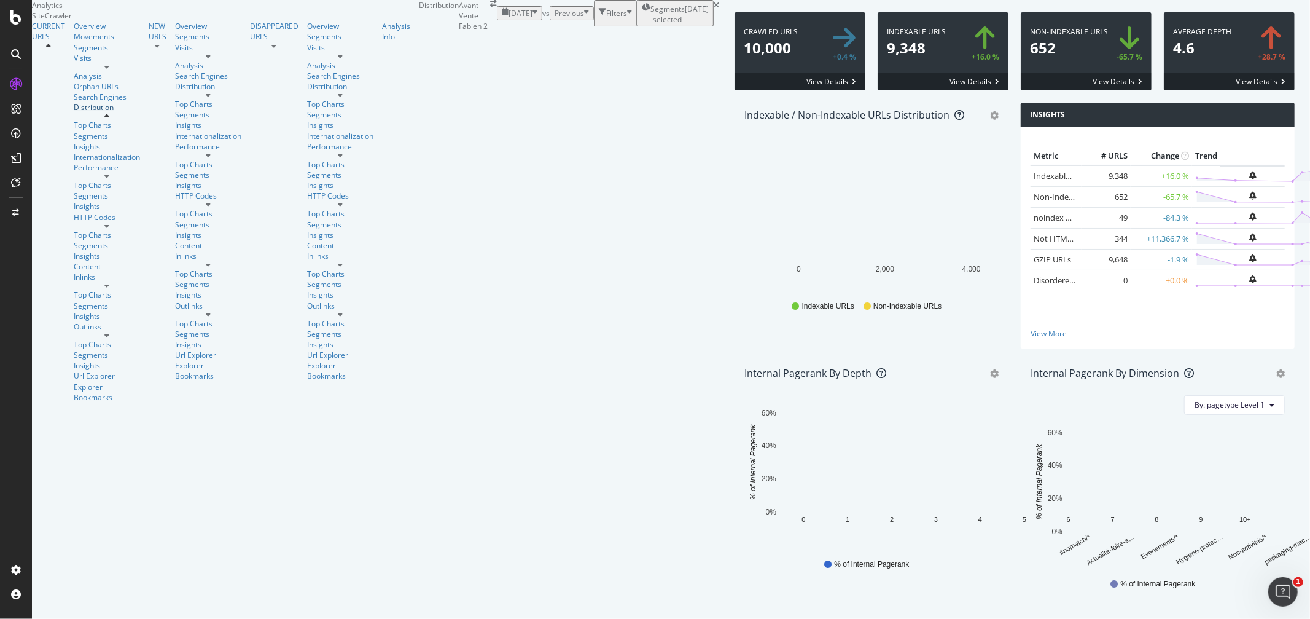
scroll to position [286, 0]
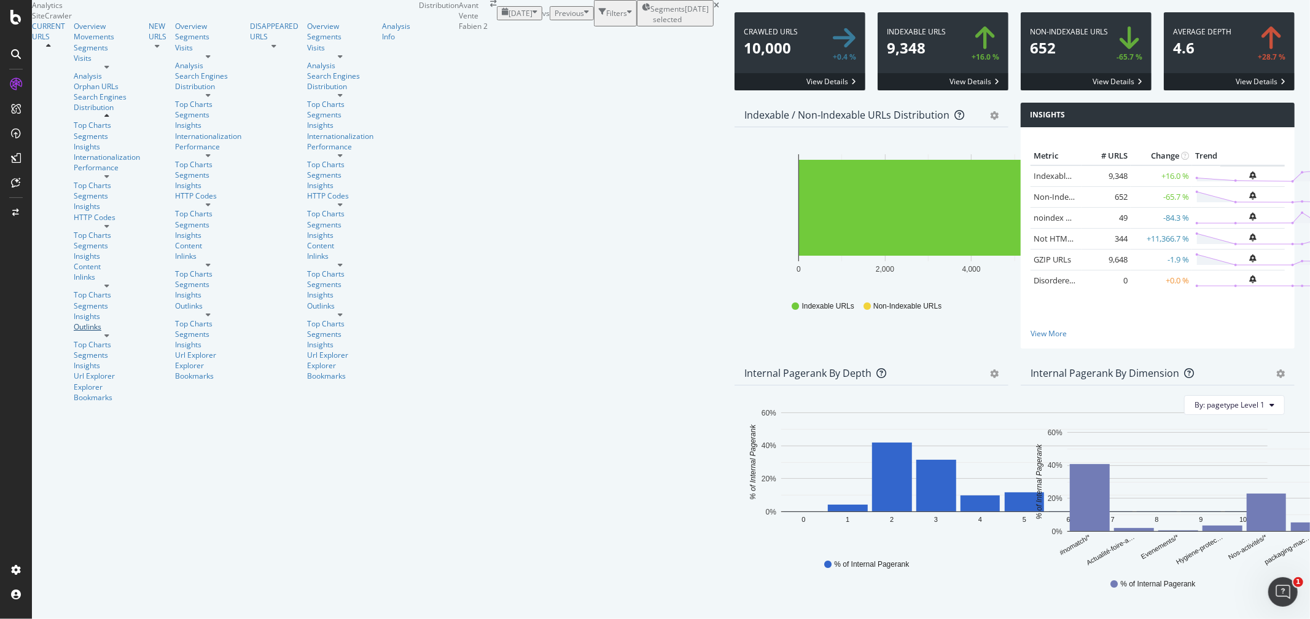
click at [74, 328] on div "Outlinks" at bounding box center [107, 326] width 66 height 10
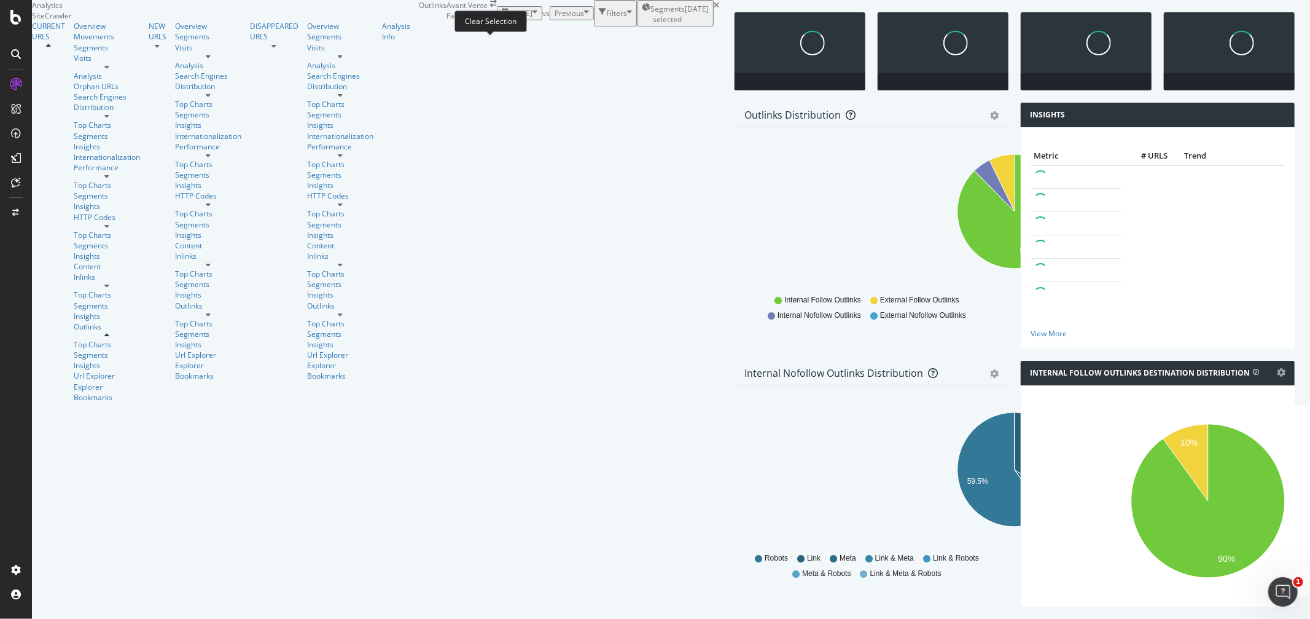
click at [714, 9] on icon at bounding box center [717, 5] width 6 height 7
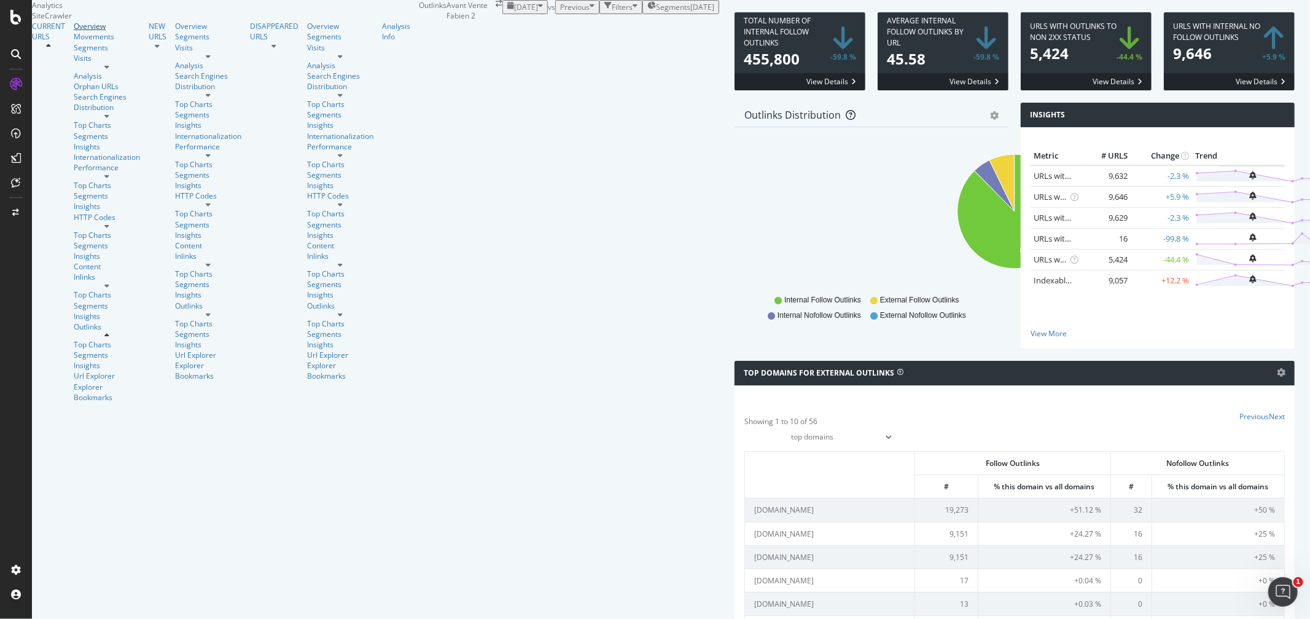
click at [74, 31] on div "Overview" at bounding box center [107, 26] width 66 height 10
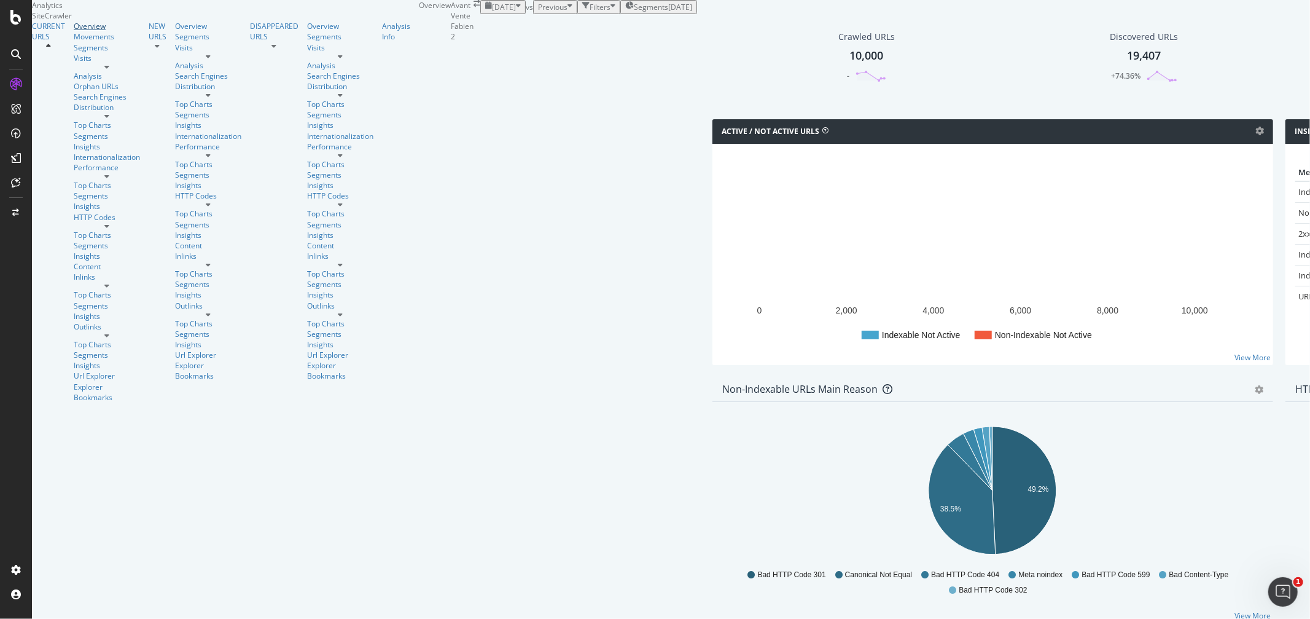
scroll to position [191, 0]
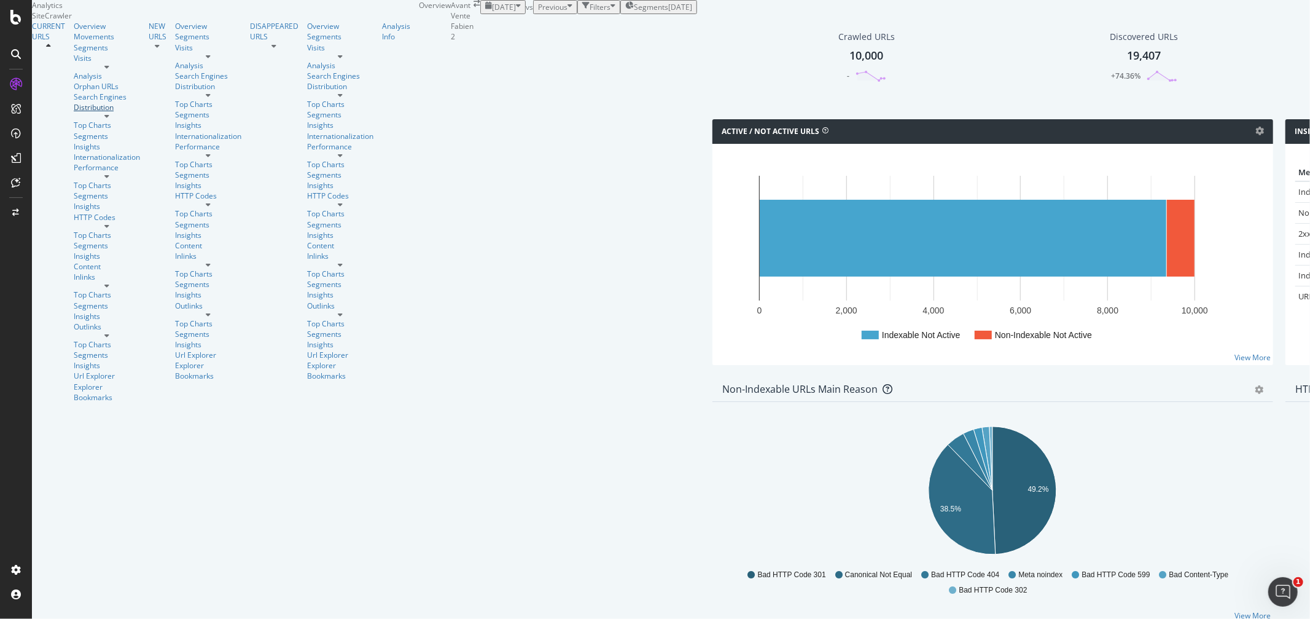
click at [74, 112] on div "Distribution" at bounding box center [107, 107] width 66 height 10
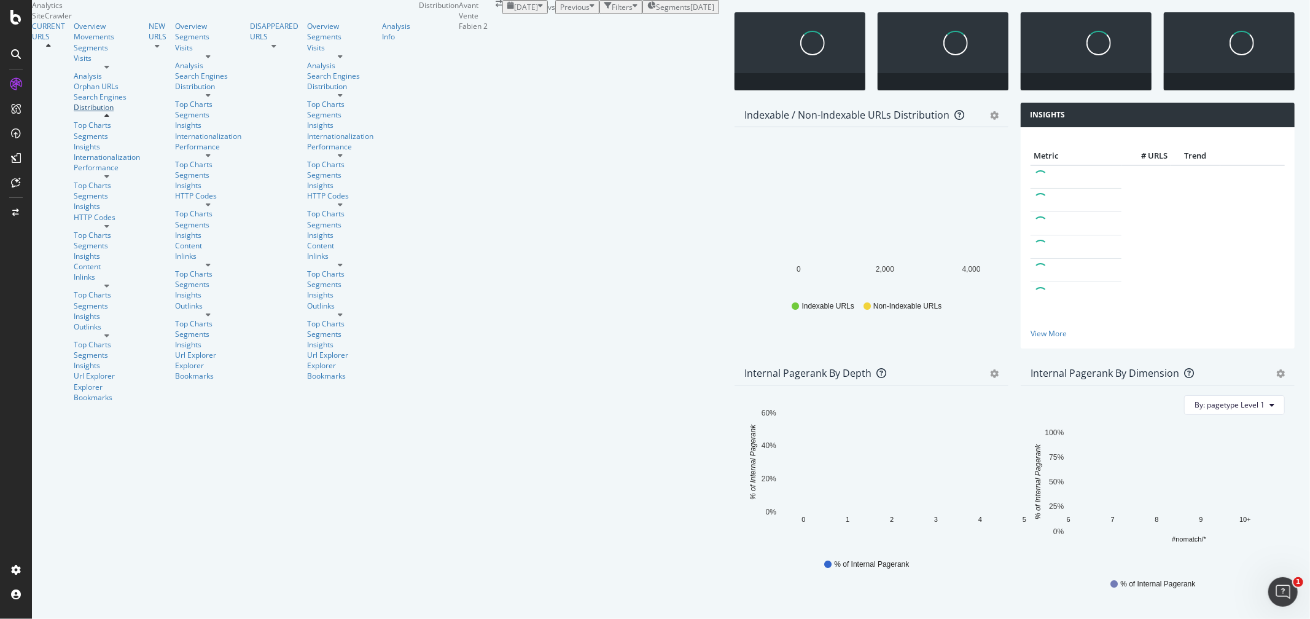
scroll to position [1662, 0]
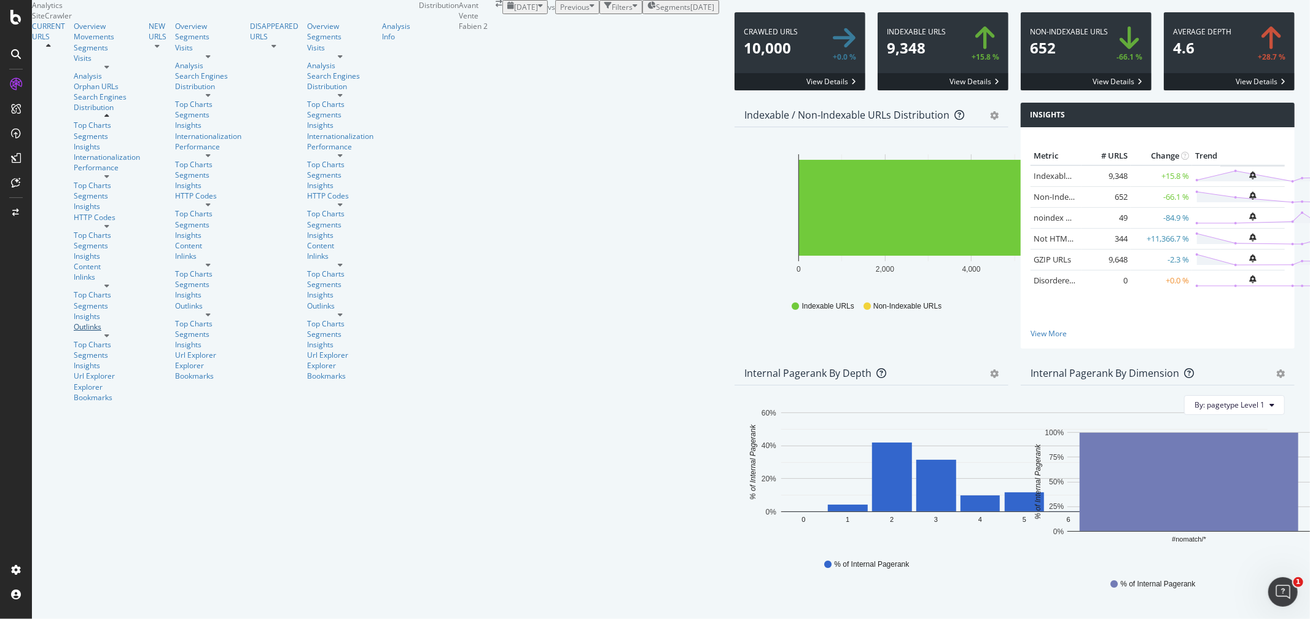
click at [74, 330] on div "Outlinks" at bounding box center [107, 326] width 66 height 10
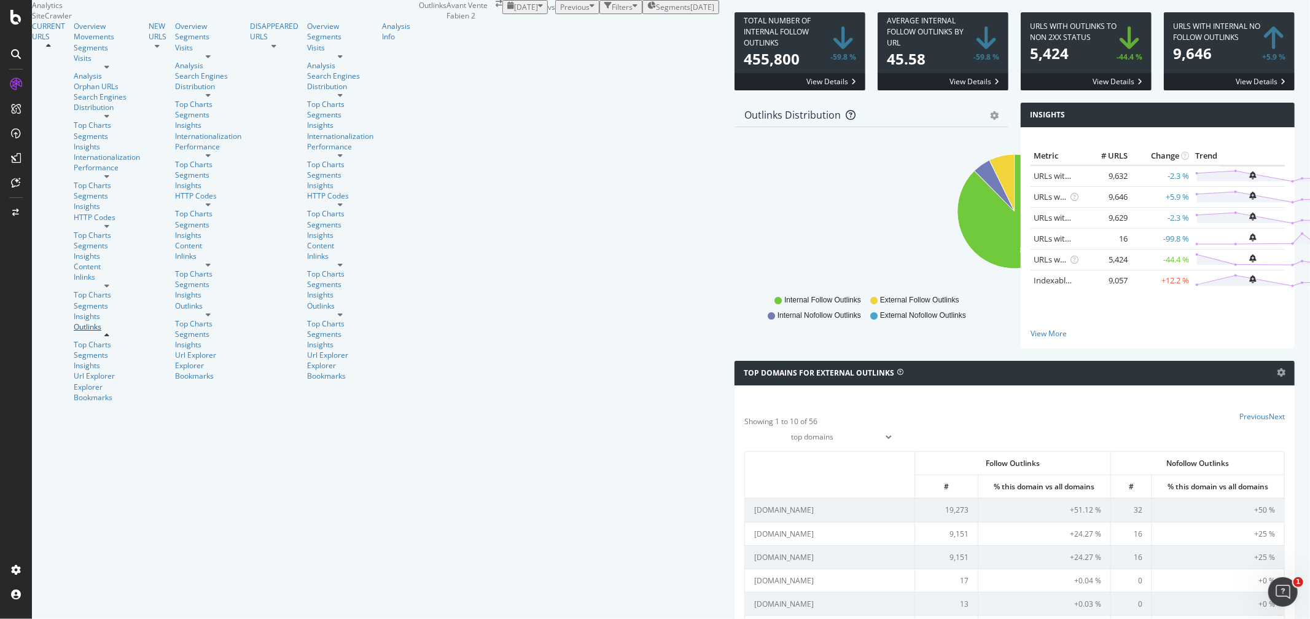
scroll to position [785, 0]
click at [74, 112] on div "Distribution" at bounding box center [107, 107] width 66 height 10
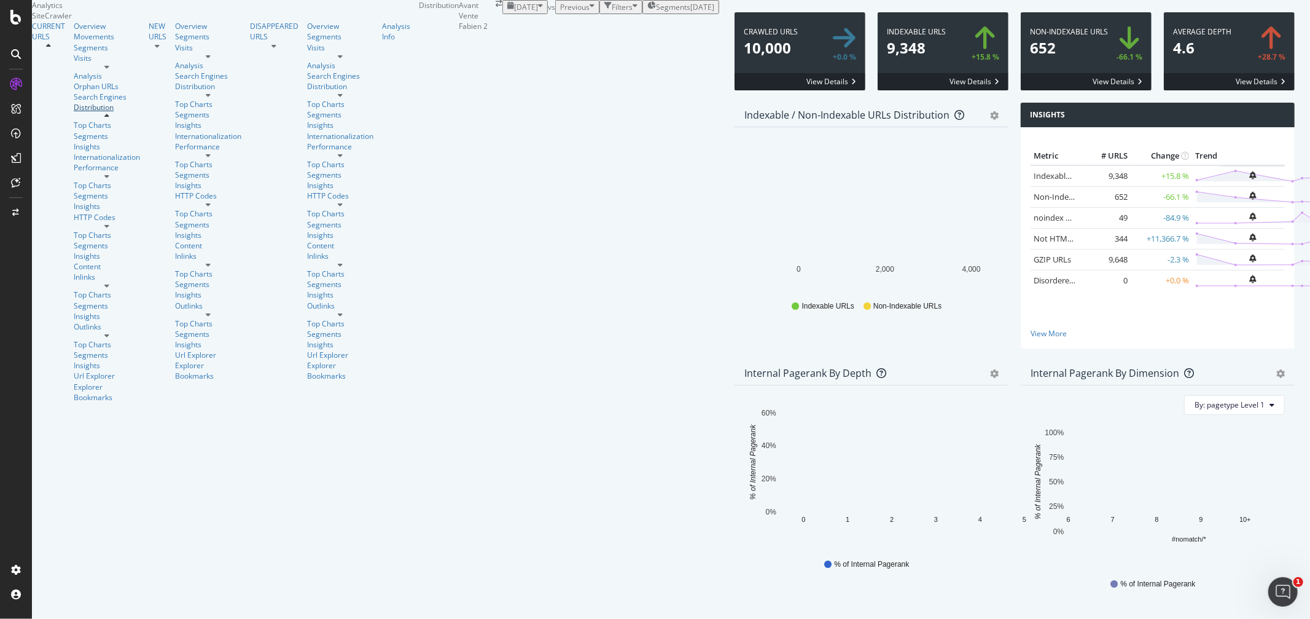
scroll to position [1662, 0]
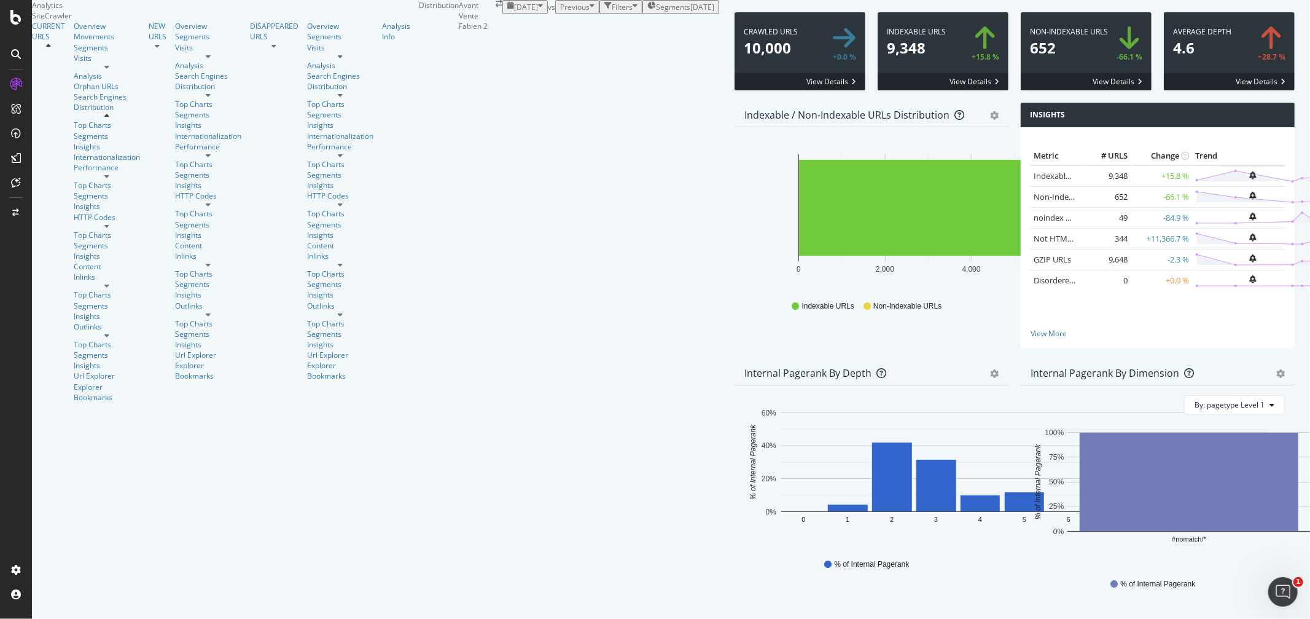
click at [691, 12] on div "2025-09-23" at bounding box center [703, 7] width 24 height 10
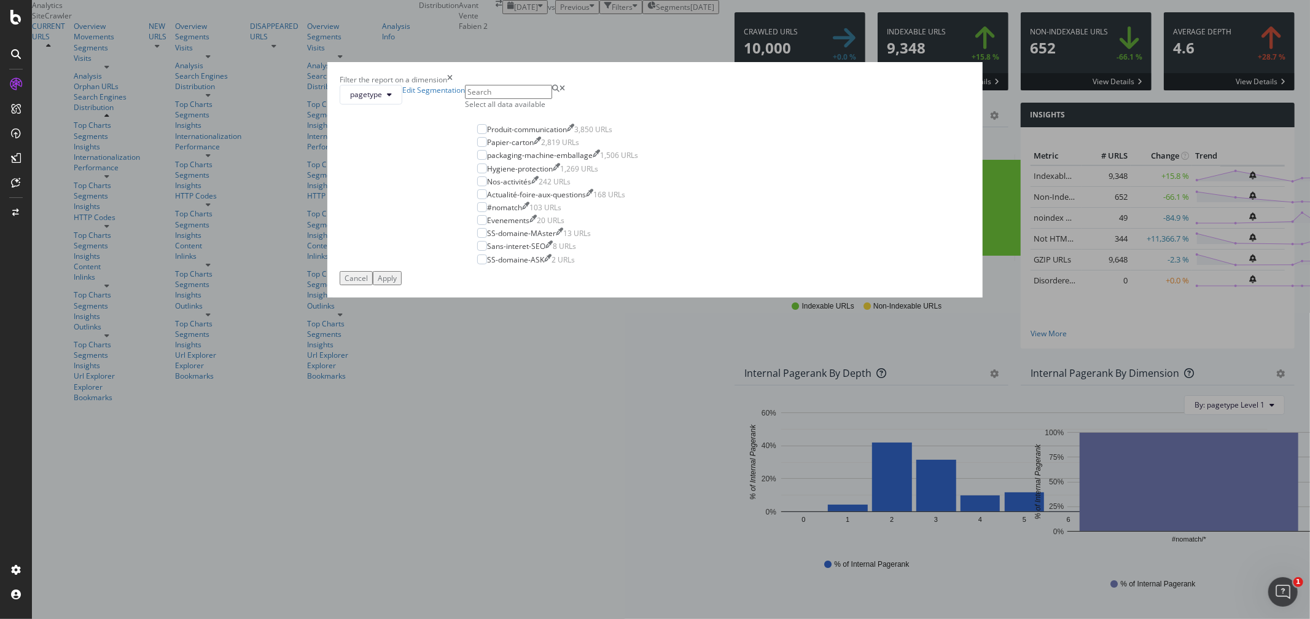
click at [565, 109] on div "Select all data available" at bounding box center [558, 104] width 186 height 10
click at [397, 283] on div "Apply" at bounding box center [387, 278] width 19 height 10
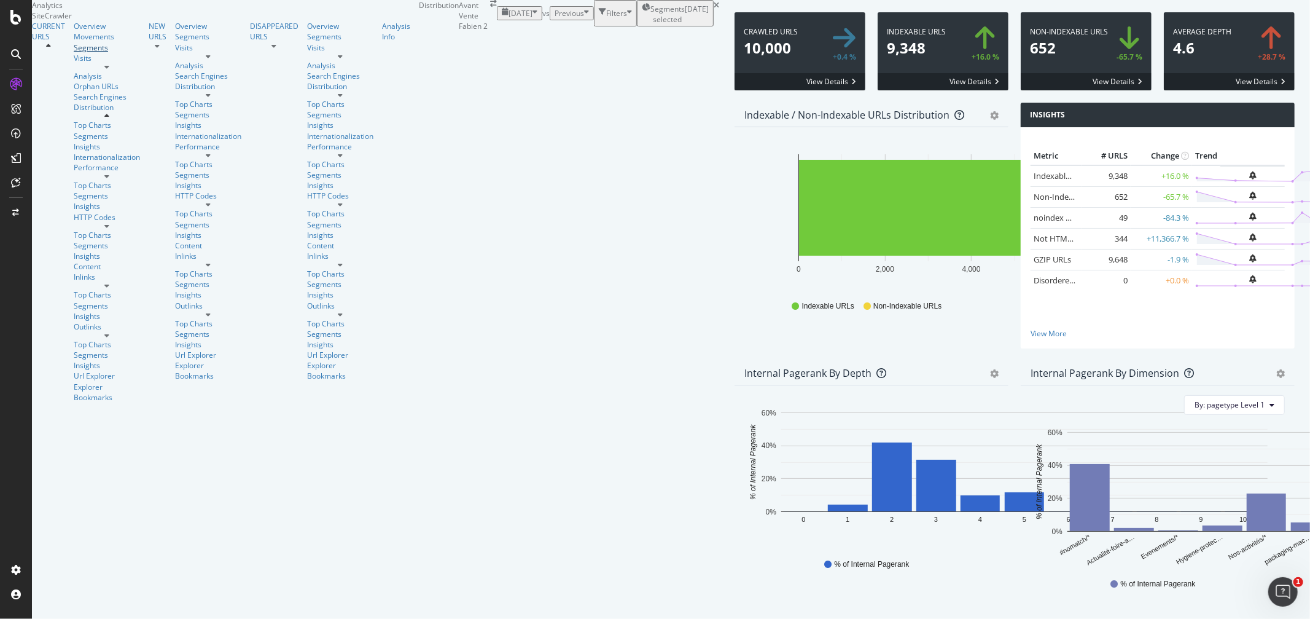
click at [74, 53] on div "Segments" at bounding box center [107, 47] width 66 height 10
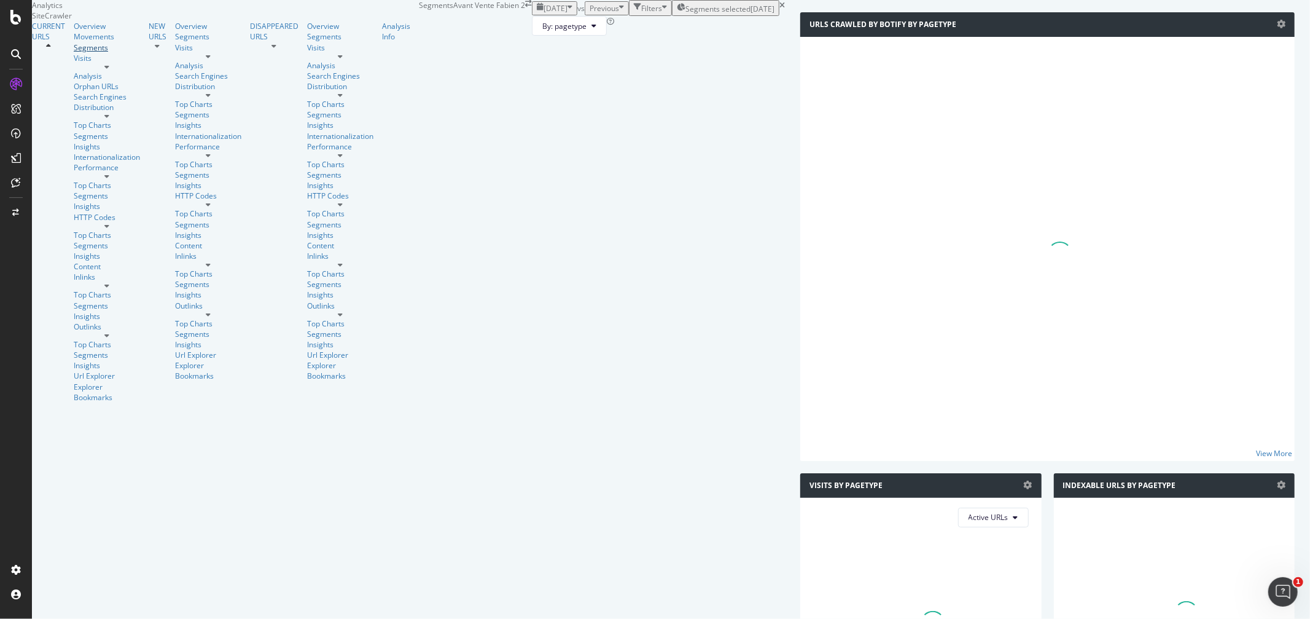
scroll to position [35, 0]
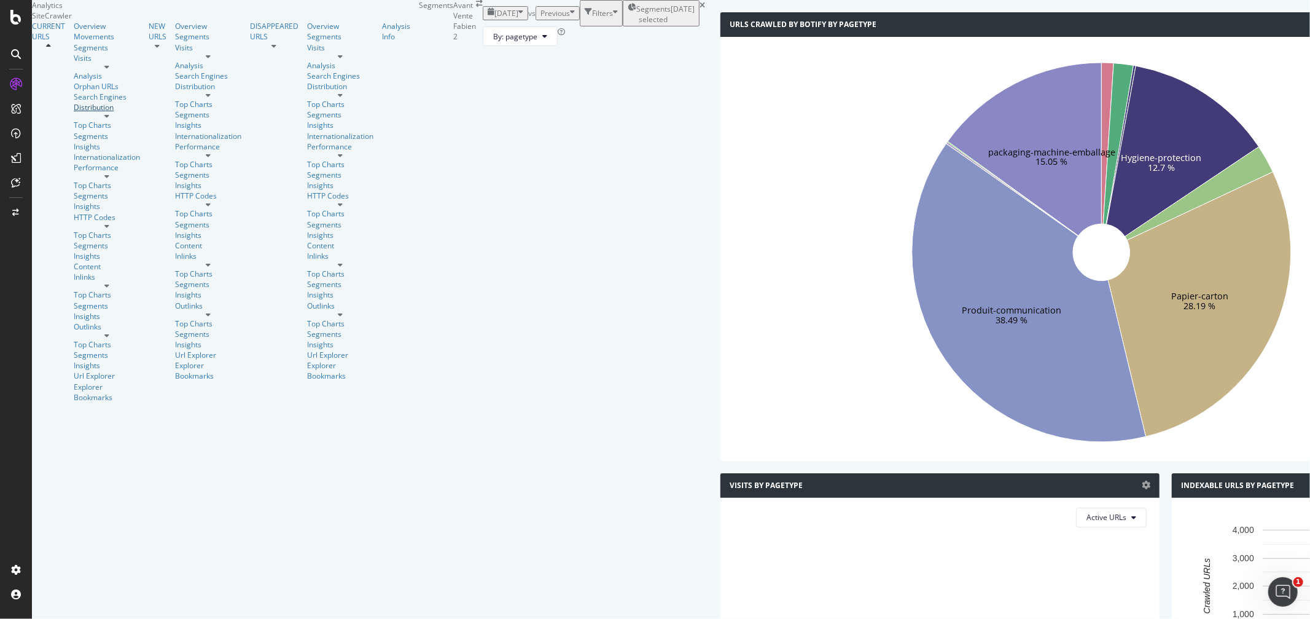
click at [74, 112] on div "Distribution" at bounding box center [107, 107] width 66 height 10
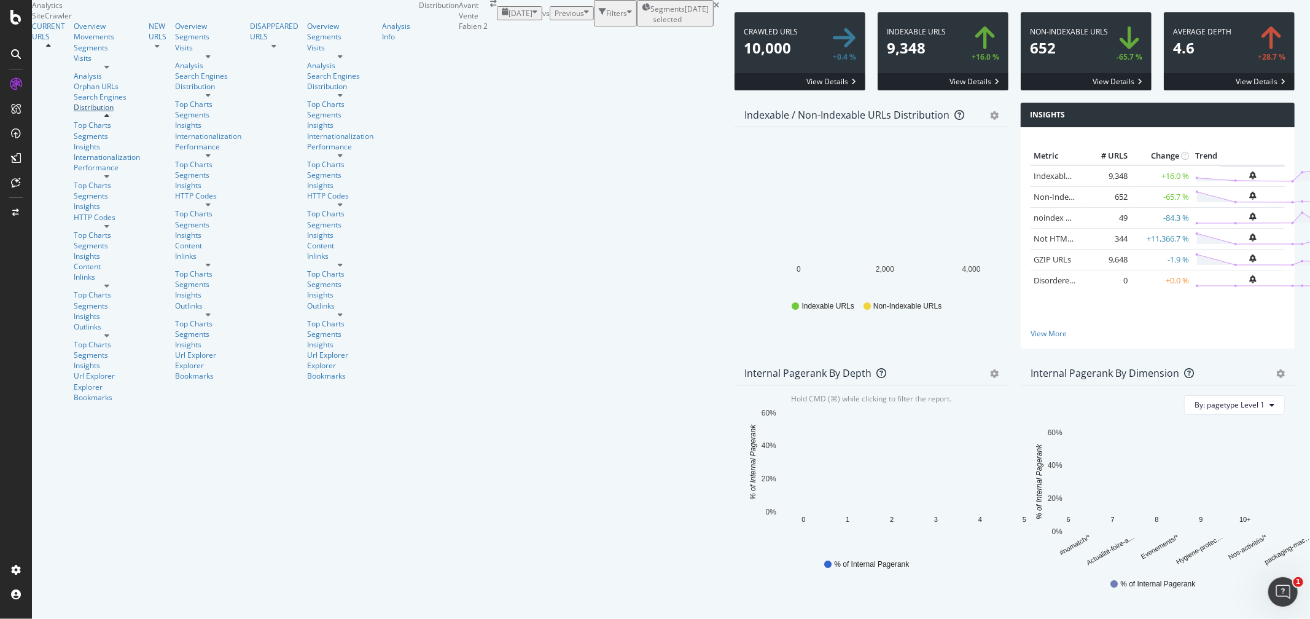
scroll to position [1662, 0]
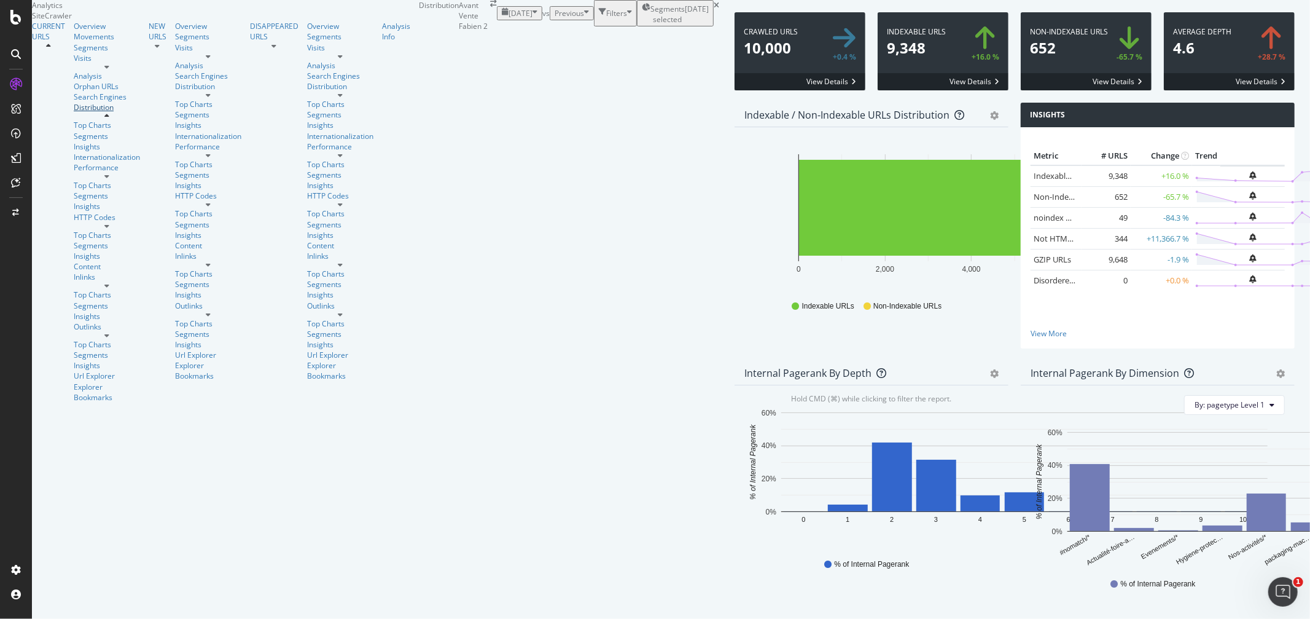
click at [74, 112] on div "Distribution" at bounding box center [107, 107] width 66 height 10
click at [74, 31] on div "Overview" at bounding box center [107, 26] width 66 height 10
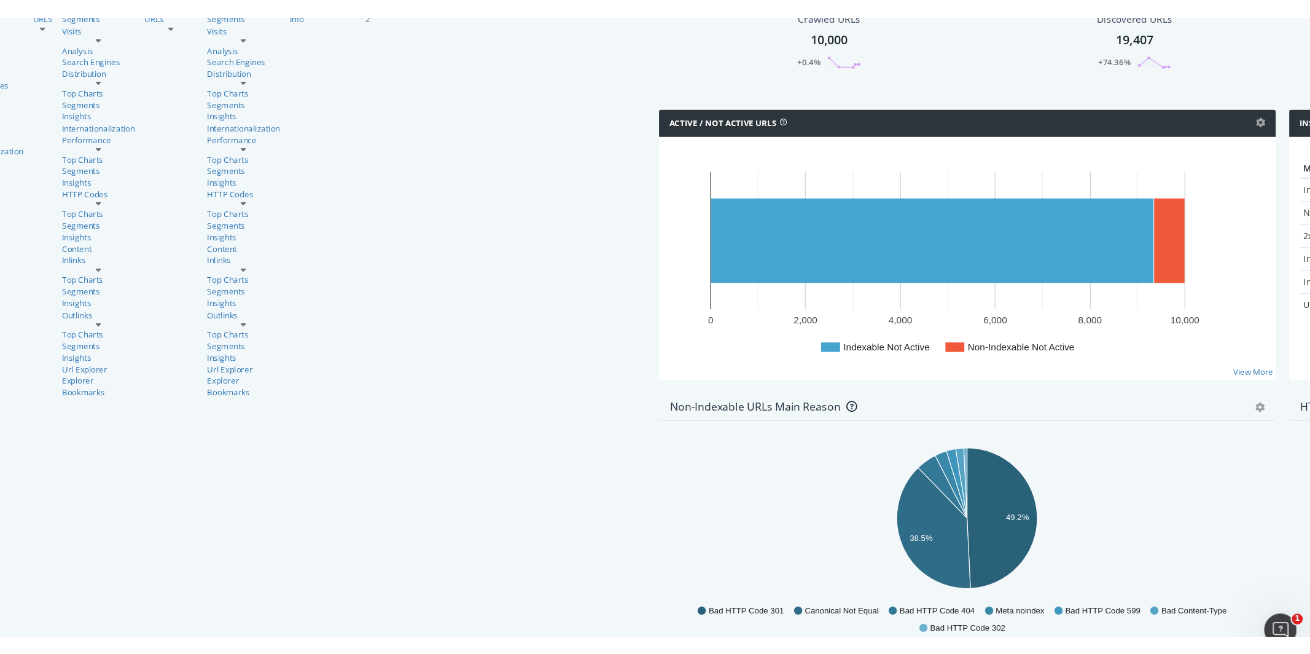
scroll to position [770, 0]
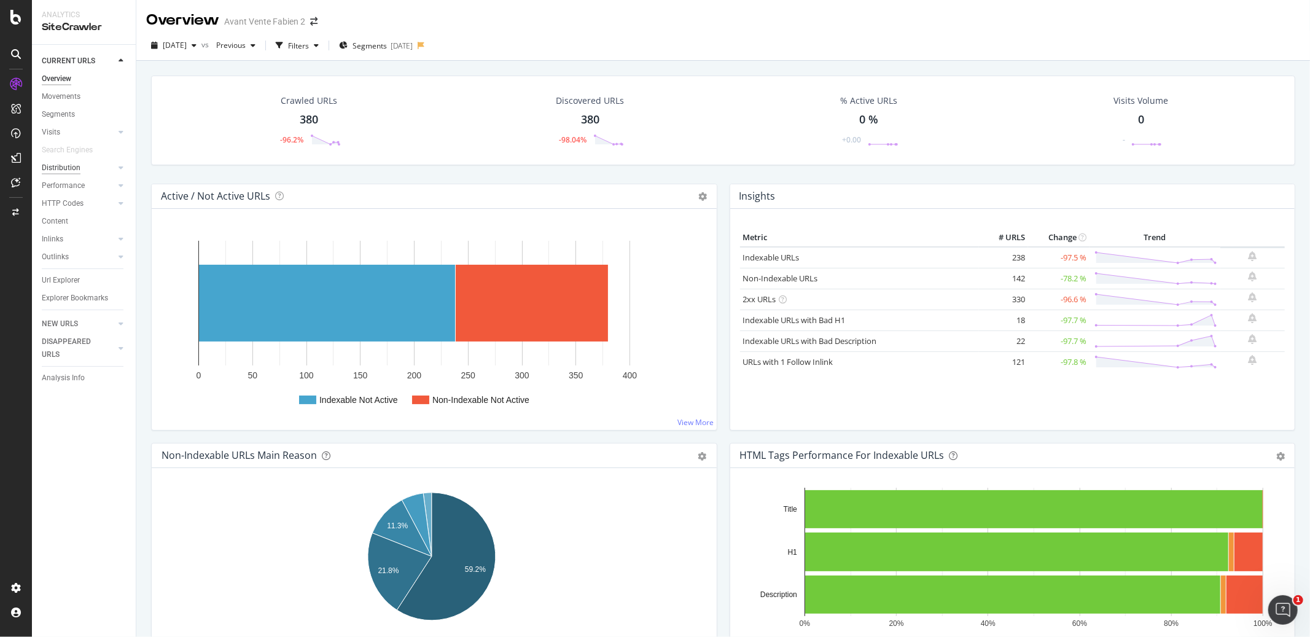
click at [66, 173] on div "Distribution" at bounding box center [61, 168] width 39 height 13
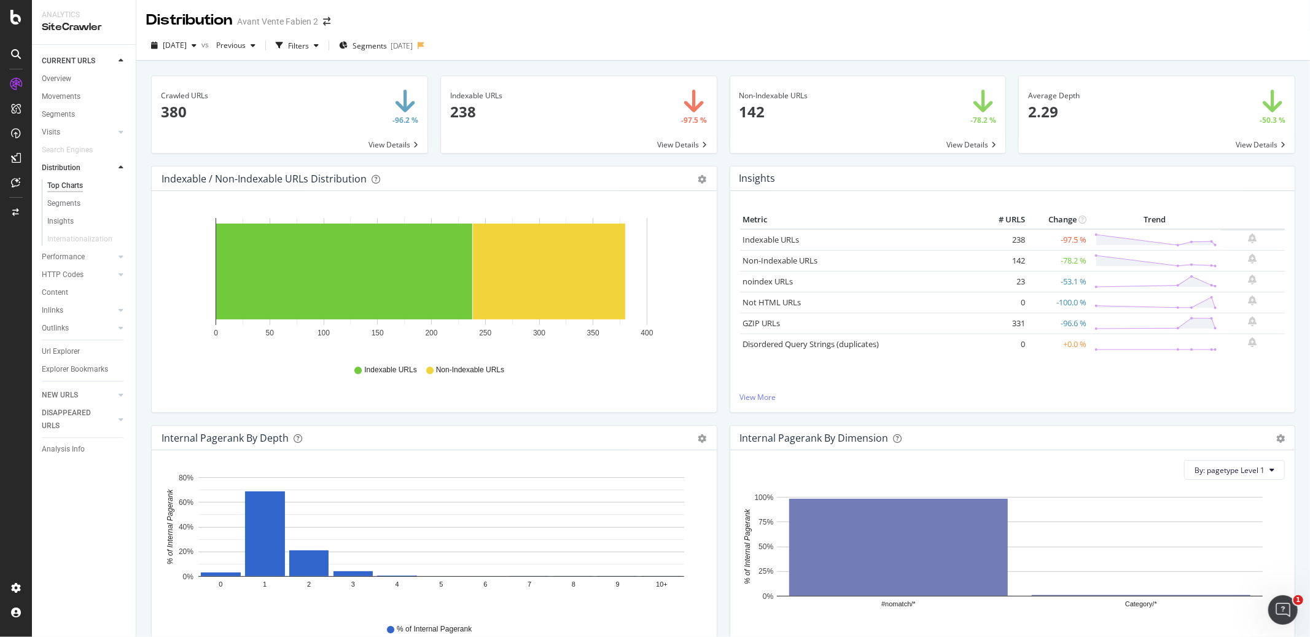
click at [56, 319] on div "Outlinks" at bounding box center [89, 328] width 94 height 18
click at [57, 323] on div "Outlinks" at bounding box center [55, 328] width 27 height 13
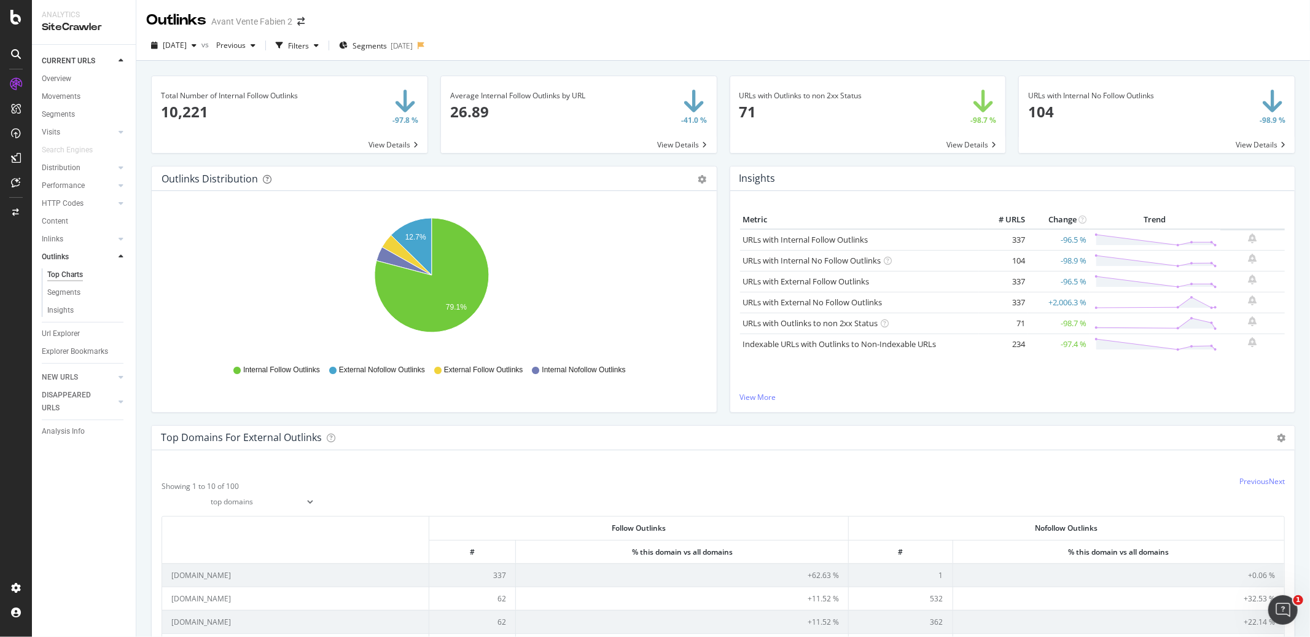
scroll to position [63, 0]
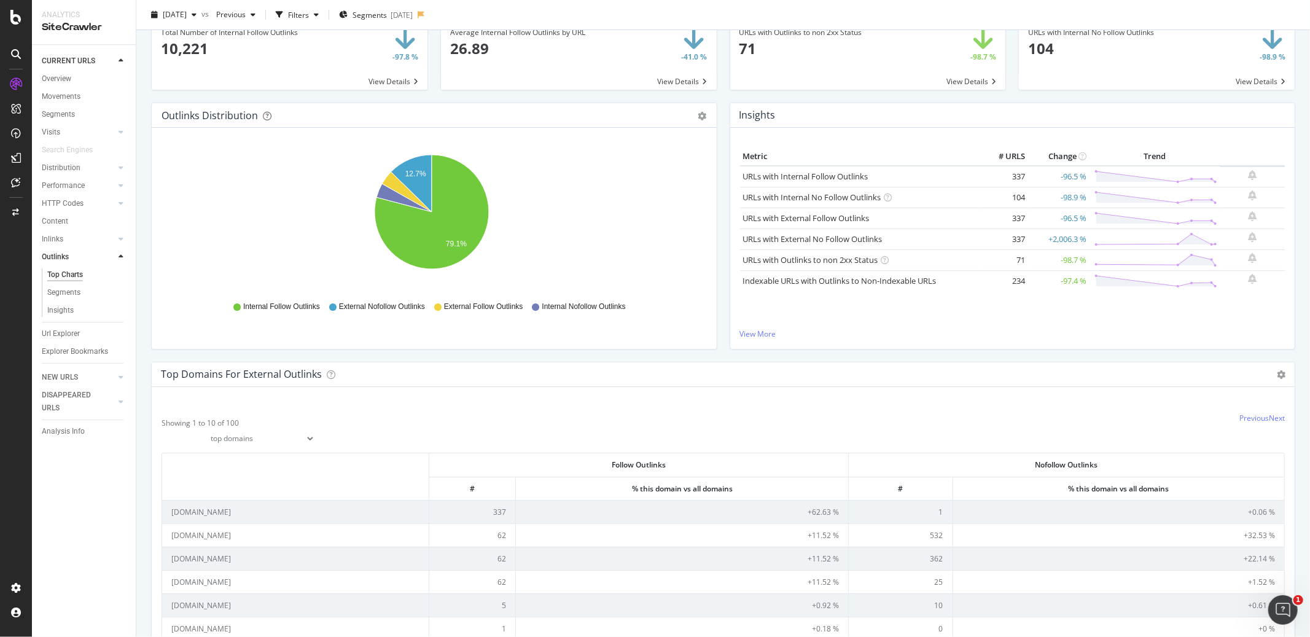
click at [55, 174] on div "Distribution" at bounding box center [89, 168] width 94 height 18
click at [59, 170] on div "Distribution" at bounding box center [61, 168] width 39 height 13
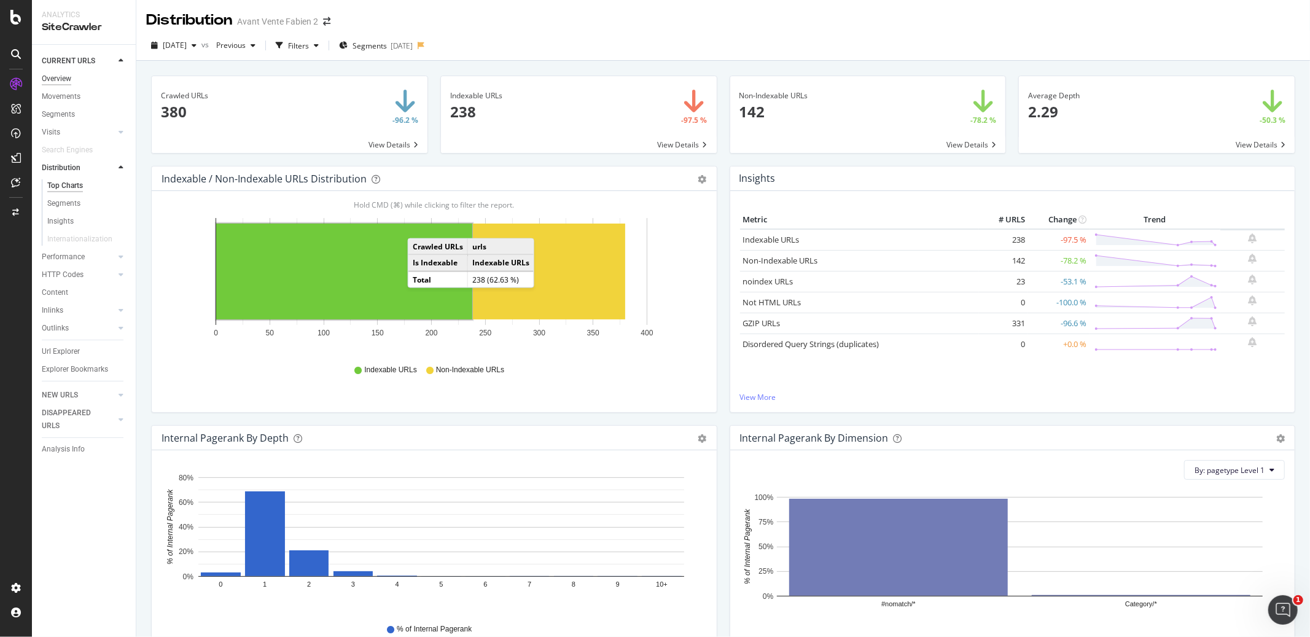
click at [60, 79] on div "Overview" at bounding box center [56, 78] width 29 height 13
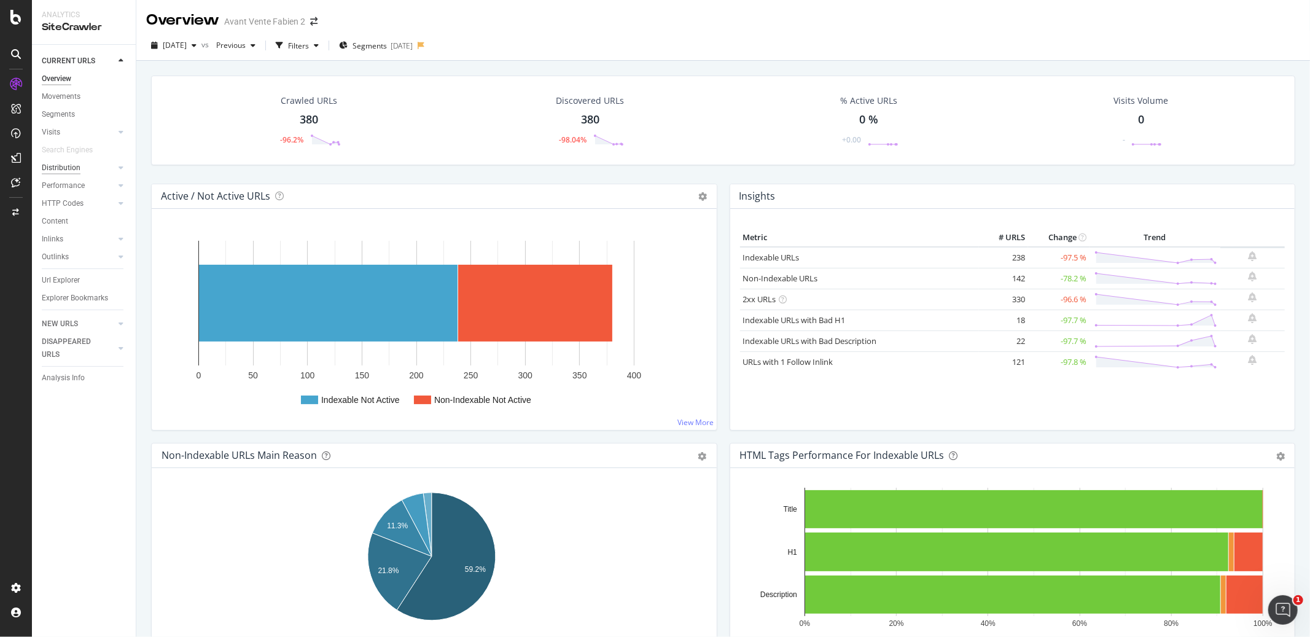
click at [68, 163] on div "Distribution" at bounding box center [61, 168] width 39 height 13
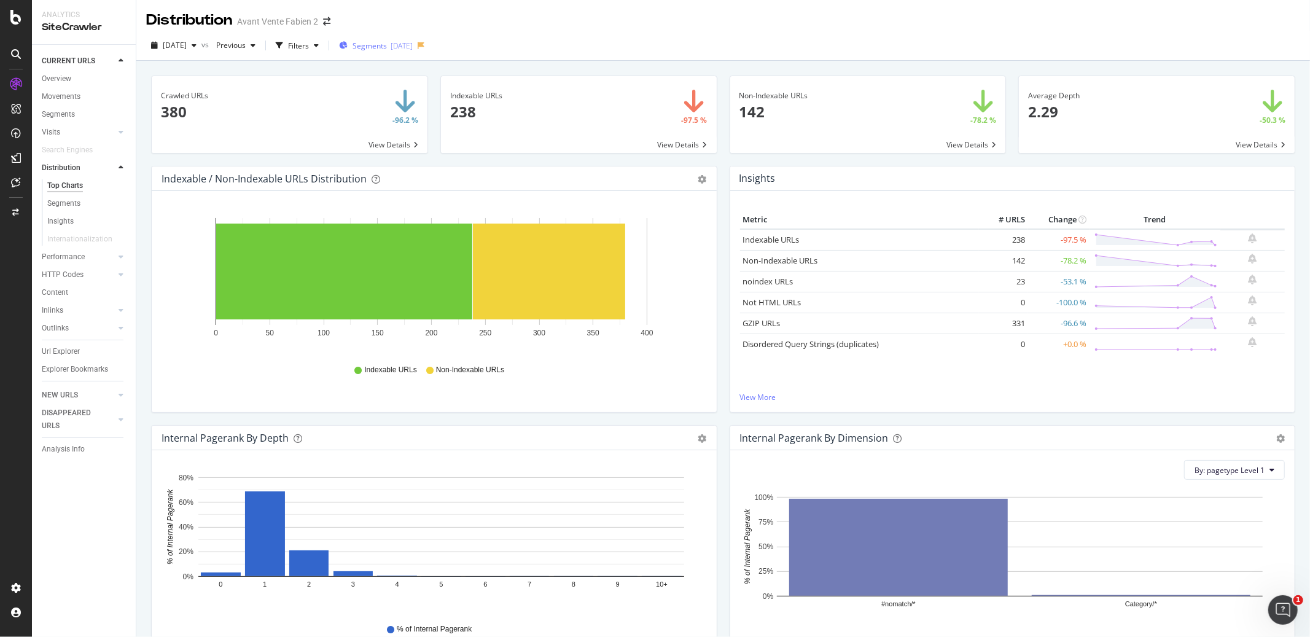
click at [413, 52] on div "Segments [DATE]" at bounding box center [376, 45] width 74 height 18
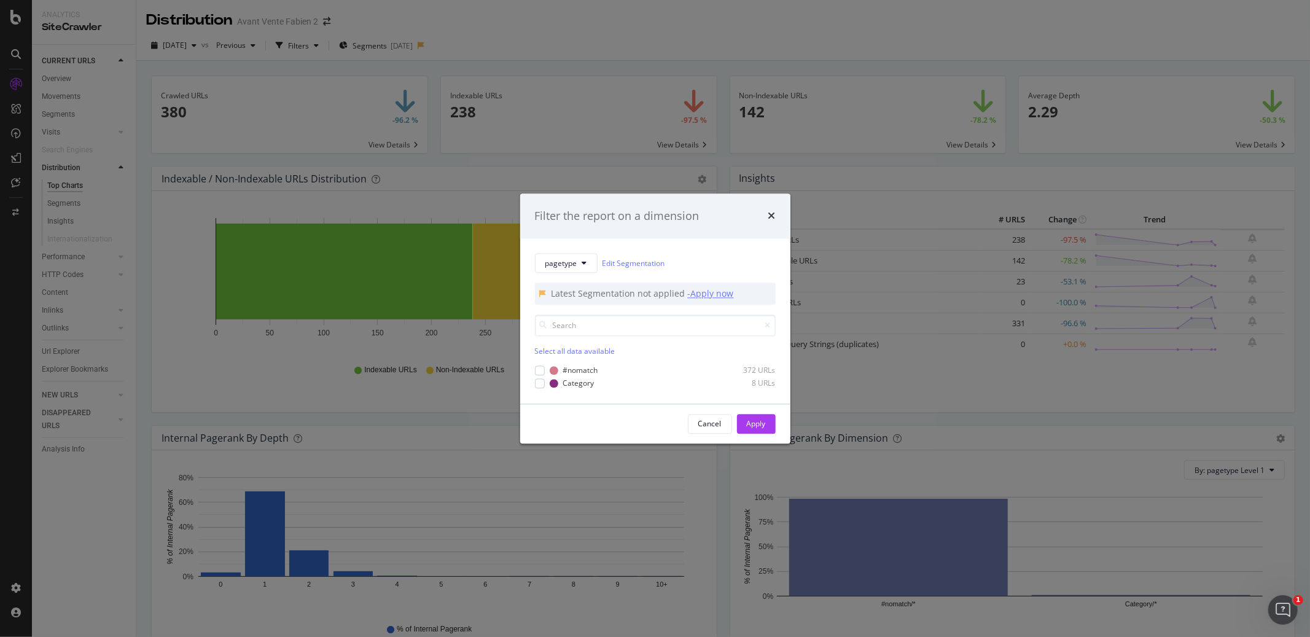
click at [692, 294] on div "- Apply now" at bounding box center [711, 294] width 46 height 12
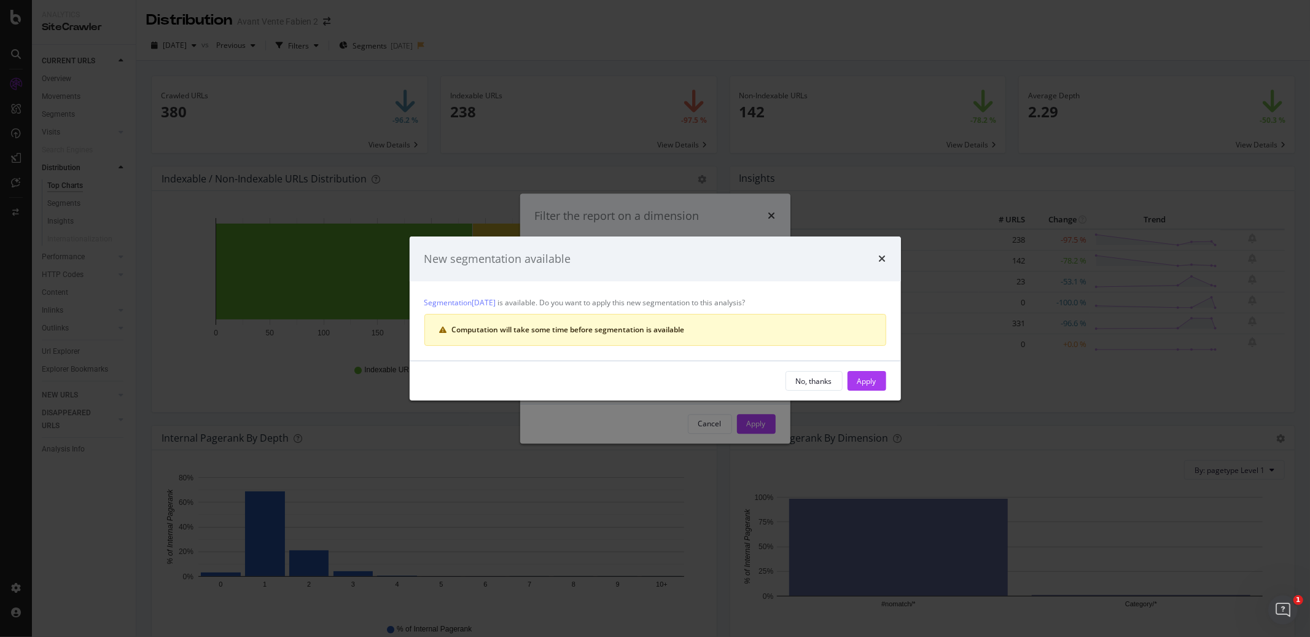
click at [809, 377] on div "No, thanks" at bounding box center [814, 381] width 36 height 10
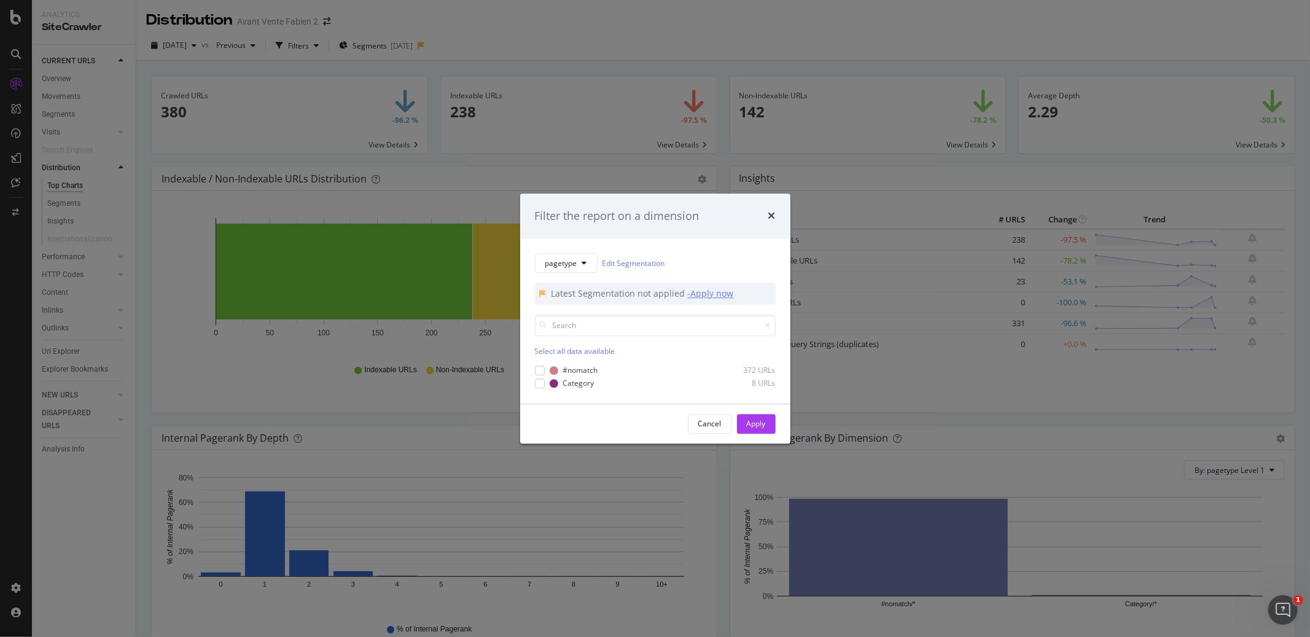
click at [713, 299] on div "- Apply now" at bounding box center [711, 294] width 46 height 12
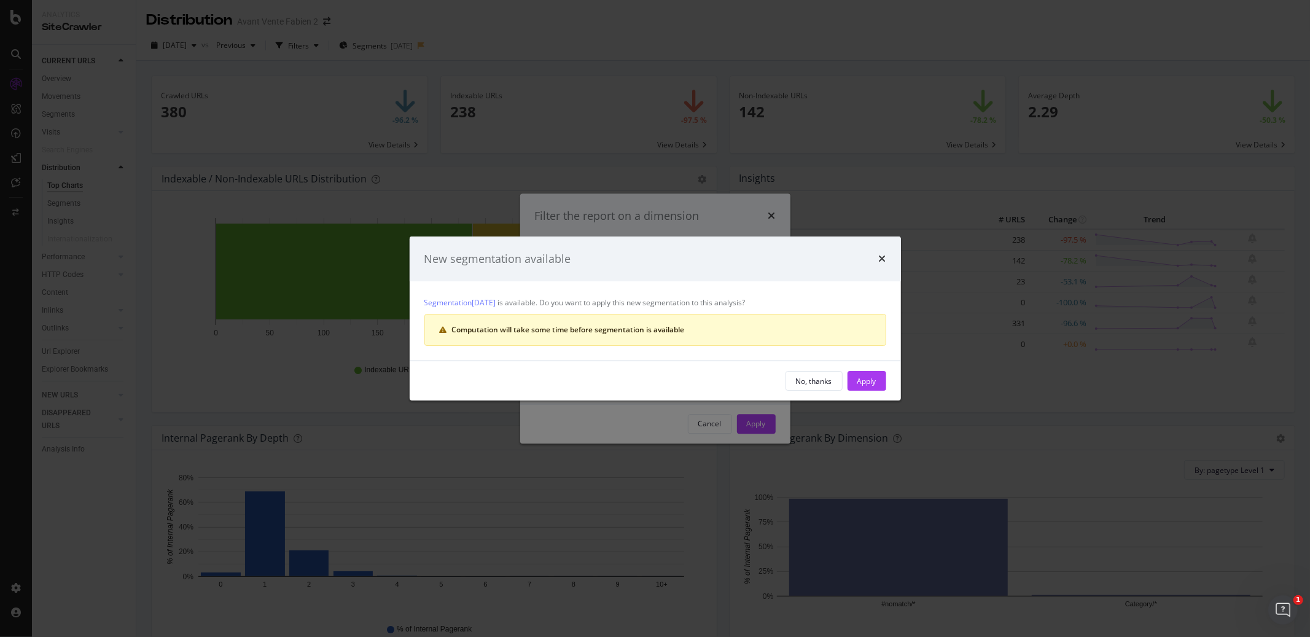
click at [860, 376] on div "Apply" at bounding box center [867, 381] width 19 height 10
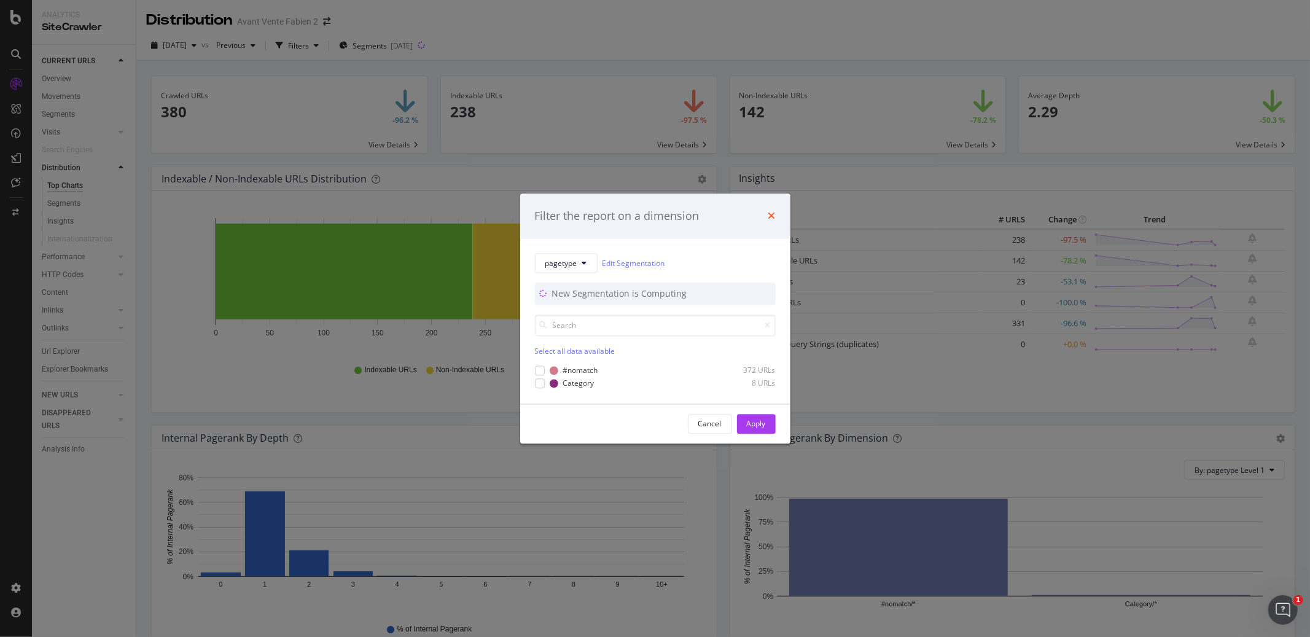
click at [772, 211] on icon "times" at bounding box center [772, 216] width 7 height 10
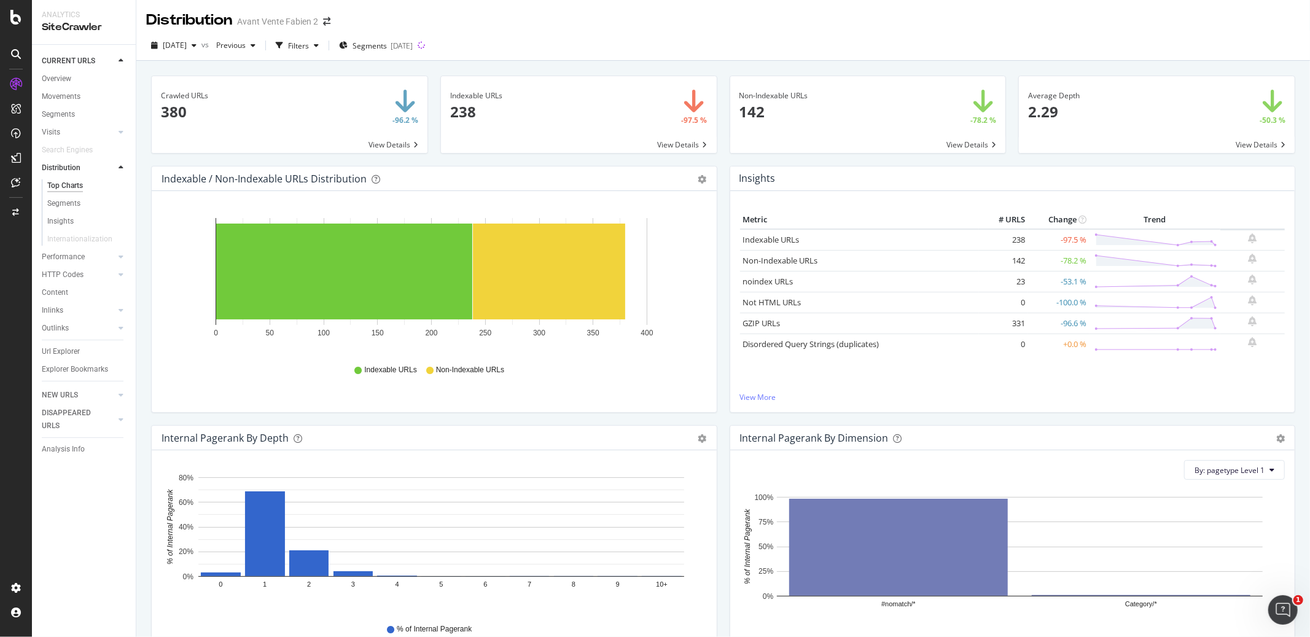
click at [67, 75] on div "Overview" at bounding box center [56, 78] width 29 height 13
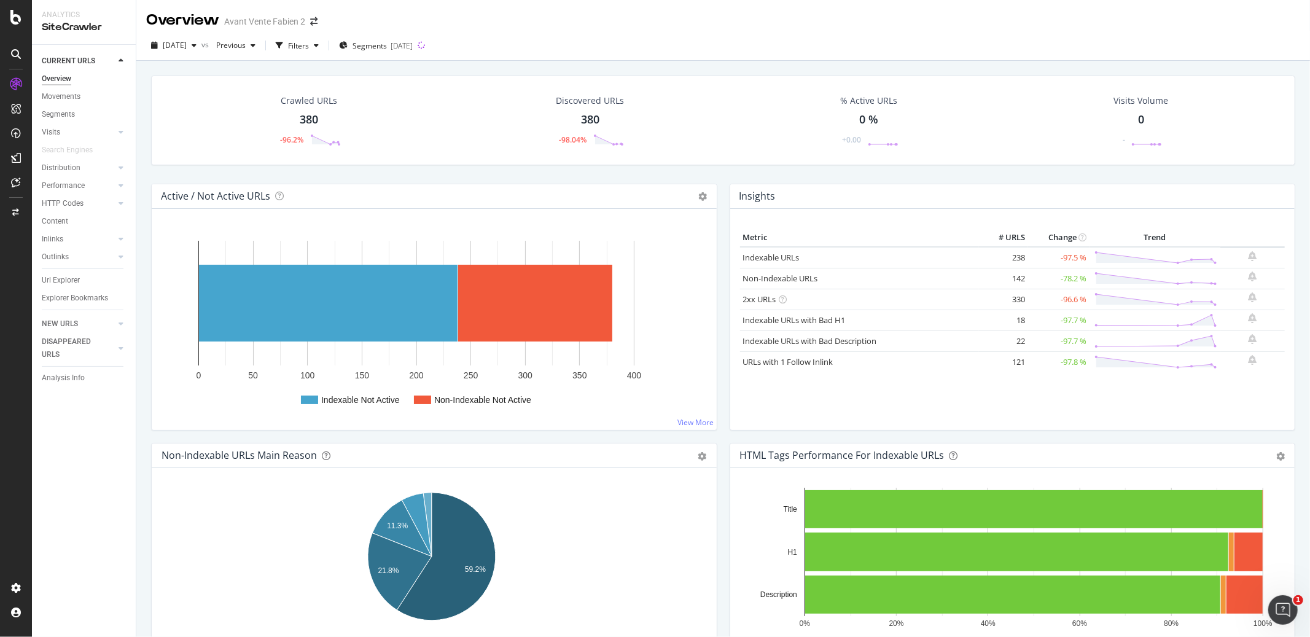
scroll to position [37, 0]
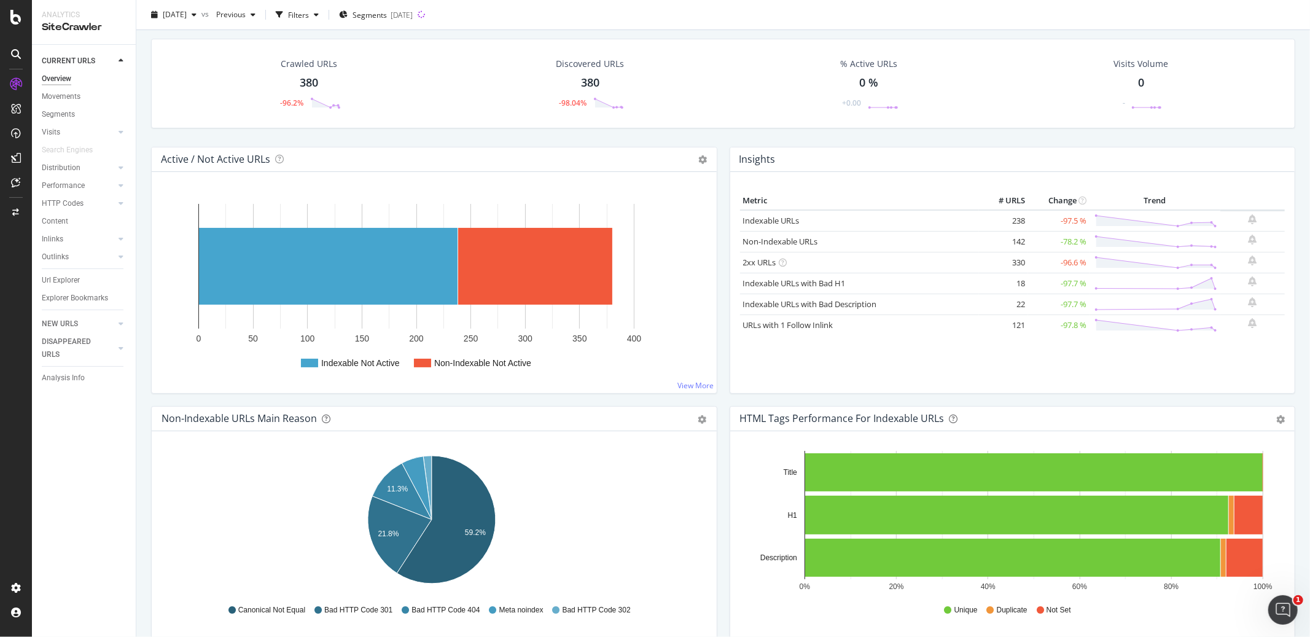
click at [711, 164] on div "Active / Not Active URLs Chart (by Value) Chart (by Percentage) Table Expand Ex…" at bounding box center [434, 270] width 566 height 247
